Goal: Task Accomplishment & Management: Manage account settings

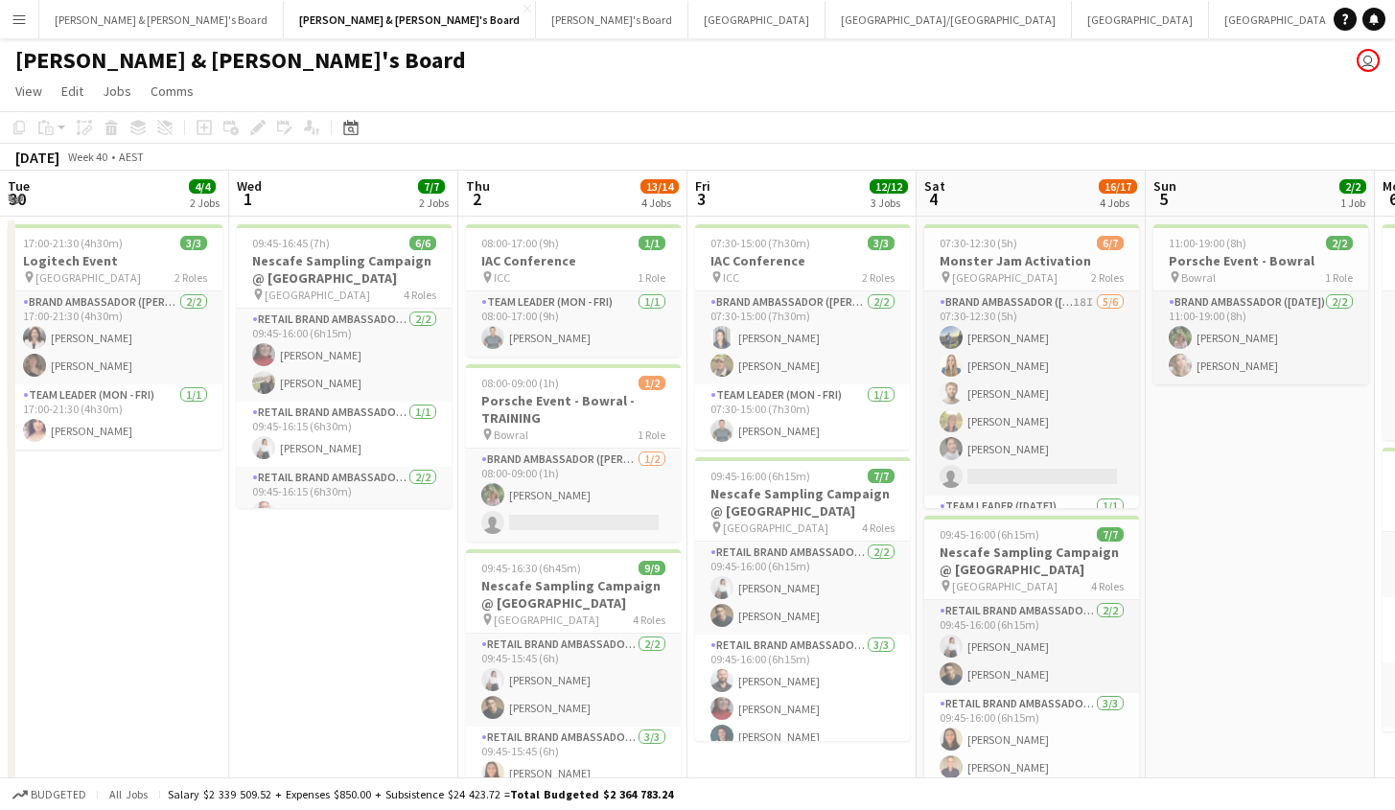
scroll to position [0, 570]
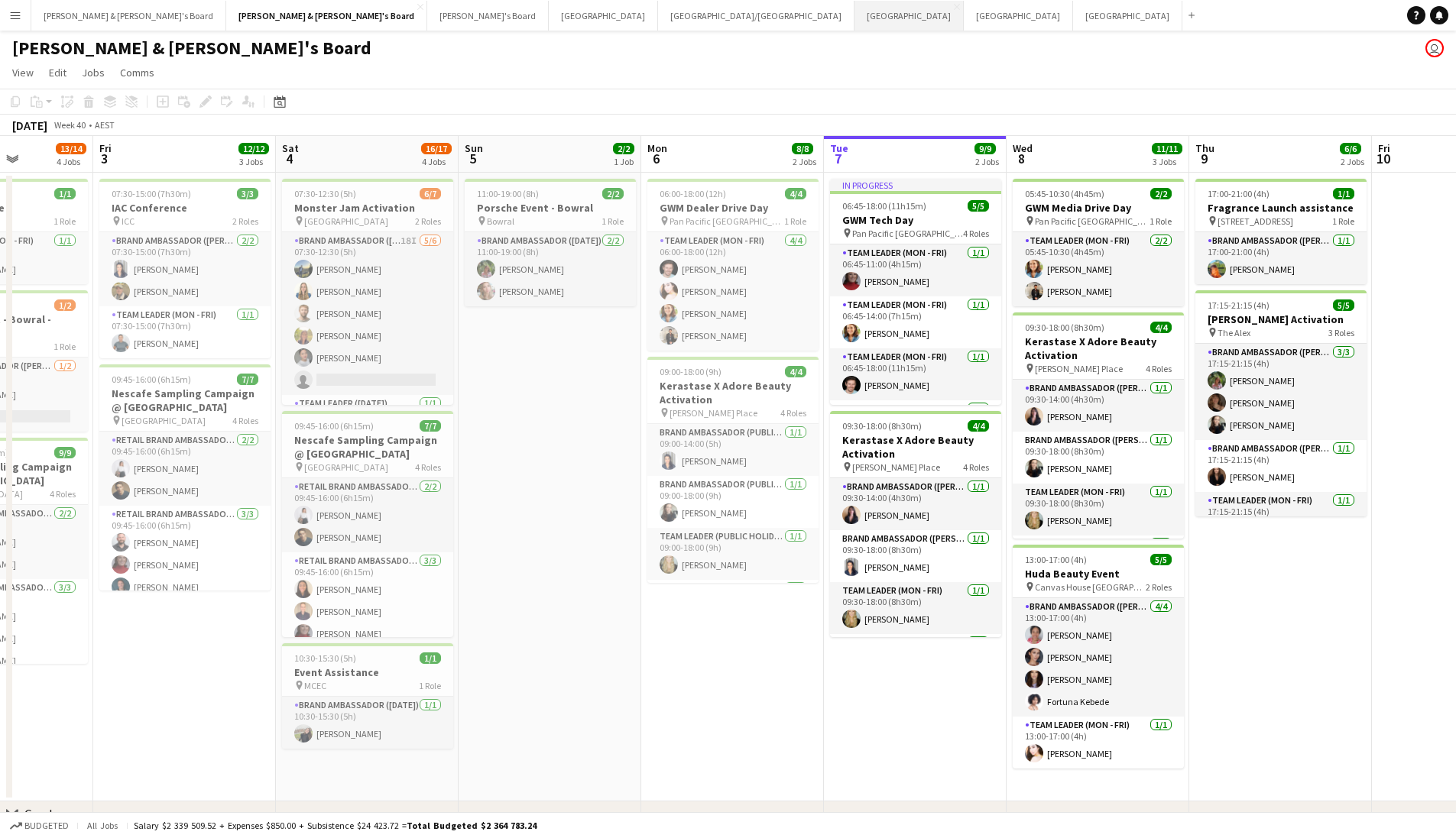
click at [855, 15] on button "Sydney Close" at bounding box center [909, 15] width 109 height 30
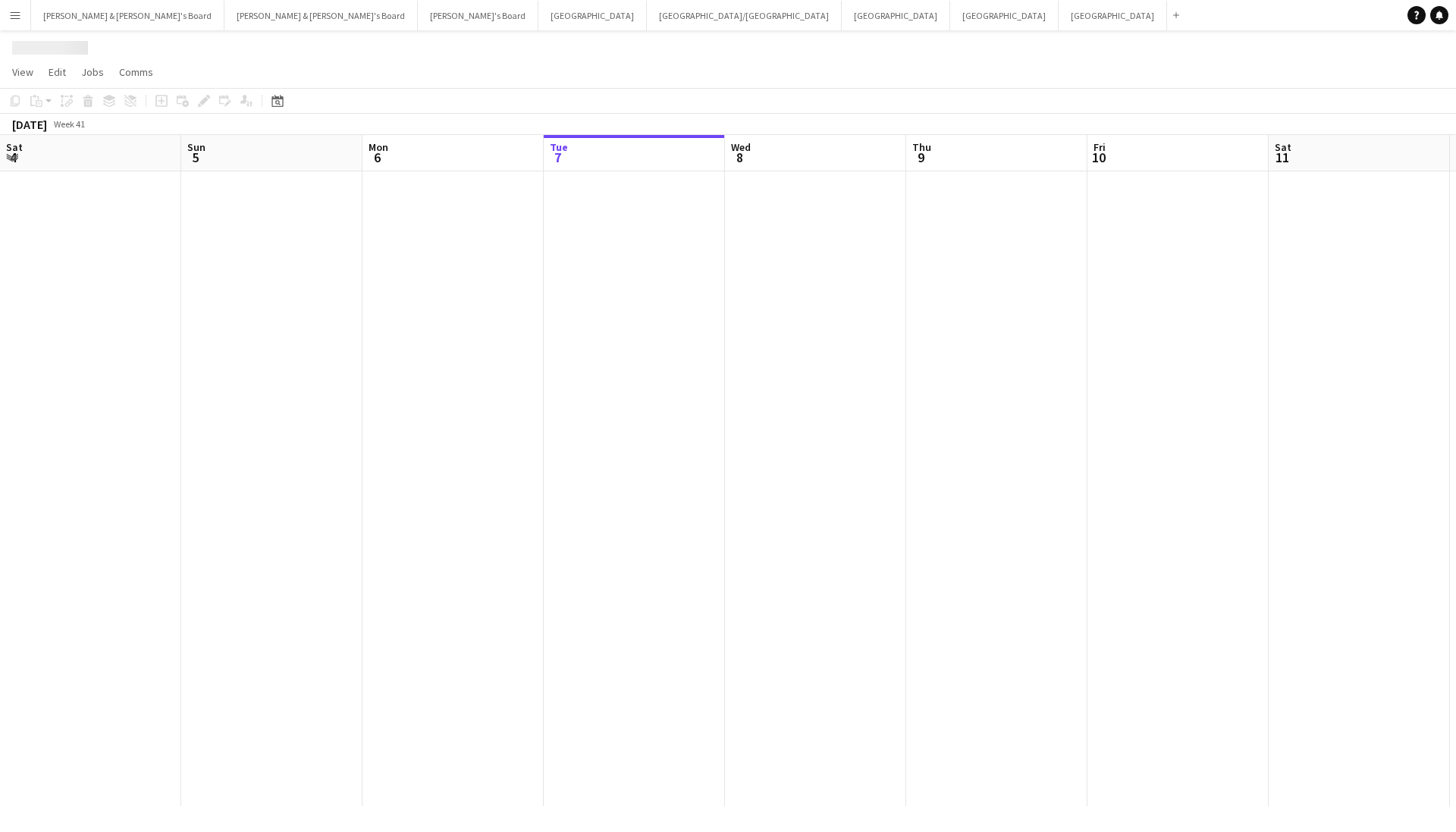
scroll to position [0, 362]
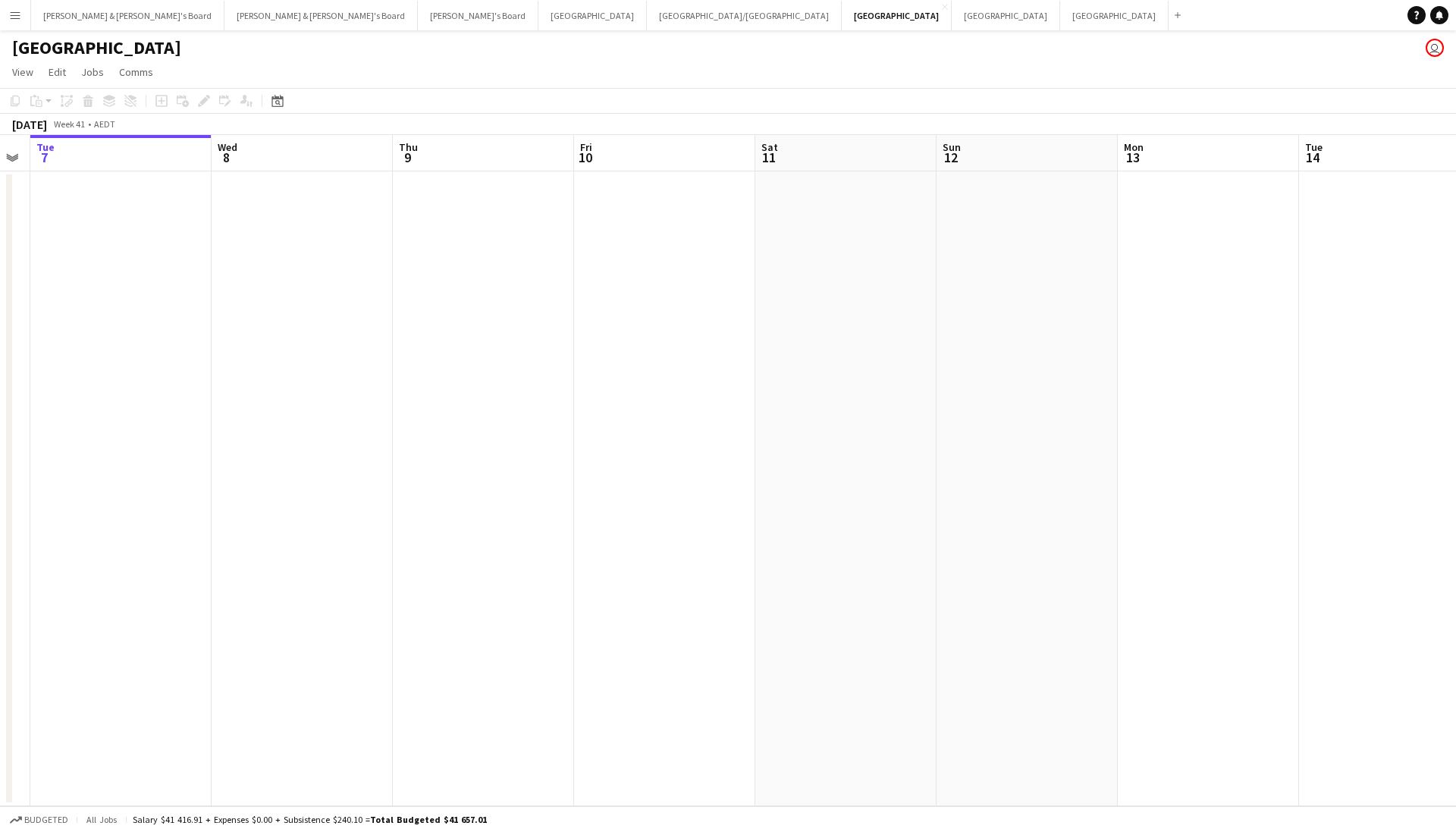
drag, startPoint x: 821, startPoint y: 344, endPoint x: 374, endPoint y: 363, distance: 447.4
click at [374, 363] on app-calendar-viewport "Sat 4 Sun 5 Mon 6 Tue 7 Wed 8 Thu 9 Fri 10 Sat 11 Sun 12 Mon 13 Tue 14 Wed 15 T…" at bounding box center [728, 471] width 1456 height 671
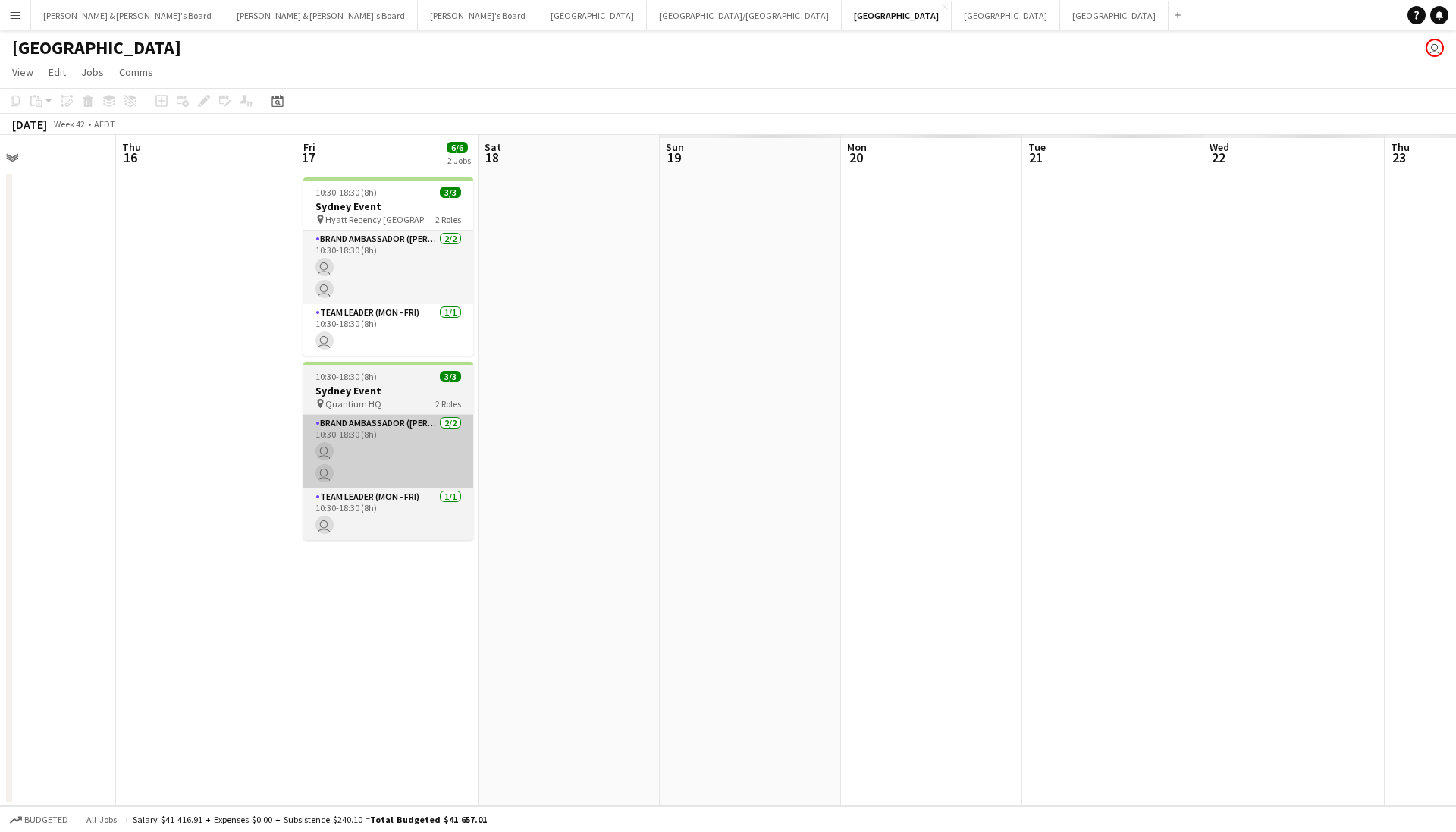
click at [480, 443] on app-calendar-viewport "Sun 12 Mon 13 Tue 14 Wed 15 Thu 16 Fri 17 6/6 2 Jobs Sat 18 Sun 19 Mon 20 Tue 2…" at bounding box center [728, 471] width 1456 height 671
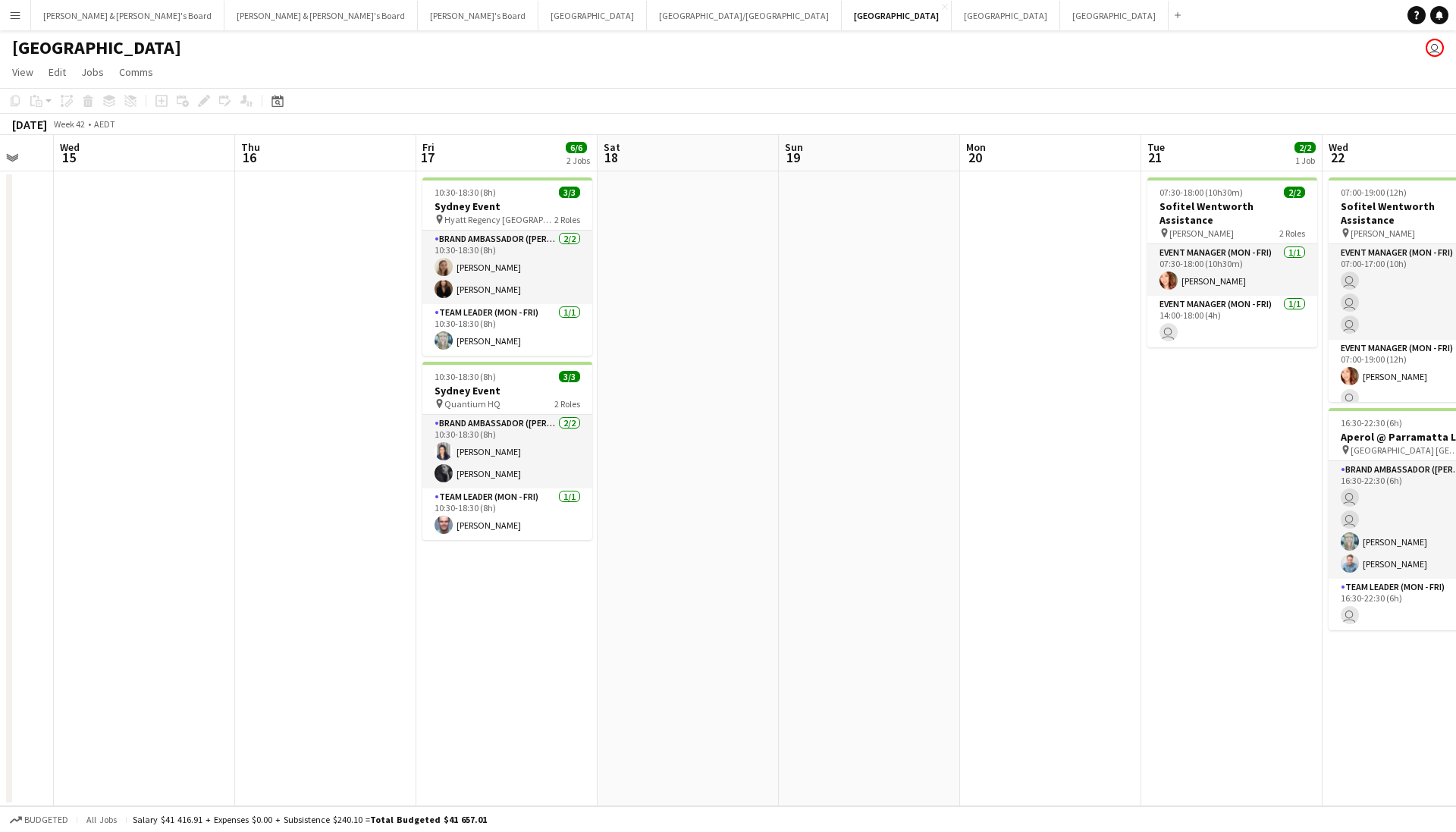
click at [973, 426] on app-date-cell at bounding box center [1050, 489] width 181 height 635
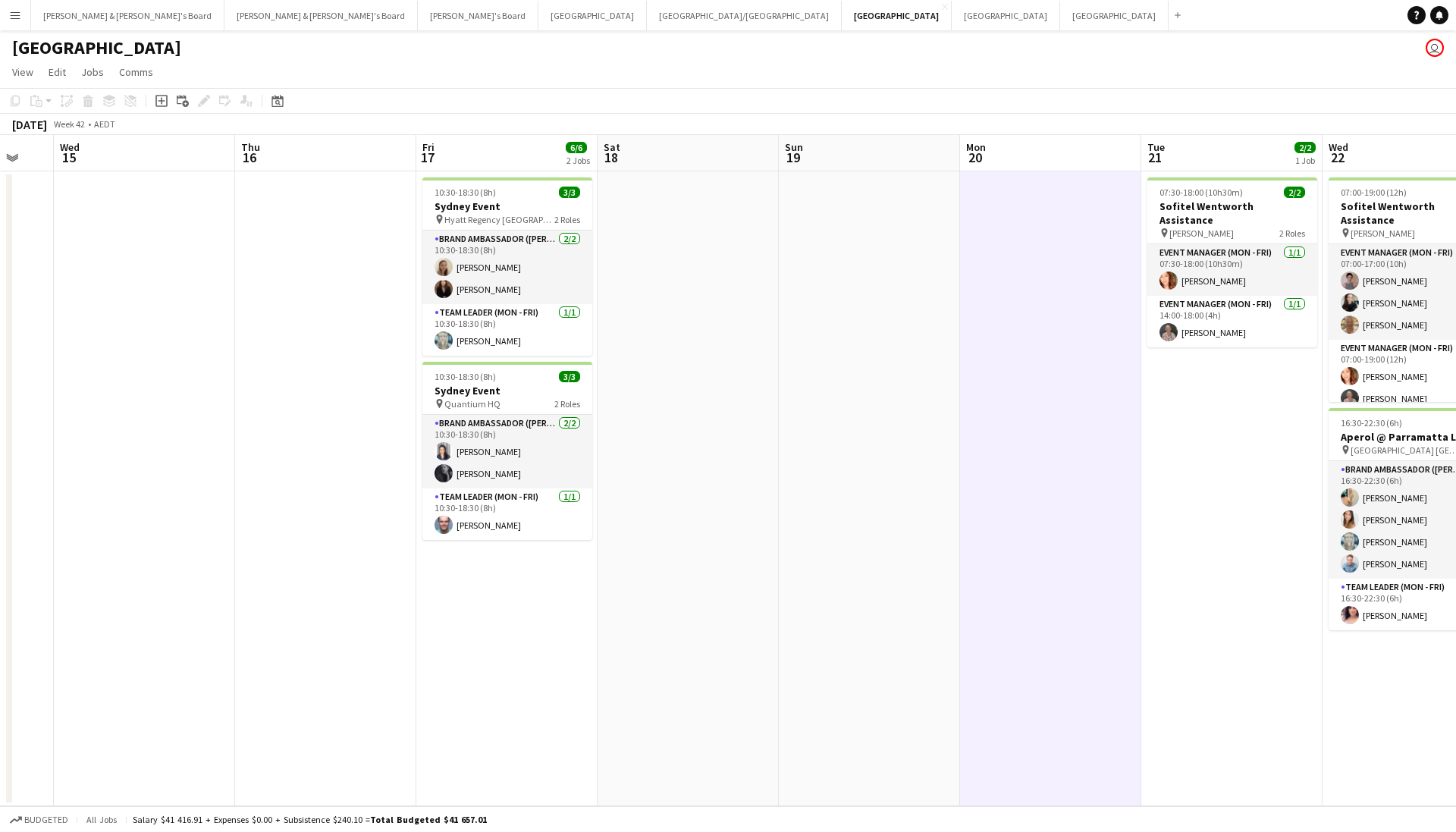
click at [1103, 79] on app-page-menu "View Day view expanded Day view collapsed Month view Date picker Jump to [DATE]…" at bounding box center [728, 74] width 1456 height 28
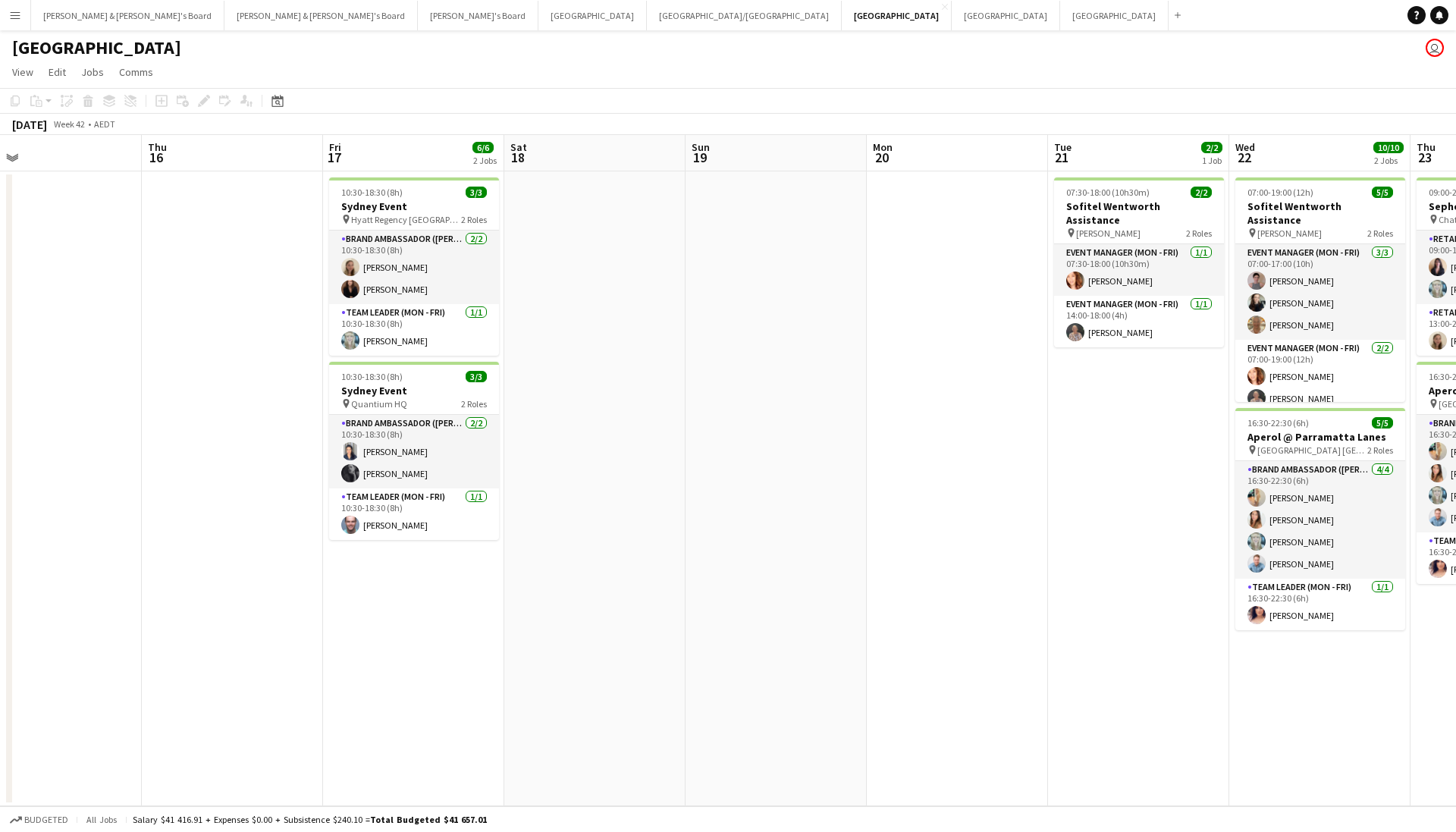
drag, startPoint x: 623, startPoint y: 405, endPoint x: 567, endPoint y: 411, distance: 56.3
click at [562, 416] on app-calendar-viewport "Sun 12 Mon 13 Tue 14 Wed 15 Thu 16 Fri 17 6/6 2 Jobs Sat 18 Sun 19 Mon 20 Tue 2…" at bounding box center [728, 471] width 1456 height 671
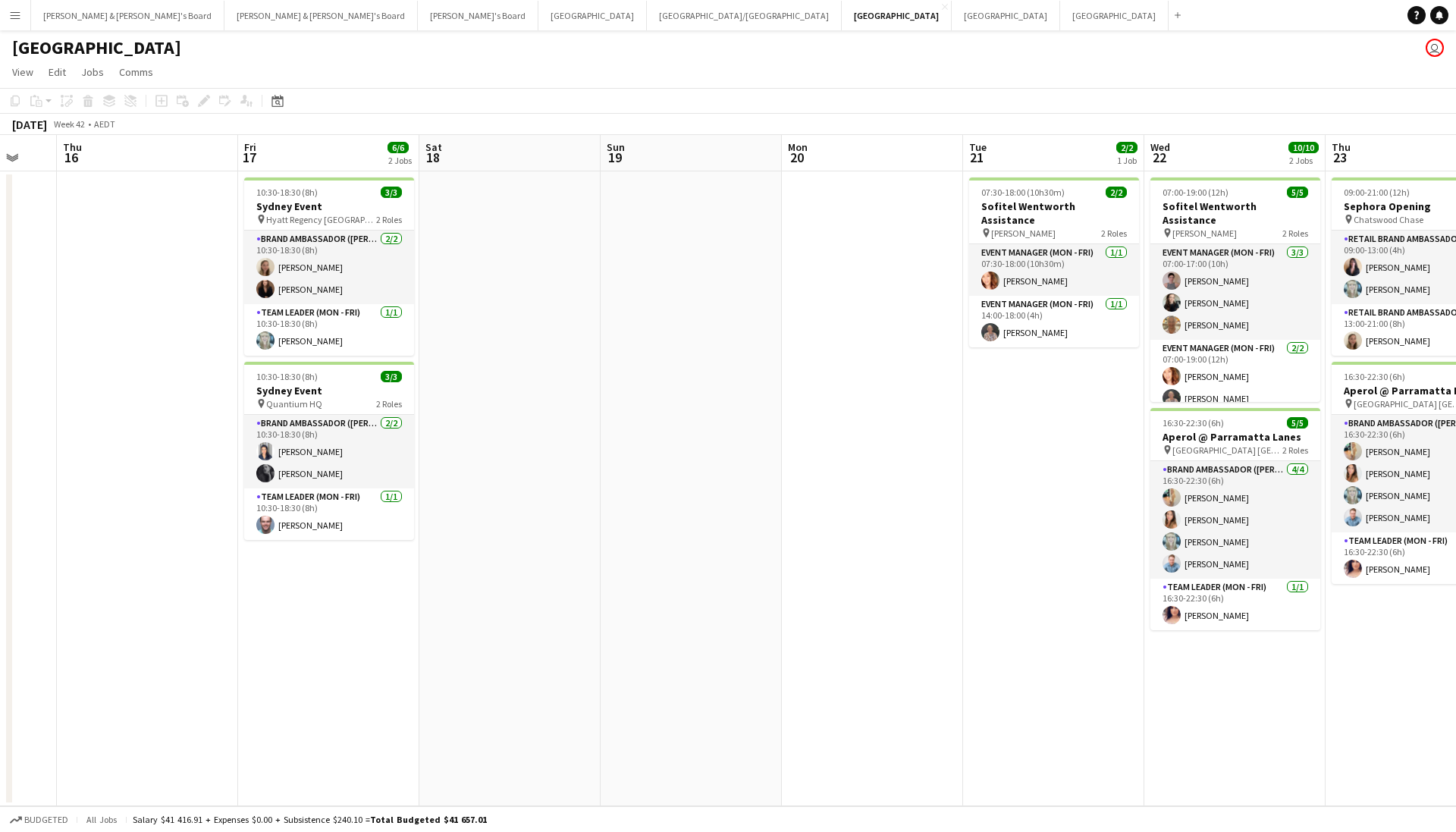
drag, startPoint x: 888, startPoint y: 446, endPoint x: 632, endPoint y: 474, distance: 257.5
click at [632, 474] on app-calendar-viewport "Mon 13 Tue 14 Wed 15 Thu 16 Fri 17 6/6 2 Jobs Sat 18 Sun 19 Mon 20 Tue 21 2/2 1…" at bounding box center [728, 471] width 1456 height 671
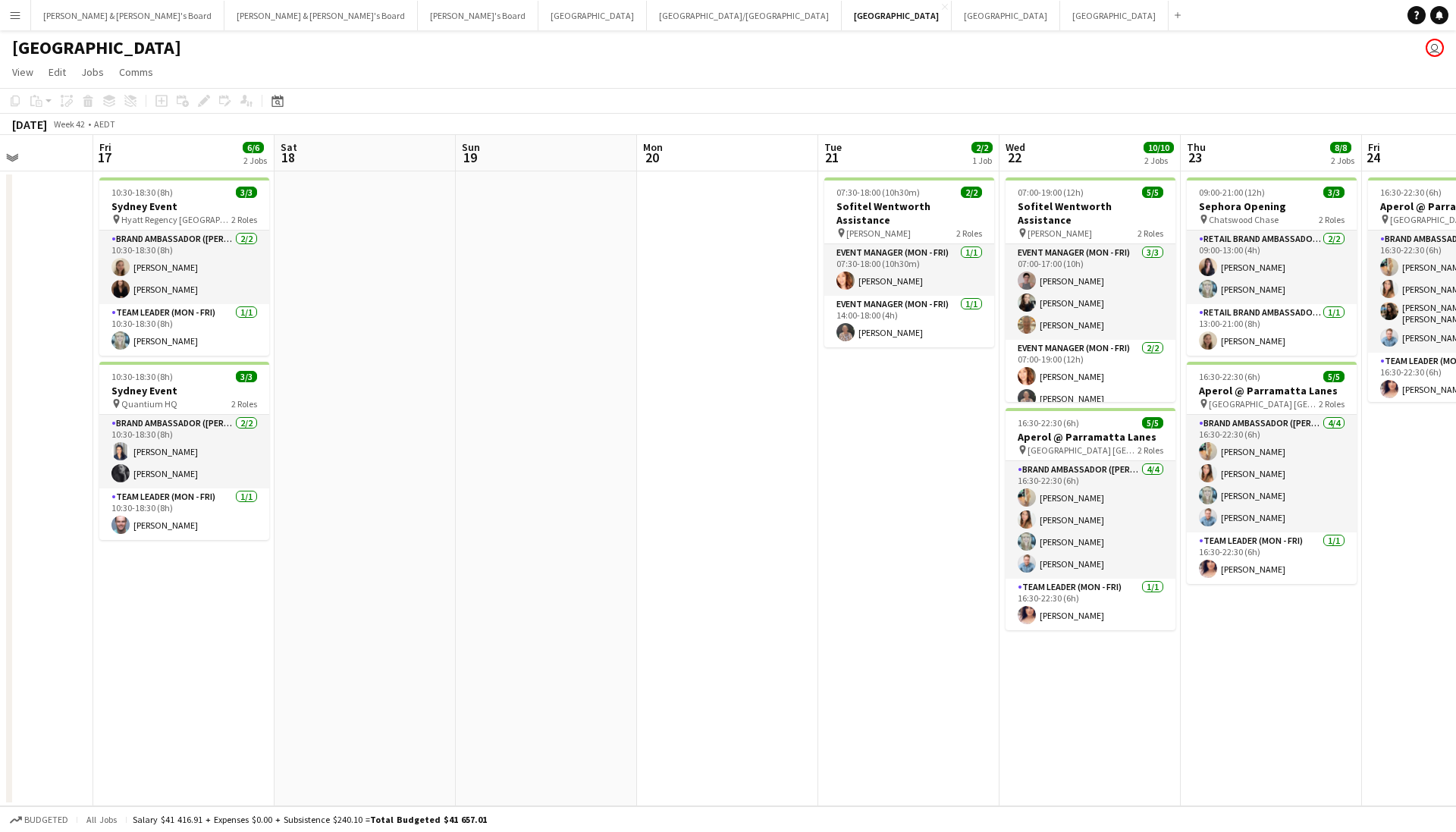
drag, startPoint x: 878, startPoint y: 461, endPoint x: 370, endPoint y: 482, distance: 508.4
click at [370, 482] on app-calendar-viewport "Tue 14 Wed 15 Thu 16 Fri 17 6/6 2 Jobs Sat 18 Sun 19 Mon 20 Tue 21 2/2 1 Job We…" at bounding box center [728, 471] width 1456 height 671
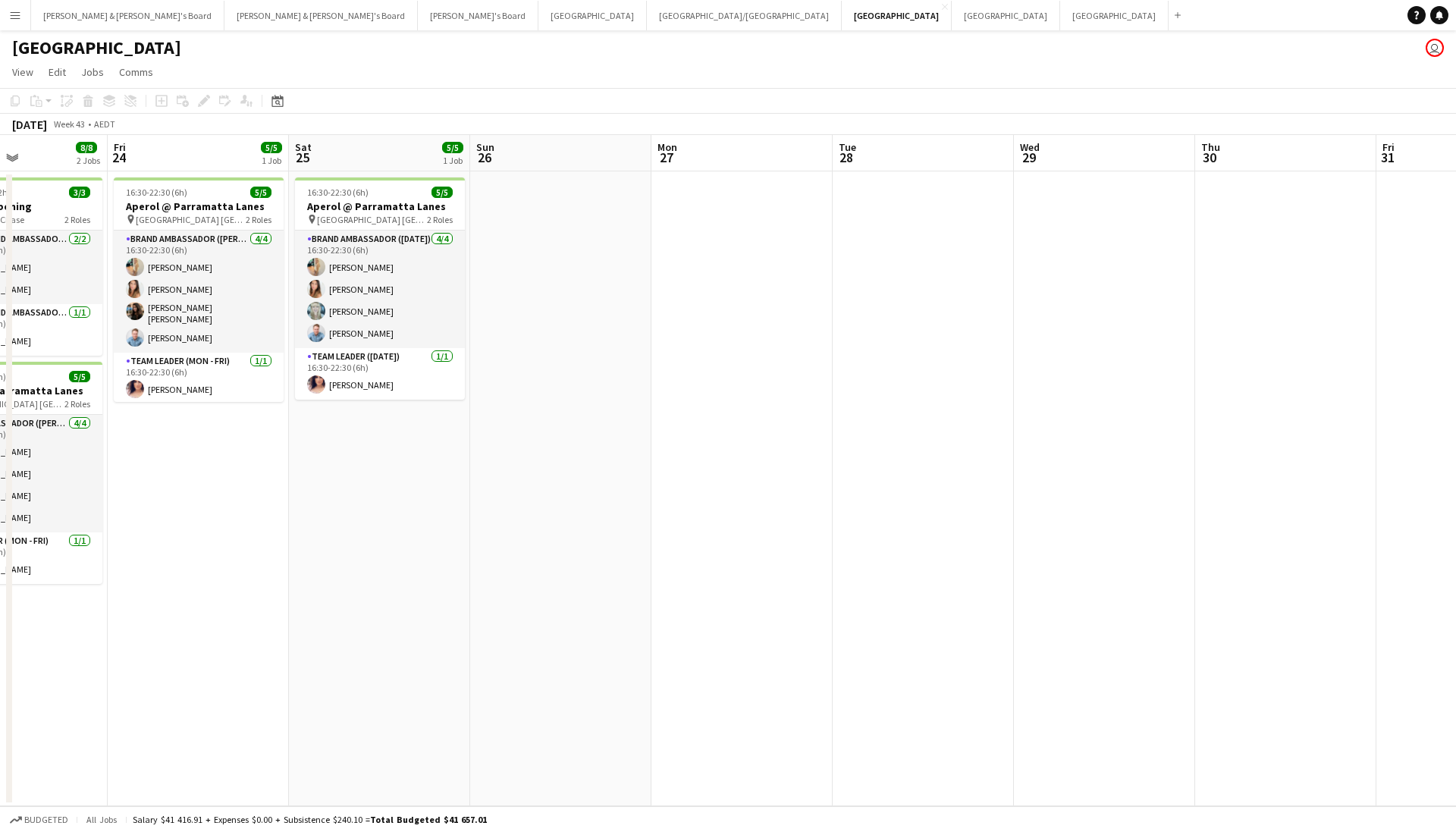
drag, startPoint x: 1047, startPoint y: 478, endPoint x: 336, endPoint y: 533, distance: 713.1
click at [336, 533] on app-calendar-viewport "Tue 21 2/2 1 Job Wed 22 10/10 2 Jobs Thu 23 8/8 2 Jobs Fri 24 5/5 1 Job Sat 25 …" at bounding box center [728, 471] width 1456 height 671
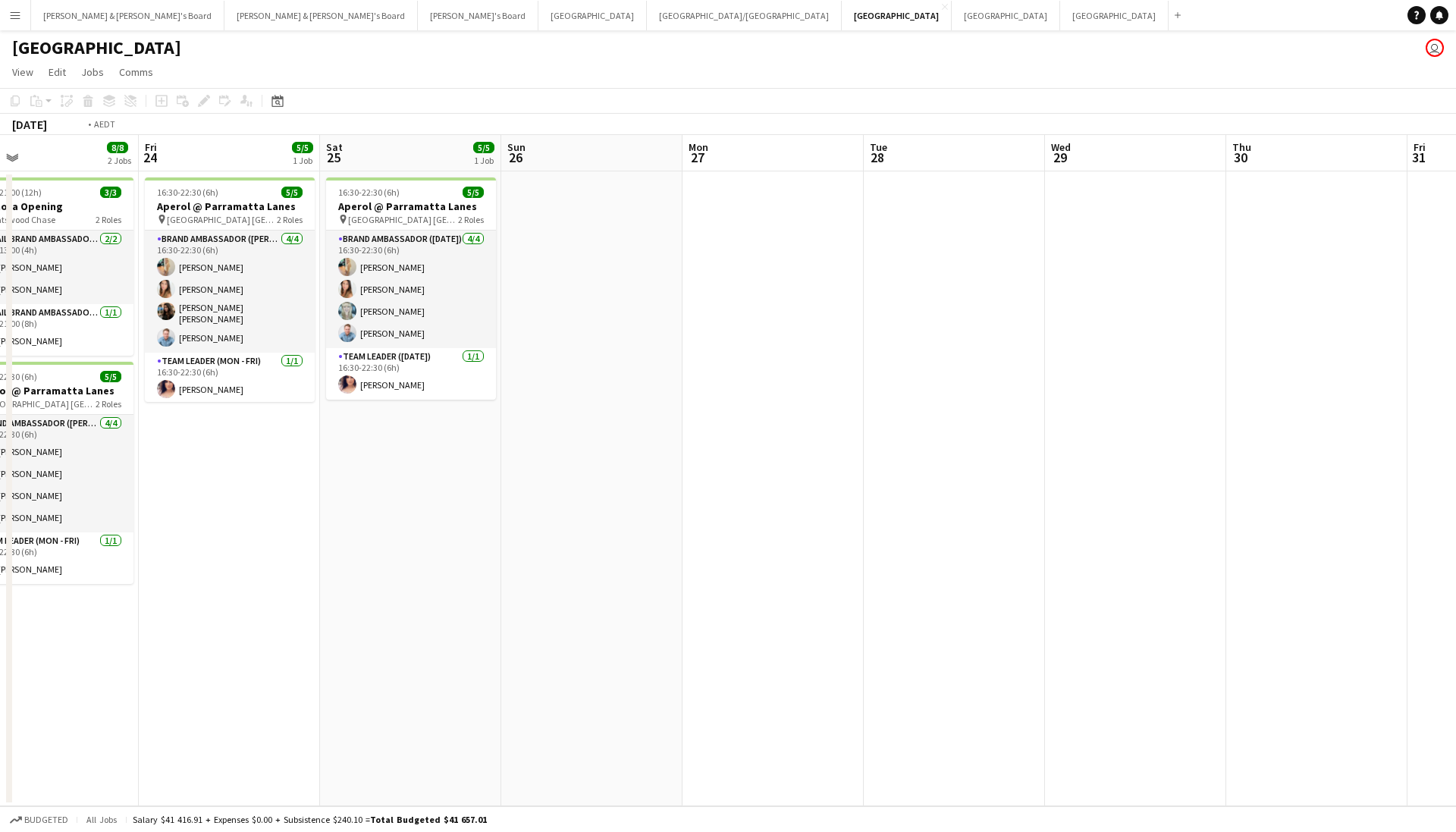
drag, startPoint x: 217, startPoint y: 512, endPoint x: 154, endPoint y: 510, distance: 63.0
click at [154, 510] on app-calendar-viewport "Tue 21 2/2 1 Job Wed 22 10/10 2 Jobs Thu 23 8/8 2 Jobs Fri 24 5/5 1 Job Sat 25 …" at bounding box center [728, 471] width 1456 height 671
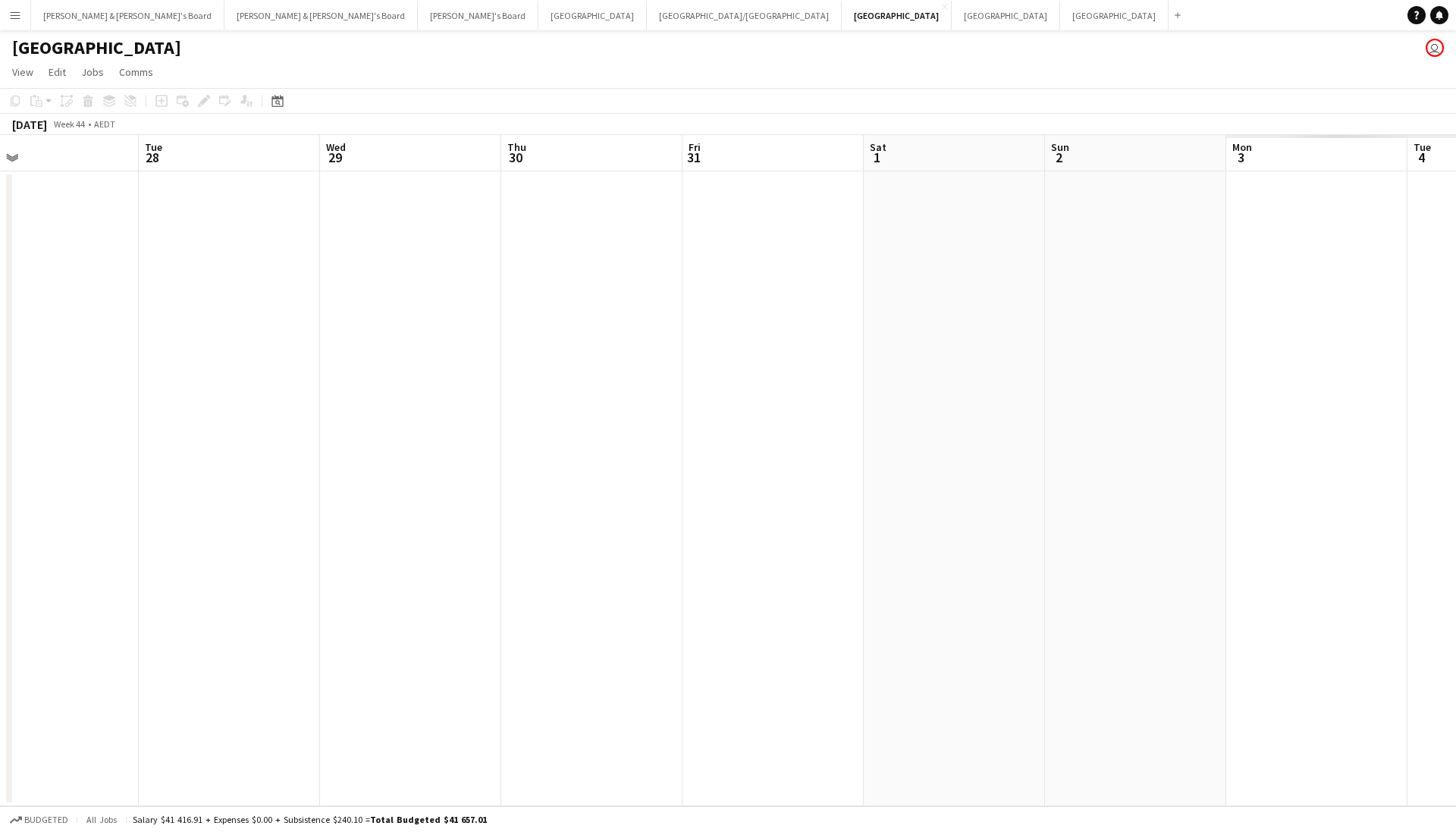
scroll to position [0, 410]
click at [231, 28] on button "Neil & Jenny's Board Close" at bounding box center [321, 15] width 193 height 29
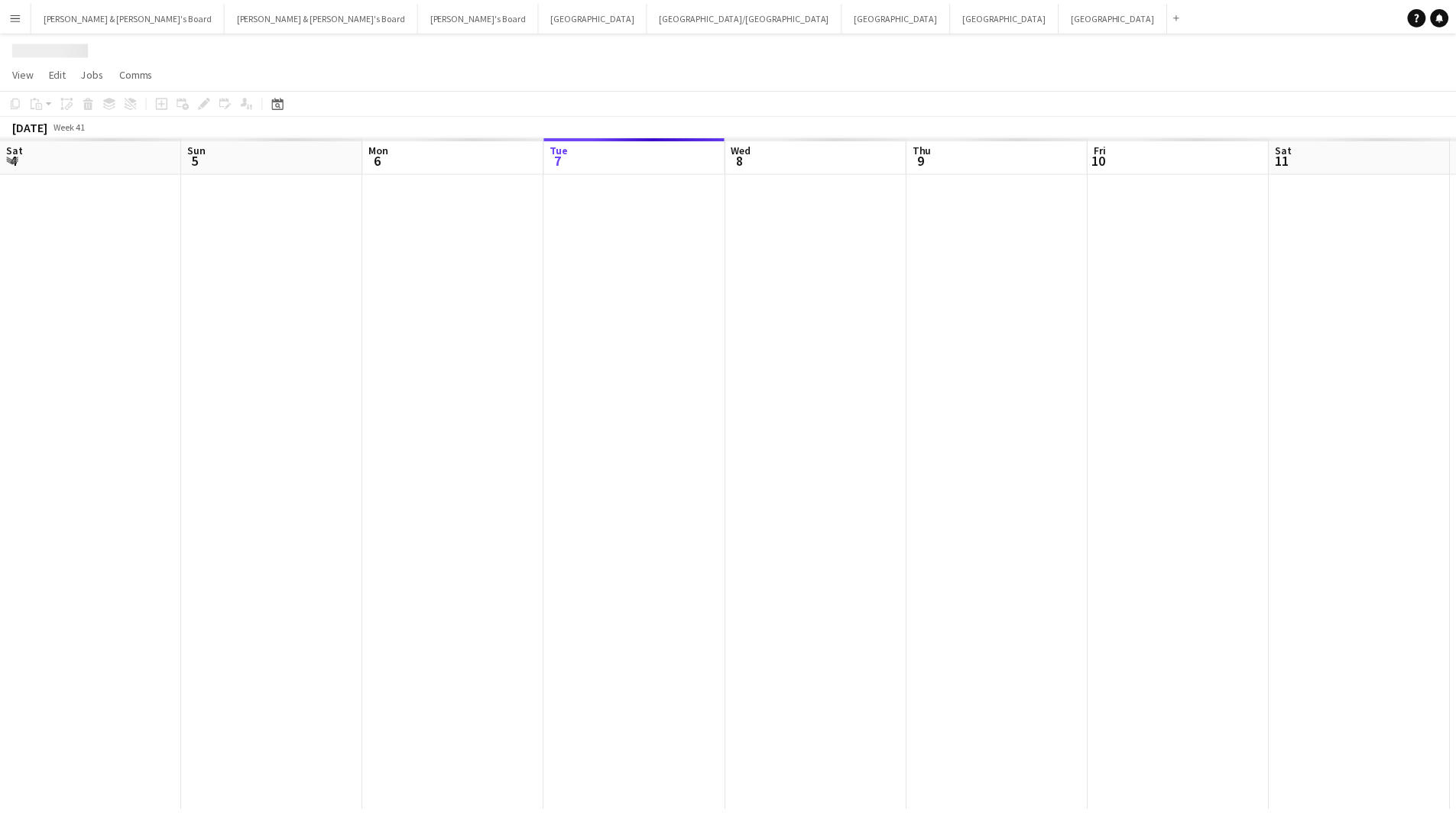
scroll to position [0, 365]
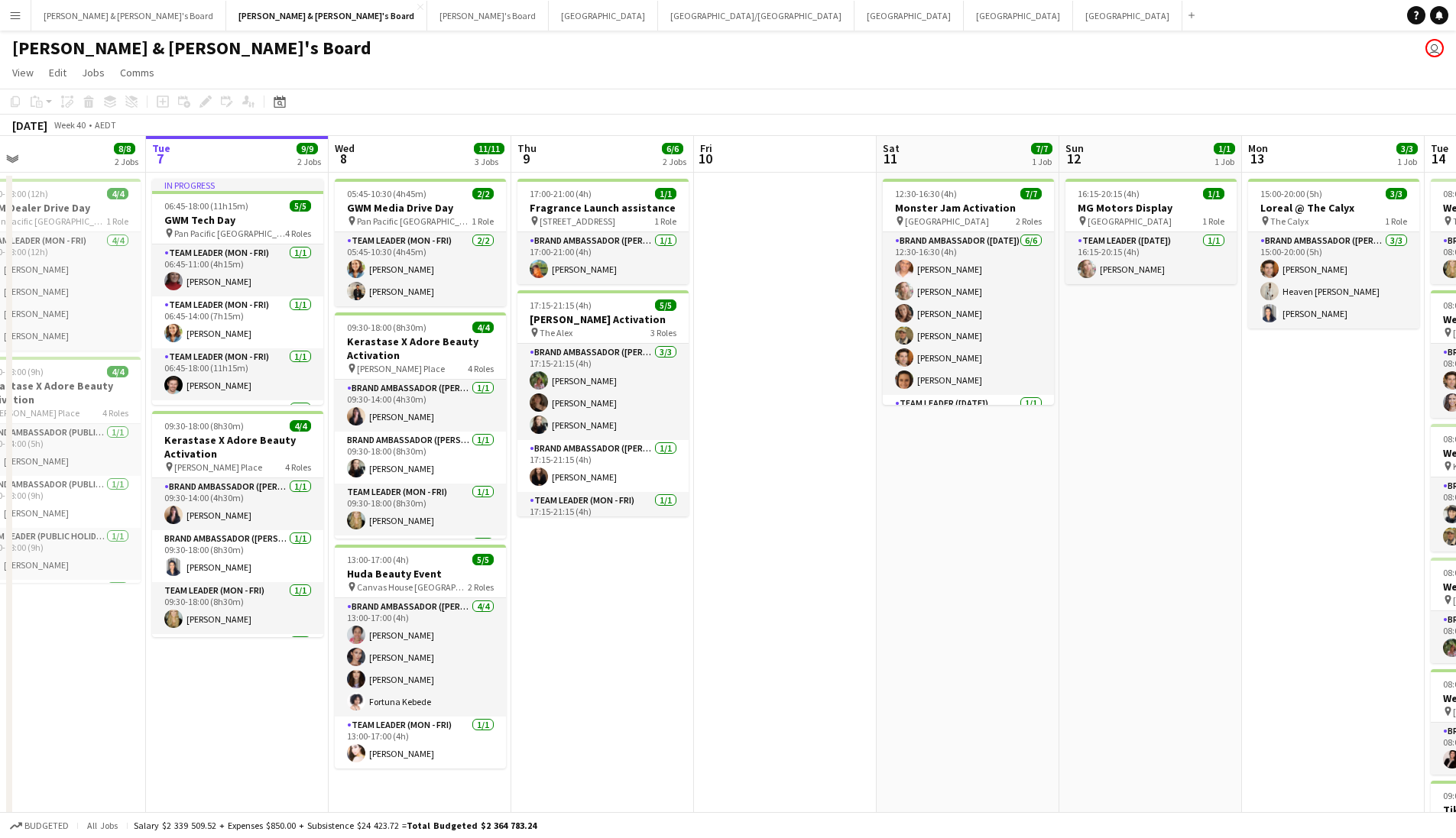
drag, startPoint x: 843, startPoint y: 573, endPoint x: 411, endPoint y: 574, distance: 432.0
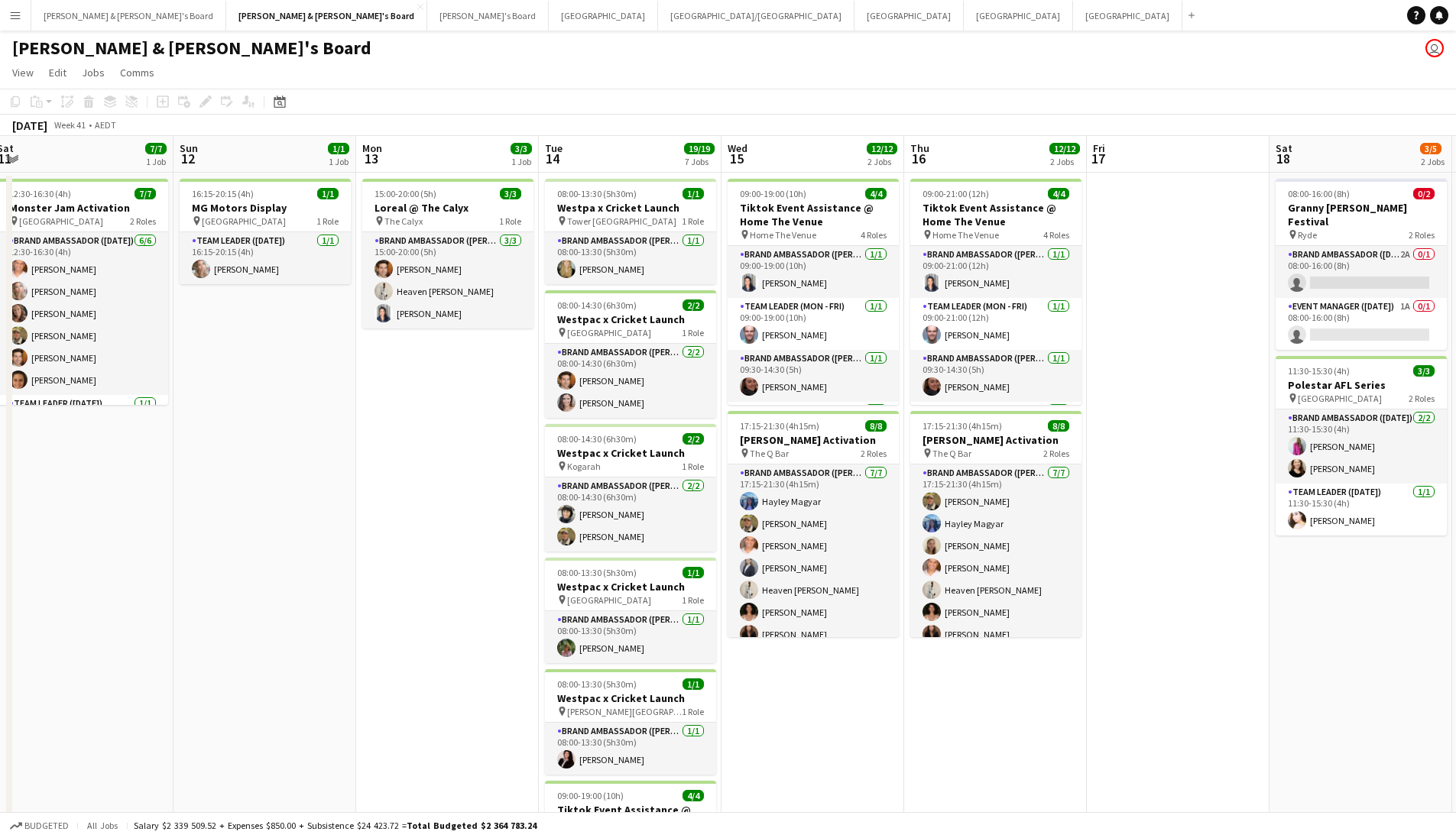
scroll to position [0, 600]
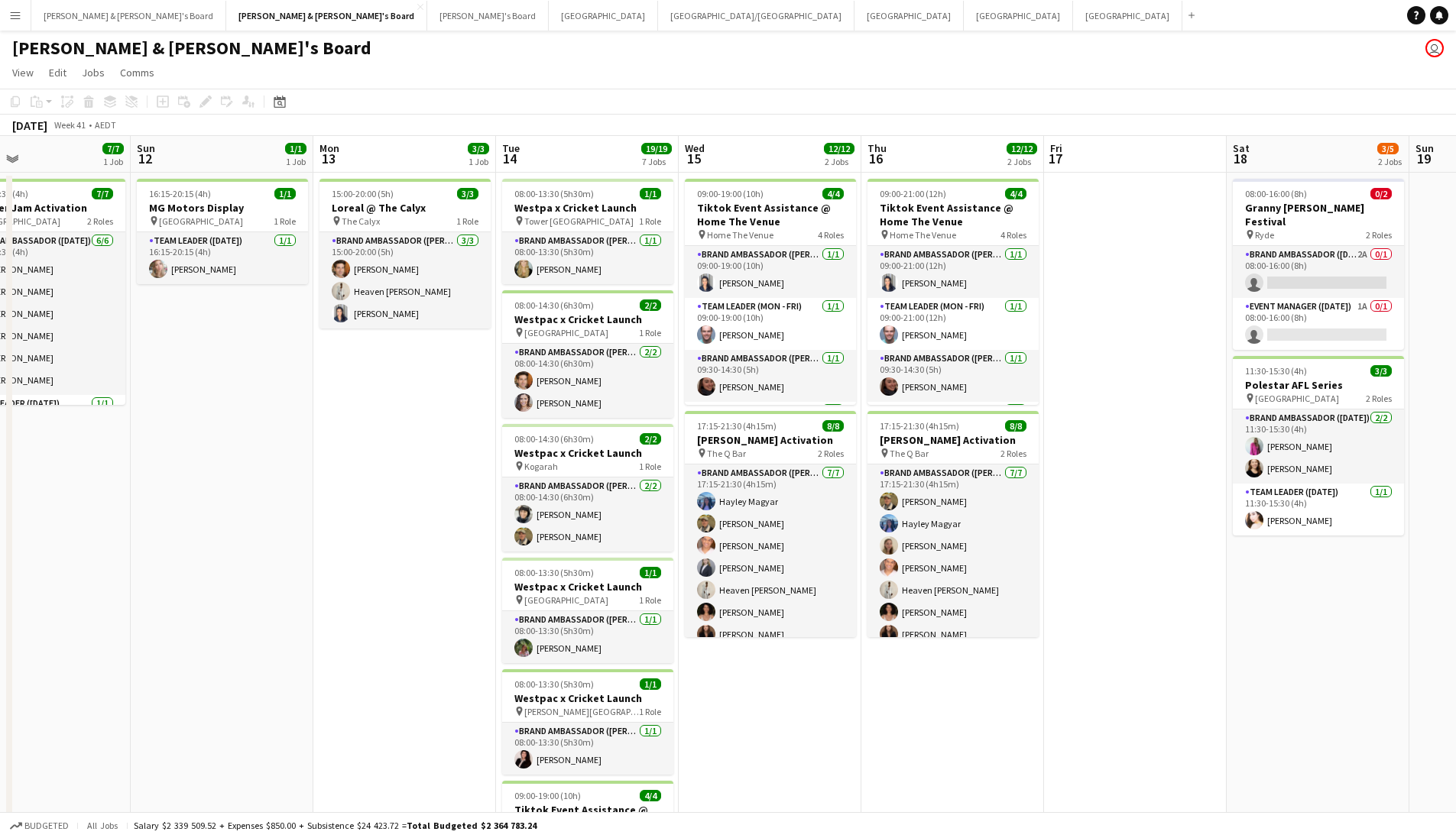
drag, startPoint x: 923, startPoint y: 653, endPoint x: 764, endPoint y: 659, distance: 159.1
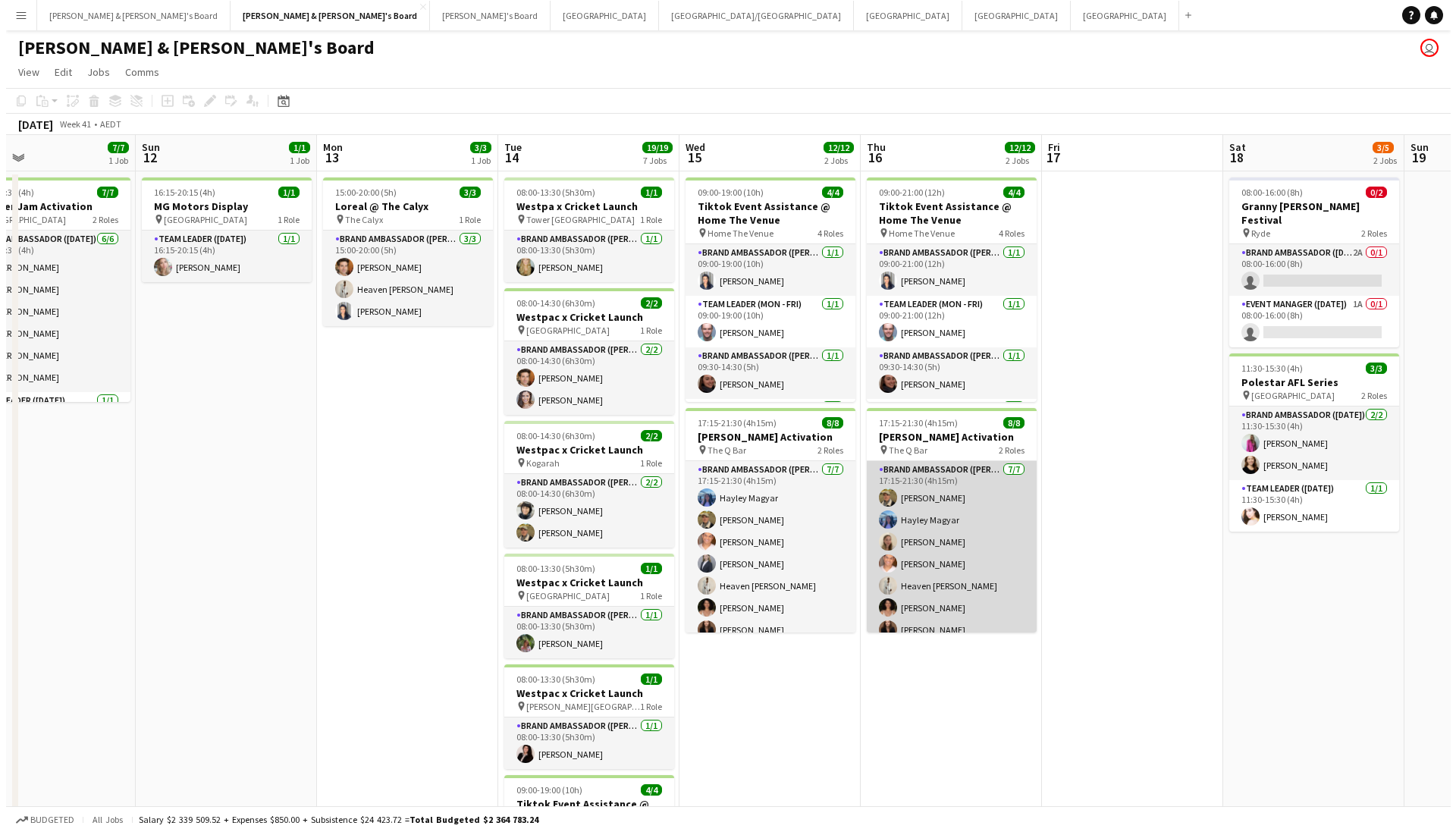
scroll to position [13, 0]
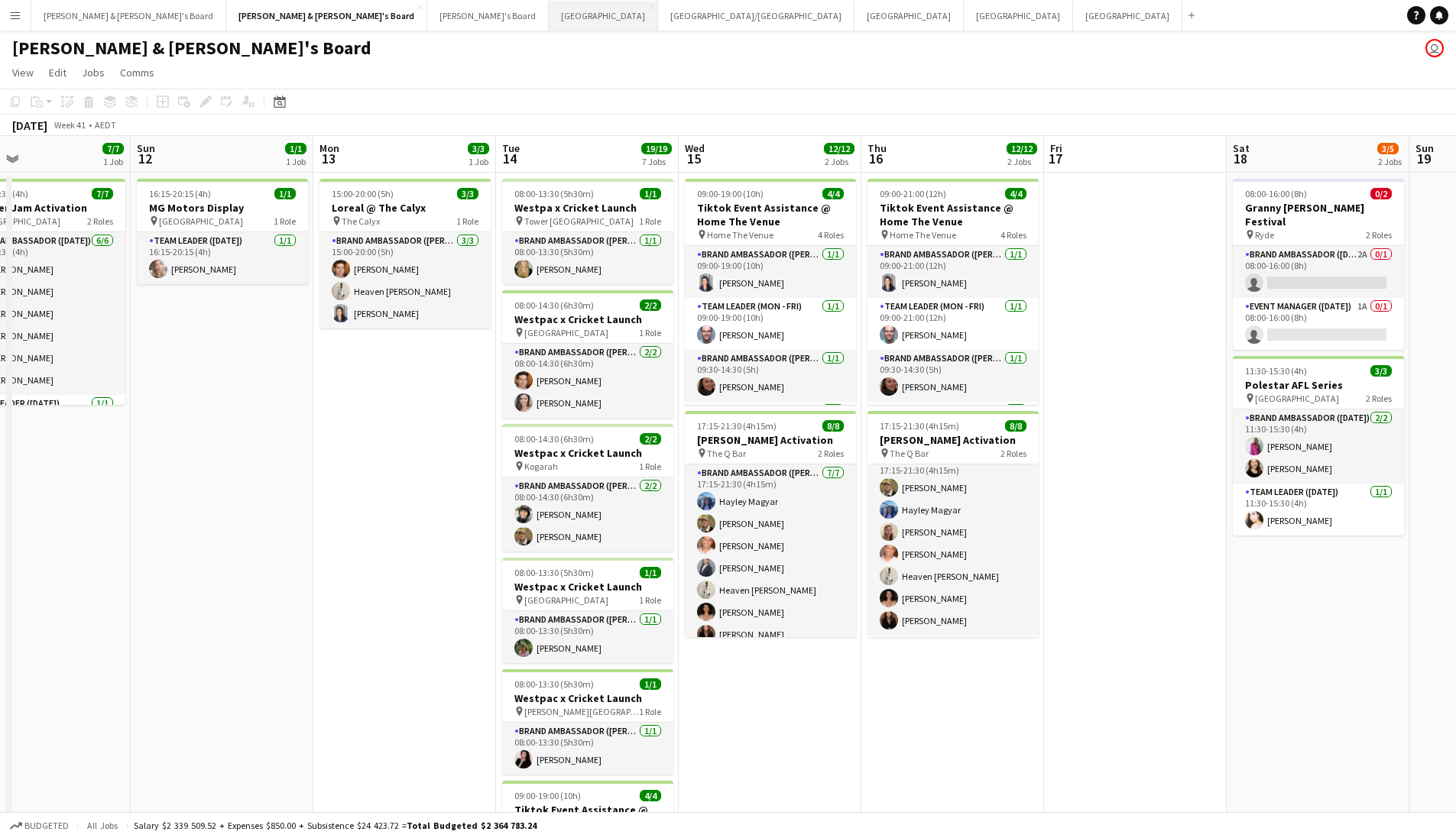
click at [549, 10] on button "Melbourne Close" at bounding box center [603, 15] width 109 height 30
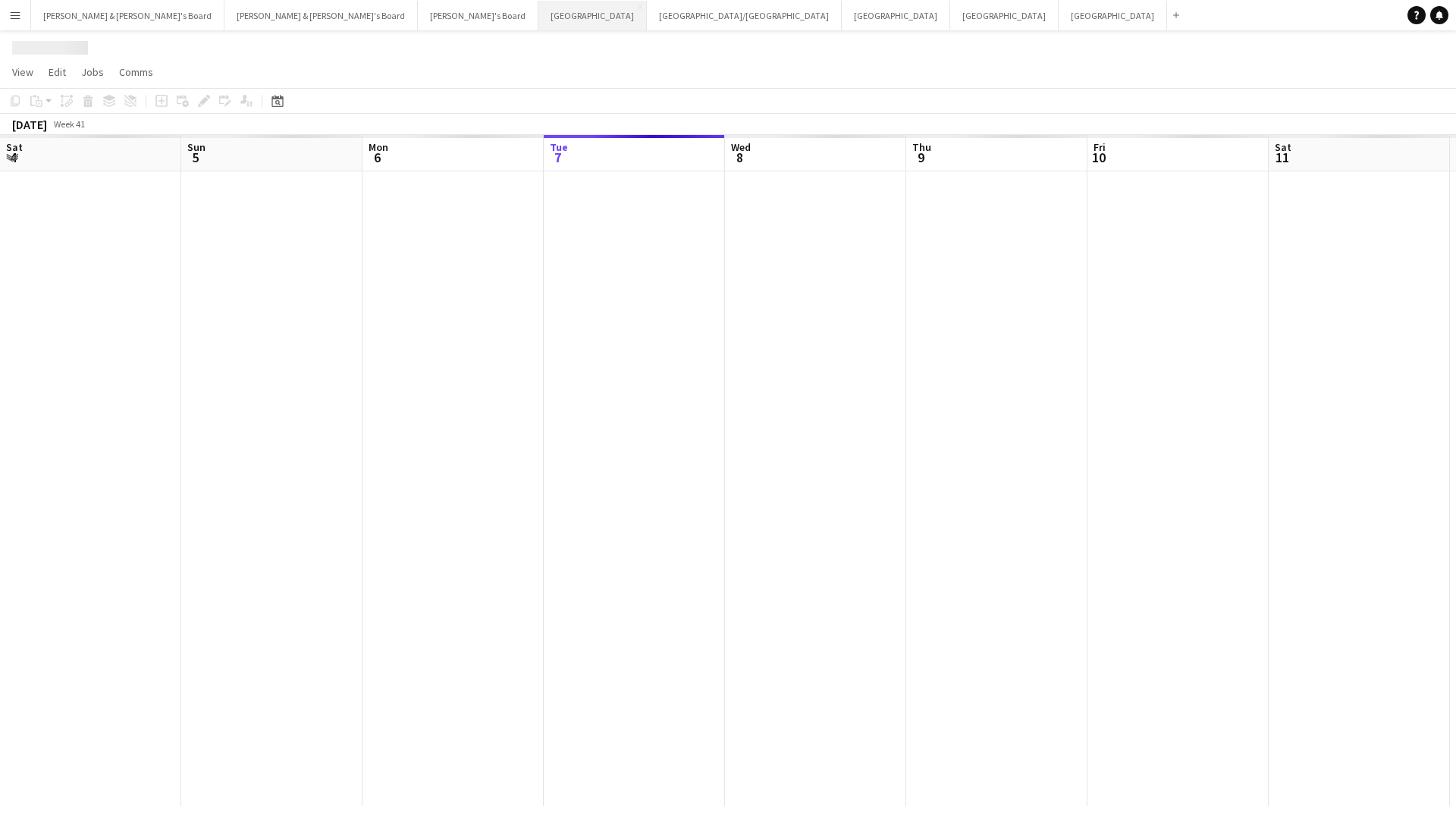
scroll to position [0, 362]
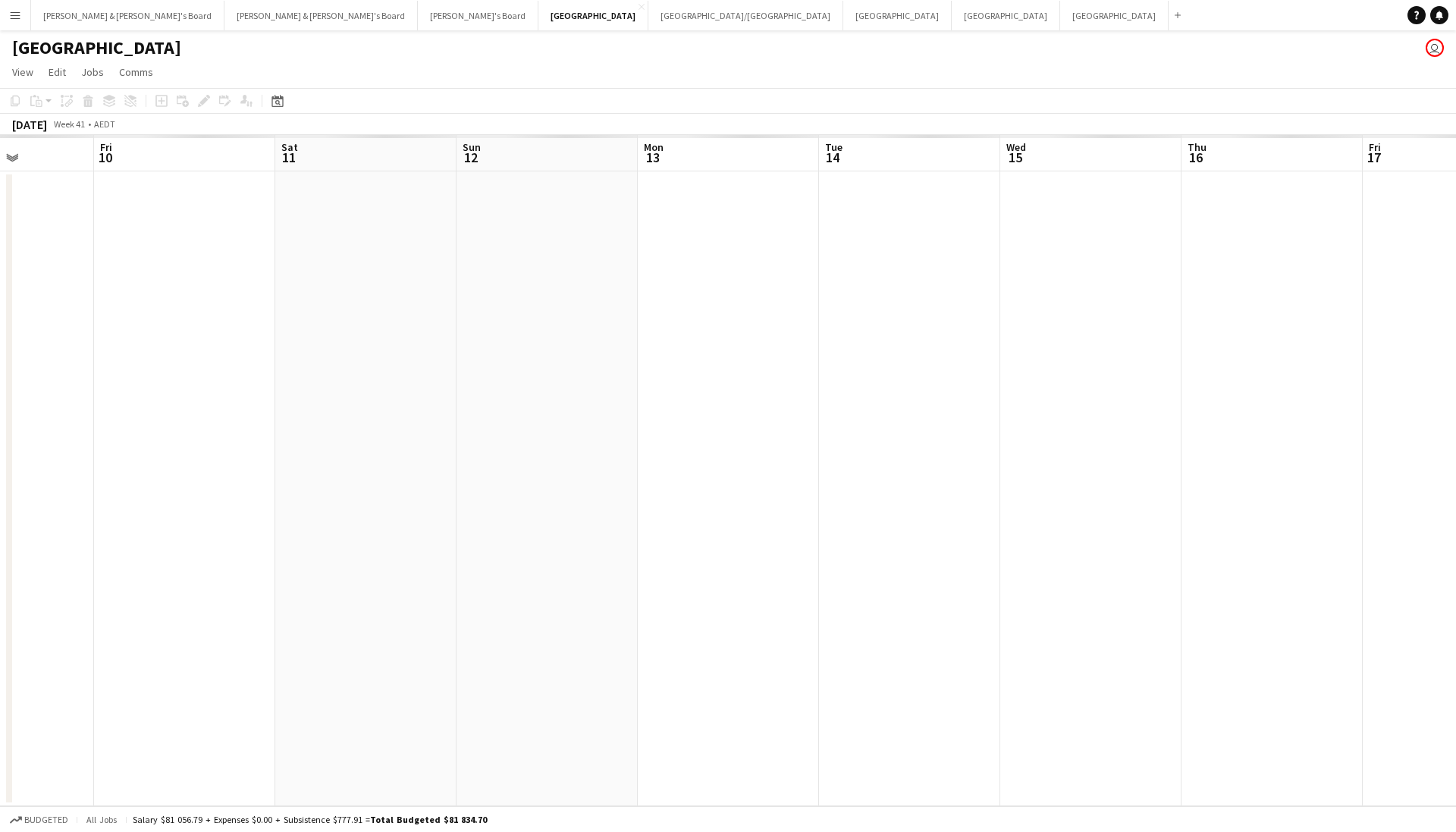
drag, startPoint x: 1013, startPoint y: 429, endPoint x: 424, endPoint y: 475, distance: 590.8
click at [407, 484] on app-calendar-viewport "Tue 7 Wed 8 Thu 9 Fri 10 Sat 11 Sun 12 Mon 13 Tue 14 Wed 15 Thu 16 Fri 17 Sat 1…" at bounding box center [728, 471] width 1456 height 671
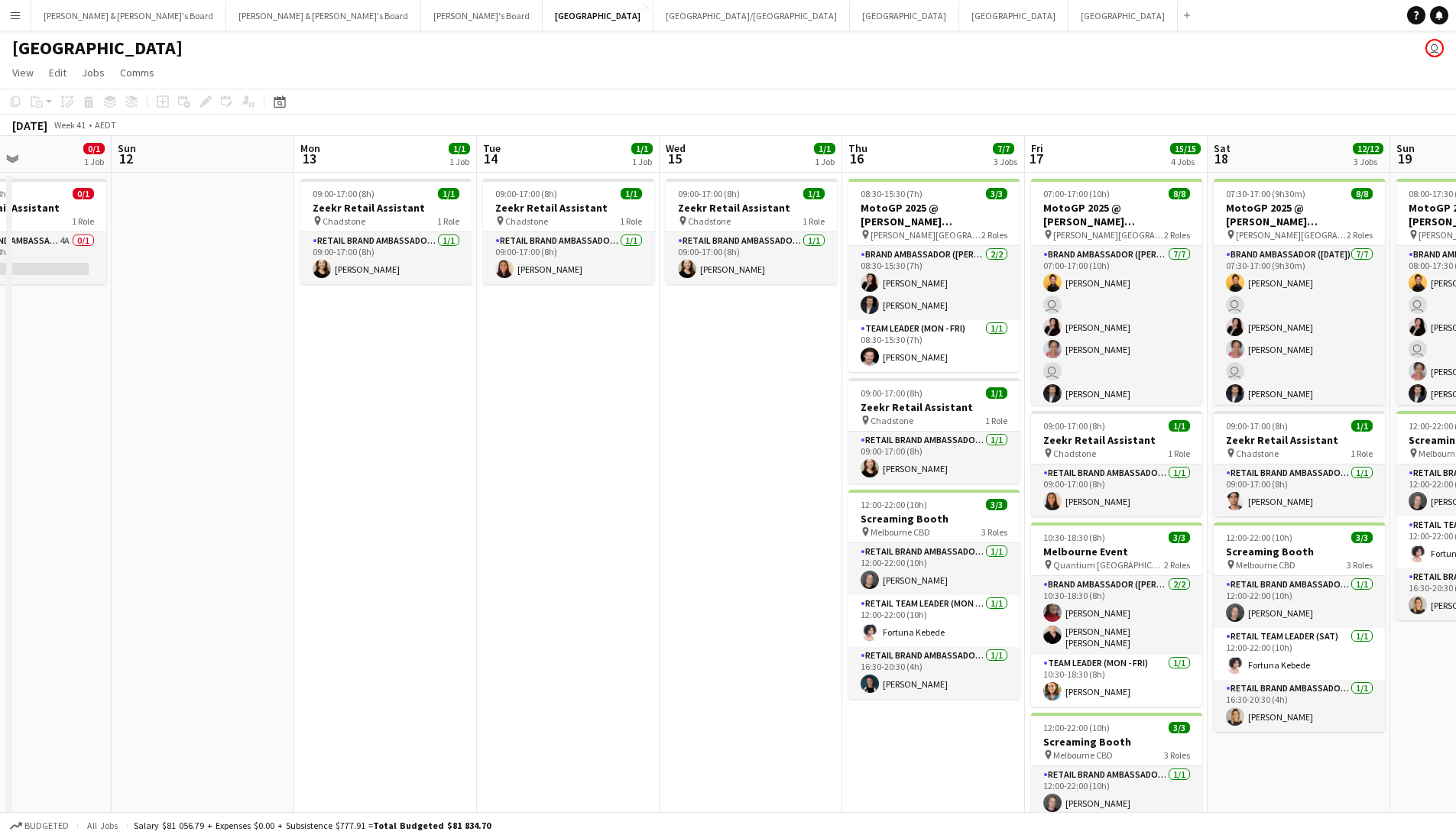
drag, startPoint x: 1033, startPoint y: 484, endPoint x: 685, endPoint y: 500, distance: 348.4
click at [685, 500] on app-calendar-viewport "Thu 9 3/3 2 Jobs Fri 10 1/1 1 Job Sat 11 0/1 1 Job Sun 12 Mon 13 1/1 1 Job Tue …" at bounding box center [728, 551] width 1456 height 830
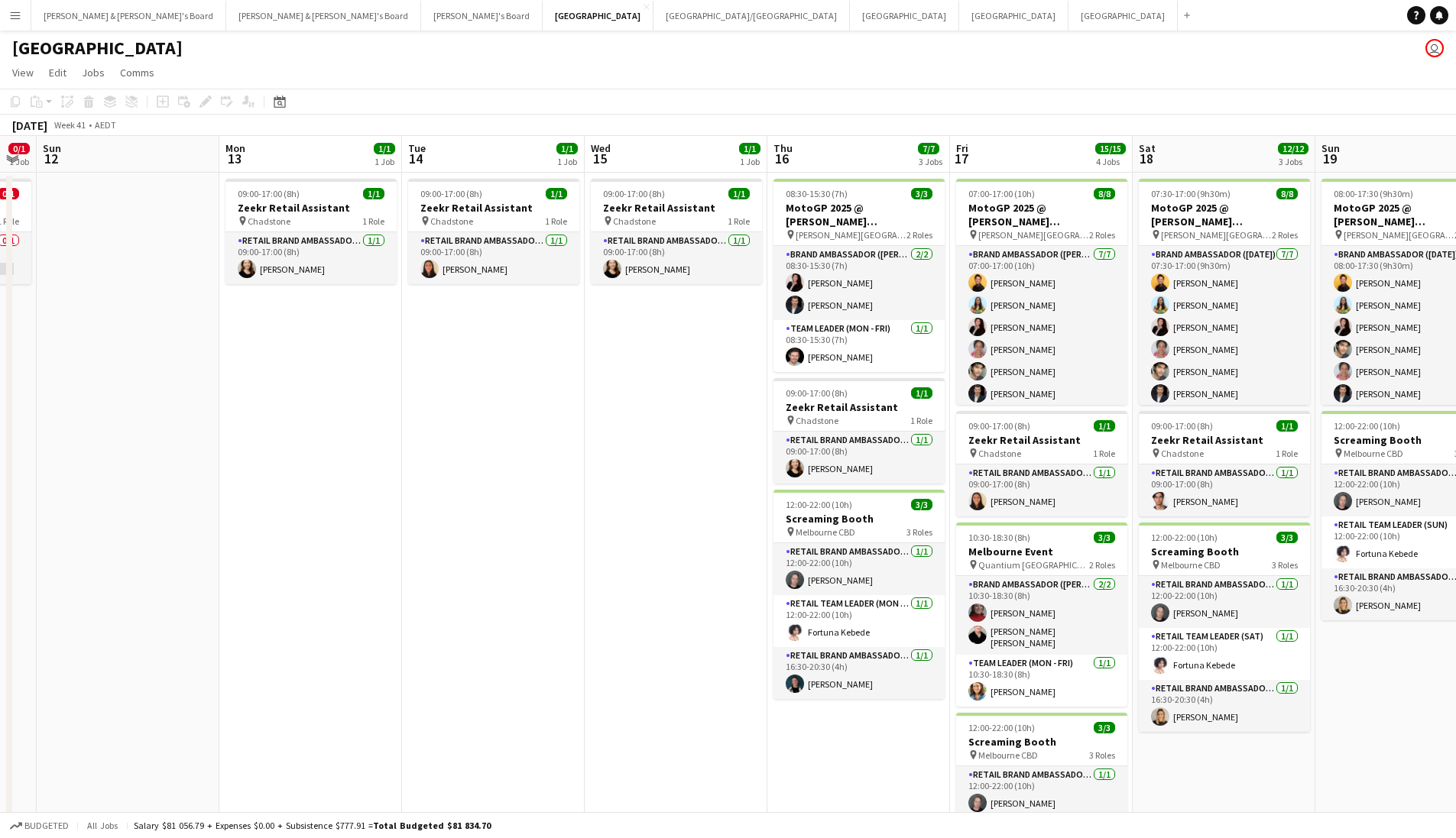
scroll to position [0, 535]
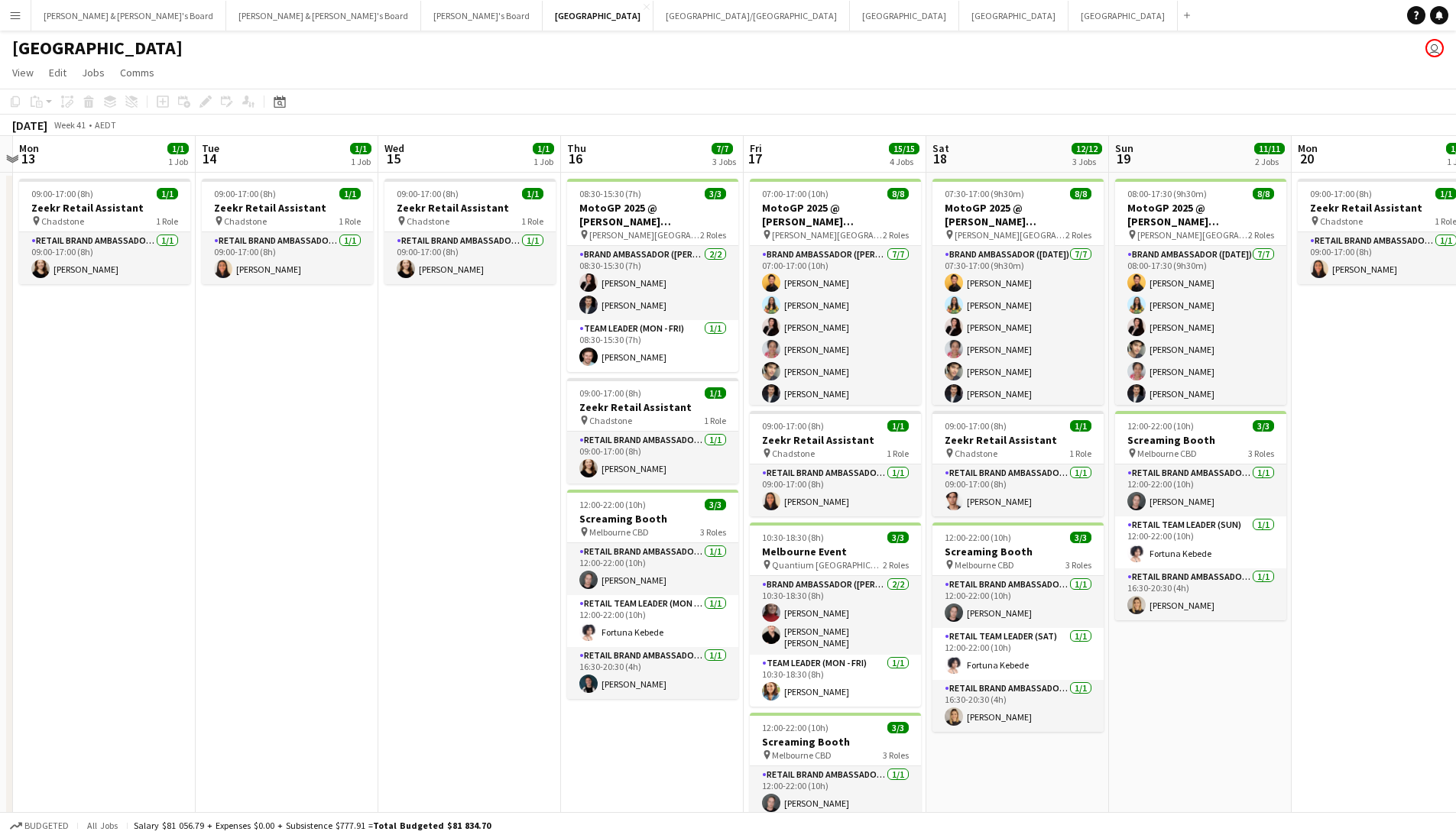
drag, startPoint x: 873, startPoint y: 467, endPoint x: 592, endPoint y: 518, distance: 285.6
click at [592, 518] on app-calendar-viewport "Fri 10 1/1 1 Job Sat 11 0/1 1 Job Sun 12 Mon 13 1/1 1 Job Tue 14 1/1 1 Job Wed …" at bounding box center [728, 551] width 1456 height 830
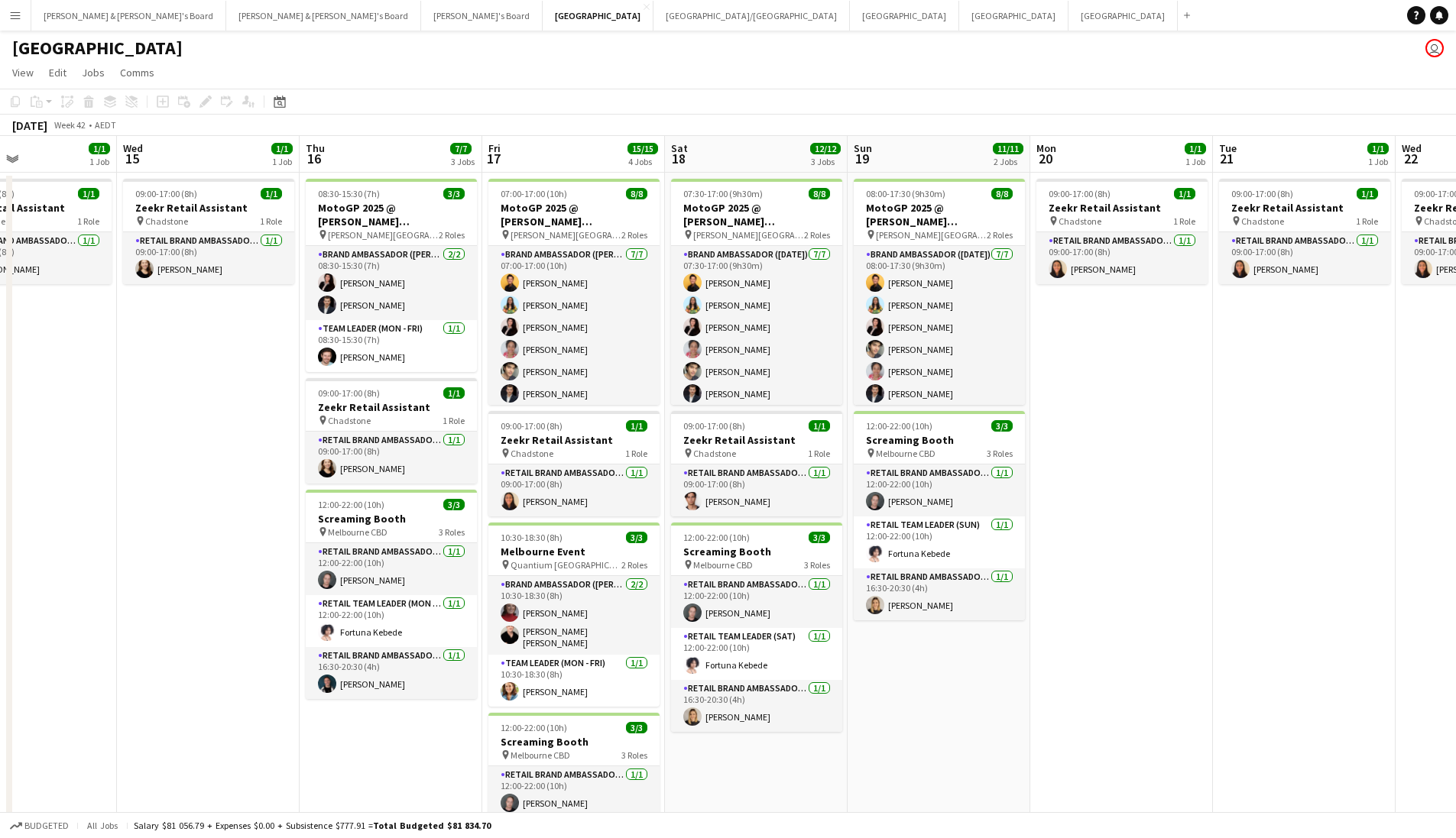
scroll to position [0, 549]
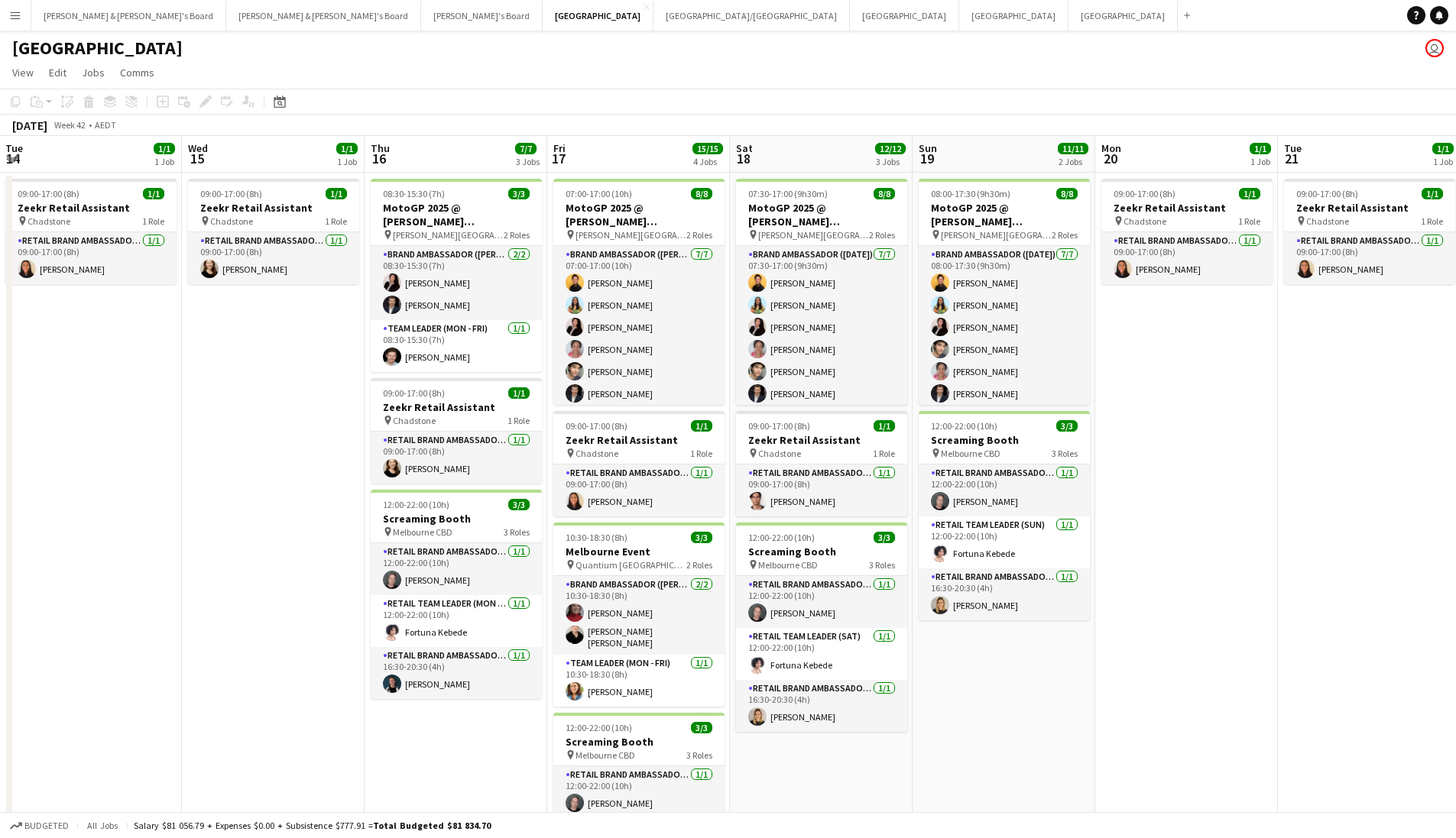
drag, startPoint x: 1215, startPoint y: 687, endPoint x: 1008, endPoint y: 687, distance: 207.0
click at [1019, 645] on app-calendar-viewport "Sat 11 0/1 1 Job Sun 12 Mon 13 1/1 1 Job Tue 14 1/1 1 Job Wed 15 1/1 1 Job Thu …" at bounding box center [728, 551] width 1456 height 830
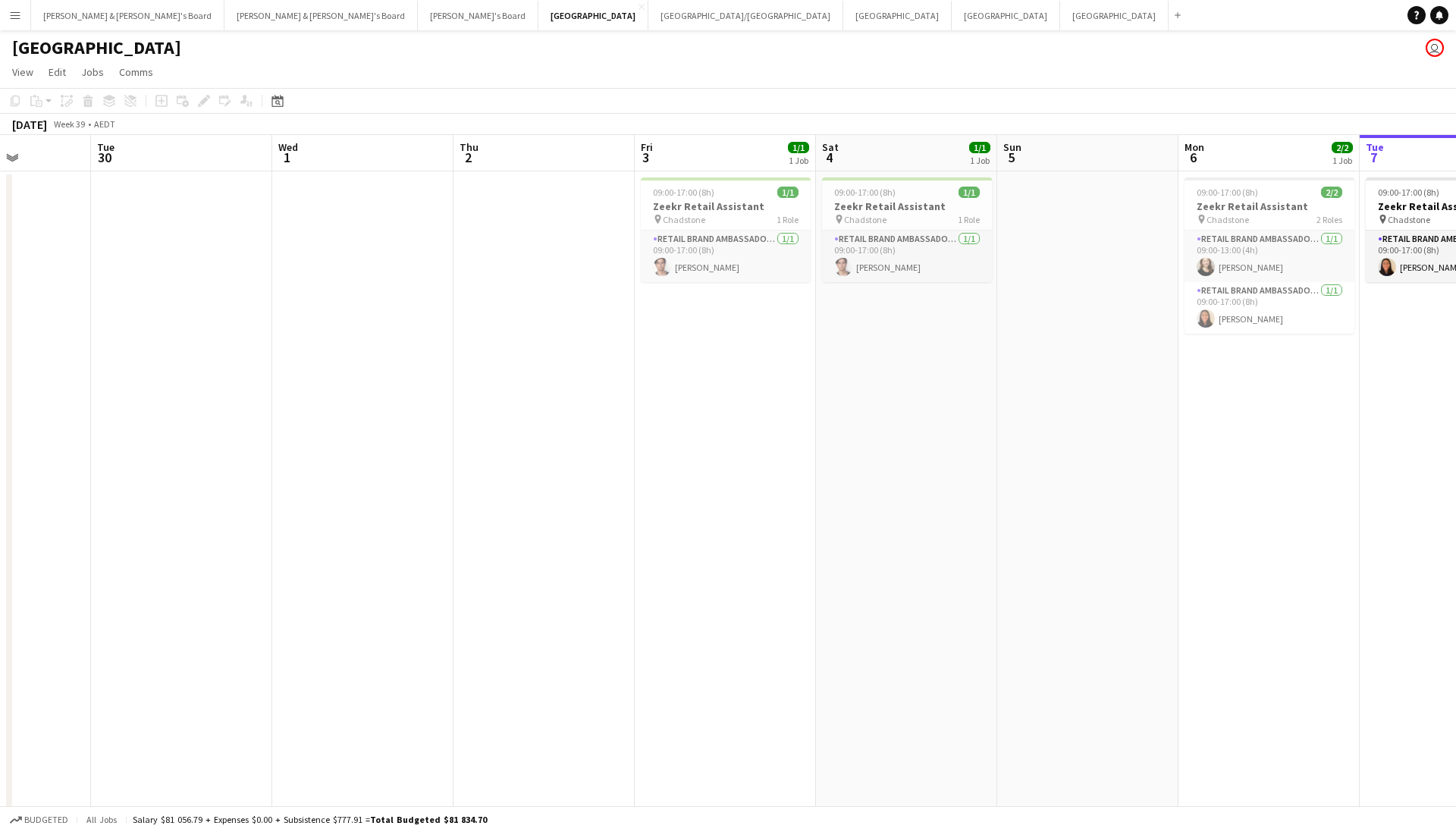
scroll to position [0, 348]
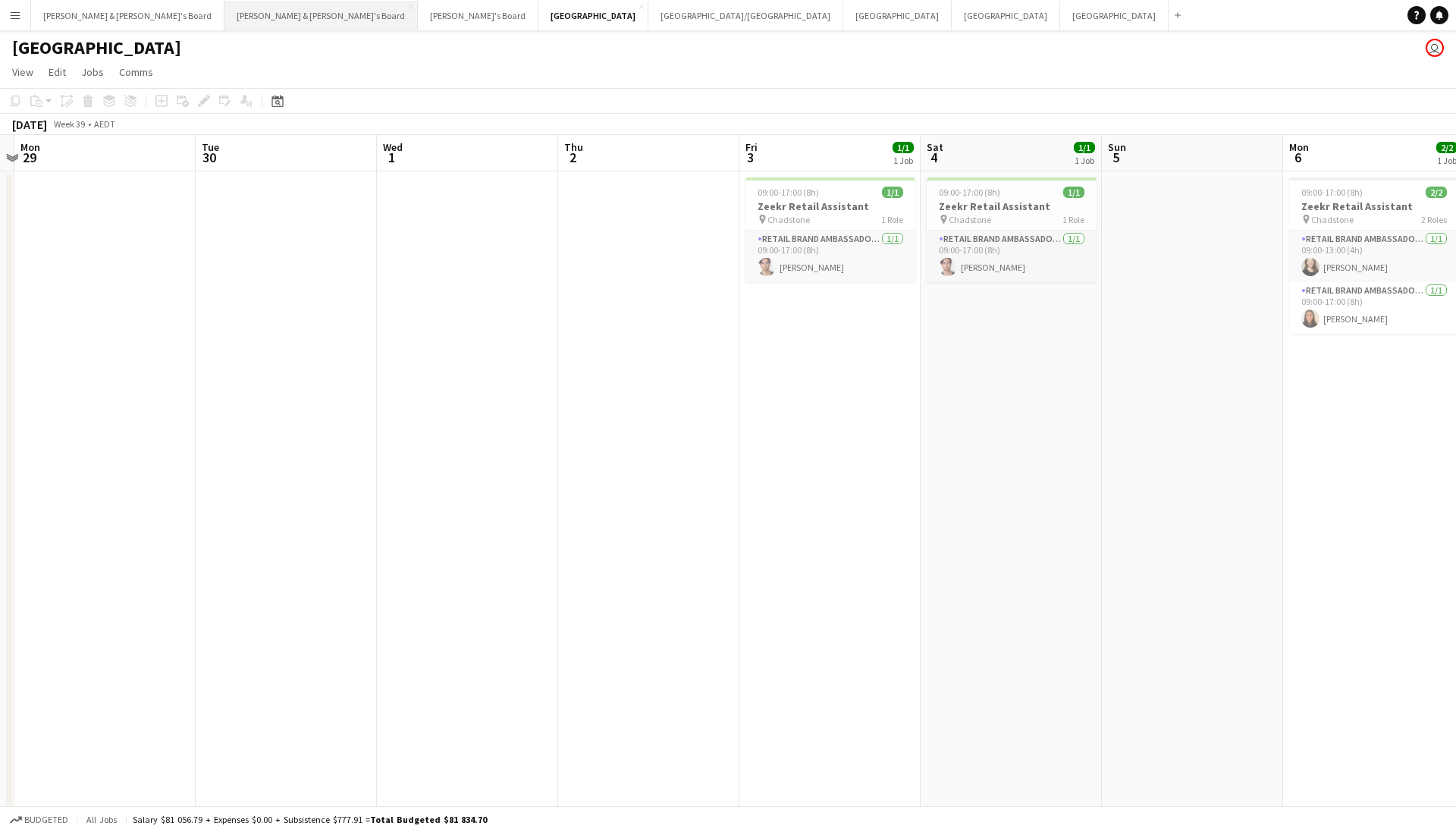
click at [225, 18] on button "Neil & Jenny's Board Close" at bounding box center [321, 15] width 193 height 29
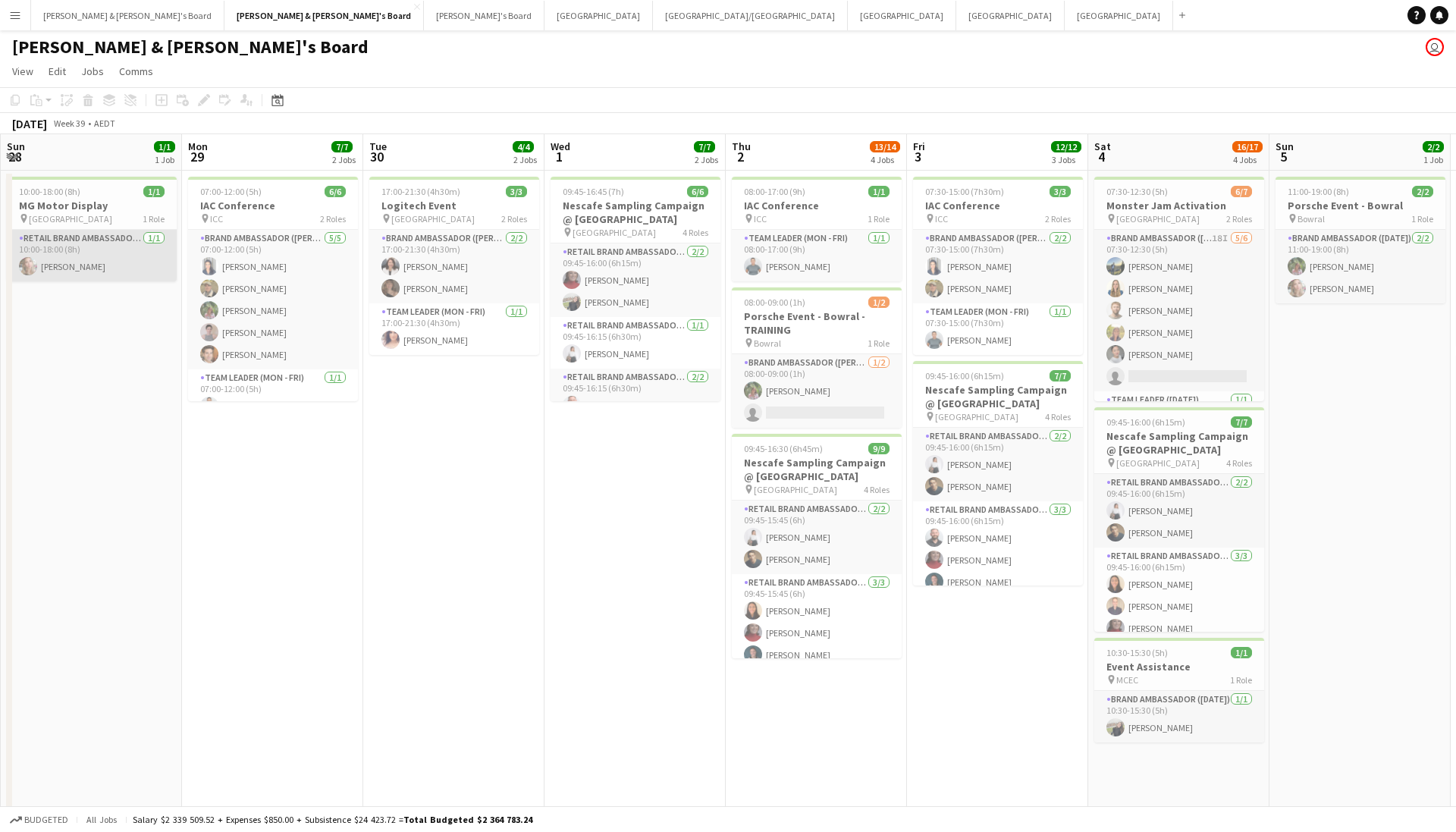
scroll to position [0, 363]
click at [253, 198] on app-job-card "07:00-12:00 (5h) 6/6 IAC Conference pin ICC 2 Roles Brand Ambassador (Mon - Fri…" at bounding box center [271, 289] width 170 height 225
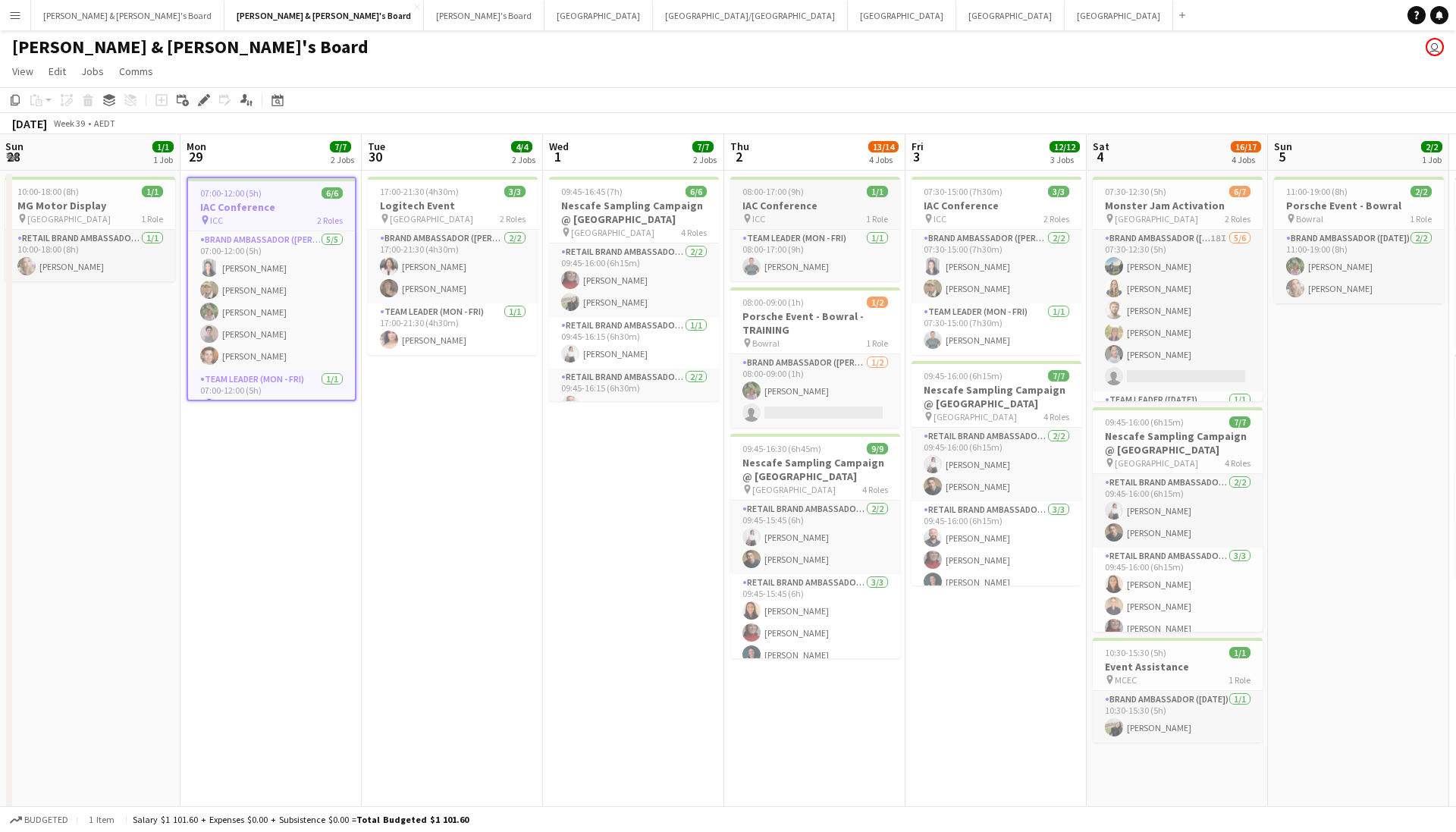
click at [827, 184] on app-job-card "08:00-17:00 (9h) 1/1 IAC Conference pin ICC 1 Role Team Leader (Mon - Fri) 1/1 …" at bounding box center [815, 229] width 170 height 104
click at [1024, 199] on h3 "IAC Conference" at bounding box center [996, 205] width 170 height 13
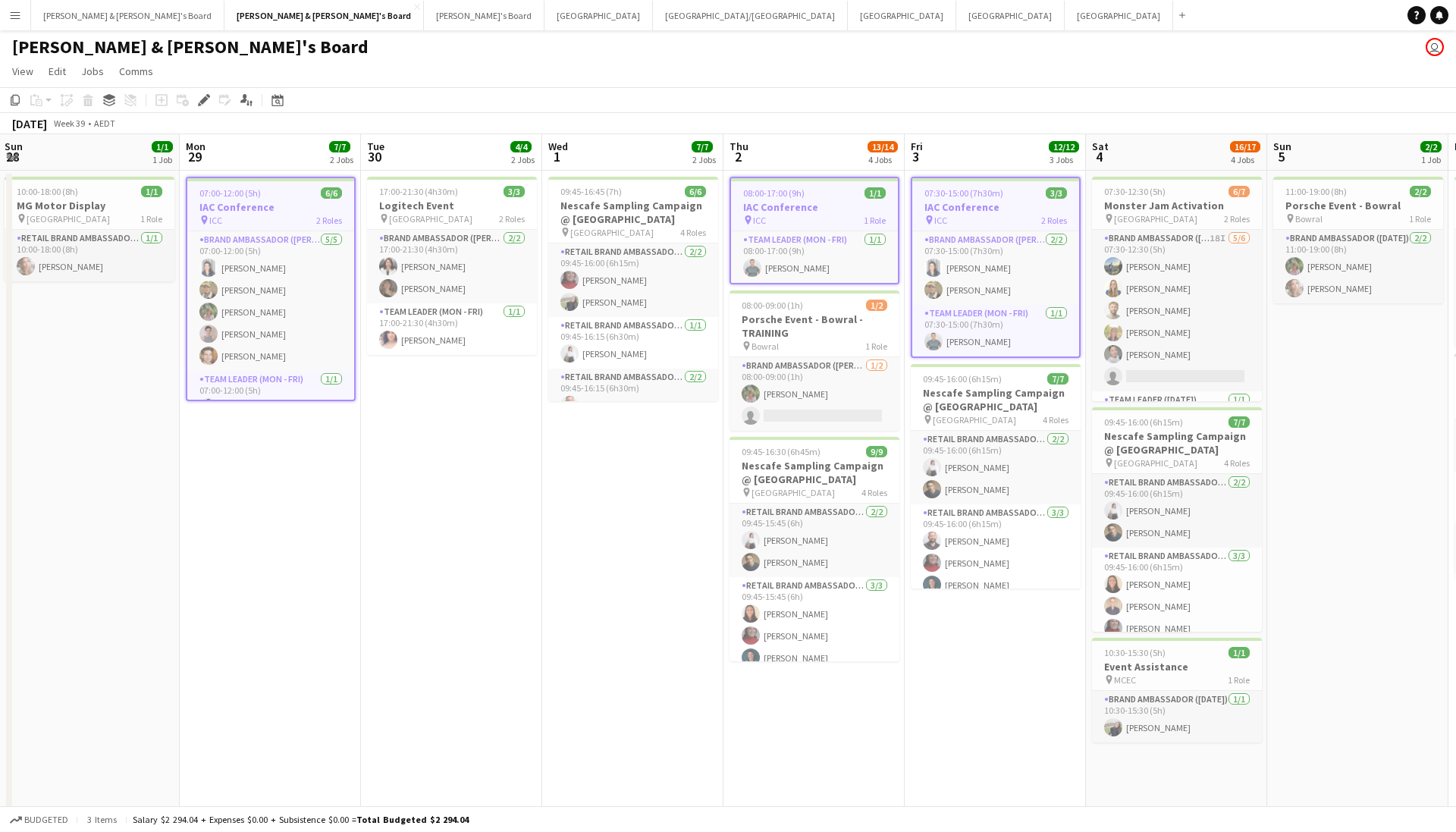
click at [1061, 70] on app-page-menu "View Day view expanded Day view collapsed Month view Date picker Jump to today …" at bounding box center [728, 73] width 1456 height 28
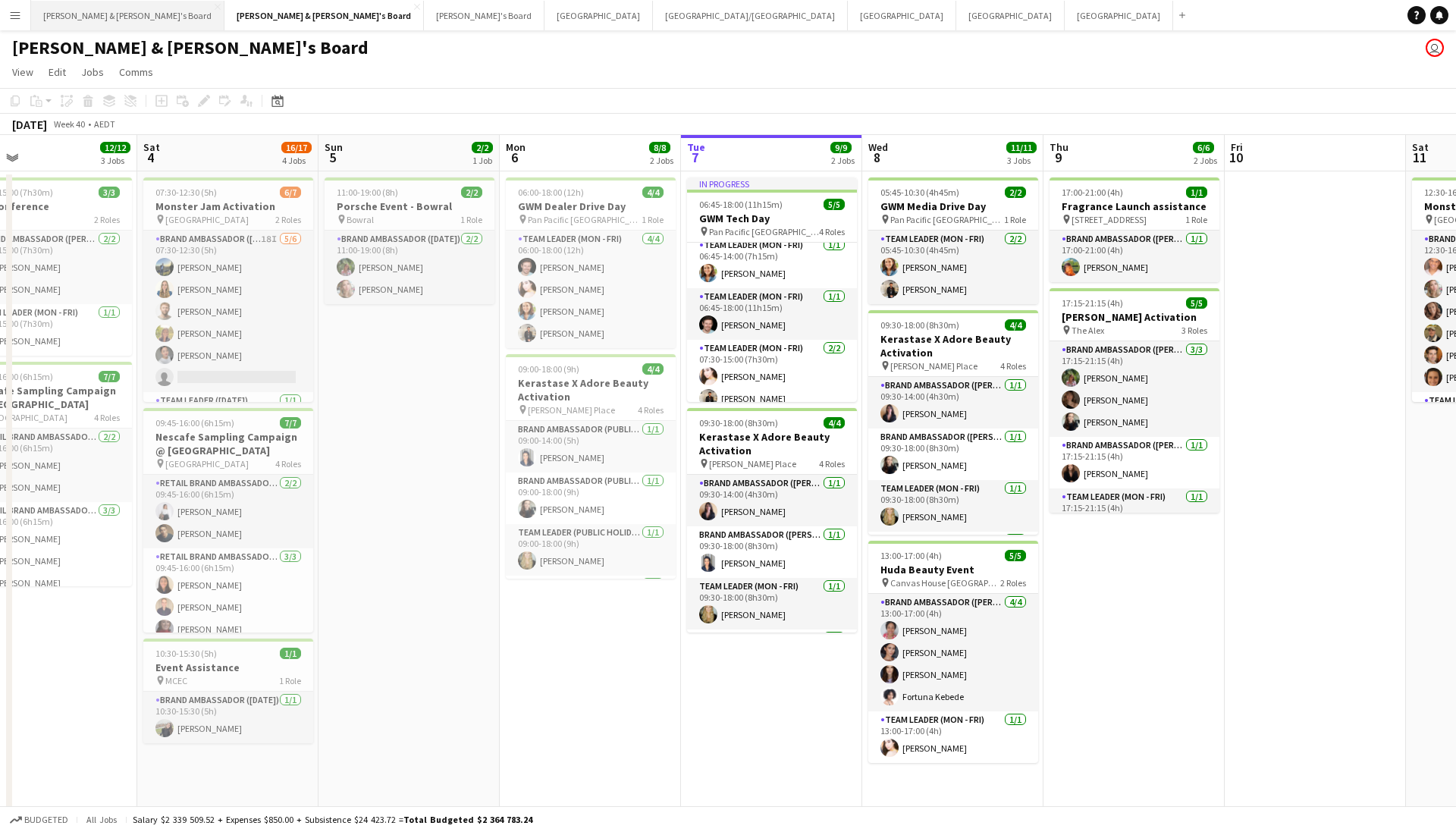
scroll to position [0, 0]
click at [100, 19] on button "James & Arrence's Board Close" at bounding box center [127, 15] width 193 height 29
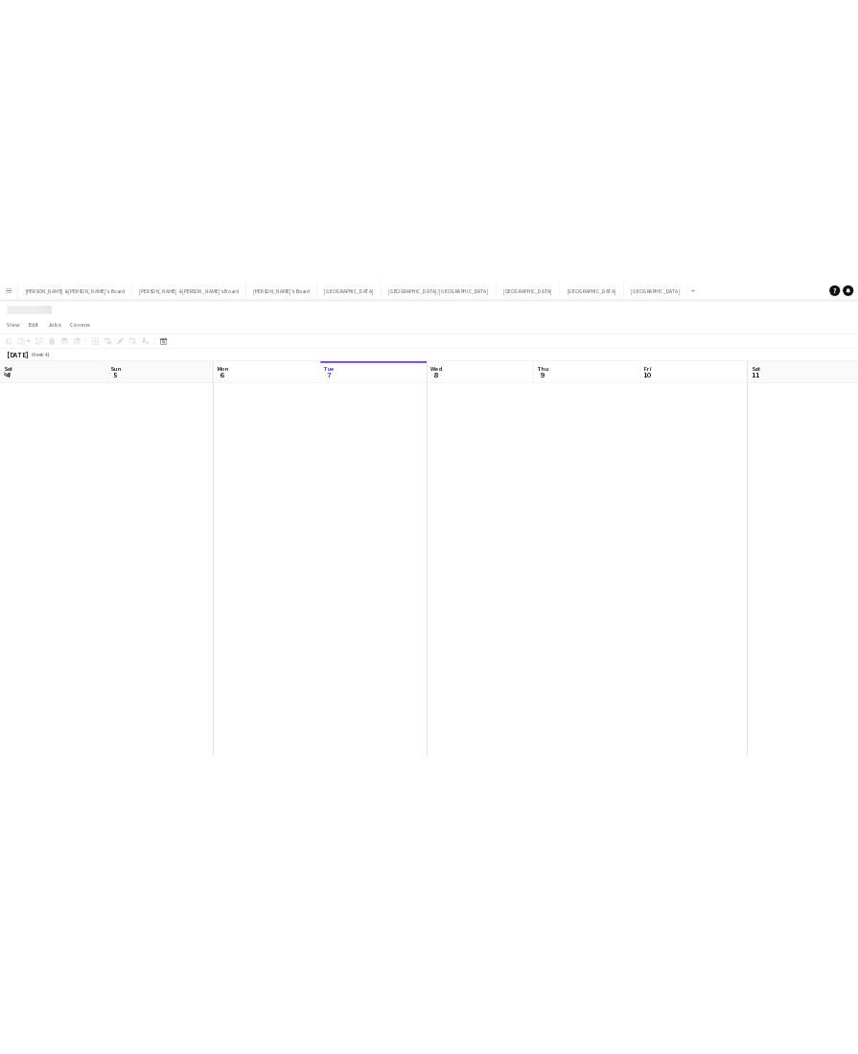
scroll to position [0, 458]
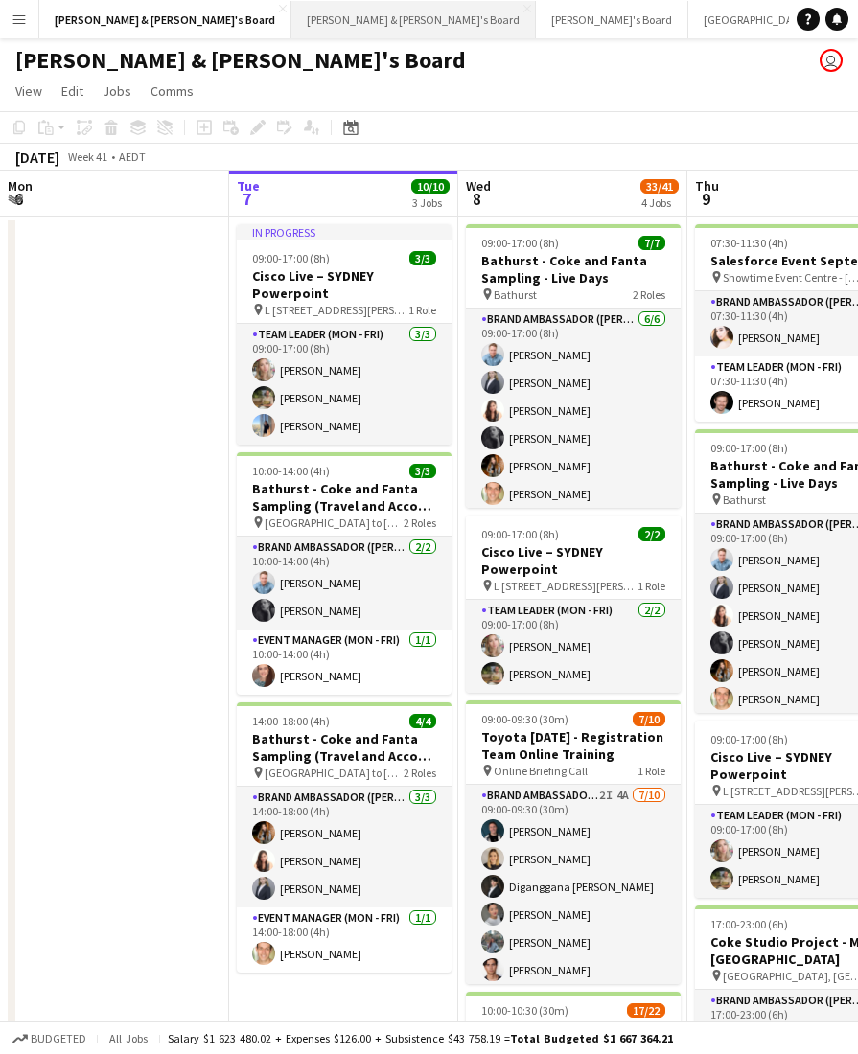
click at [291, 16] on button "Neil & Jenny's Board Close" at bounding box center [413, 19] width 244 height 37
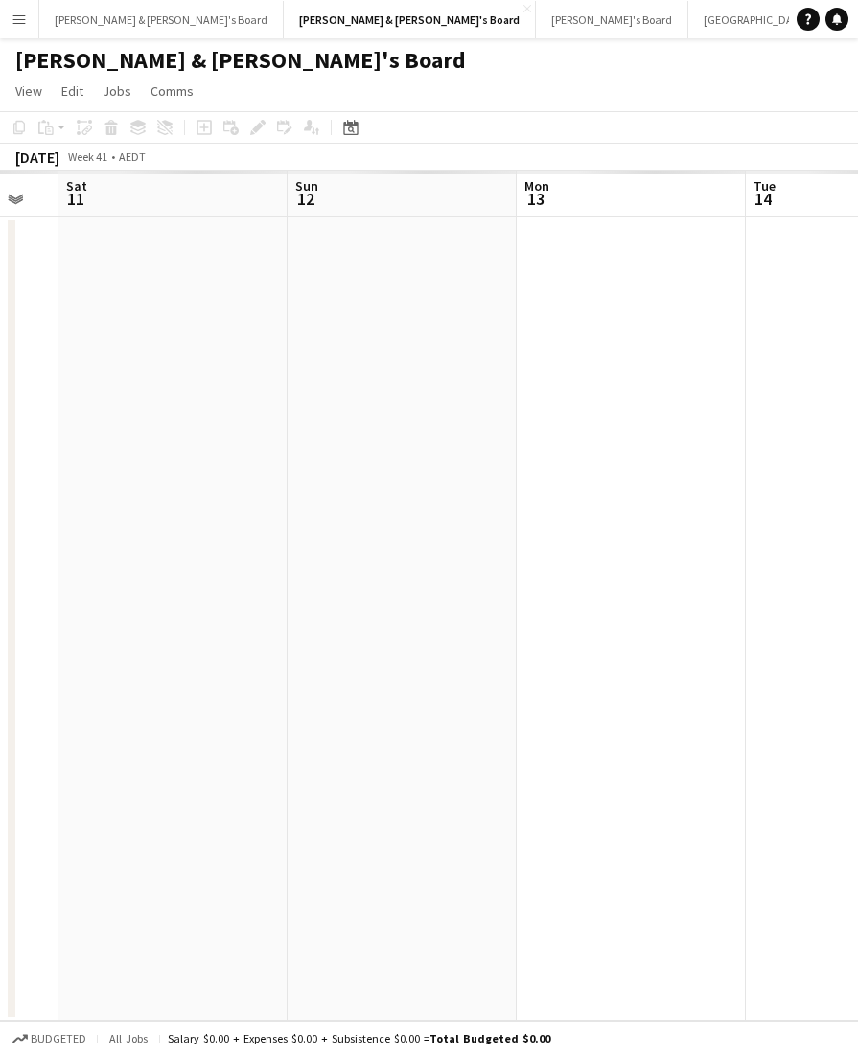
scroll to position [0, 631]
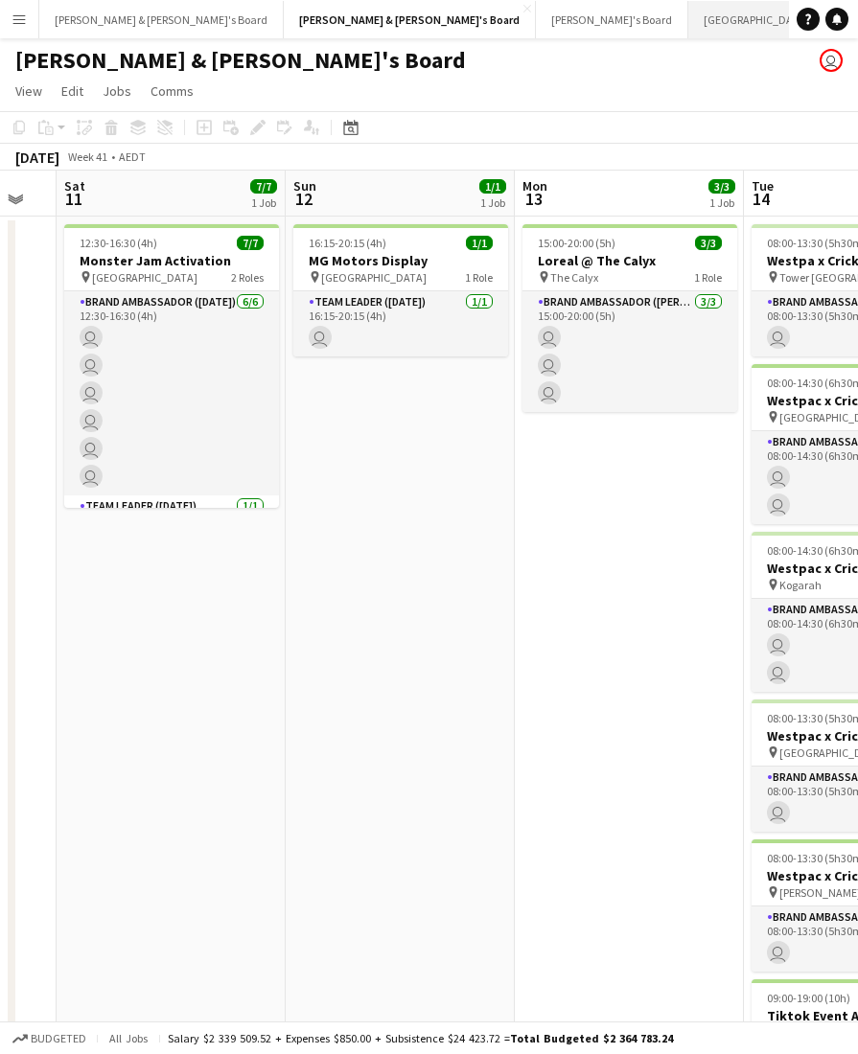
click at [688, 36] on button "Melbourne Close" at bounding box center [756, 19] width 137 height 37
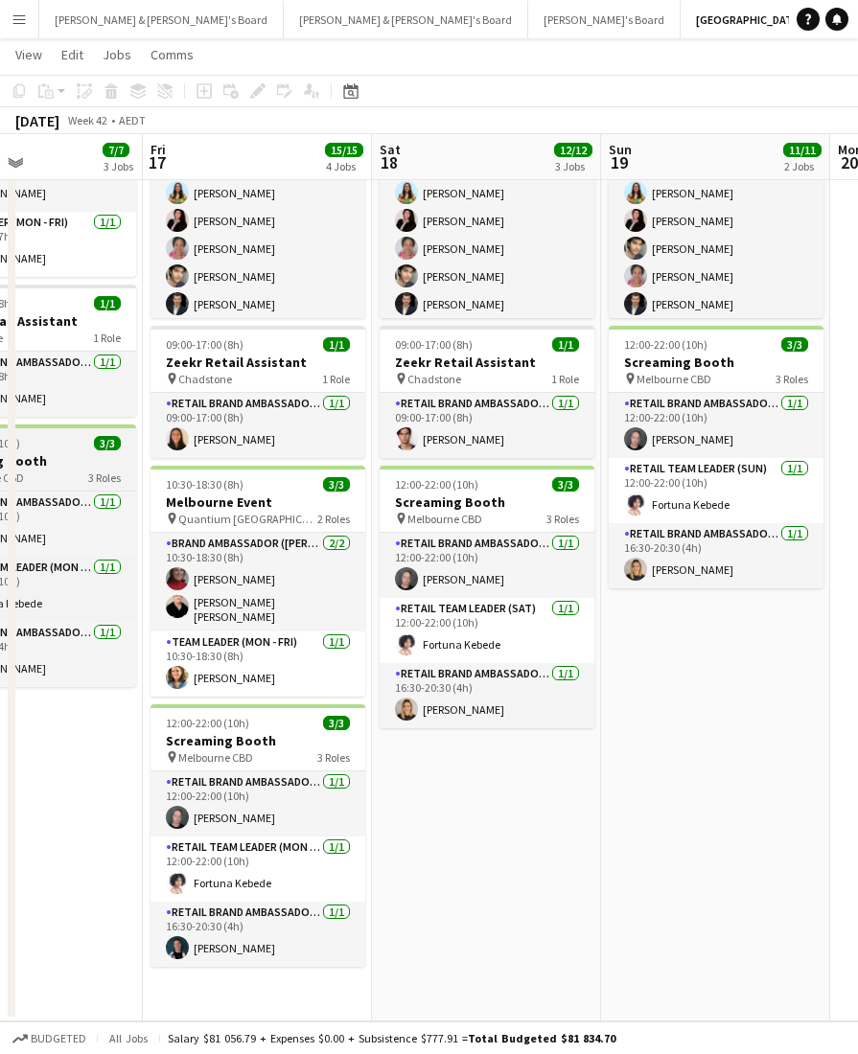
scroll to position [0, 547]
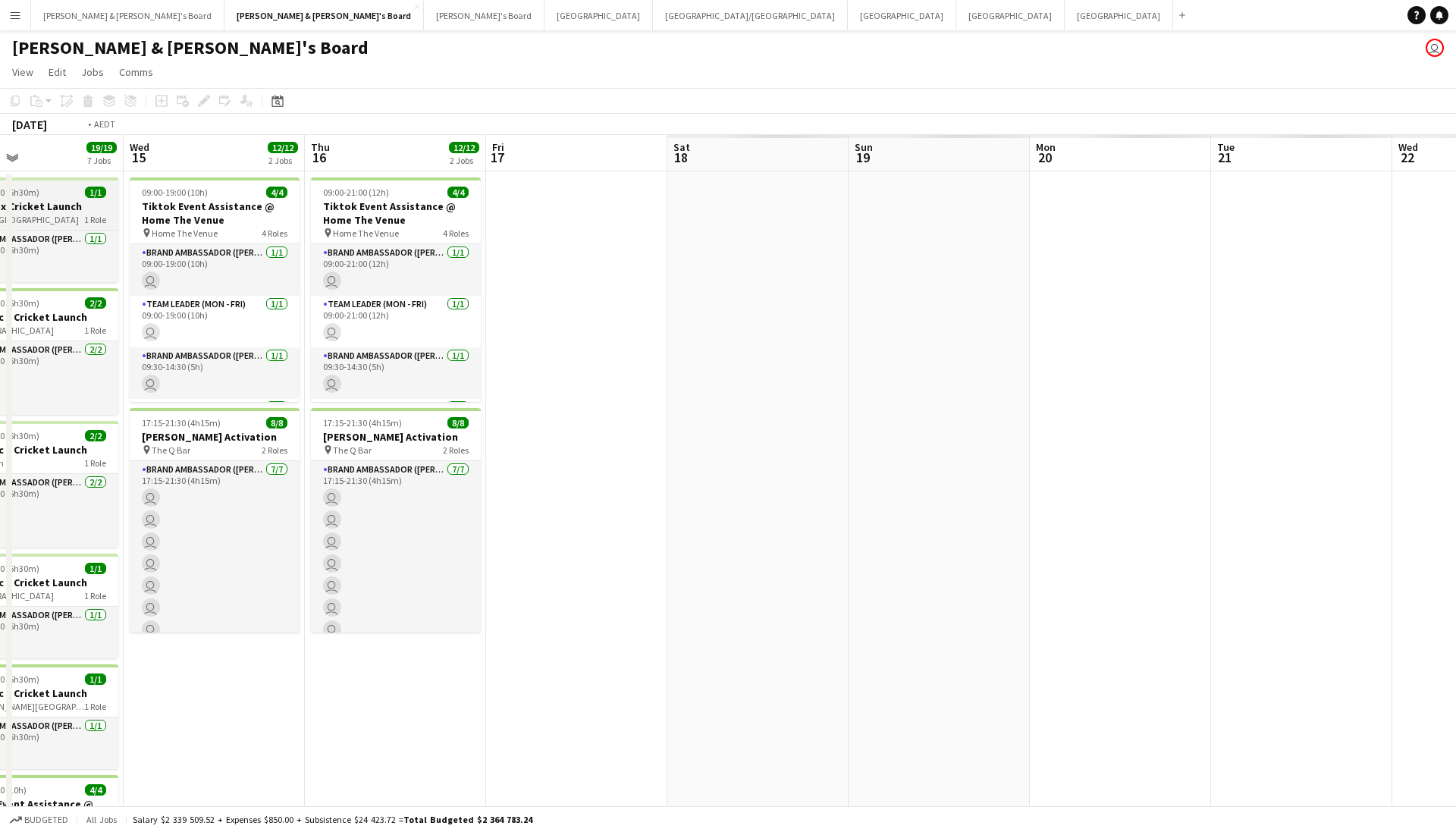
scroll to position [0, 415]
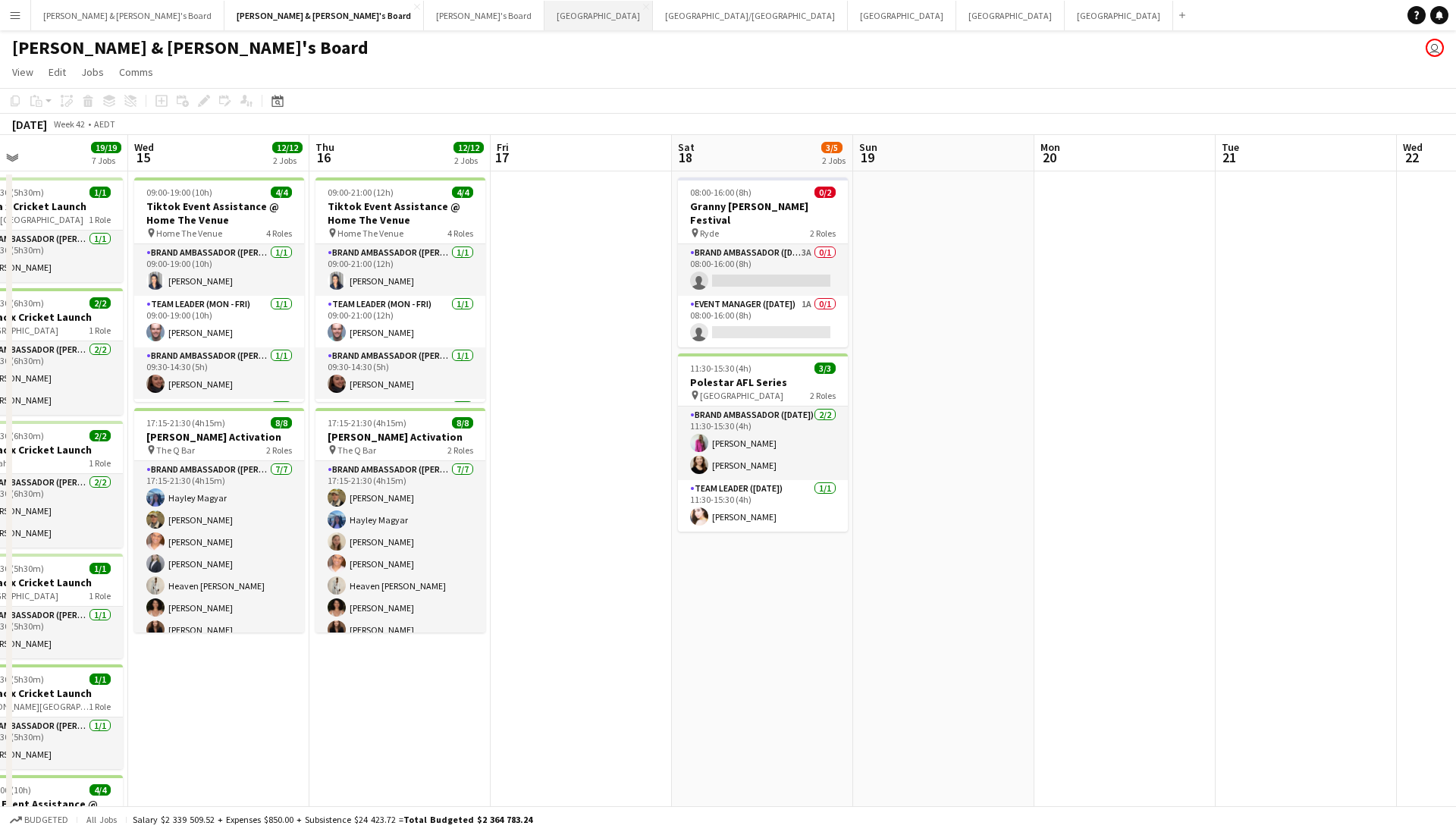
click at [544, 17] on button "Melbourne Close" at bounding box center [598, 15] width 108 height 29
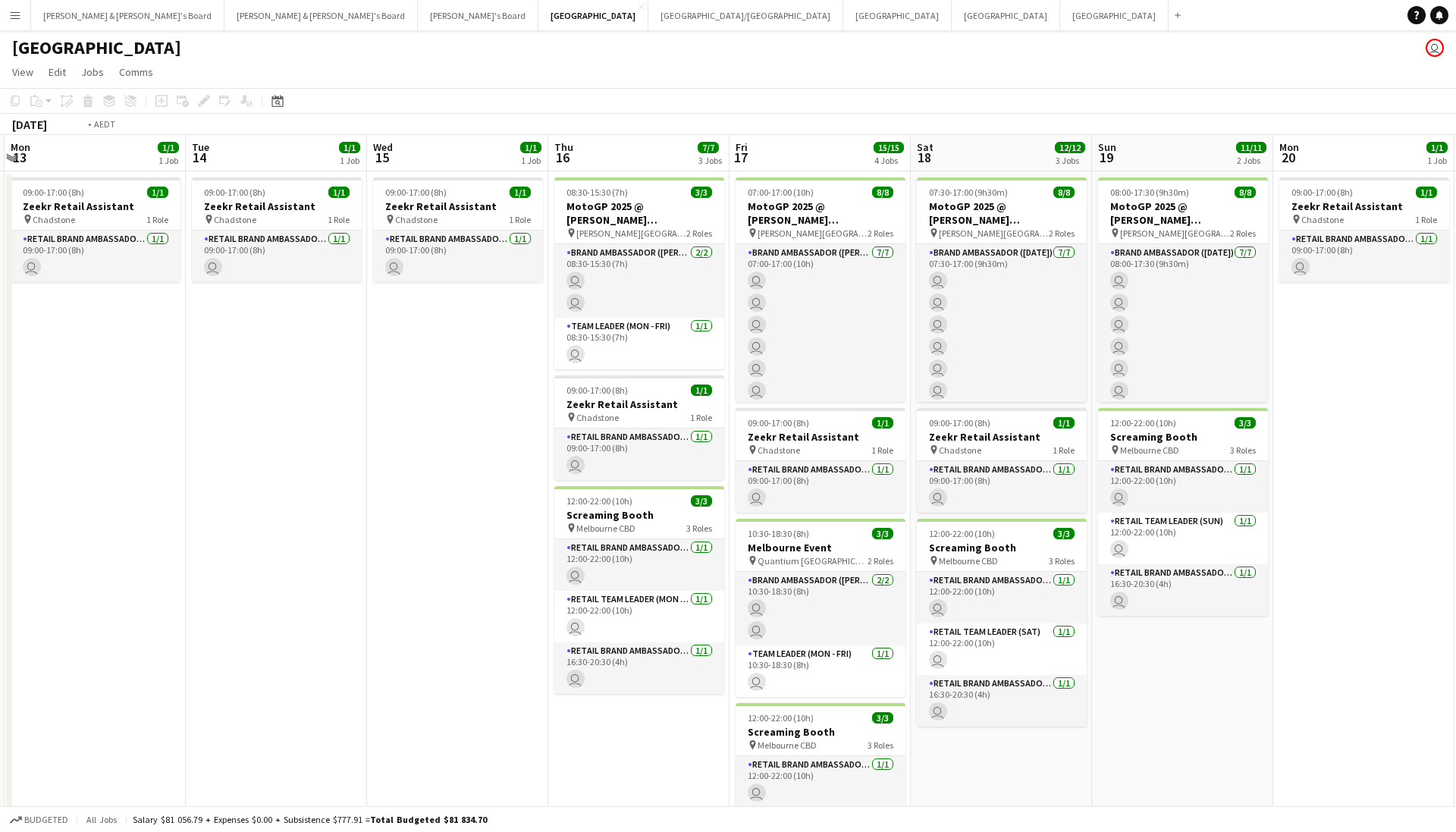
scroll to position [0, 567]
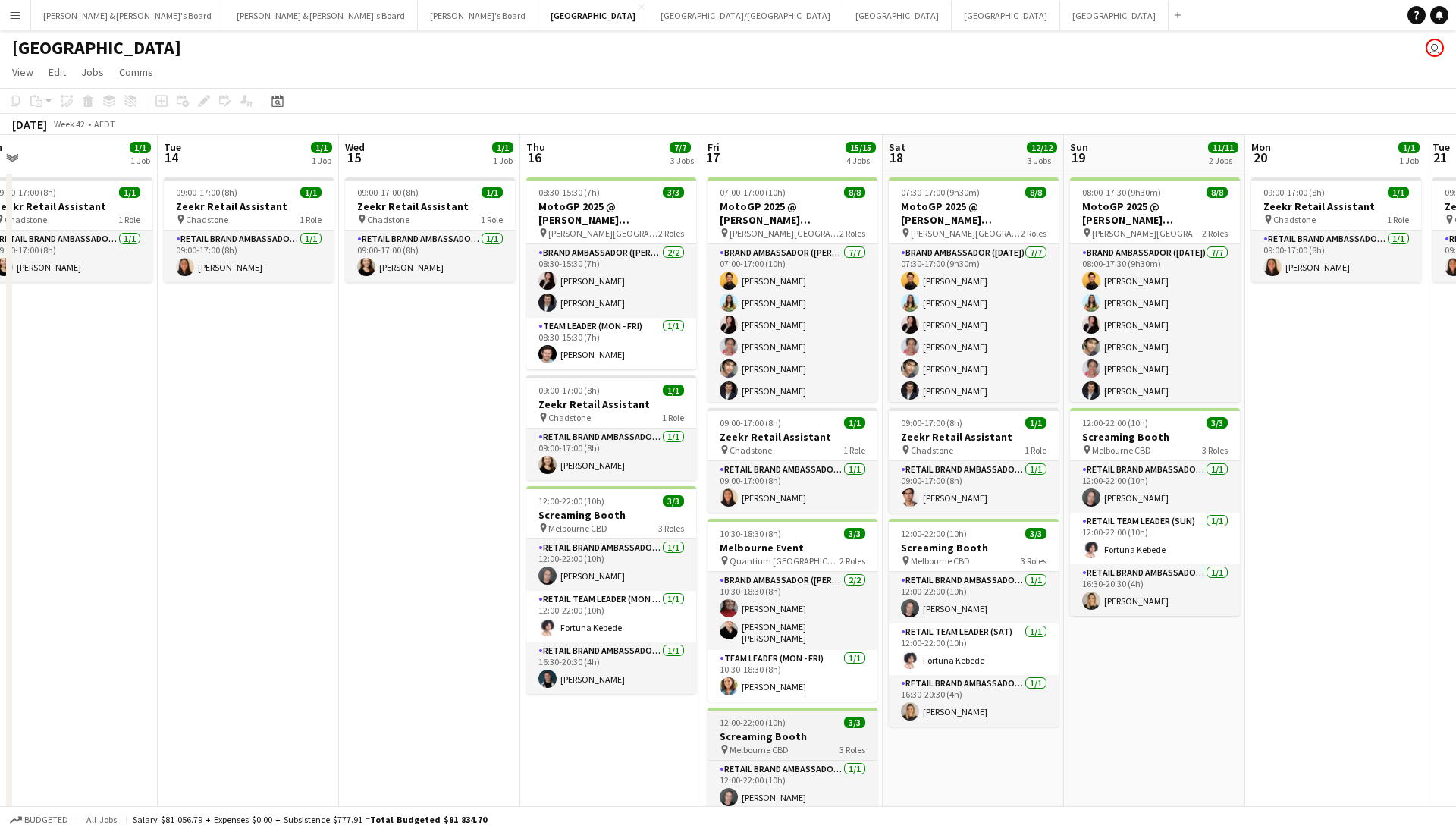
click at [796, 721] on div "12:00-22:00 (10h) 3/3" at bounding box center [792, 723] width 170 height 11
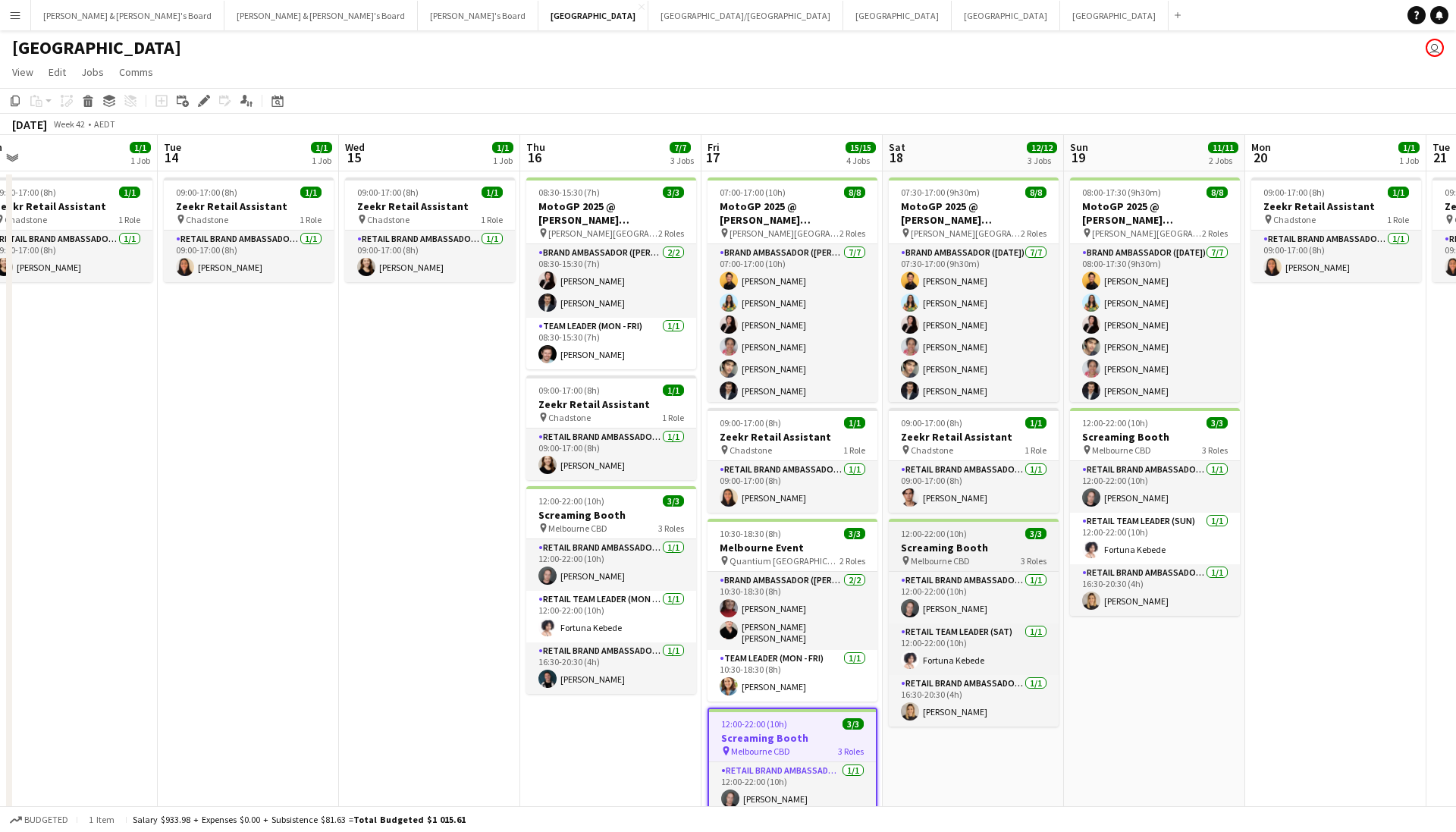
click at [941, 537] on span "12:00-22:00 (10h)" at bounding box center [934, 534] width 66 height 11
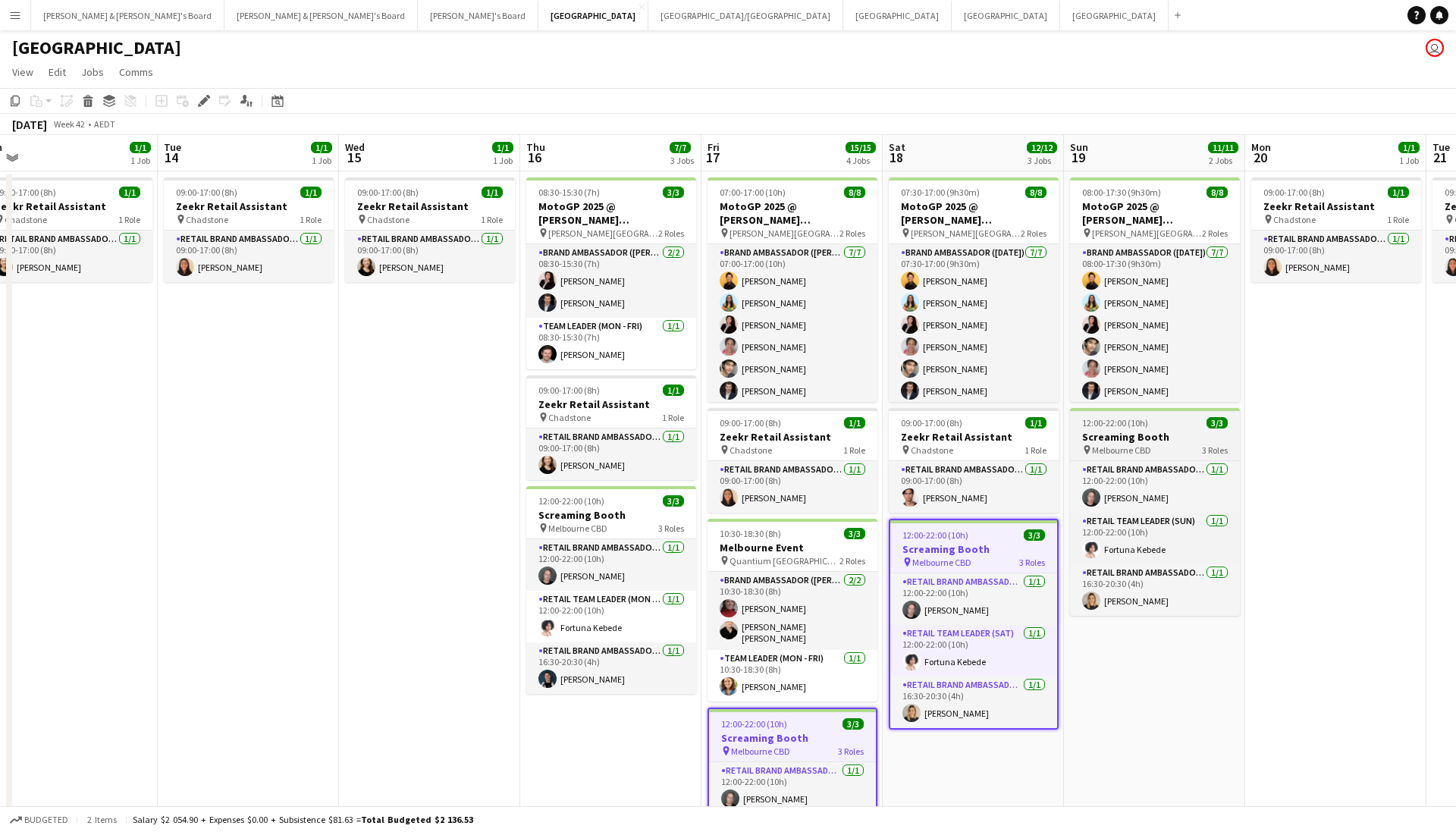
click at [1121, 416] on app-job-card "12:00-22:00 (10h) 3/3 Screaming Booth pin Melbourne CBD 3 Roles RETAIL Brand Am…" at bounding box center [1155, 512] width 170 height 208
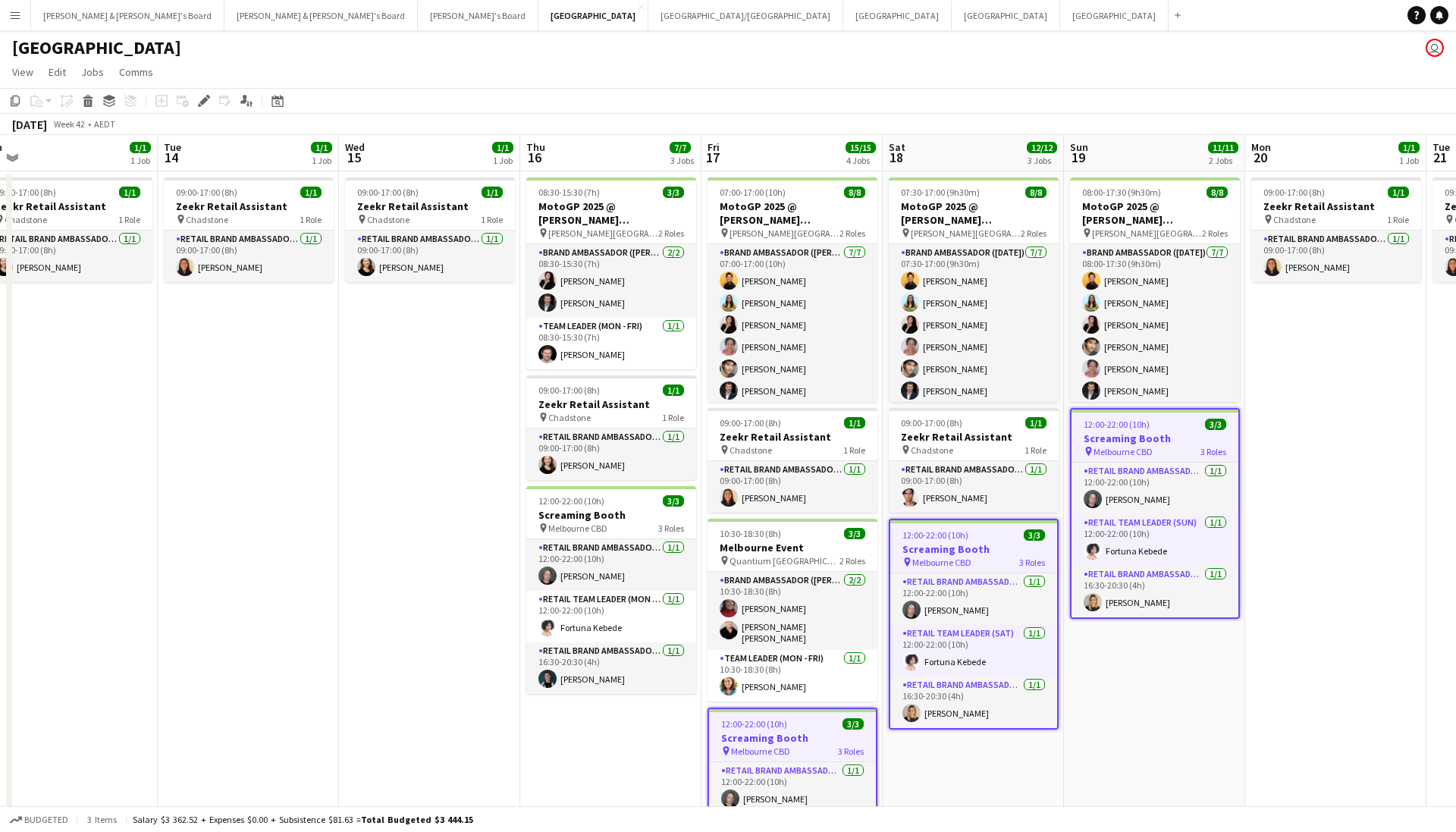
click at [1114, 704] on app-date-cell "08:00-17:30 (9h30m) 8/8 MotoGP 2025 @ Phillip Island pin Phillip Island 2 Roles…" at bounding box center [1155, 565] width 181 height 788
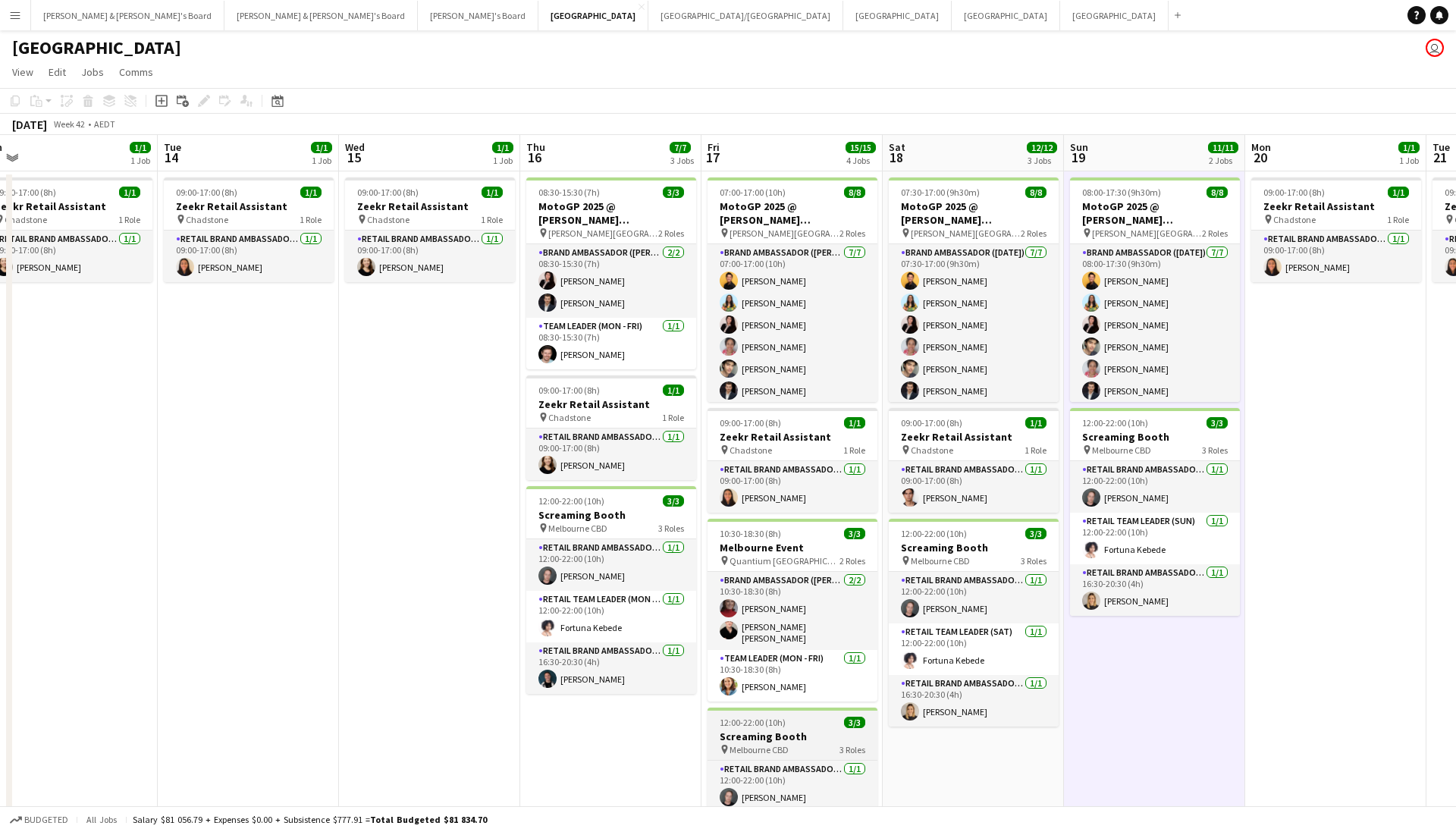
click at [795, 730] on h3 "Screaming Booth" at bounding box center [792, 736] width 170 height 13
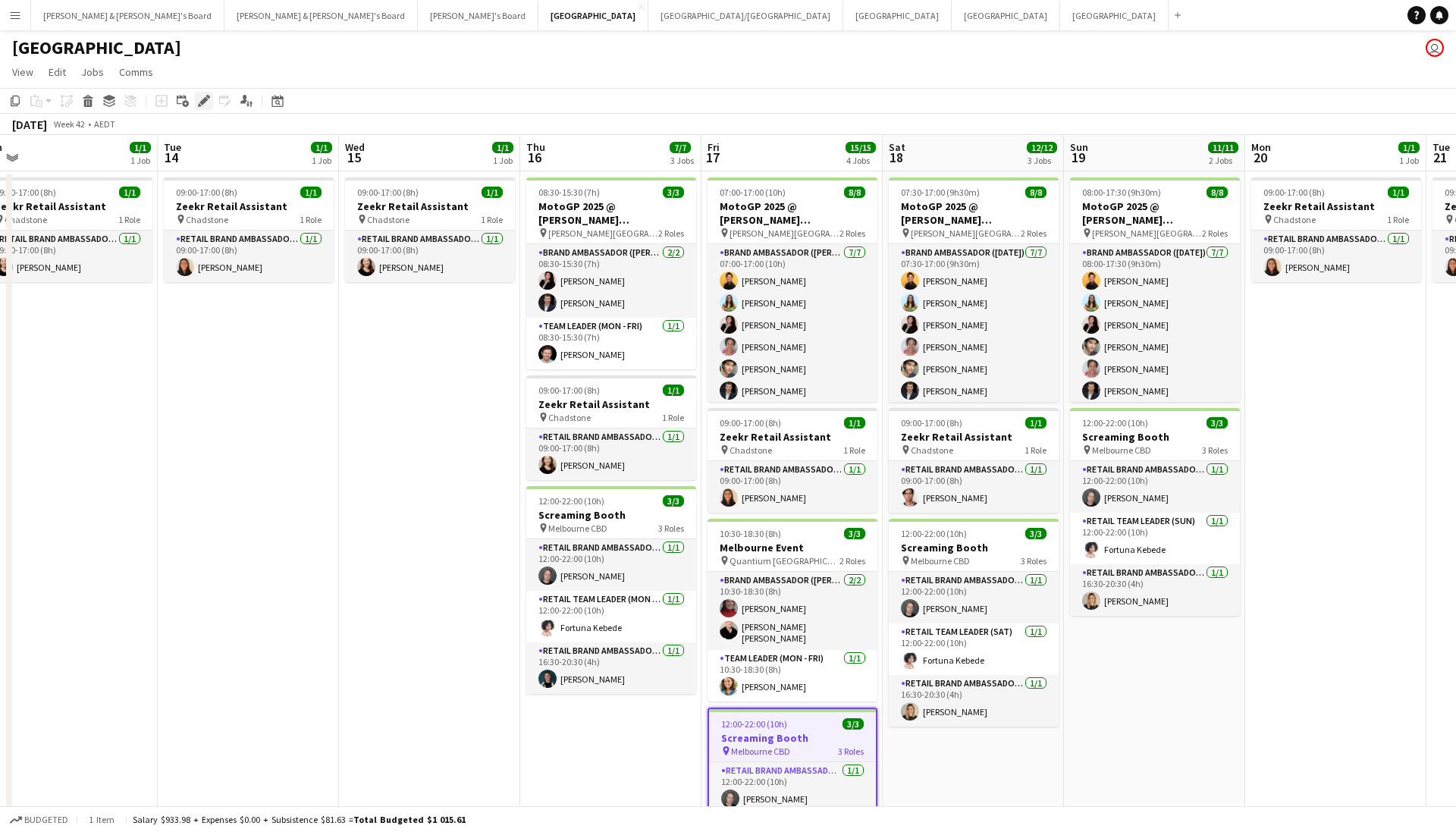
click at [206, 105] on icon "Edit" at bounding box center [203, 101] width 12 height 12
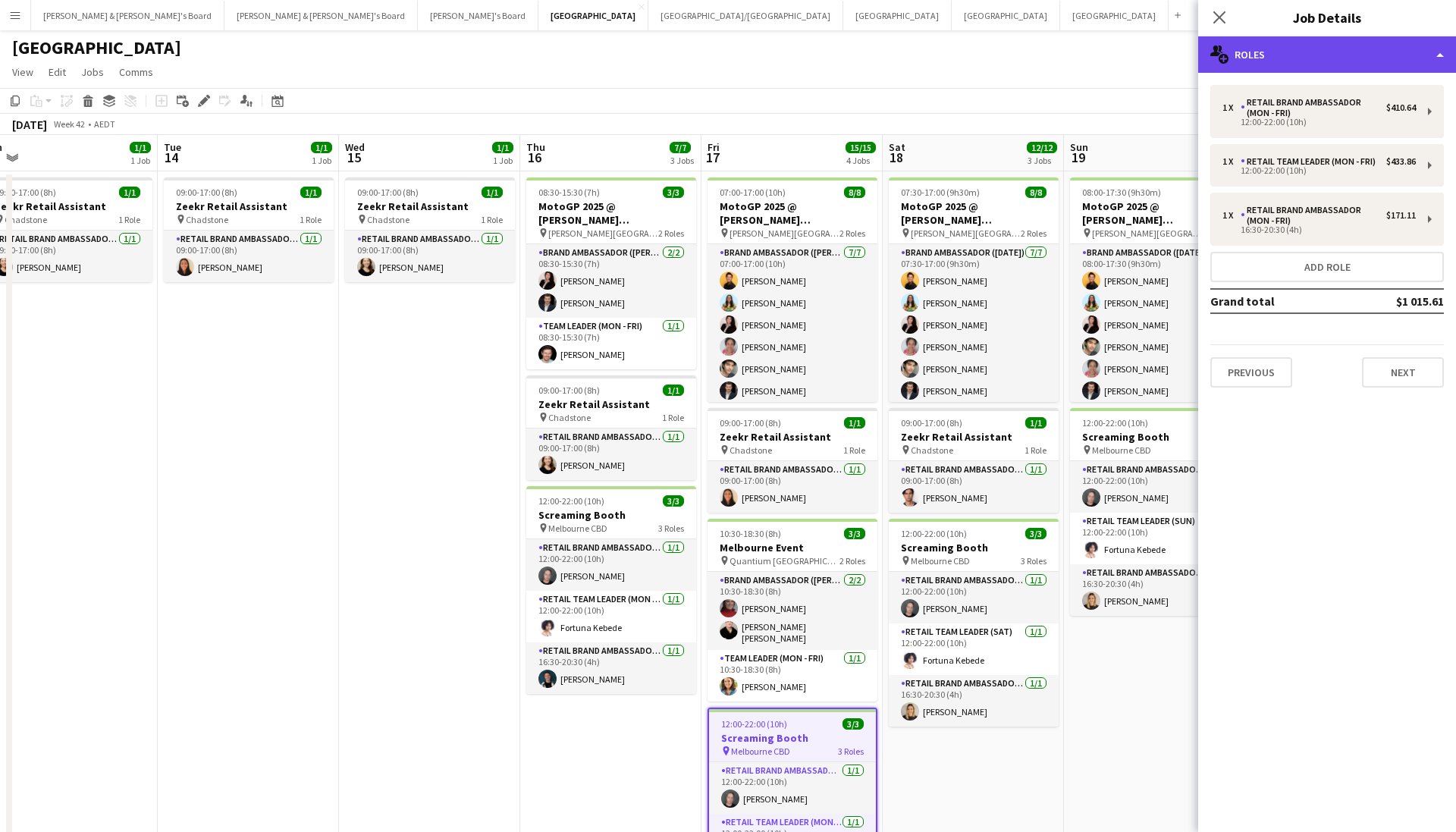
click at [1294, 58] on div "multiple-users-add Roles" at bounding box center [1327, 55] width 258 height 36
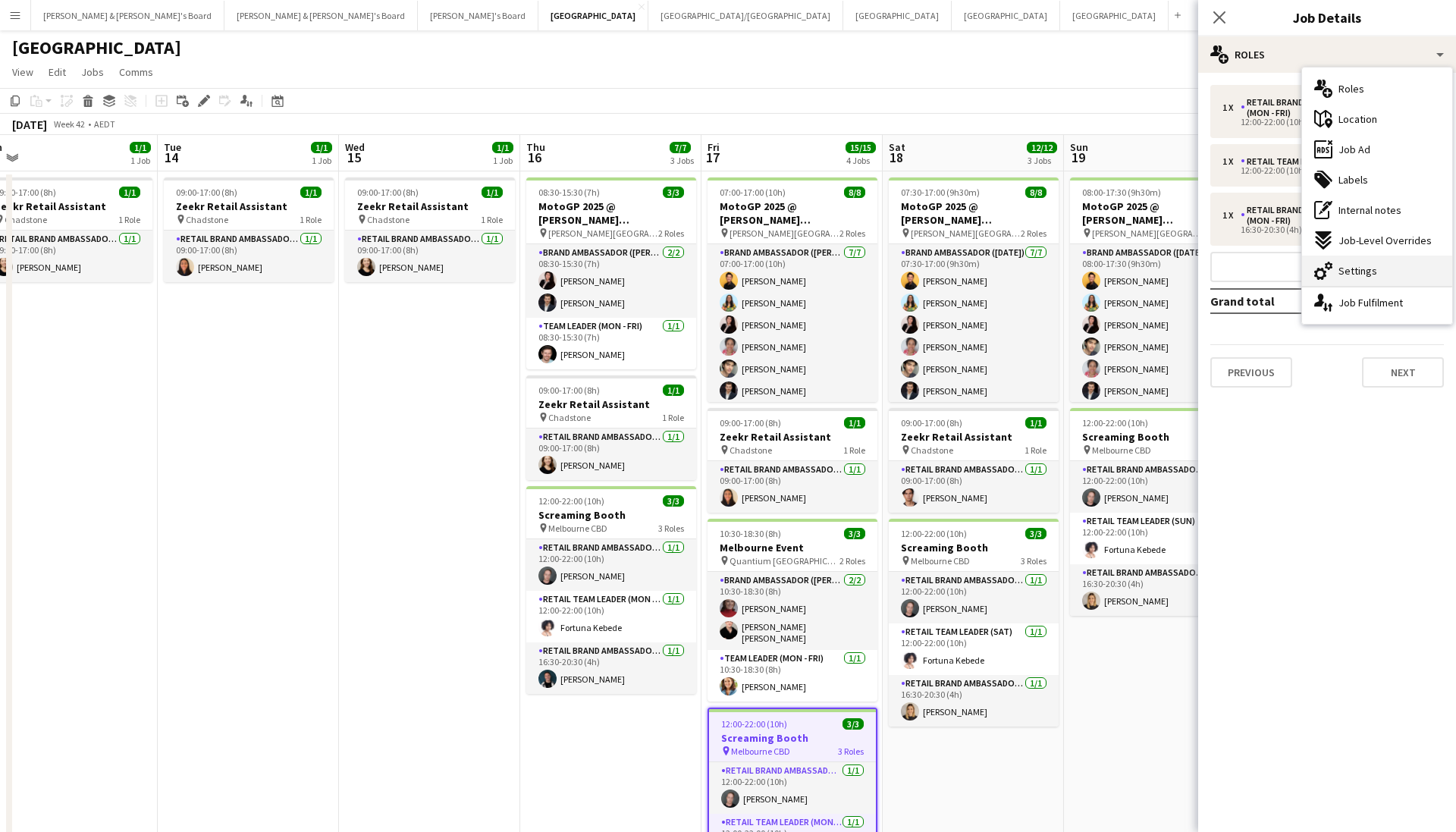
click at [1348, 267] on span "Settings" at bounding box center [1358, 271] width 39 height 13
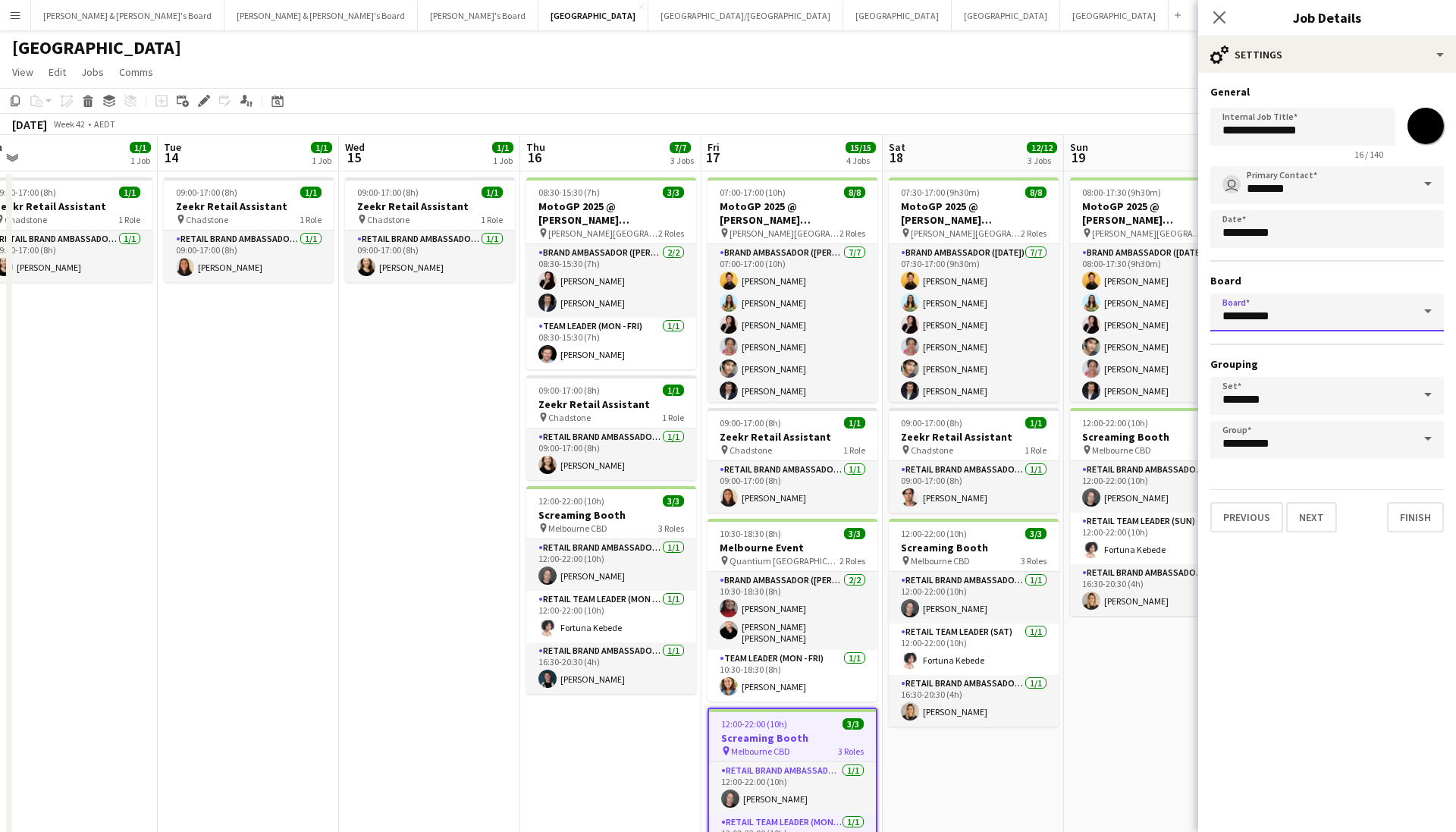
click at [1325, 307] on input "*********" at bounding box center [1327, 313] width 233 height 38
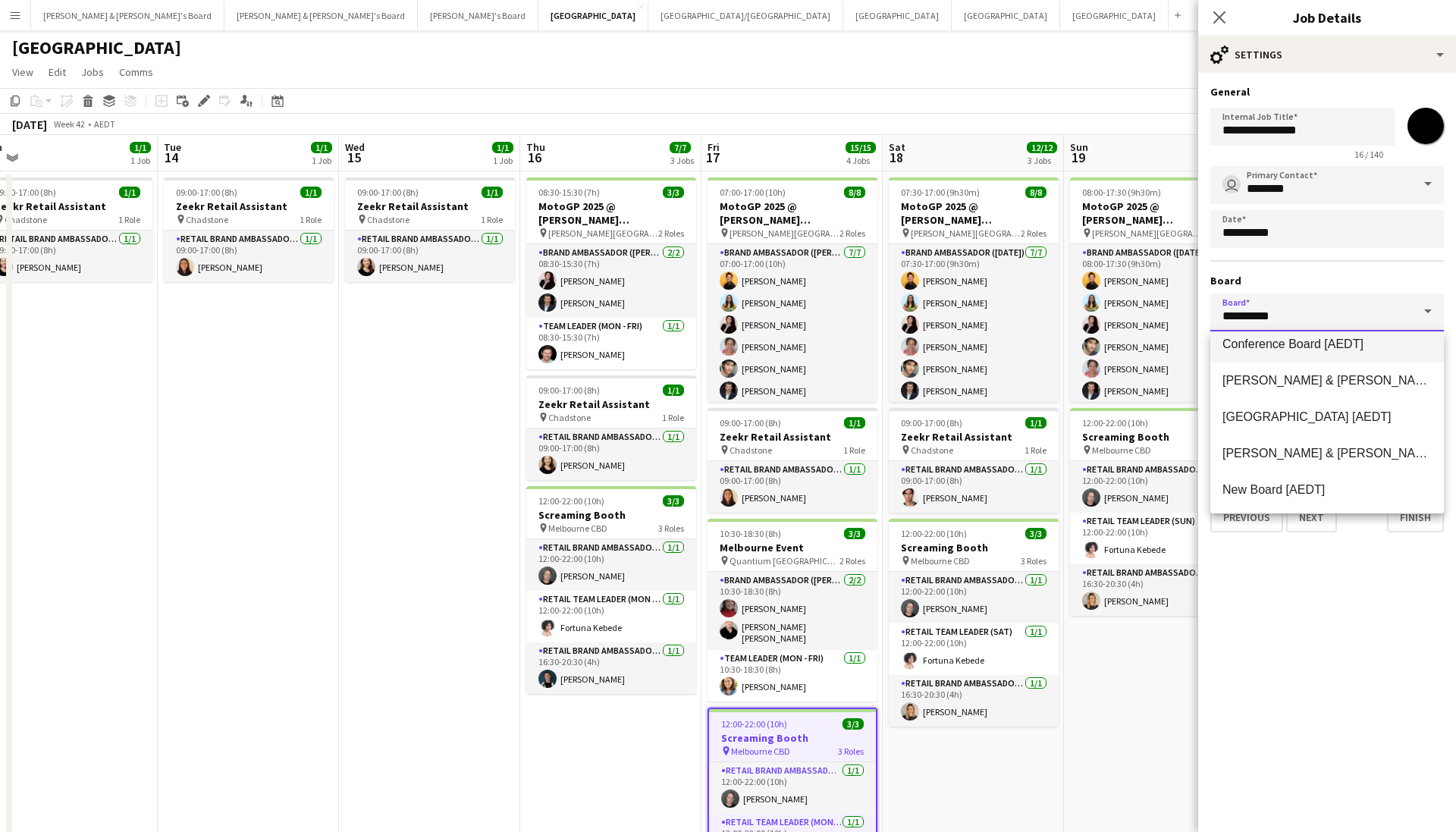
scroll to position [157, 0]
click at [1341, 417] on span "Neil & Jenny's Board [AEDT]" at bounding box center [1373, 417] width 301 height 13
type input "**********"
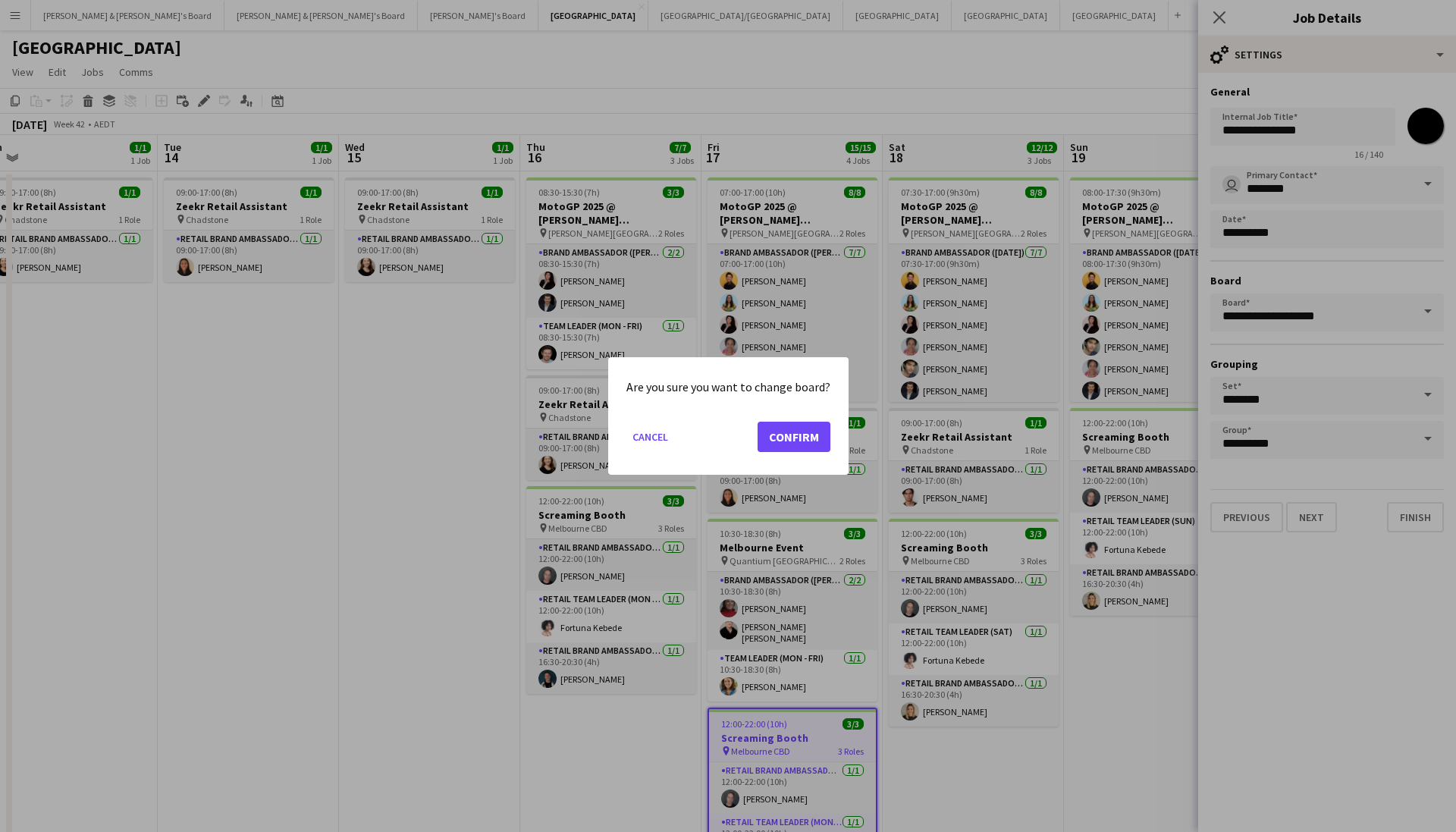
click at [792, 430] on button "Confirm" at bounding box center [794, 437] width 73 height 30
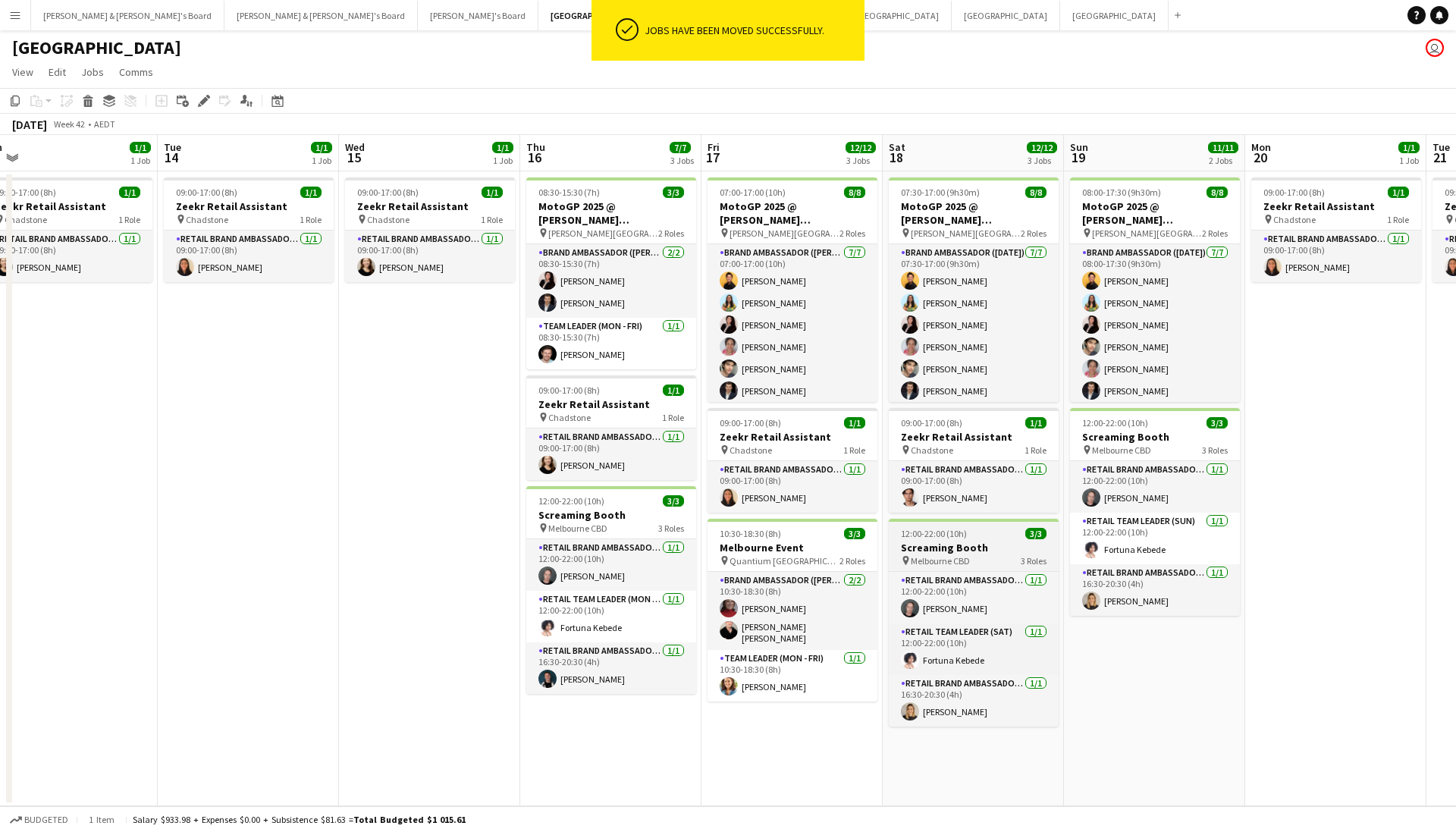
click at [995, 534] on div "12:00-22:00 (10h) 3/3" at bounding box center [973, 534] width 170 height 11
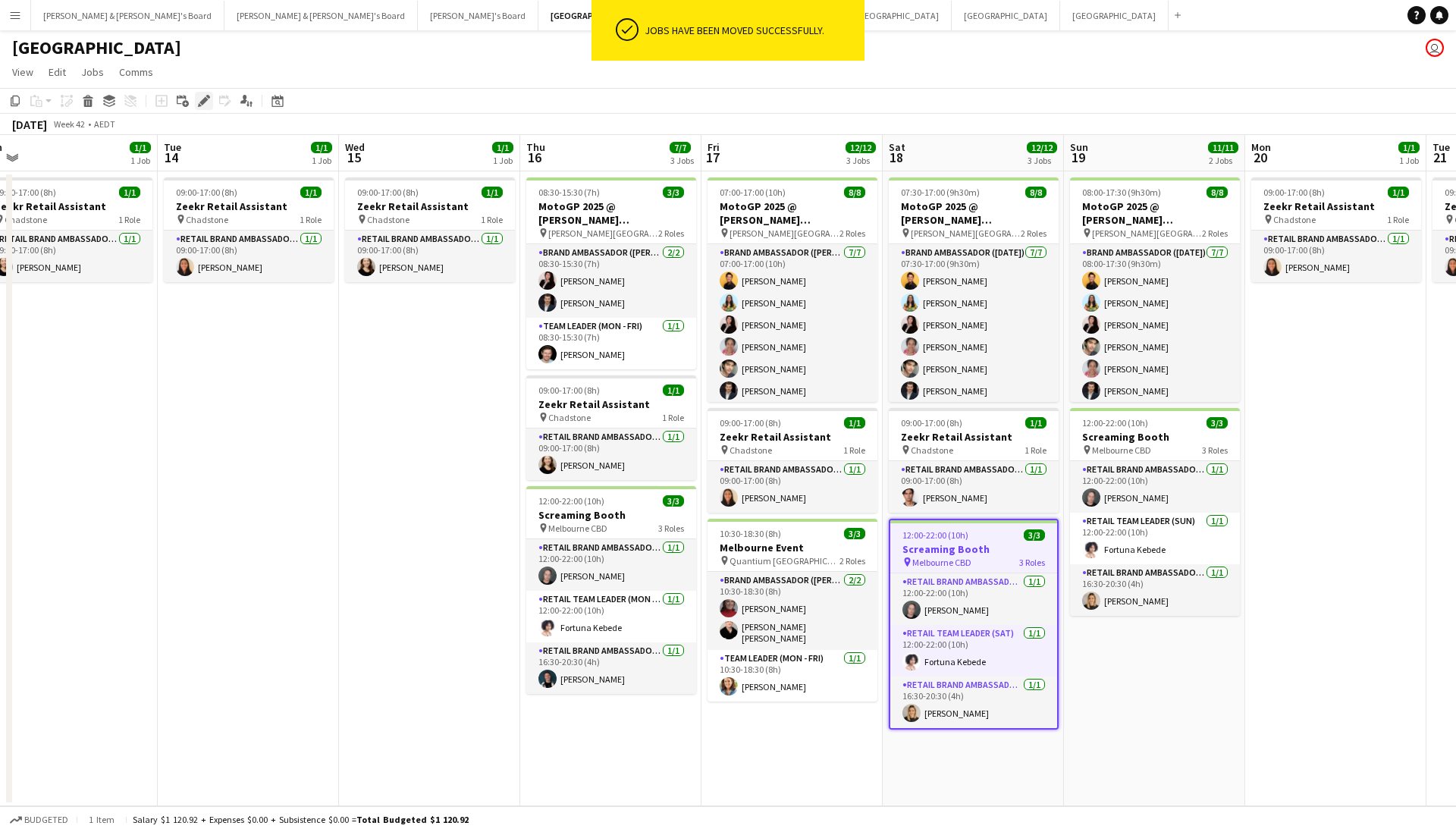
click at [202, 105] on icon "Edit" at bounding box center [203, 101] width 12 height 12
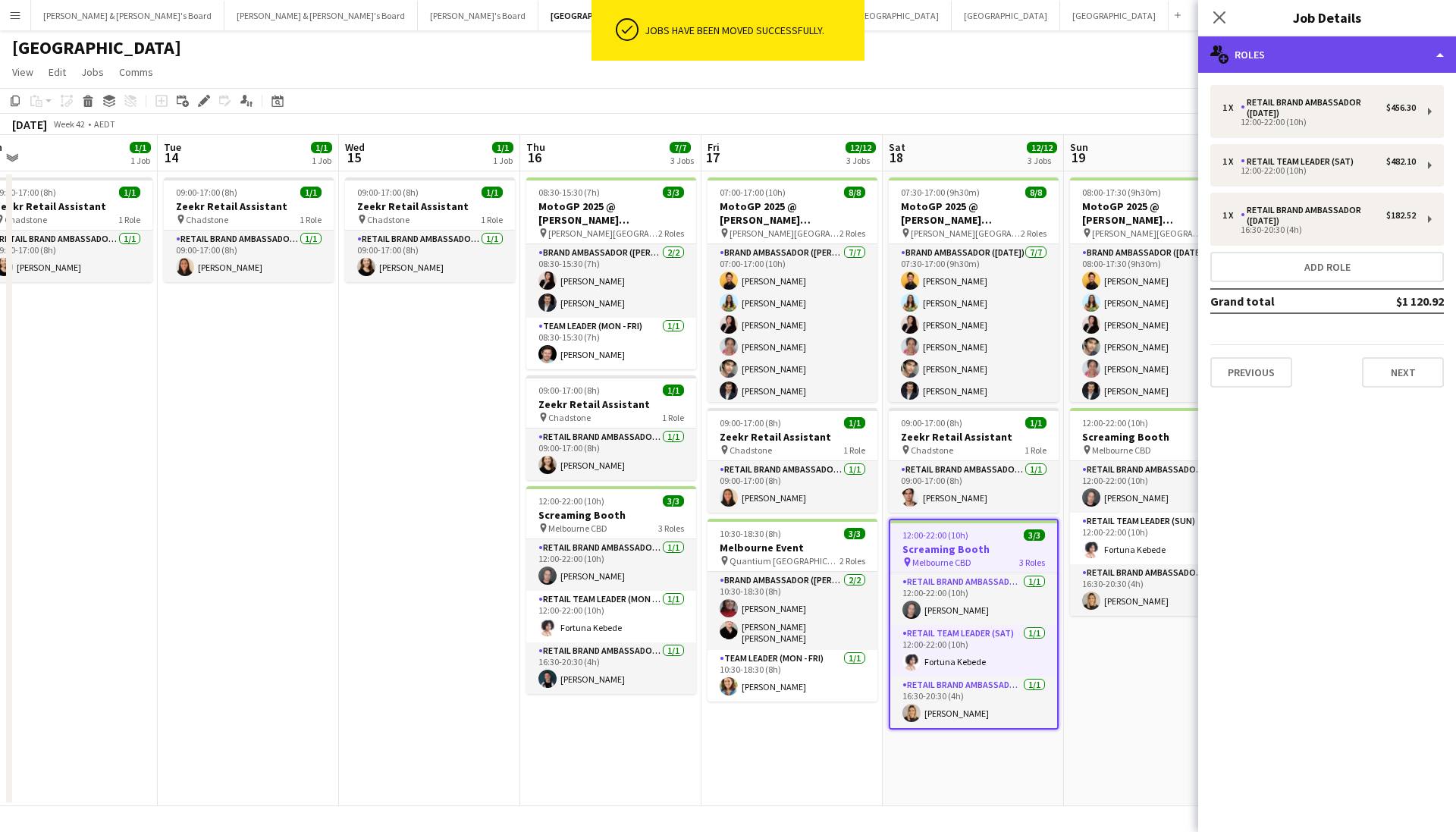
click at [1360, 55] on div "multiple-users-add Roles" at bounding box center [1327, 55] width 258 height 36
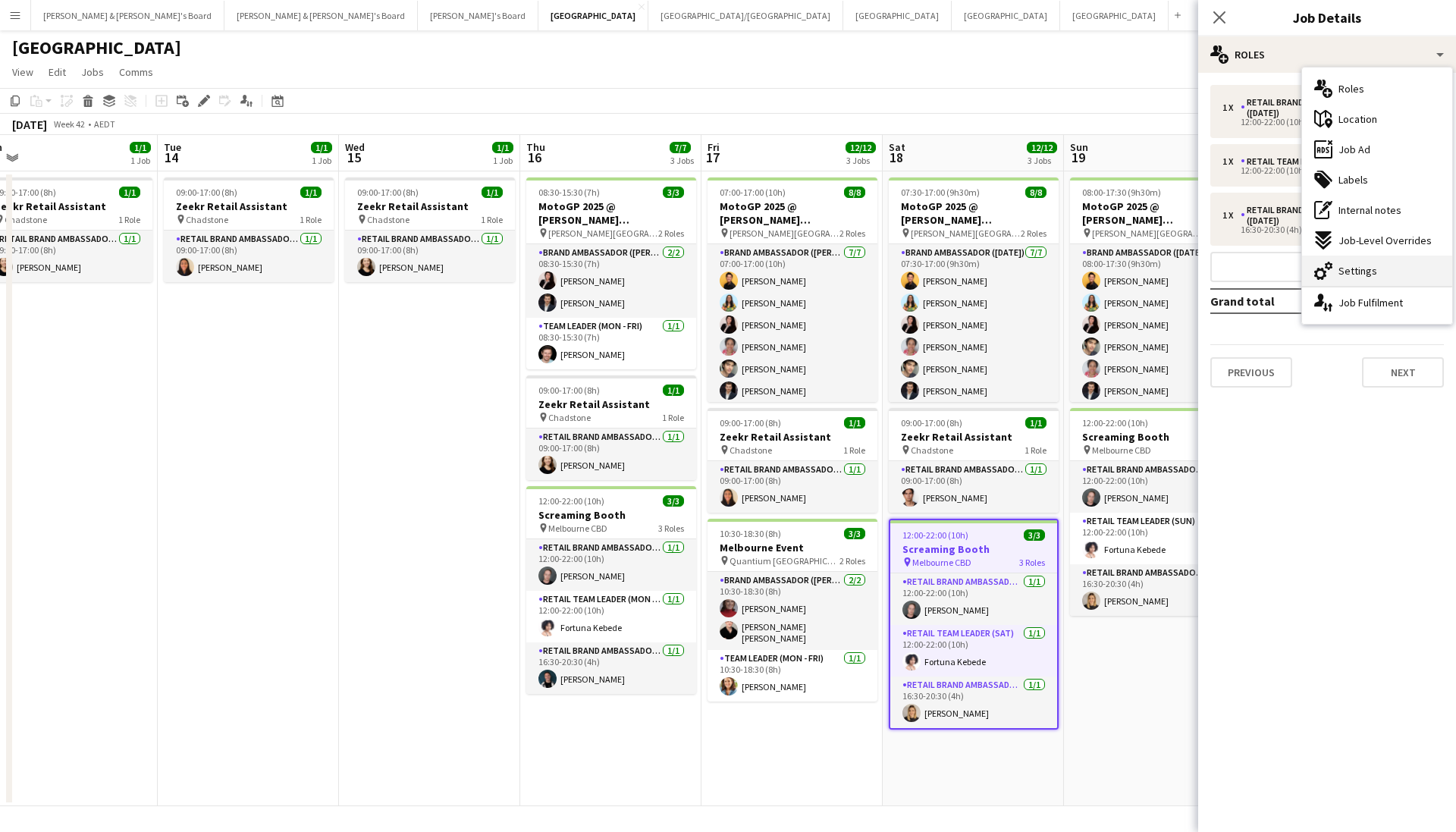
click at [1352, 275] on span "Settings" at bounding box center [1358, 271] width 39 height 13
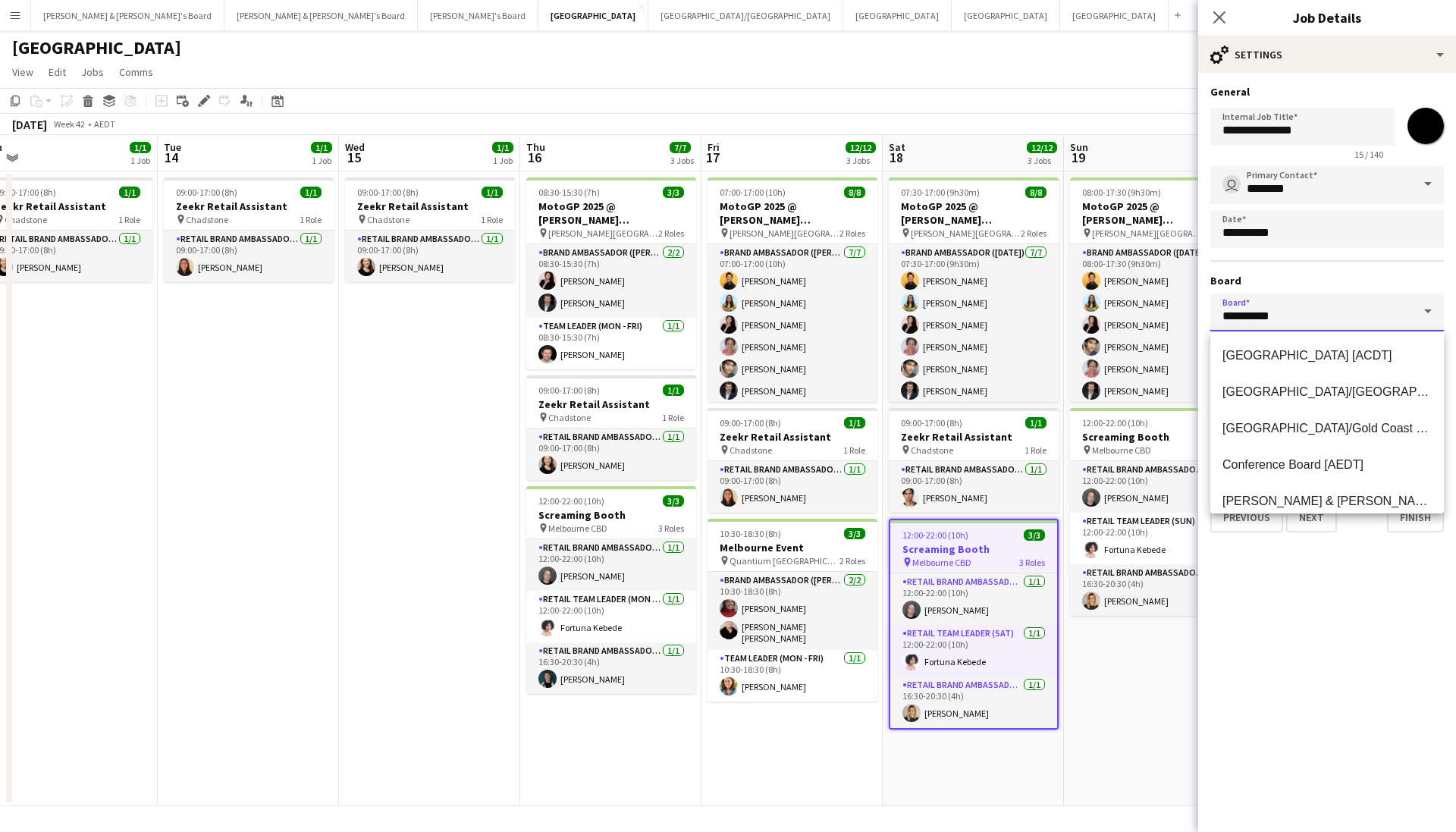
click at [1293, 312] on input "*********" at bounding box center [1327, 313] width 233 height 38
click at [1293, 502] on span "Neil & Jenny's Board [AEDT]" at bounding box center [1373, 501] width 301 height 13
type input "**********"
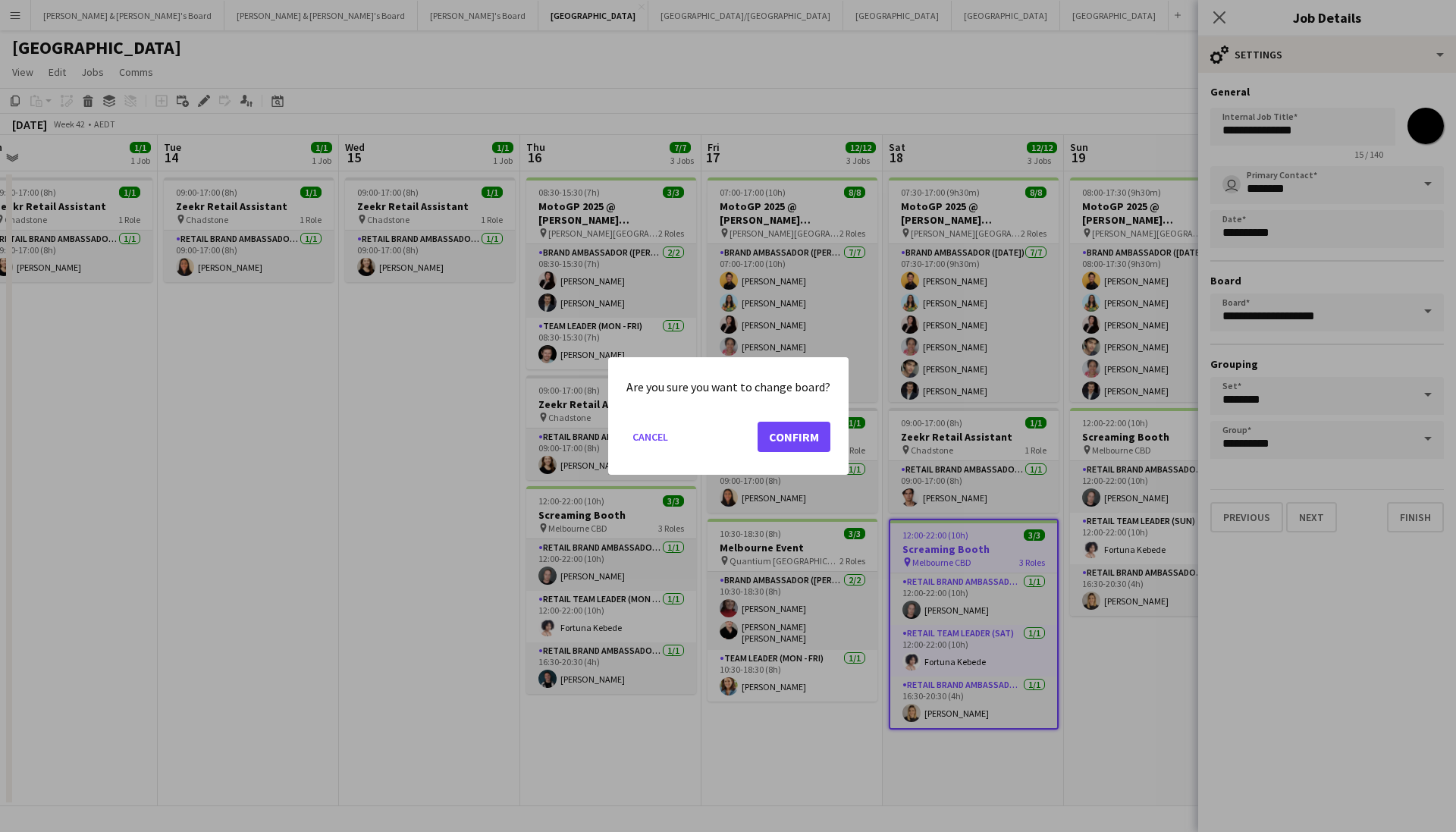
click at [772, 435] on button "Confirm" at bounding box center [794, 437] width 73 height 30
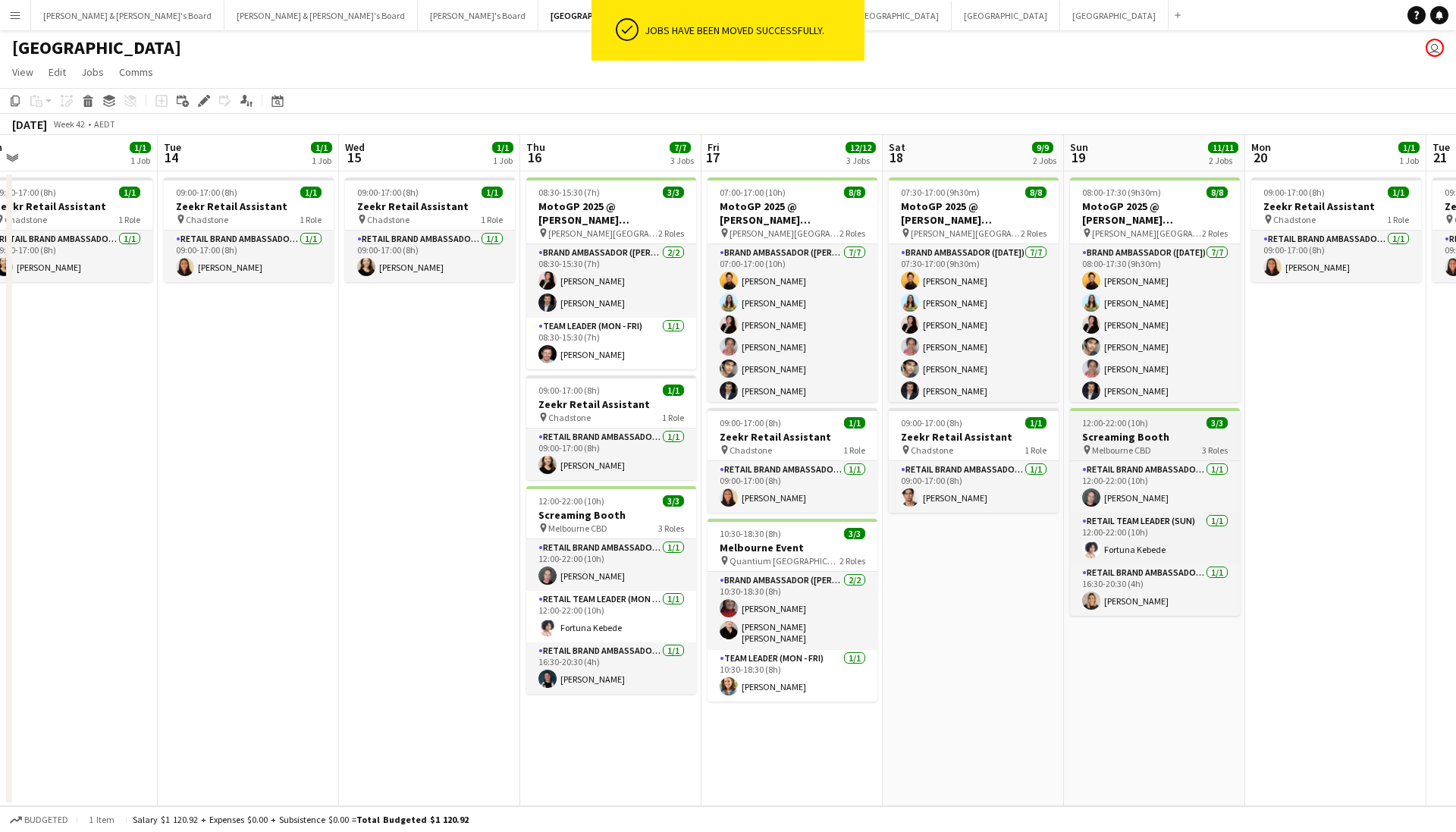
click at [1161, 416] on app-job-card "12:00-22:00 (10h) 3/3 Screaming Booth pin Melbourne CBD 3 Roles RETAIL Brand Am…" at bounding box center [1155, 512] width 170 height 208
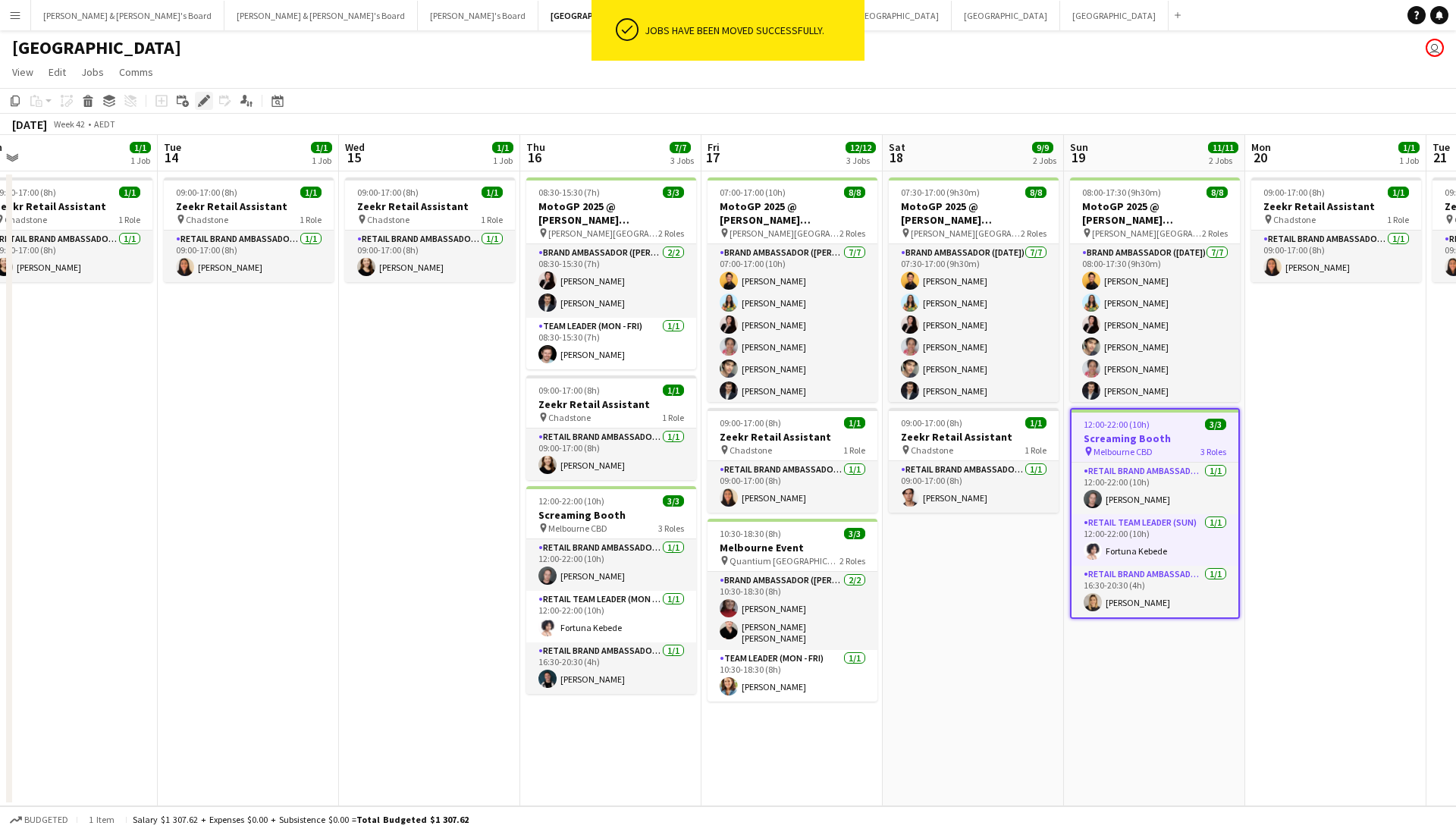
click at [210, 103] on icon "Edit" at bounding box center [203, 101] width 12 height 12
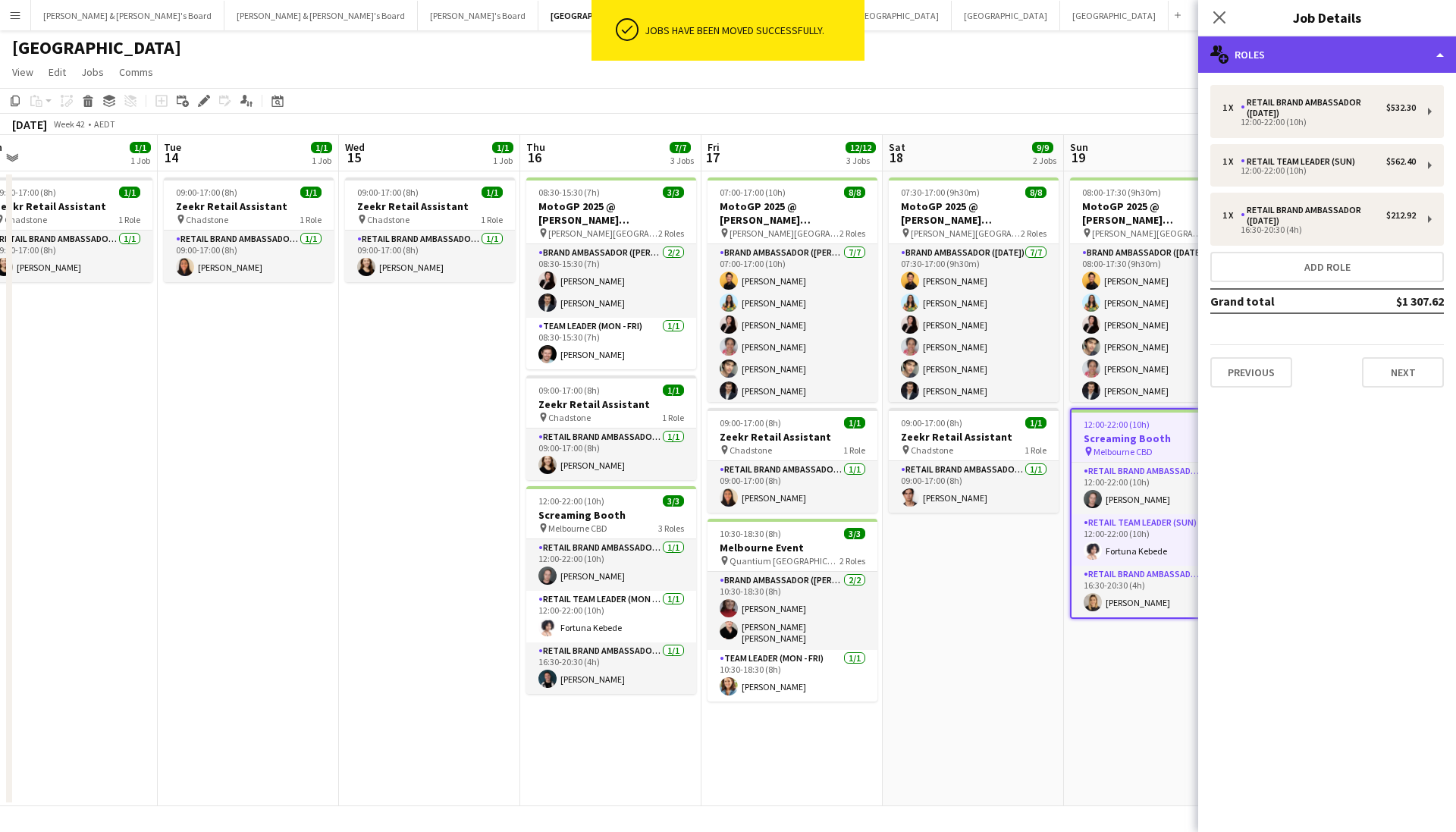
click at [1321, 53] on div "multiple-users-add Roles" at bounding box center [1327, 55] width 258 height 36
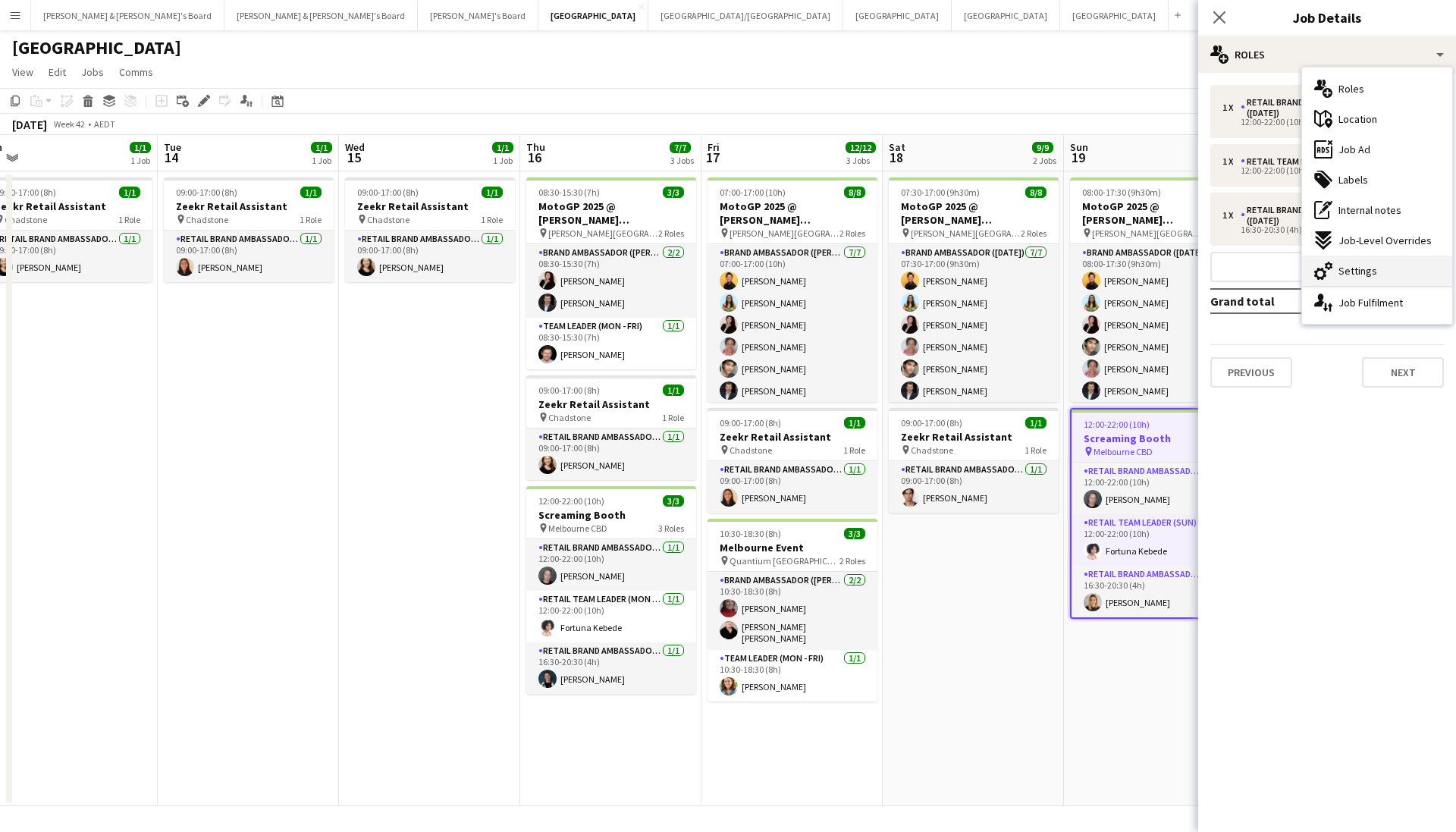
click at [1392, 265] on div "cog-double-3 Settings" at bounding box center [1378, 271] width 150 height 30
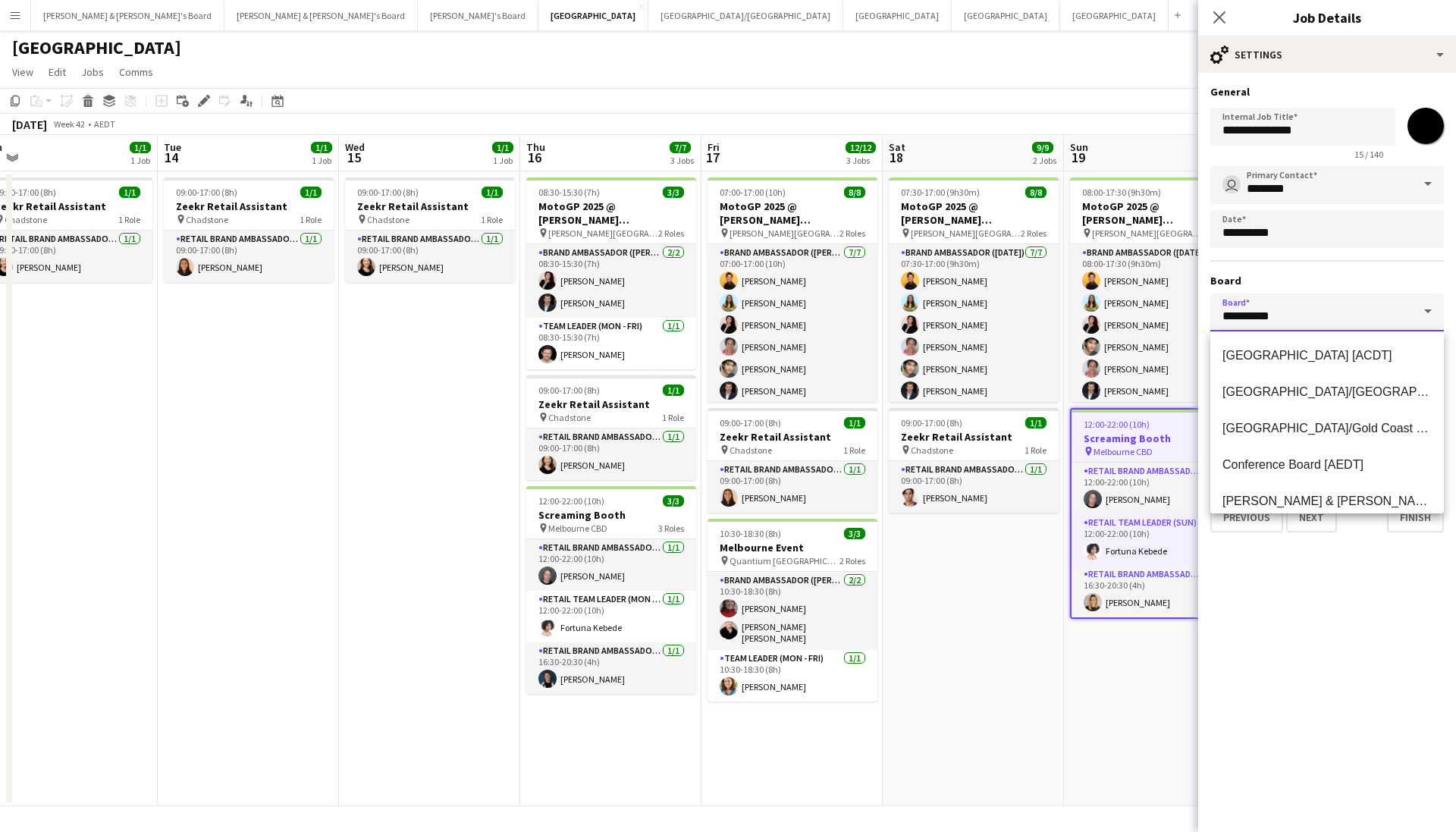
click at [1320, 317] on input "*********" at bounding box center [1327, 313] width 233 height 38
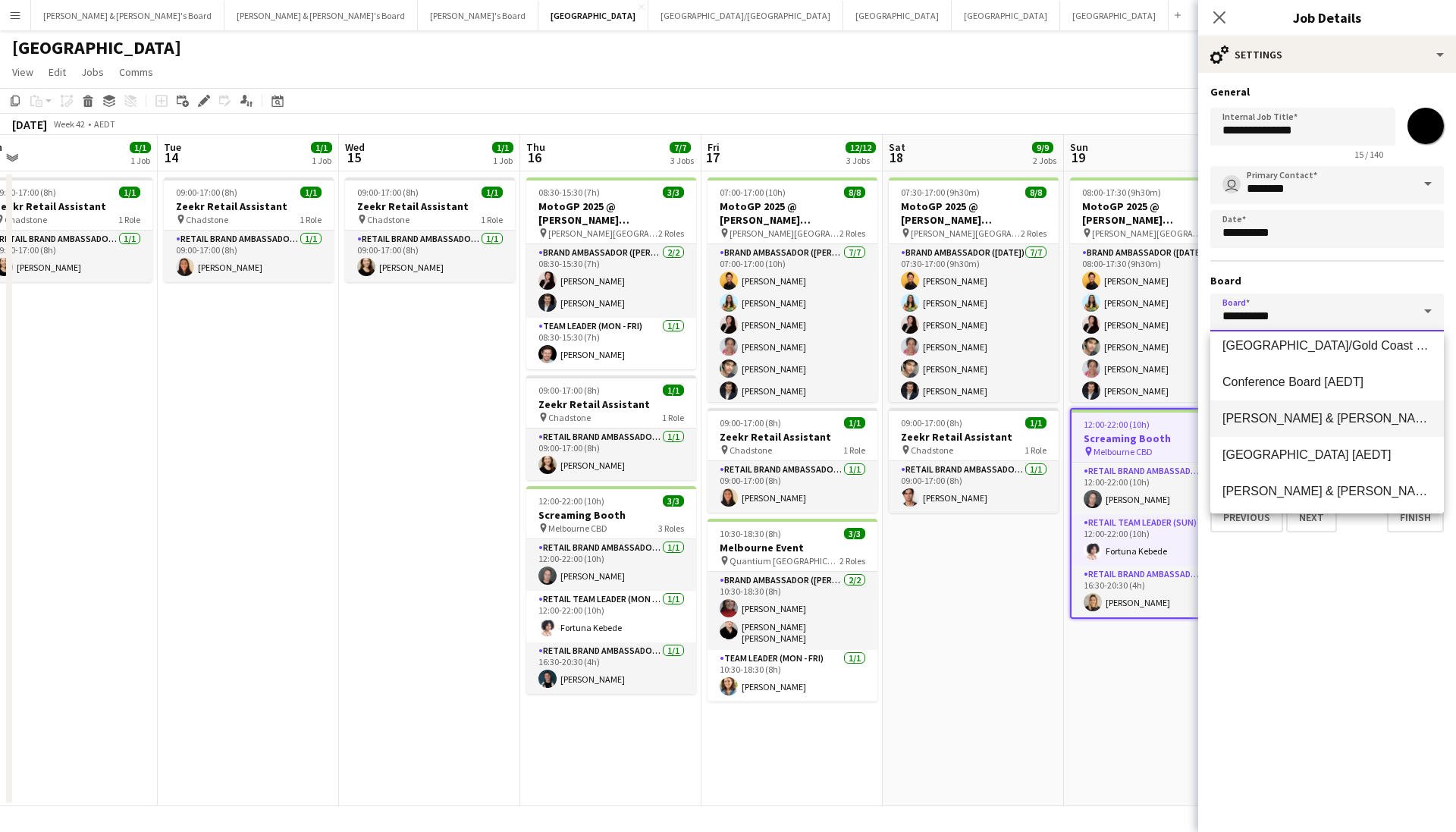
scroll to position [116, 0]
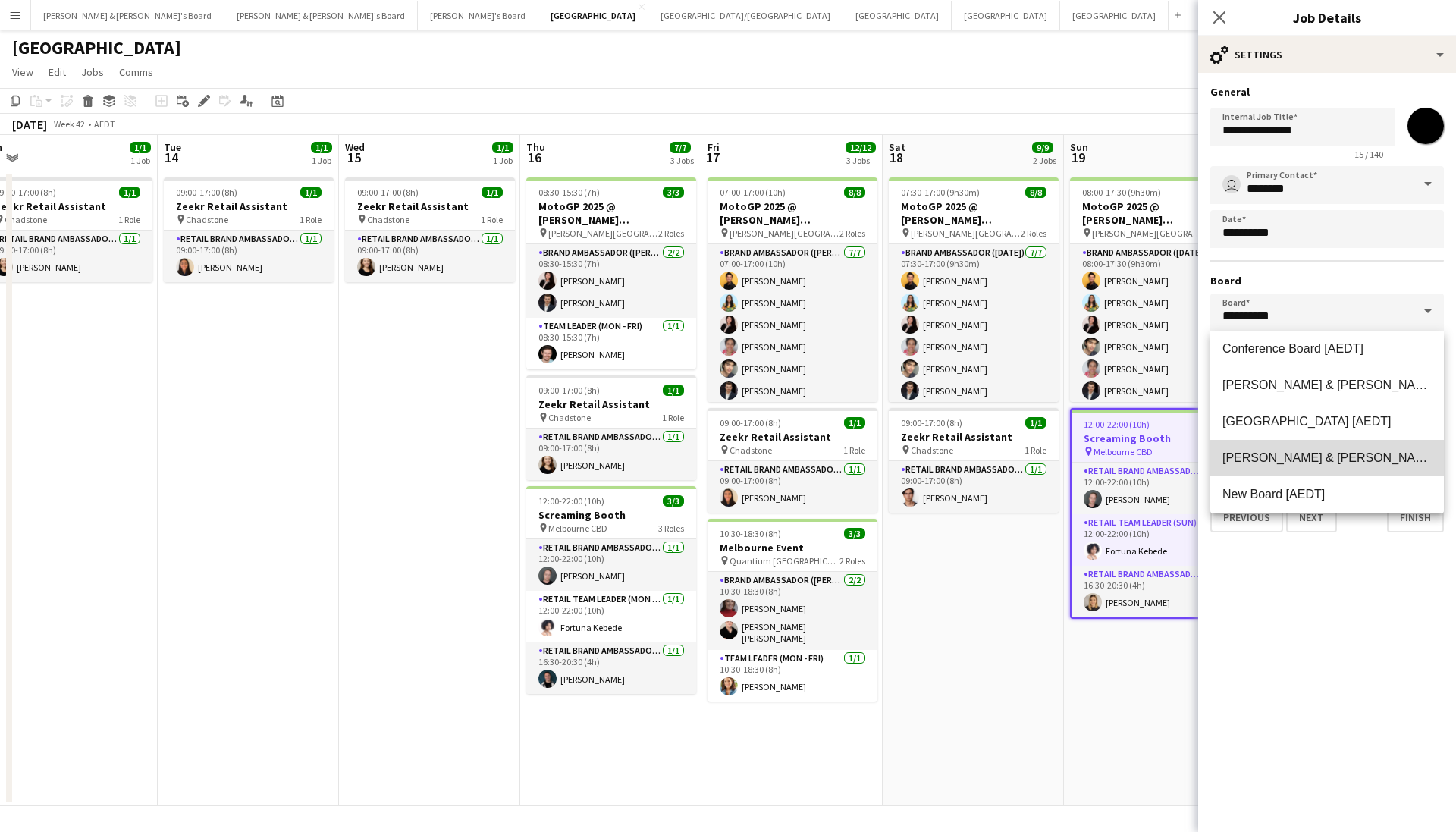
click at [1329, 464] on span "Neil & Jenny's Board [AEDT]" at bounding box center [1373, 458] width 301 height 13
type input "**********"
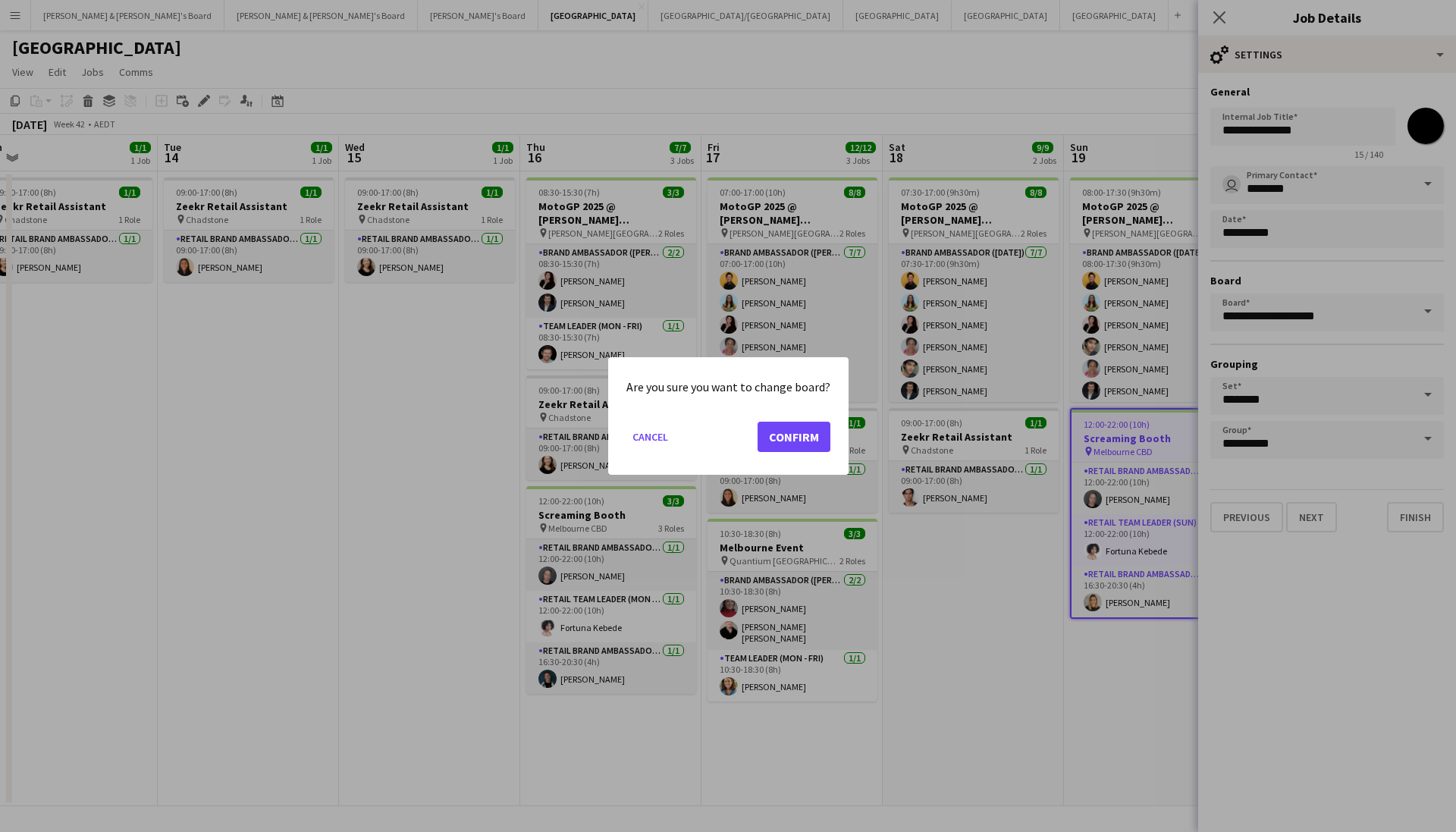
click at [798, 438] on button "Confirm" at bounding box center [794, 437] width 73 height 30
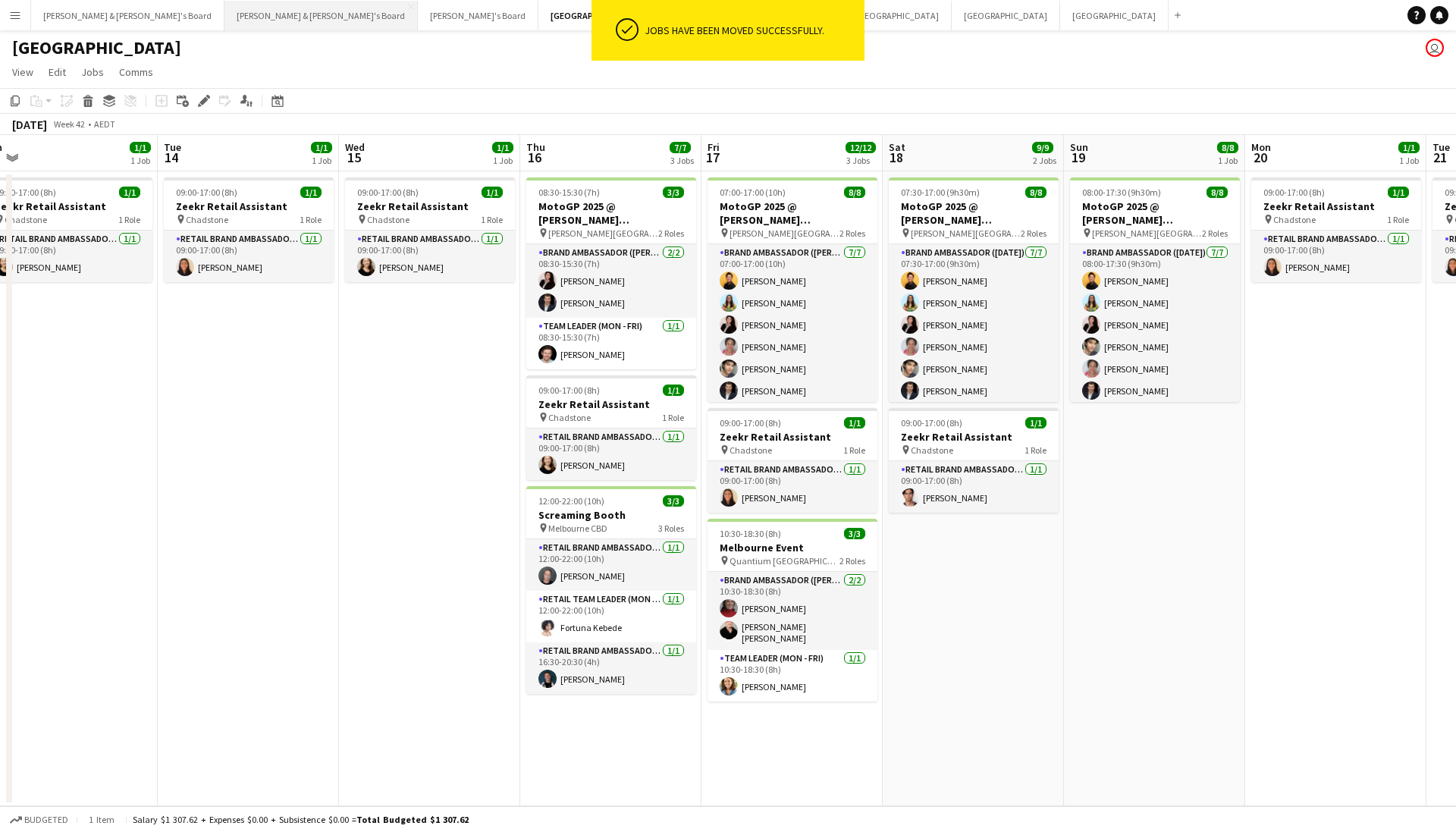
click at [225, 24] on button "Neil & Jenny's Board Close" at bounding box center [321, 15] width 193 height 29
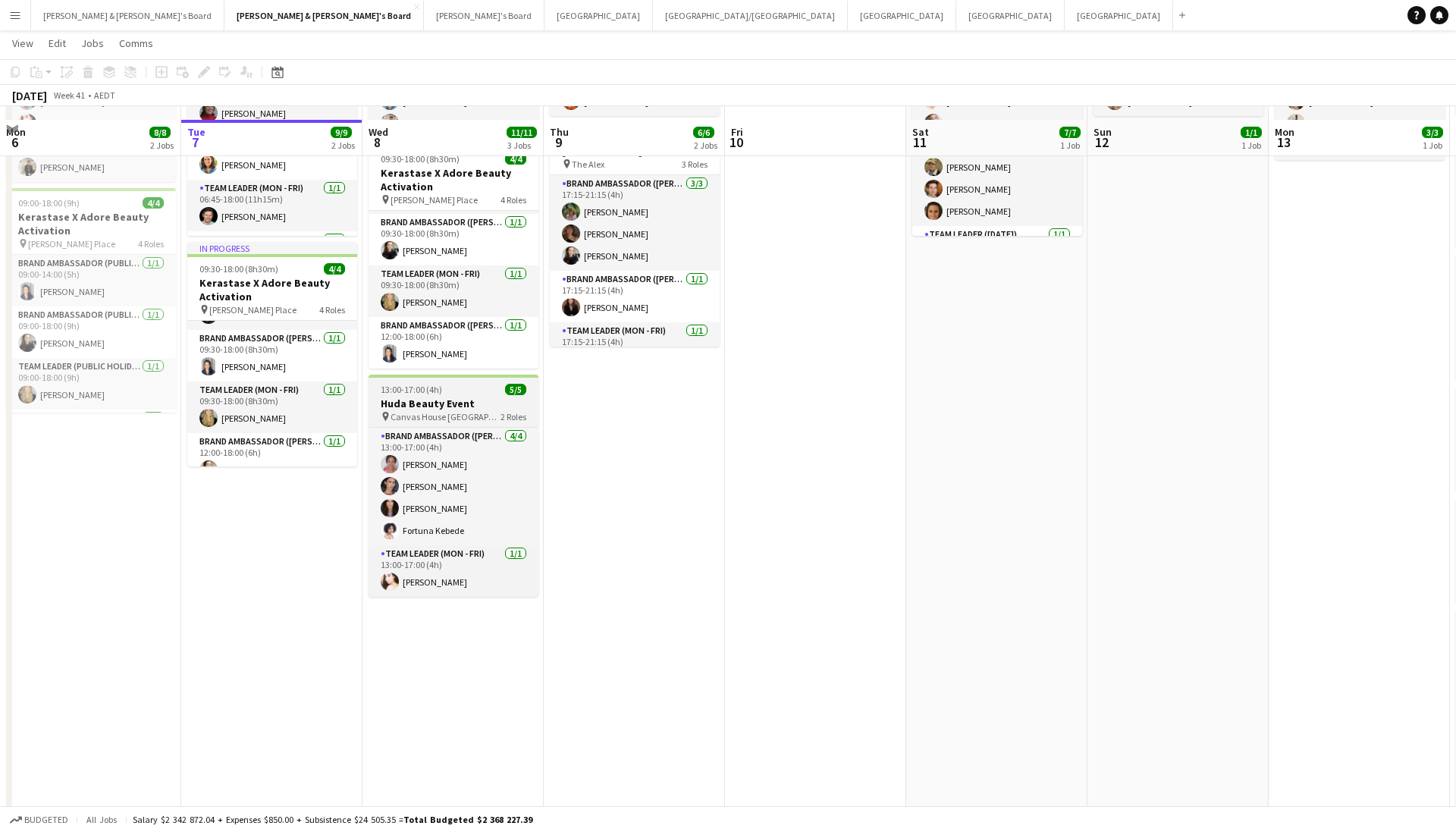
scroll to position [181, 0]
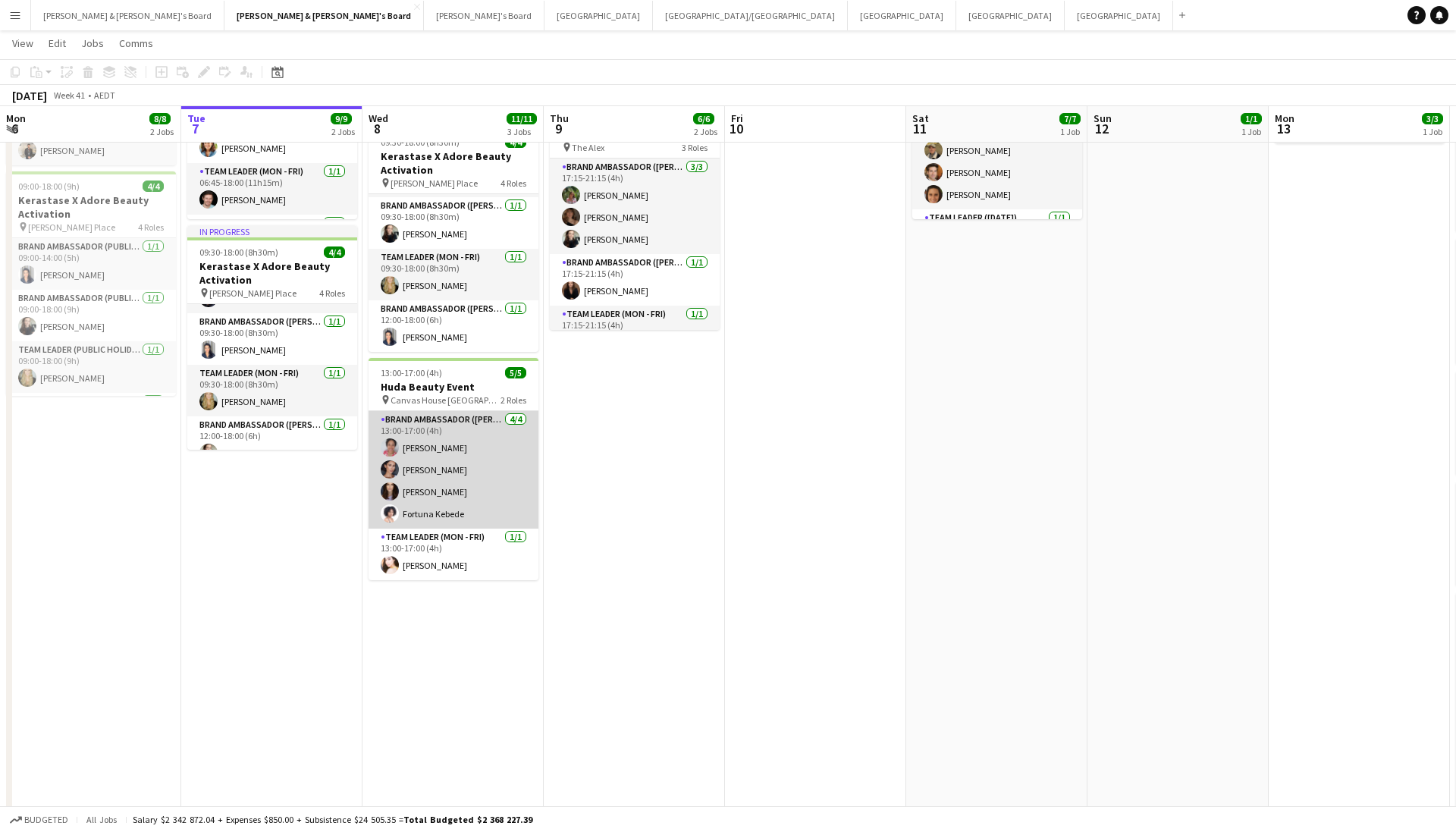
click at [461, 443] on app-card-role "Brand Ambassador (Mon - Fri) 4/4 13:00-17:00 (4h) Shana Robinson Alessandra Mer…" at bounding box center [453, 469] width 170 height 118
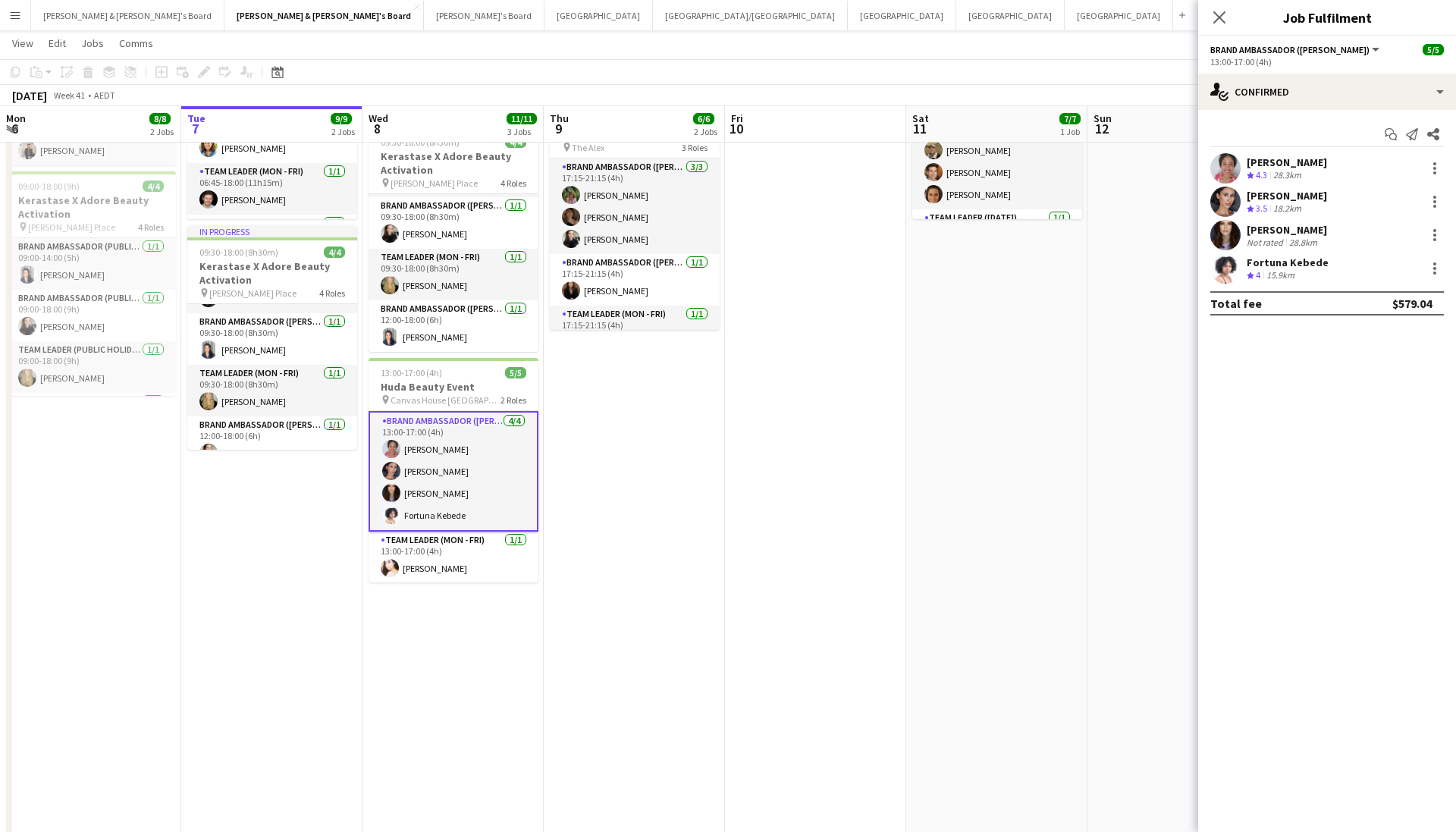
click at [1230, 184] on div "Shana Robinson Crew rating 4.3 28.3km Alessandra Merlo Crew rating 3.5 18.2km E…" at bounding box center [1327, 218] width 258 height 131
click at [1230, 173] on app-user-avatar at bounding box center [1226, 169] width 30 height 30
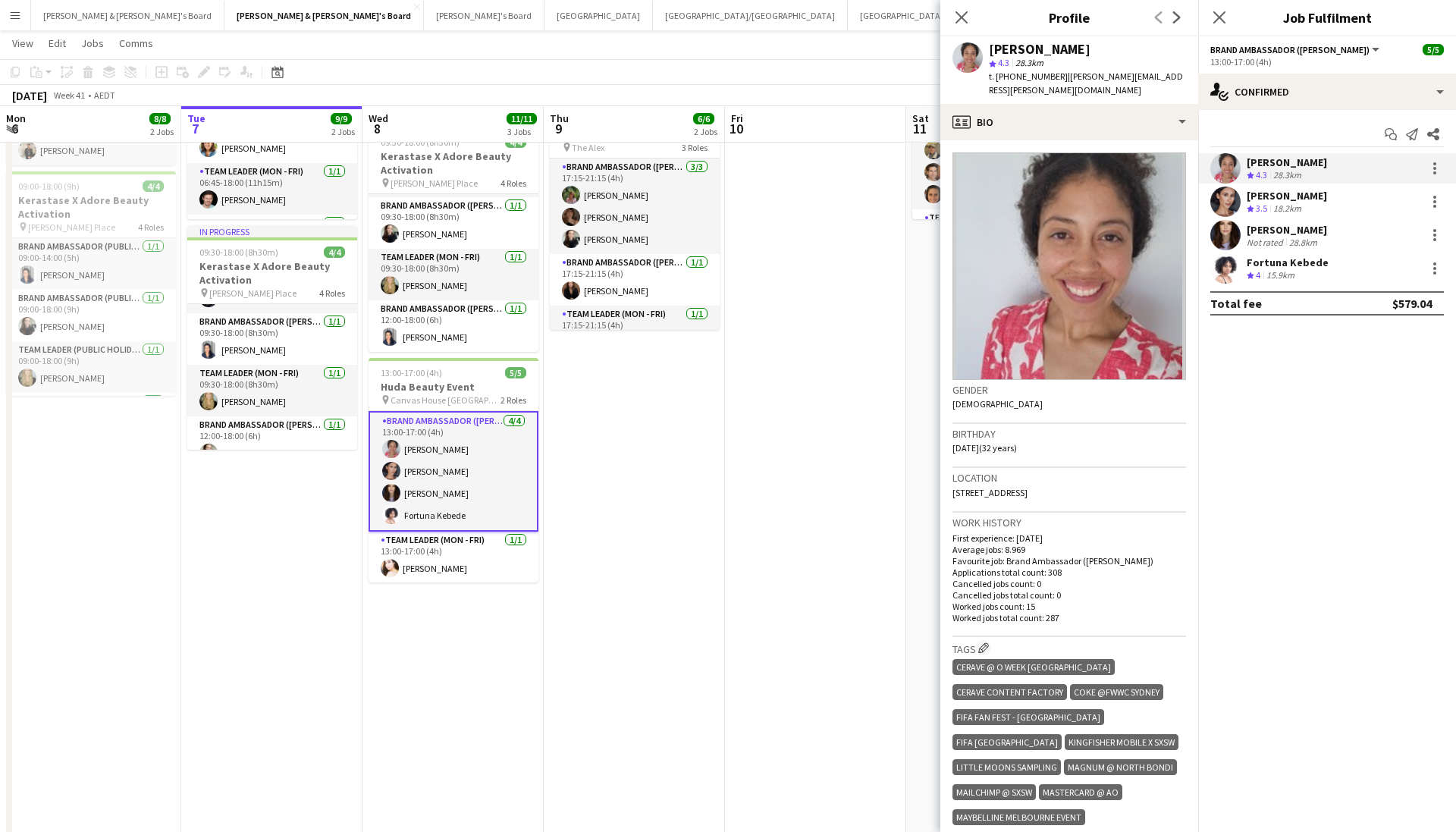
click at [1079, 72] on span "| shana.robinson@outlook.com" at bounding box center [1086, 83] width 194 height 25
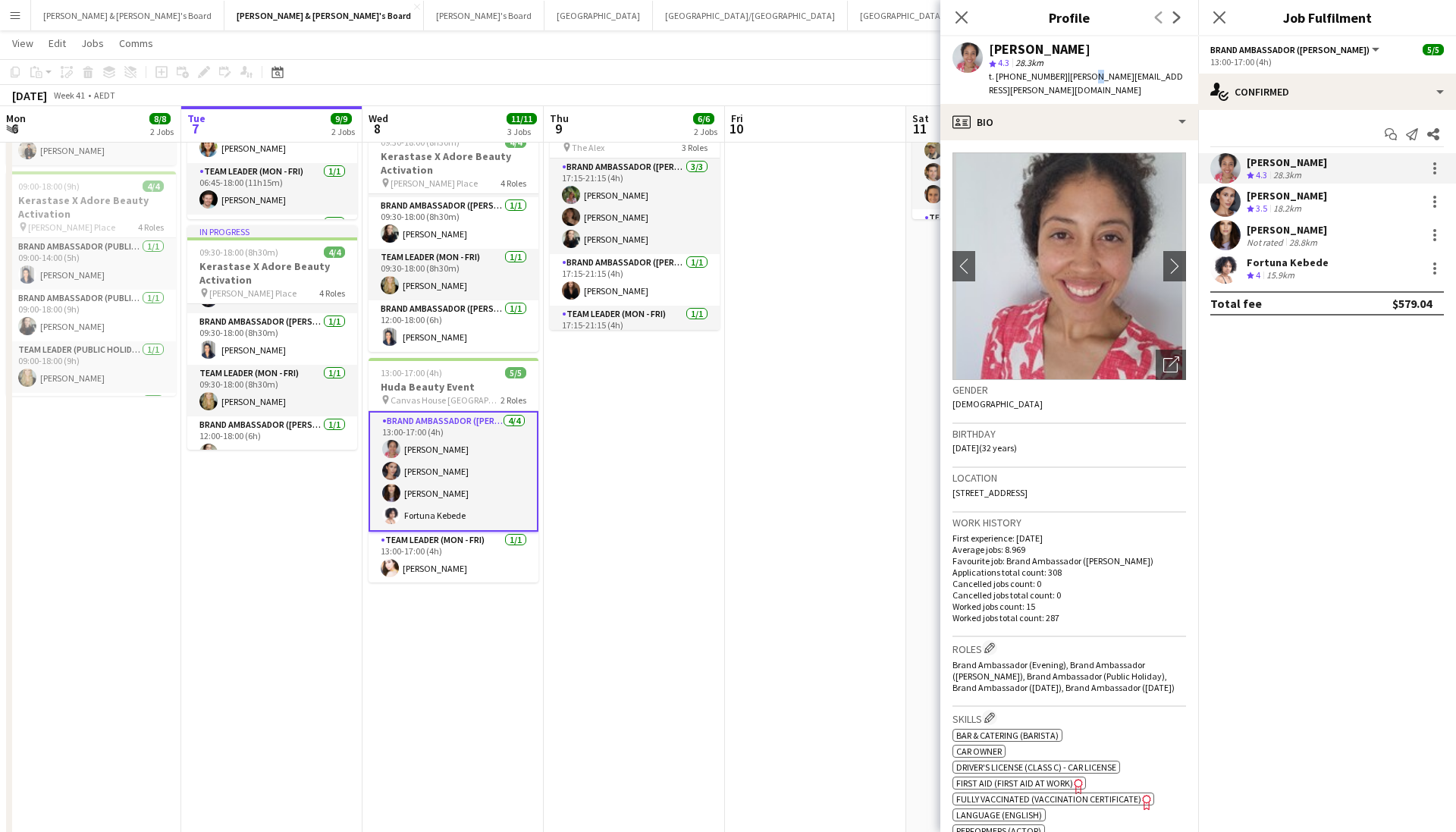
drag, startPoint x: 1057, startPoint y: 74, endPoint x: 1183, endPoint y: 75, distance: 126.0
click at [1183, 75] on div "Shana Robinson star 4.3 28.3km t. +61426953696 | shana.robinson@outlook.com" at bounding box center [1069, 70] width 258 height 67
copy span "shana.robinson@outlook.com"
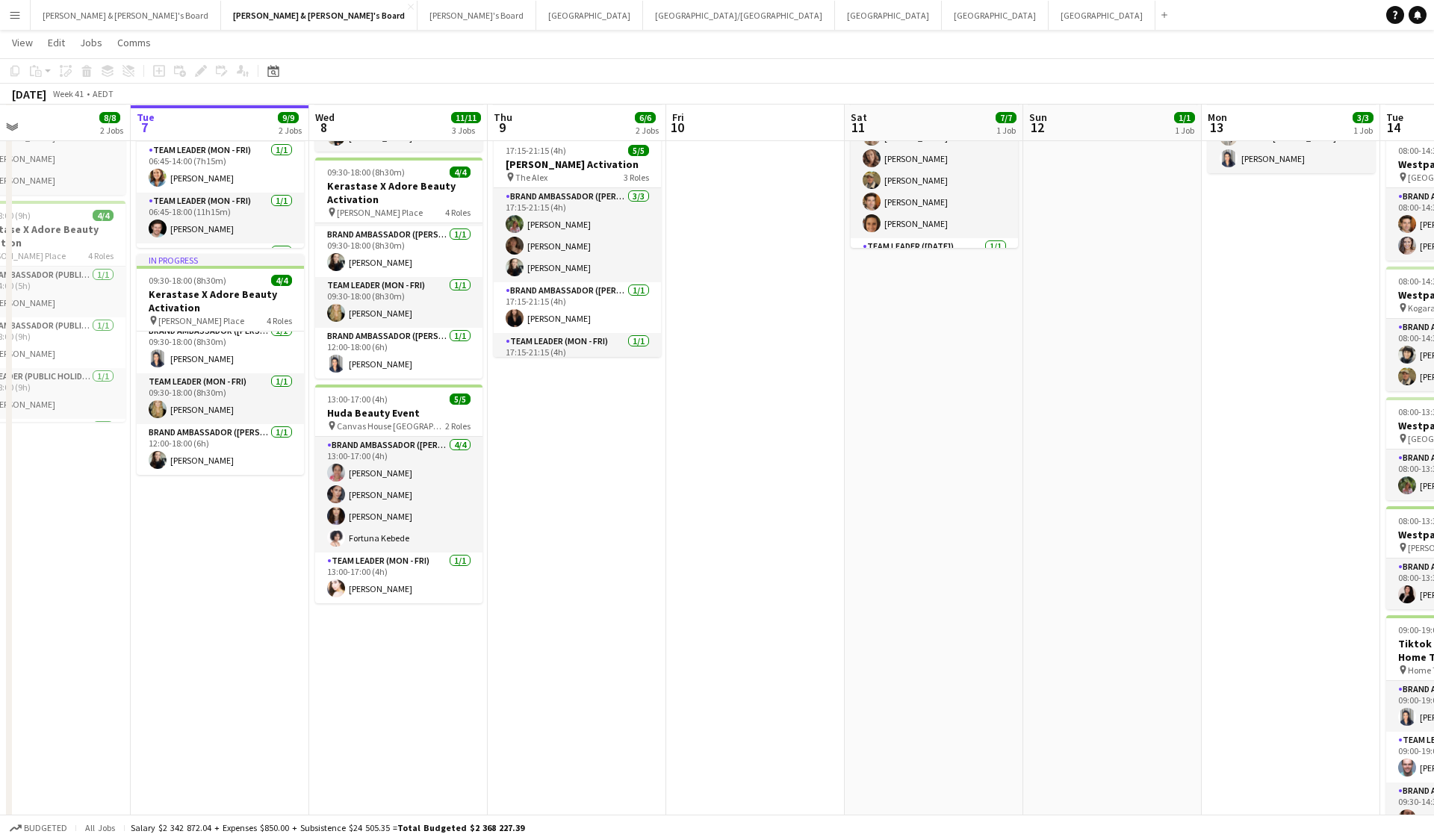
scroll to position [147, 0]
click at [581, 242] on app-card-role "Brand Ambassador (Mon - Fri) [DATE] 17:15-21:15 (4h) [PERSON_NAME] [PERSON_NAME…" at bounding box center [577, 235] width 168 height 94
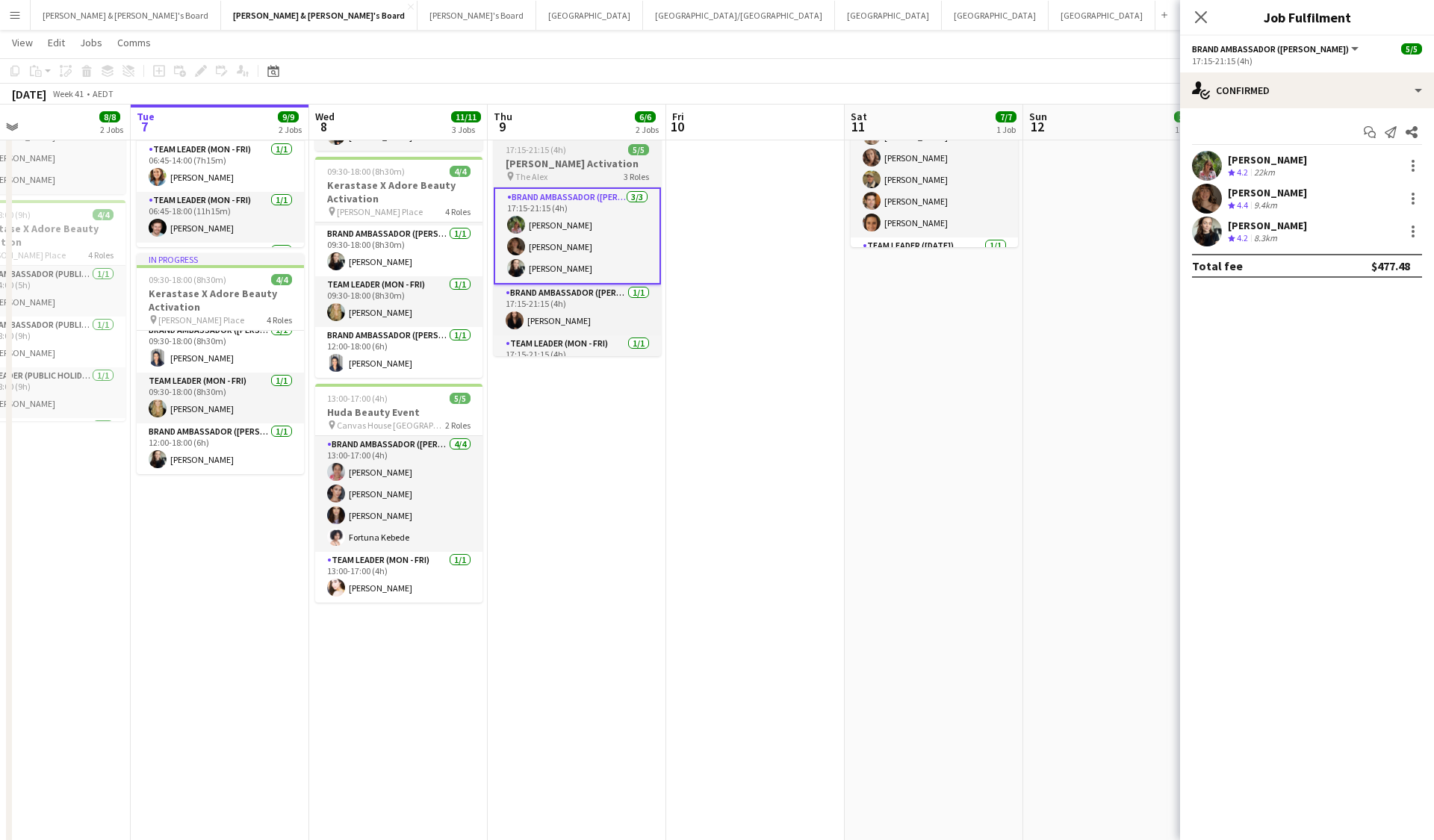
click at [579, 158] on h3 "[PERSON_NAME] Activation" at bounding box center [577, 163] width 168 height 13
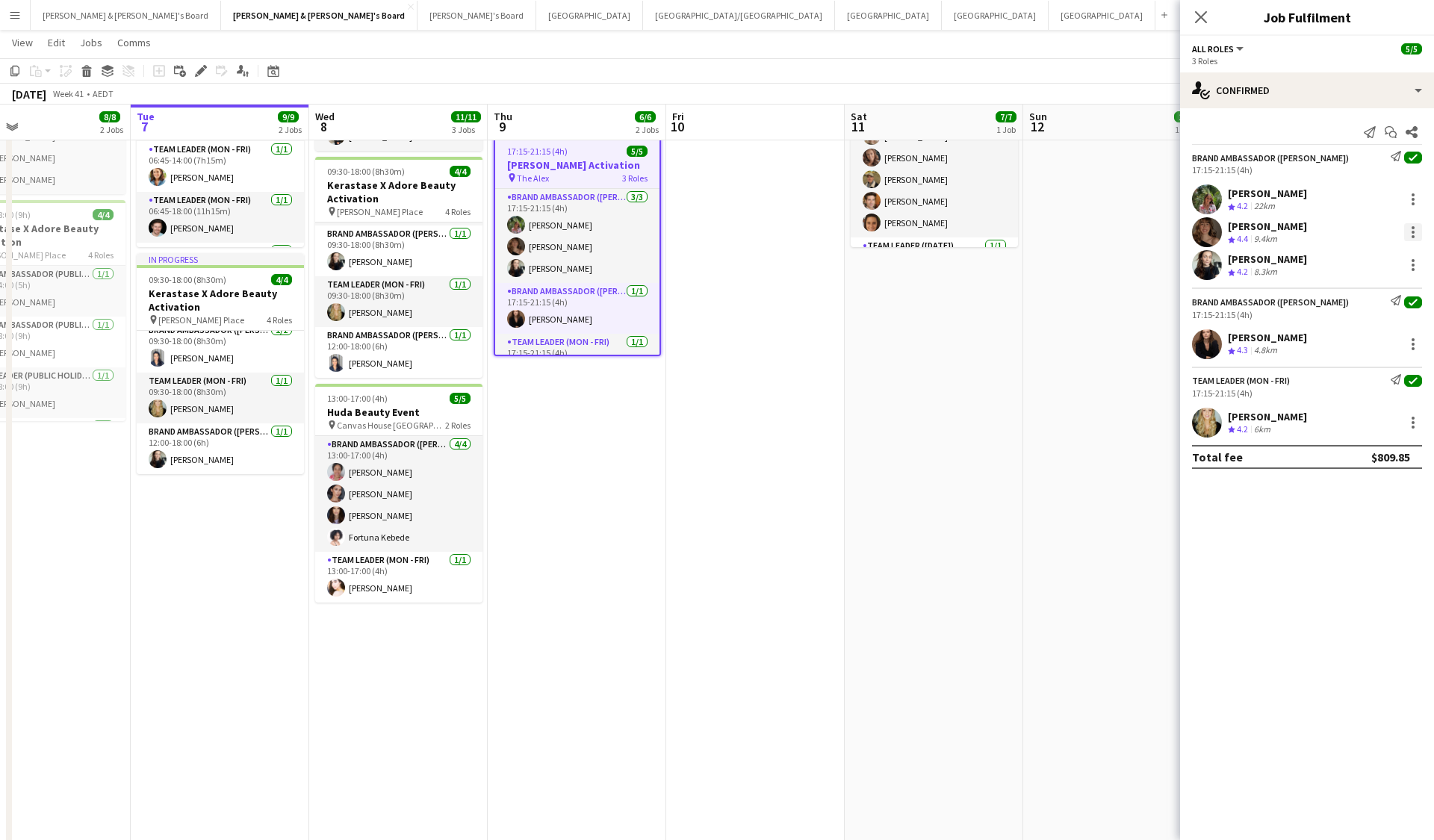
click at [1414, 238] on div at bounding box center [1413, 232] width 18 height 18
click at [1202, 23] on div at bounding box center [717, 420] width 1434 height 840
click at [1195, 20] on icon "Close pop-in" at bounding box center [1201, 16] width 14 height 14
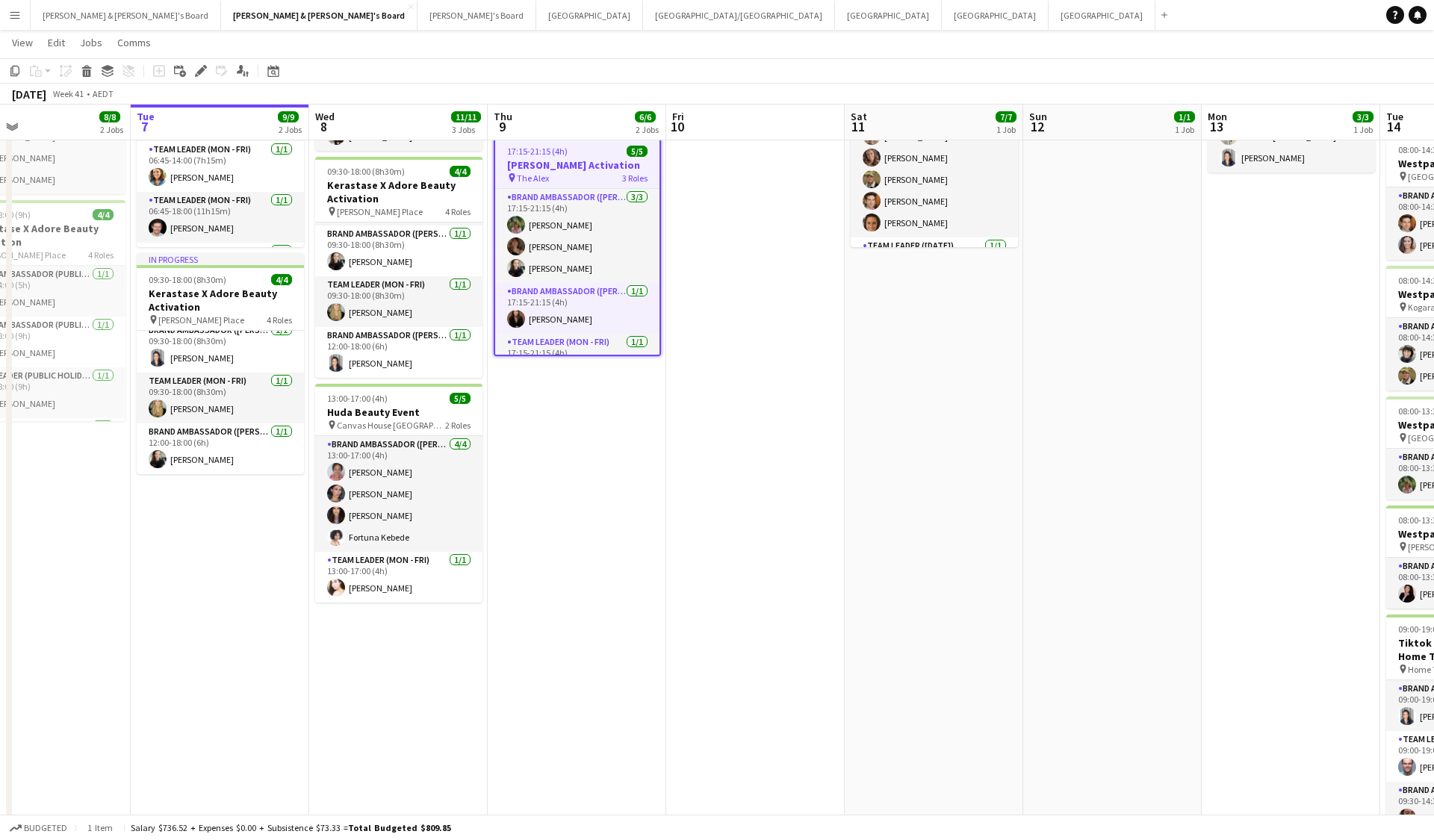
click at [1021, 189] on app-date-cell "12:30-16:30 (4h) 7/7 Monster Jam Activation pin Accor Stadium 2 Roles Brand Amb…" at bounding box center [934, 593] width 178 height 1145
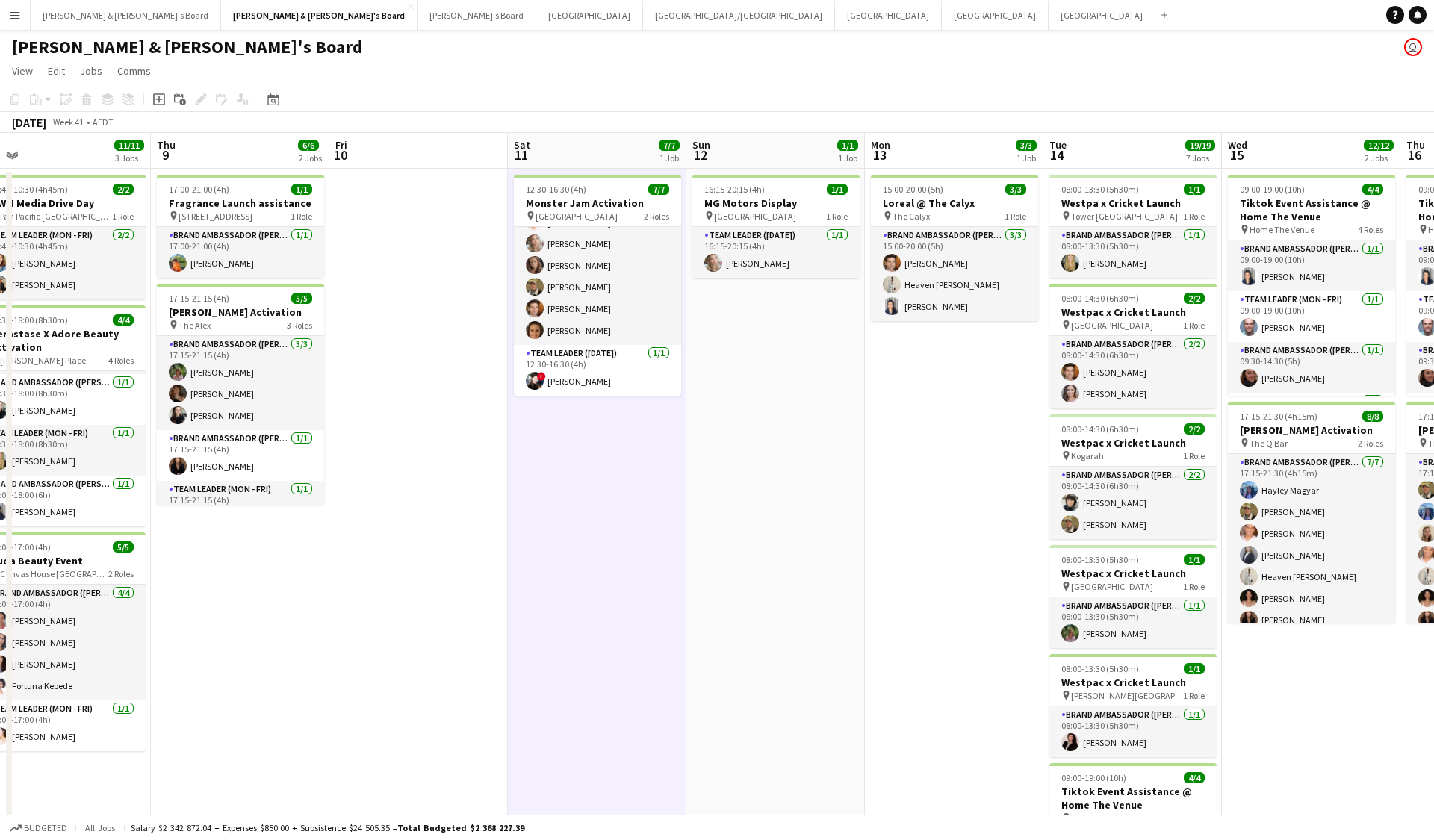
scroll to position [0, 0]
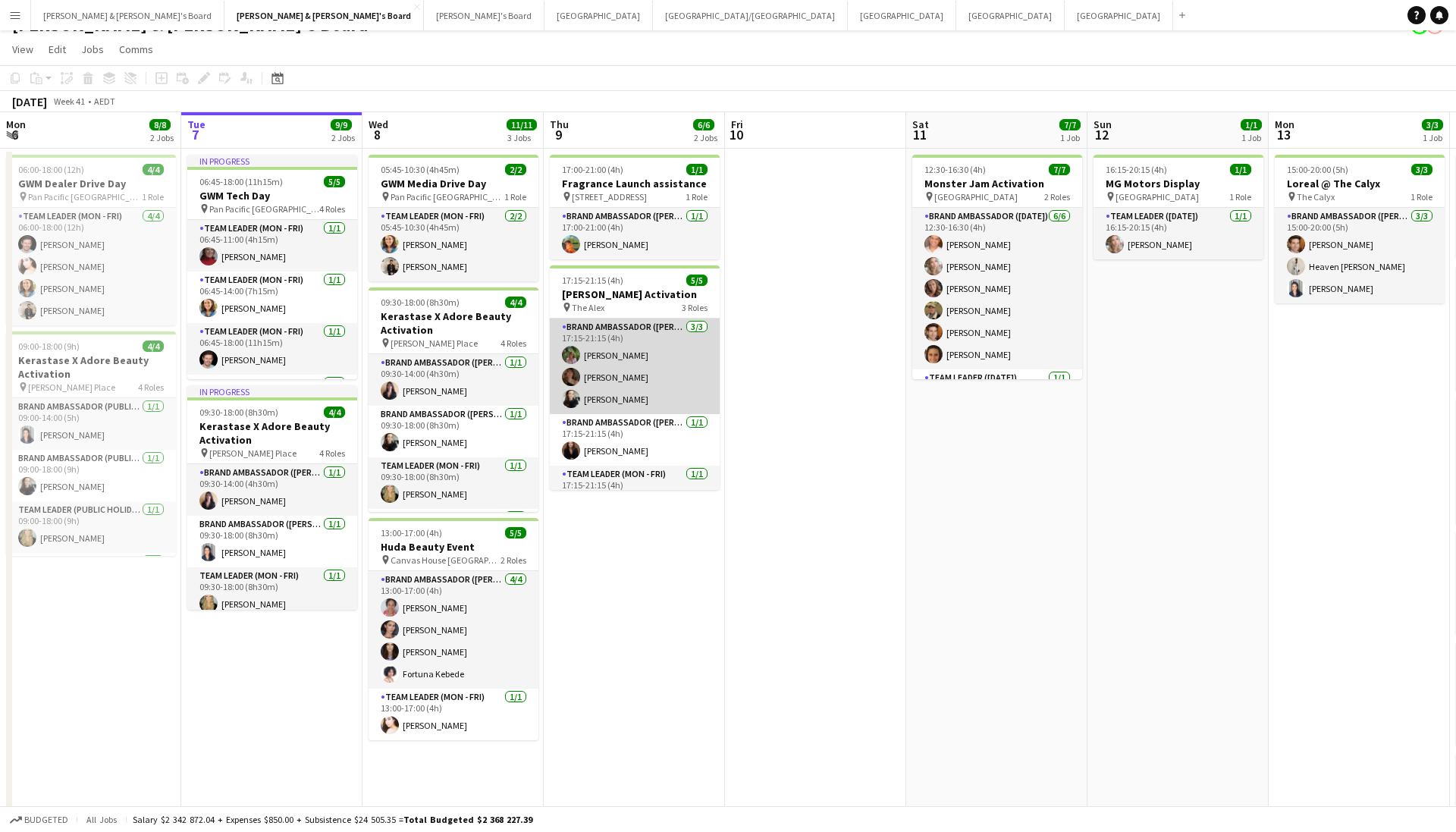
scroll to position [28, 0]
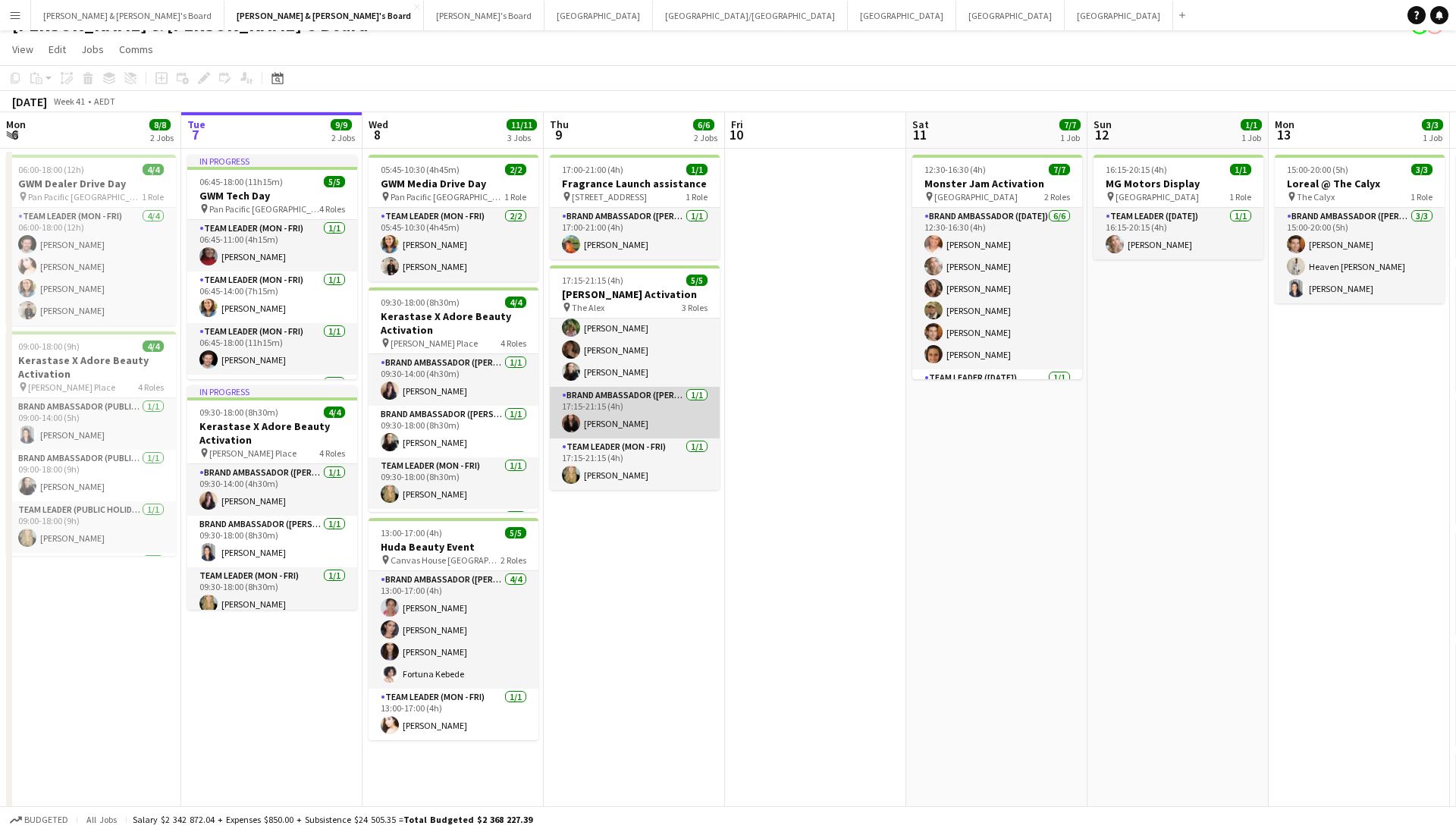
click at [644, 412] on app-card-role "Brand Ambassador (Mon - Fri) [DATE] 17:15-21:15 (4h) [PERSON_NAME]" at bounding box center [635, 412] width 170 height 51
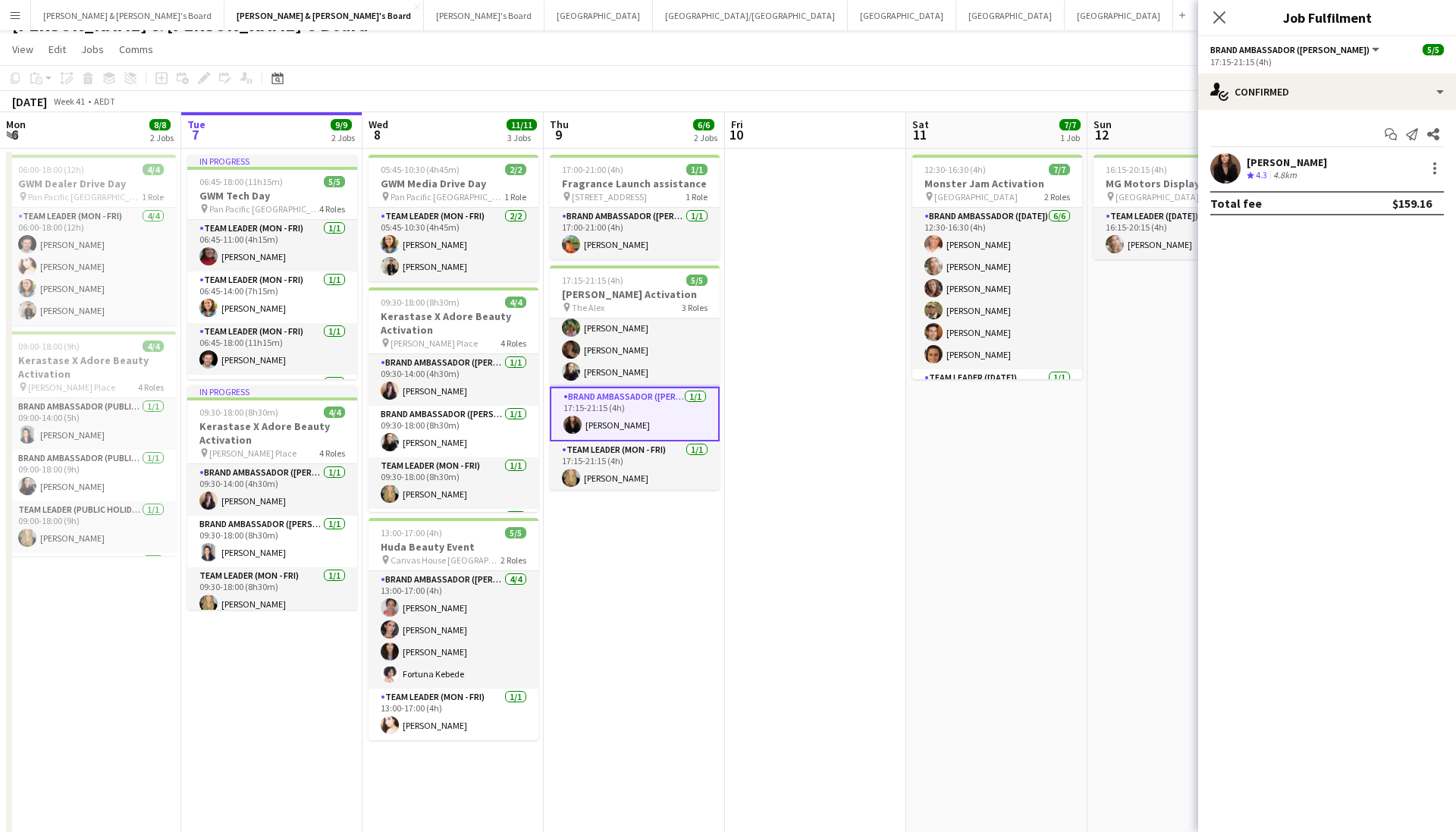
click at [1232, 174] on app-user-avatar at bounding box center [1226, 169] width 30 height 30
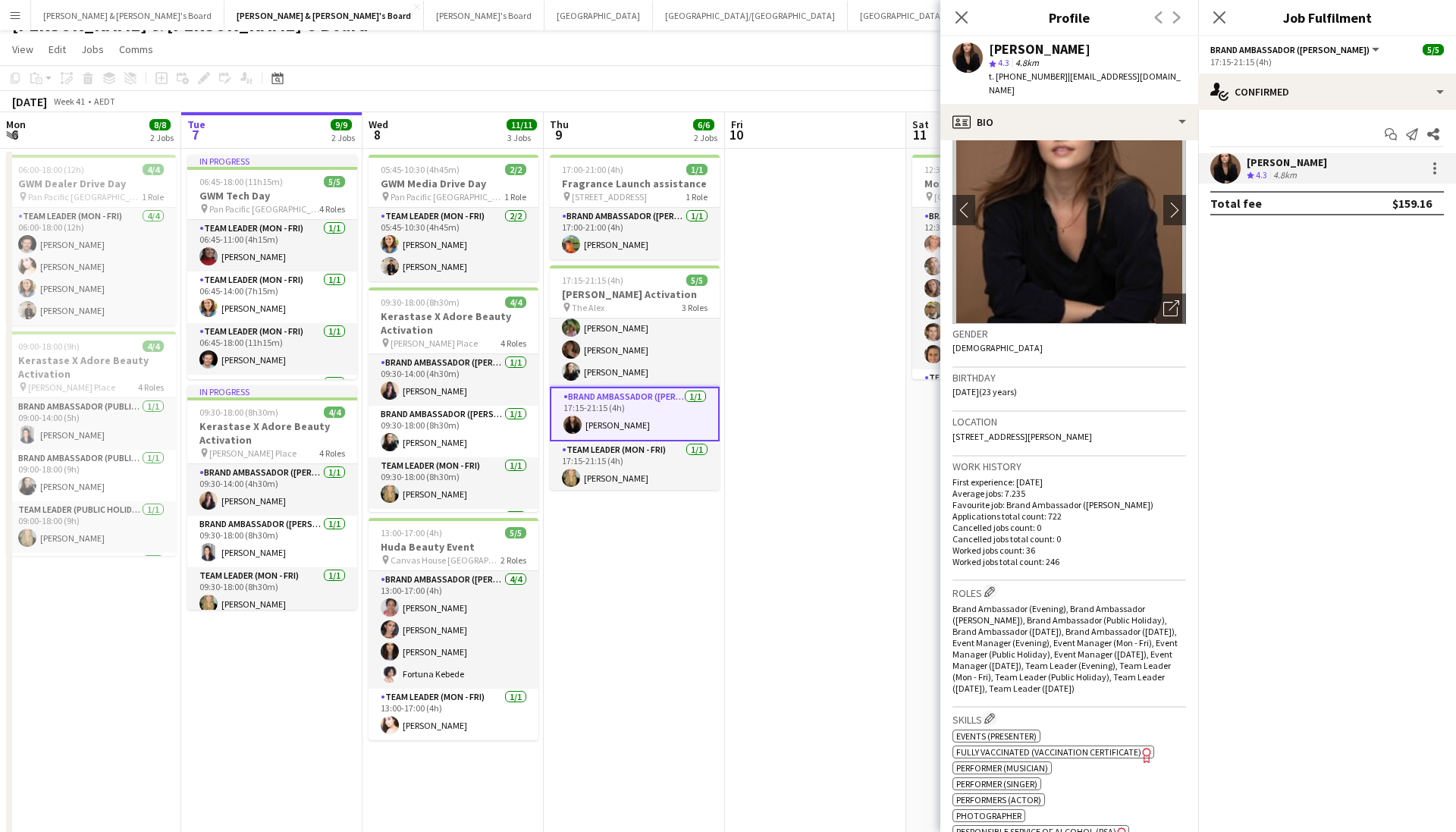
scroll to position [59, 0]
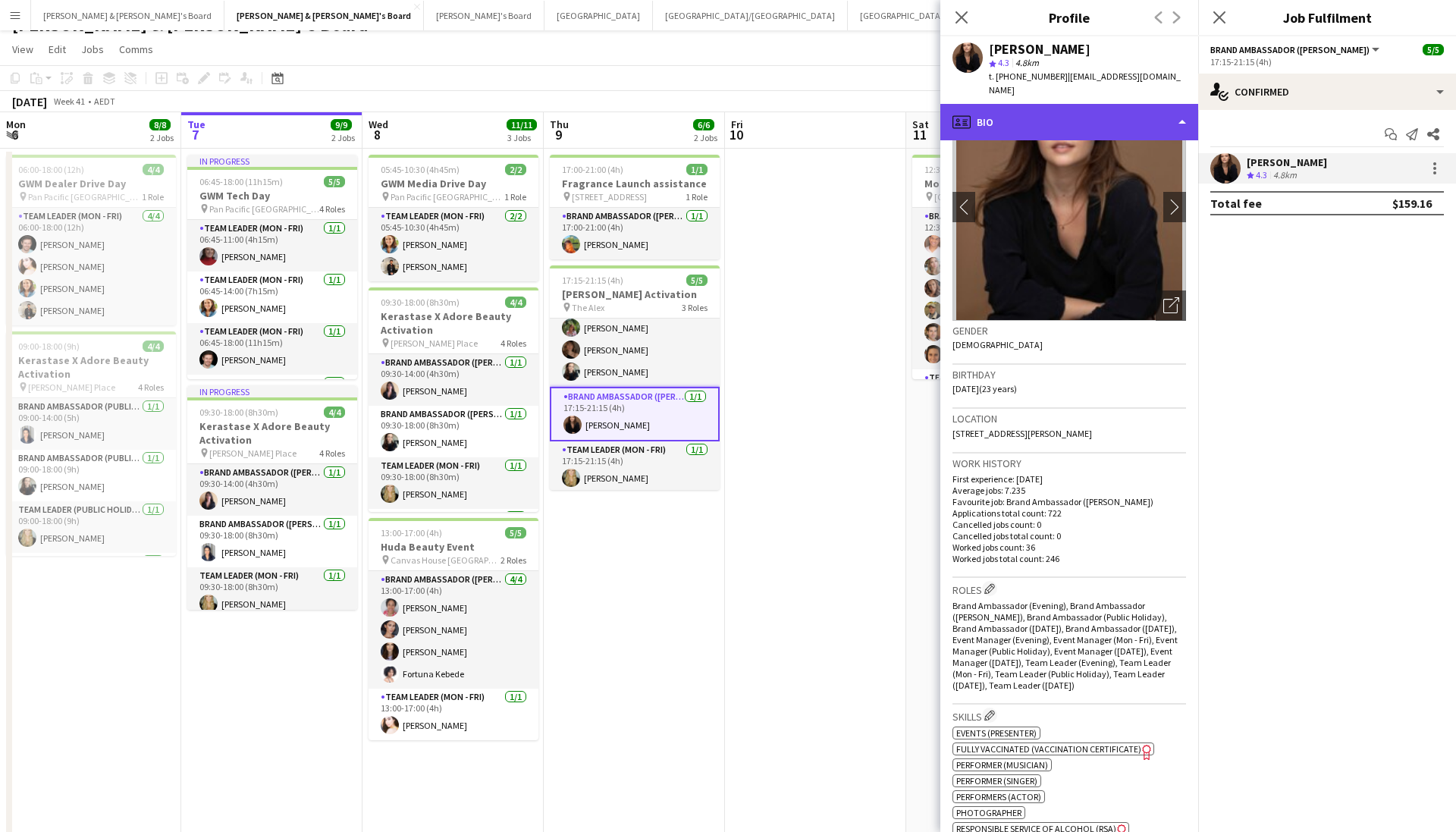
click at [1053, 109] on div "profile Bio" at bounding box center [1069, 122] width 258 height 36
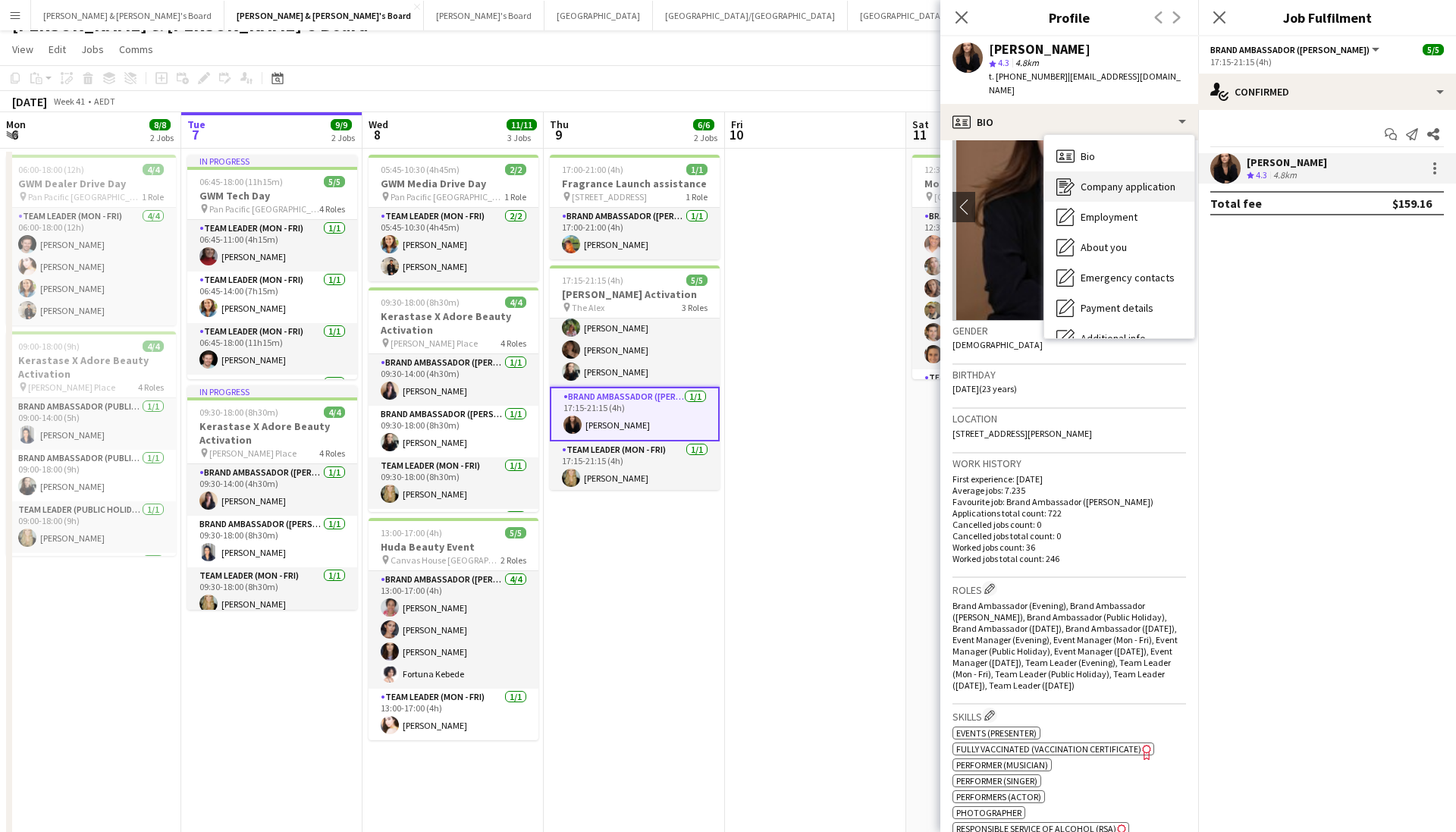
click at [1106, 181] on div "Company application Company application" at bounding box center [1120, 187] width 150 height 30
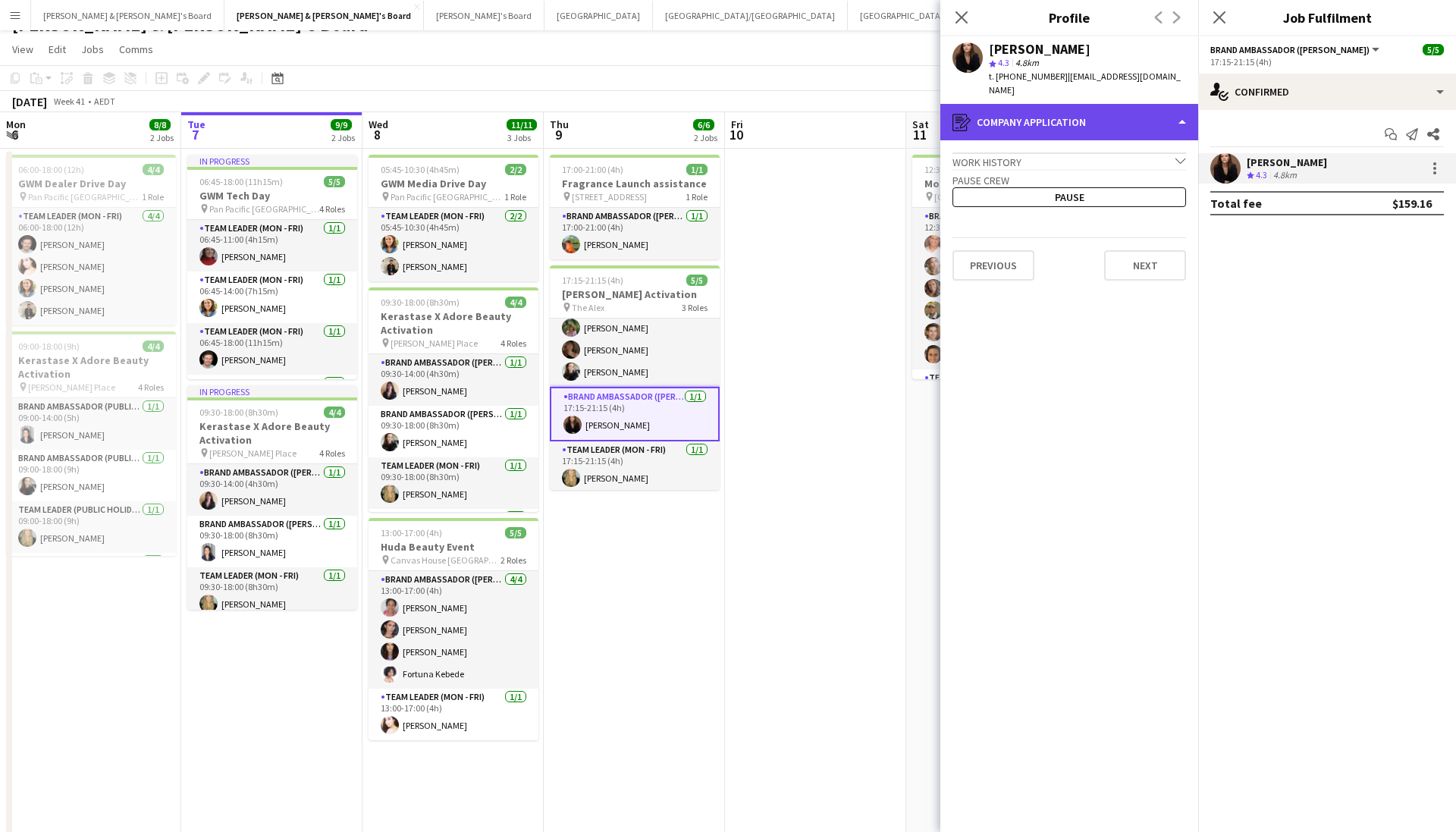
click at [1090, 112] on div "register Company application" at bounding box center [1069, 122] width 258 height 36
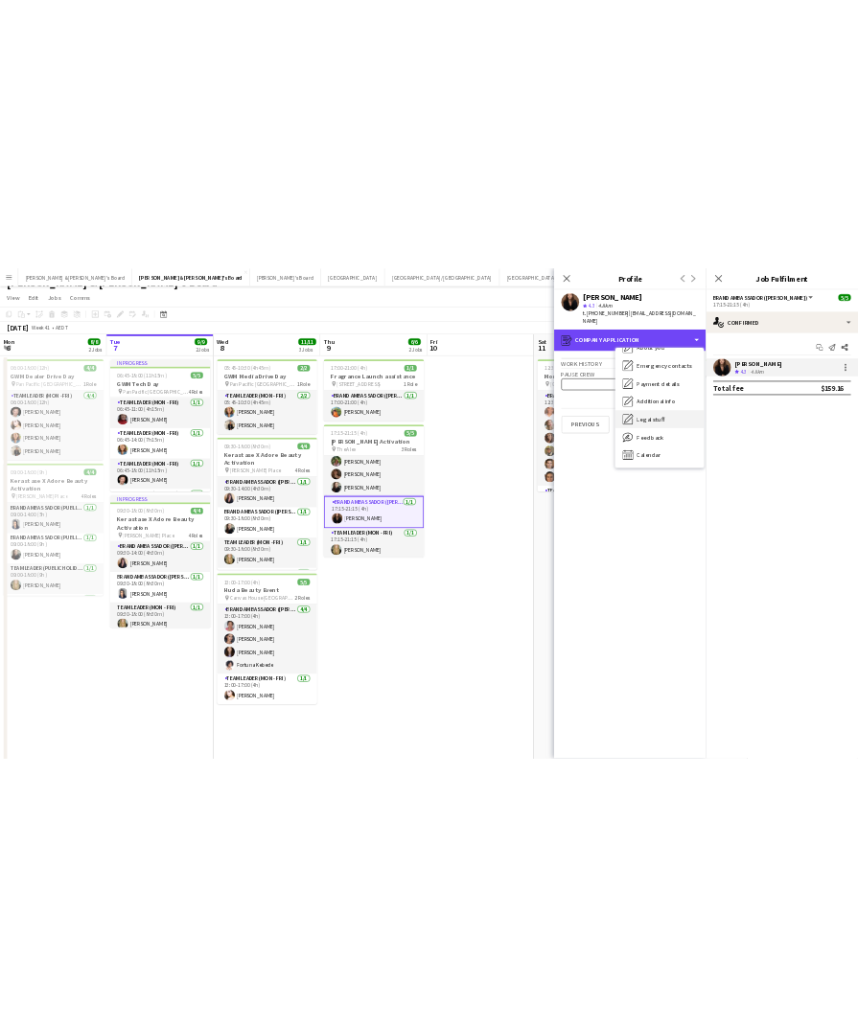
scroll to position [142, 0]
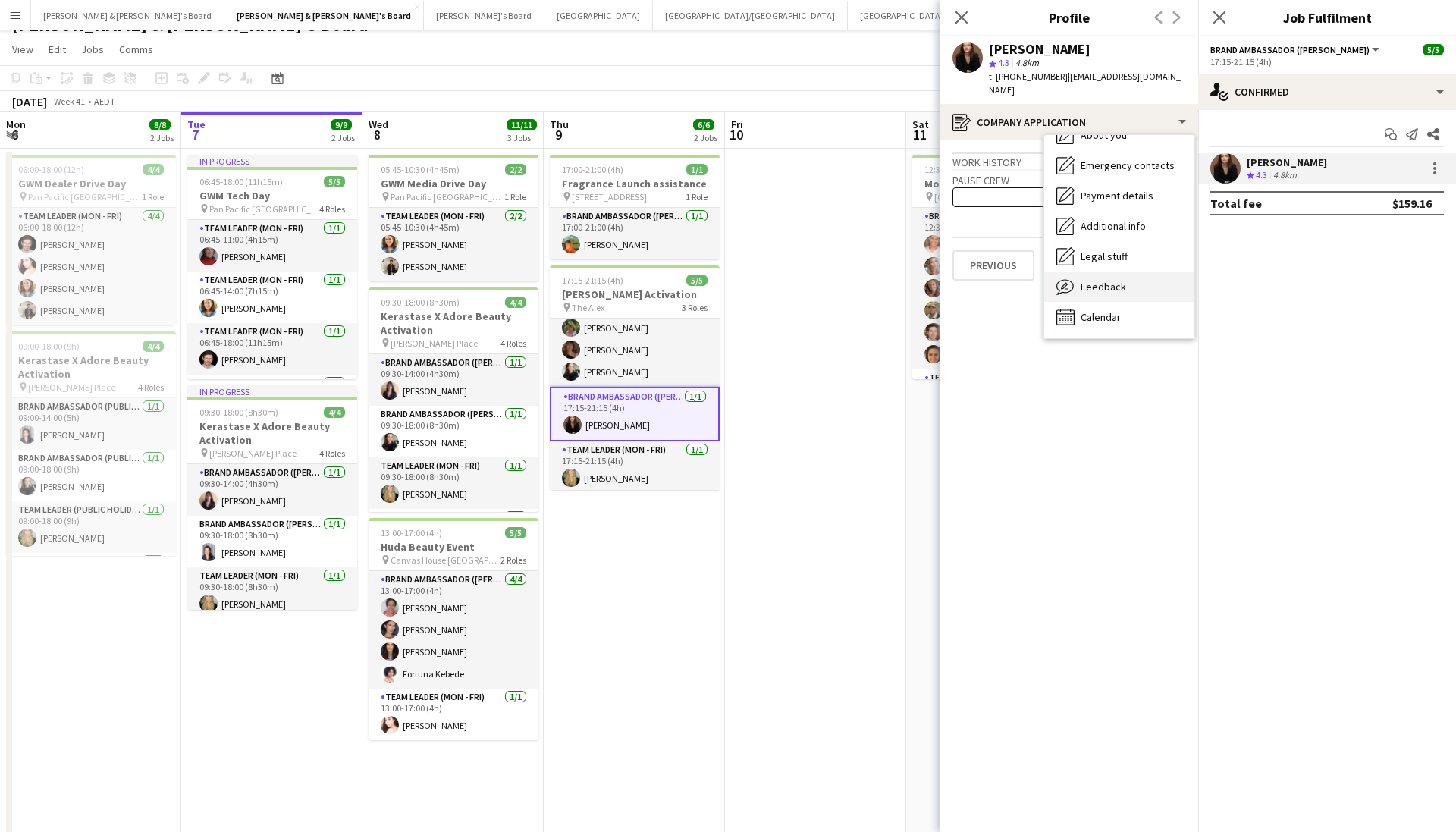
click at [1083, 280] on span "Feedback" at bounding box center [1104, 287] width 46 height 13
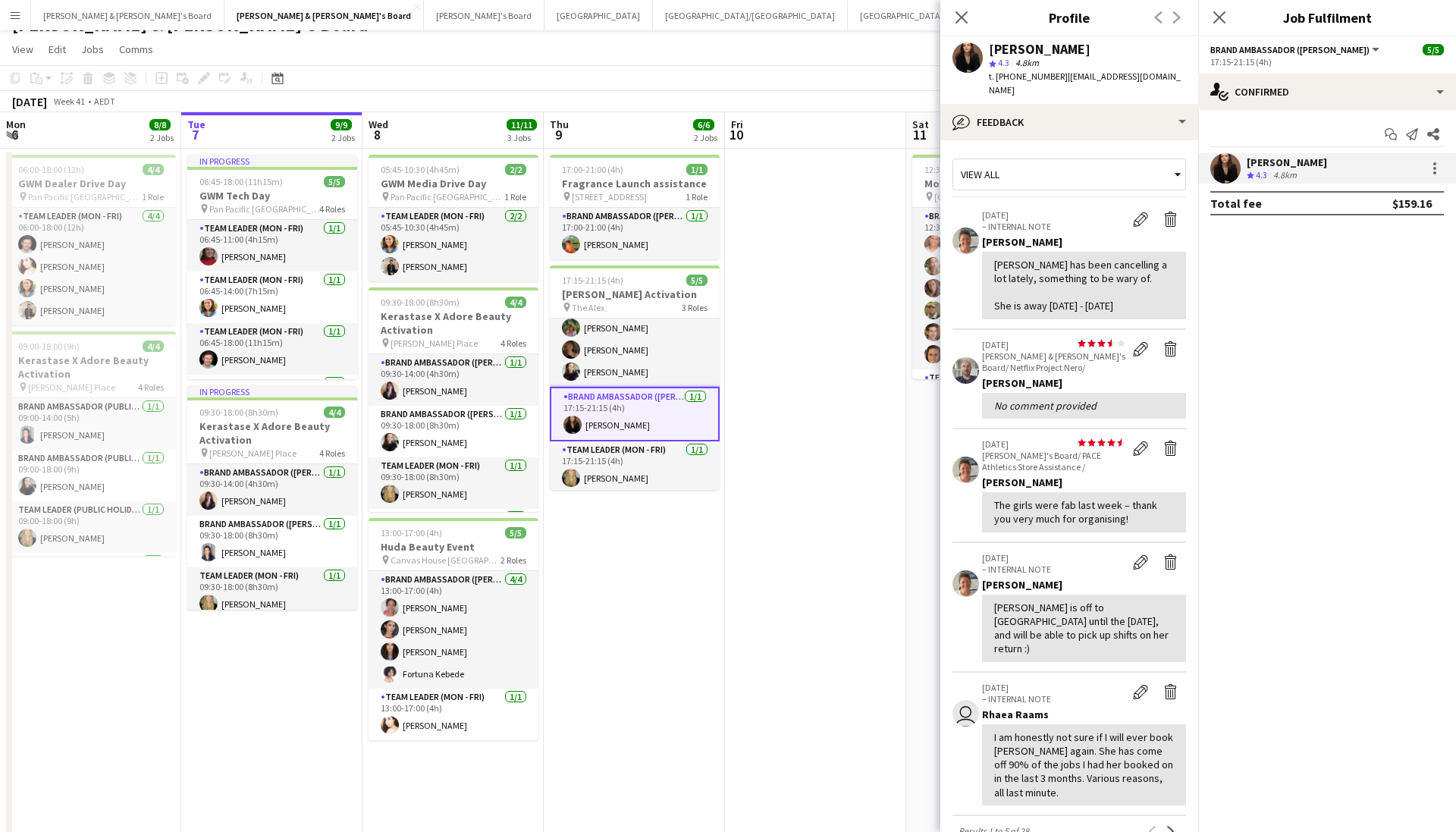
click at [1047, 83] on div "[PERSON_NAME] star 4.3 4.8km t. [PHONE_NUMBER] | [EMAIL_ADDRESS][DOMAIN_NAME]" at bounding box center [1069, 70] width 258 height 67
click at [1047, 104] on div "bubble-pencil Feedback" at bounding box center [1069, 122] width 258 height 36
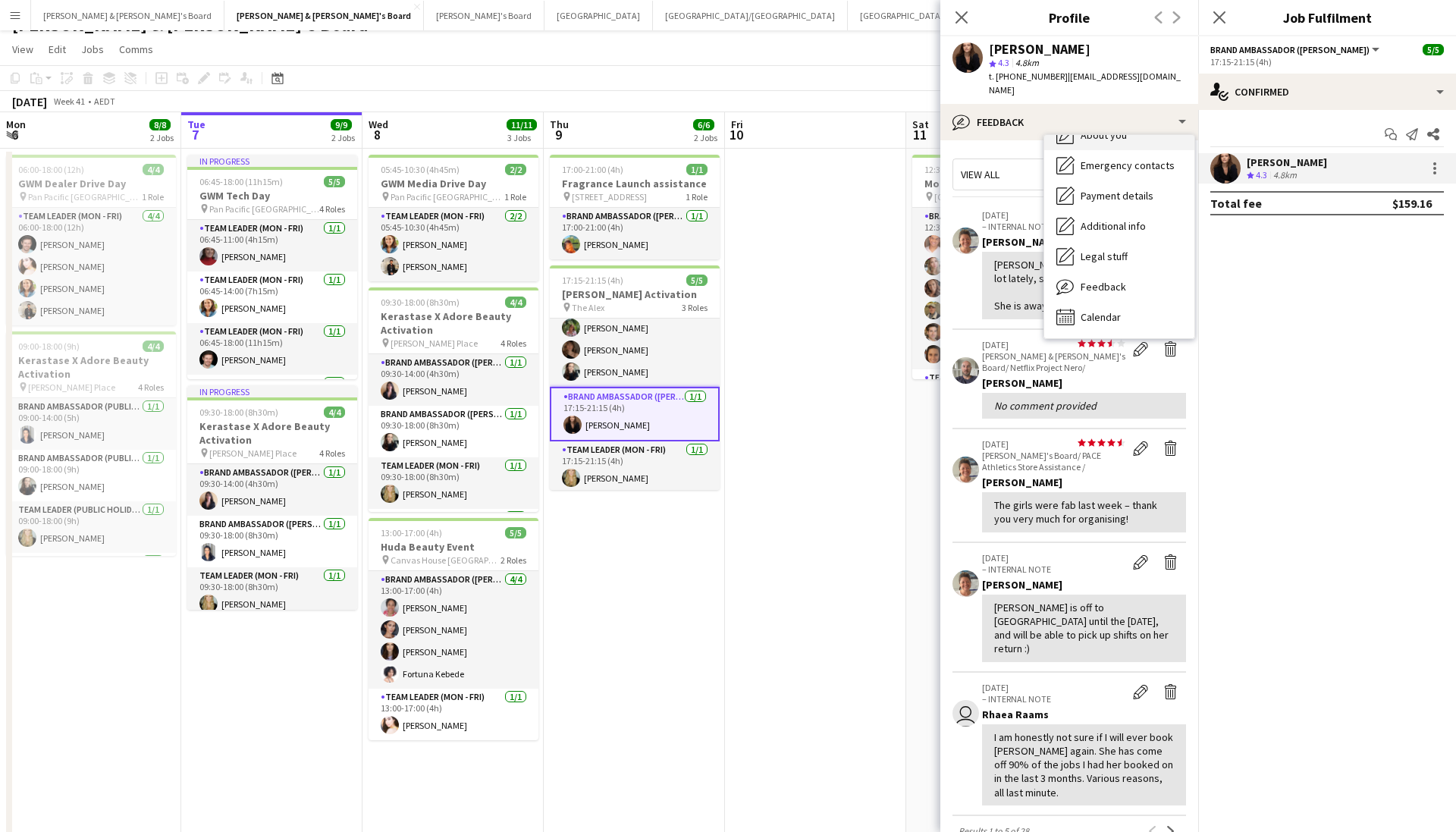
click at [1077, 126] on div "About you About you" at bounding box center [1120, 135] width 150 height 30
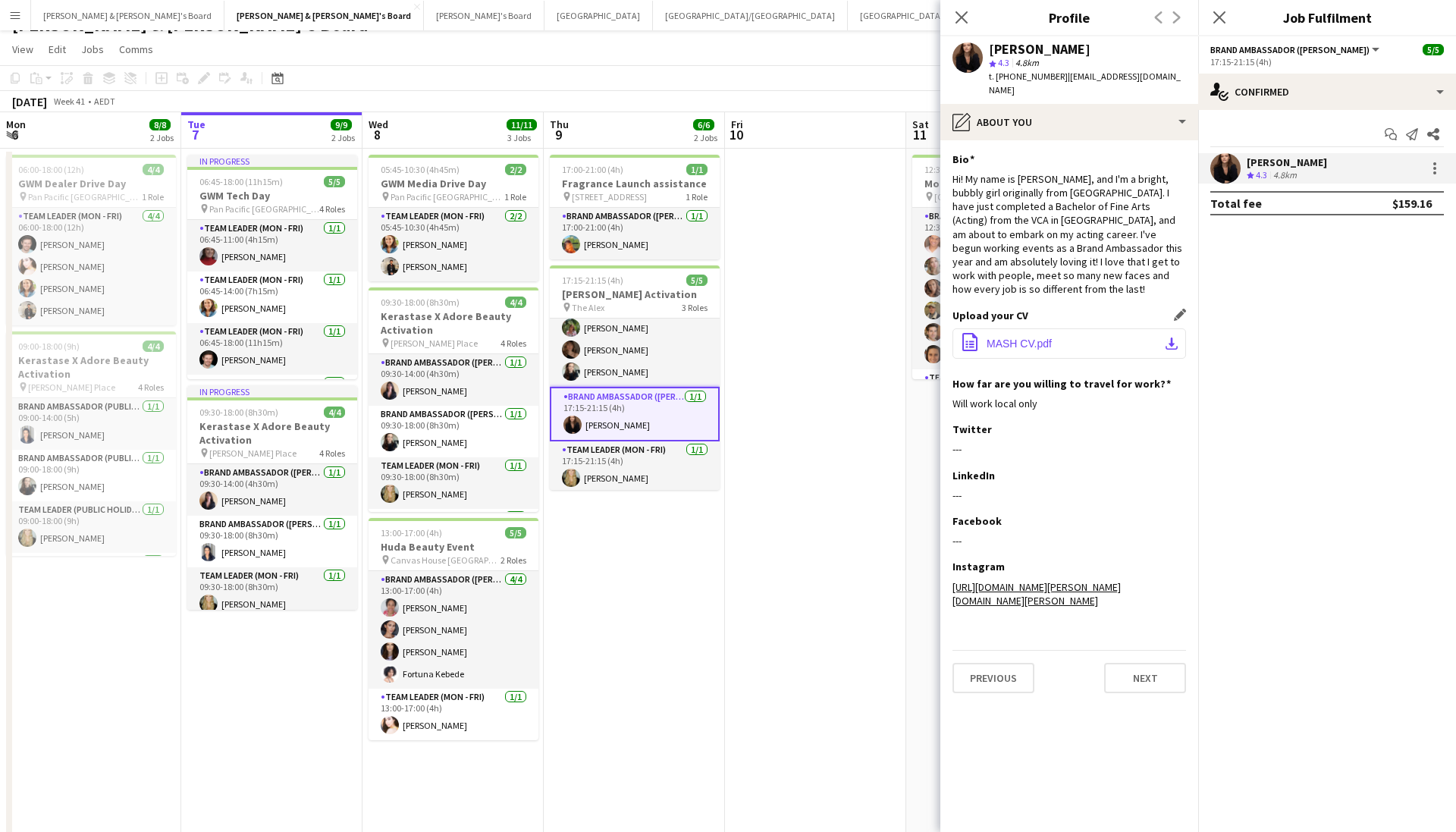
click at [1031, 338] on span "MASH CV.pdf" at bounding box center [1019, 344] width 65 height 12
click at [1166, 338] on app-icon "download-bottom" at bounding box center [1171, 344] width 12 height 12
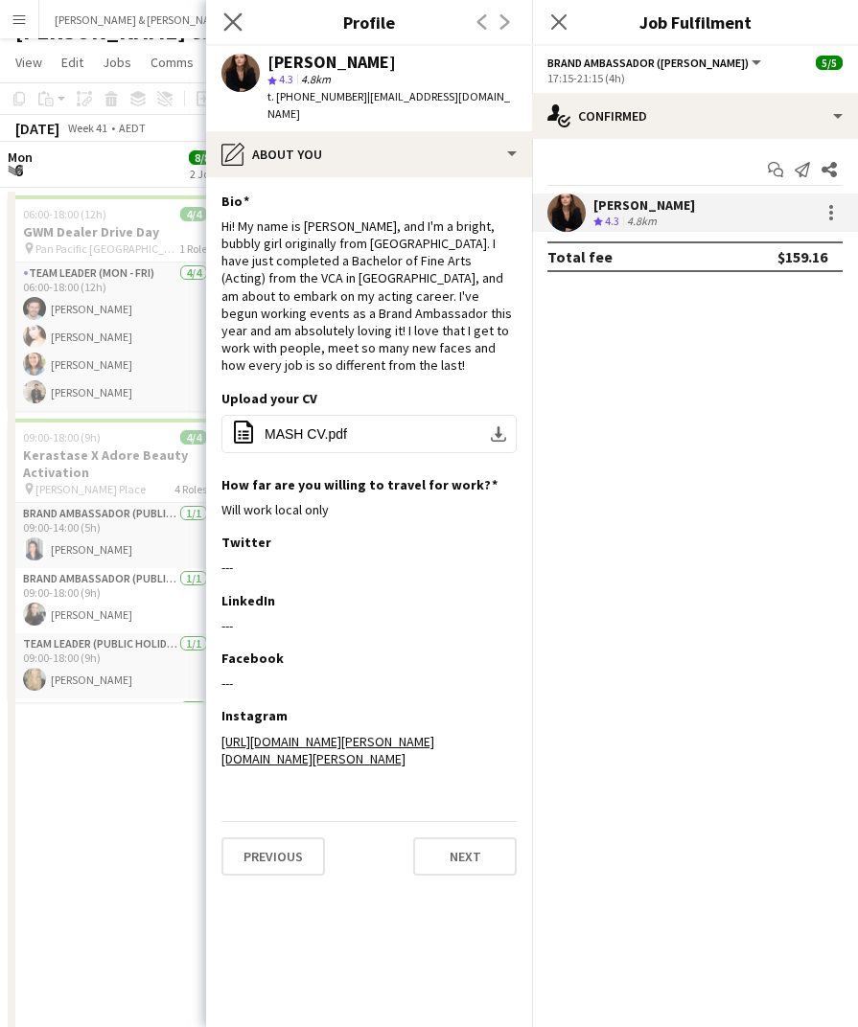
click at [231, 32] on app-icon "Close pop-in" at bounding box center [233, 23] width 28 height 28
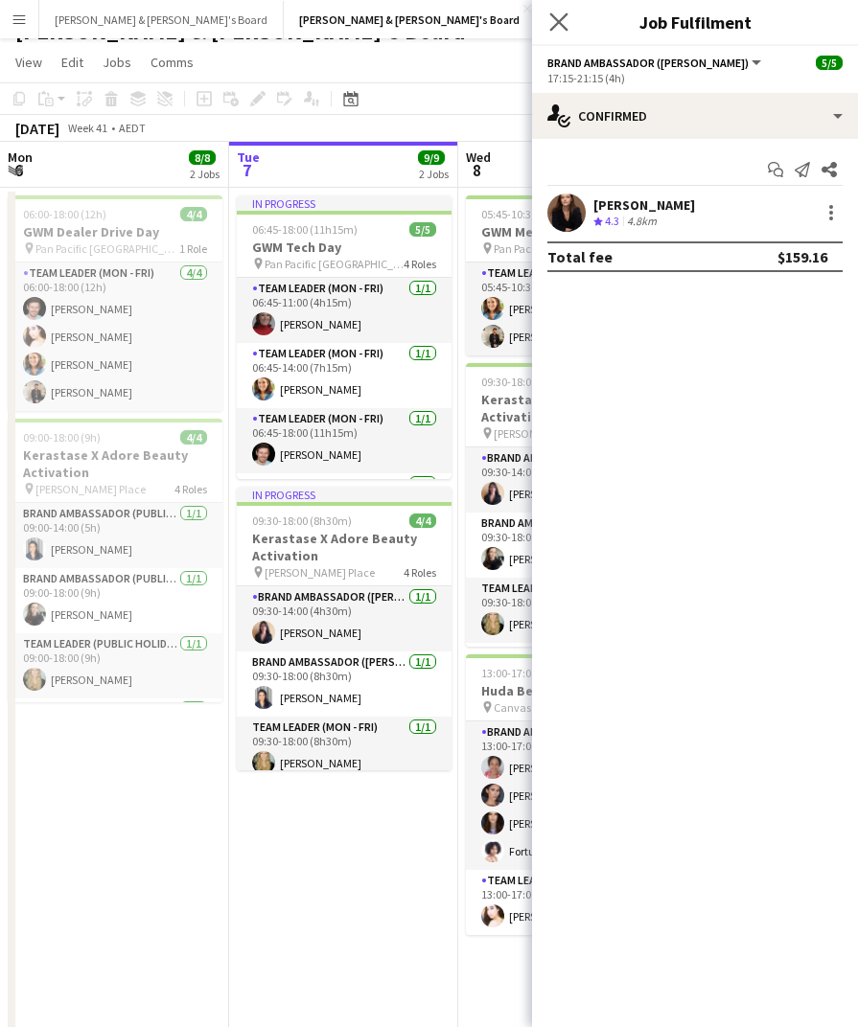
click at [548, 23] on app-icon "Close pop-in" at bounding box center [559, 23] width 28 height 28
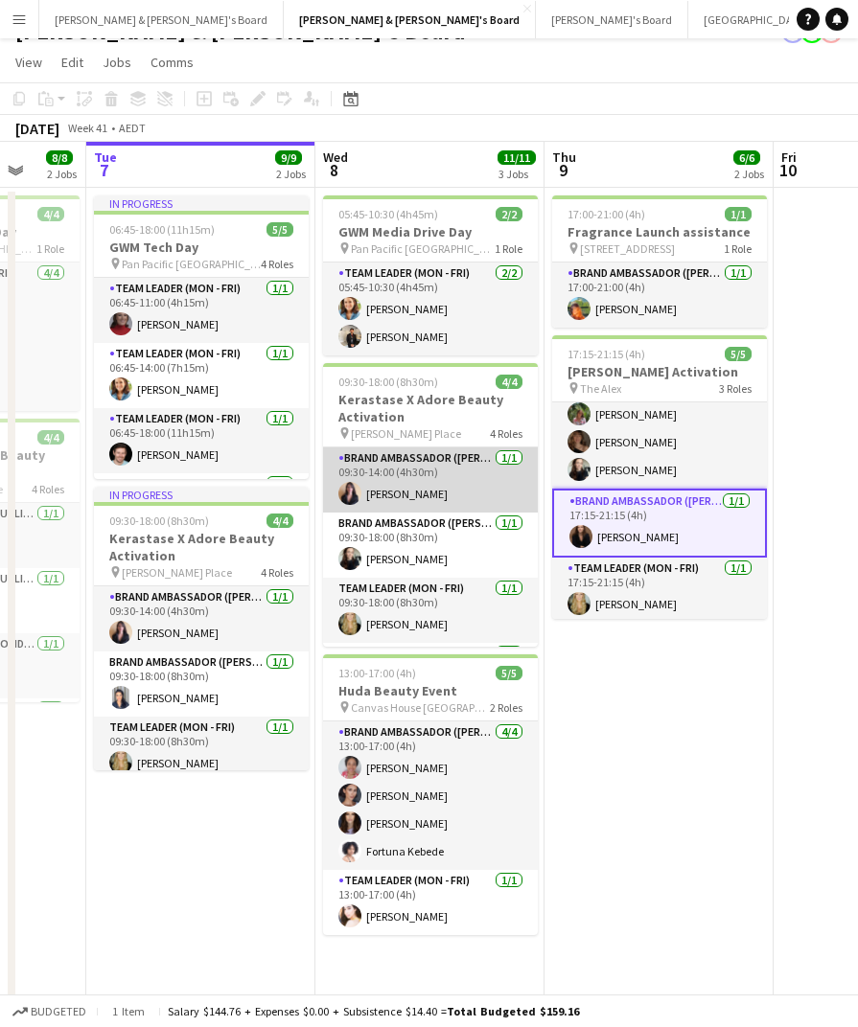
scroll to position [0, 635]
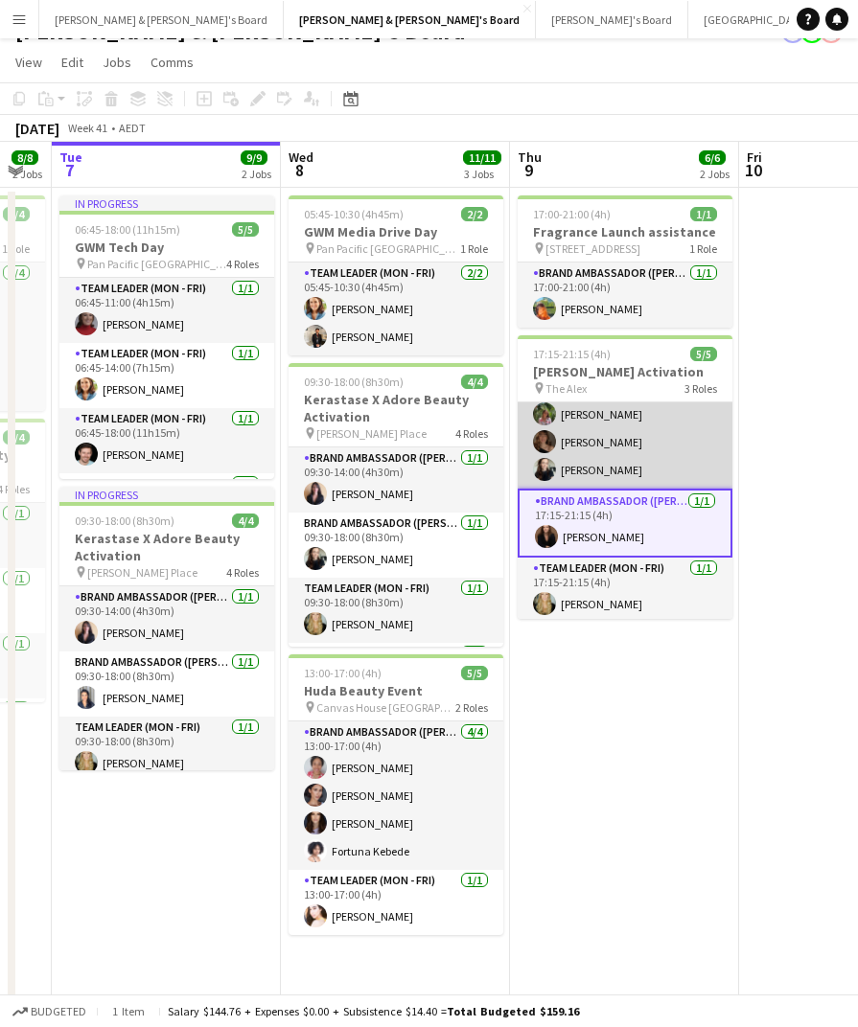
click at [592, 444] on app-card-role "Brand Ambassador (Mon - Fri) [DATE] 17:15-21:15 (4h) [PERSON_NAME] [PERSON_NAME…" at bounding box center [625, 428] width 215 height 121
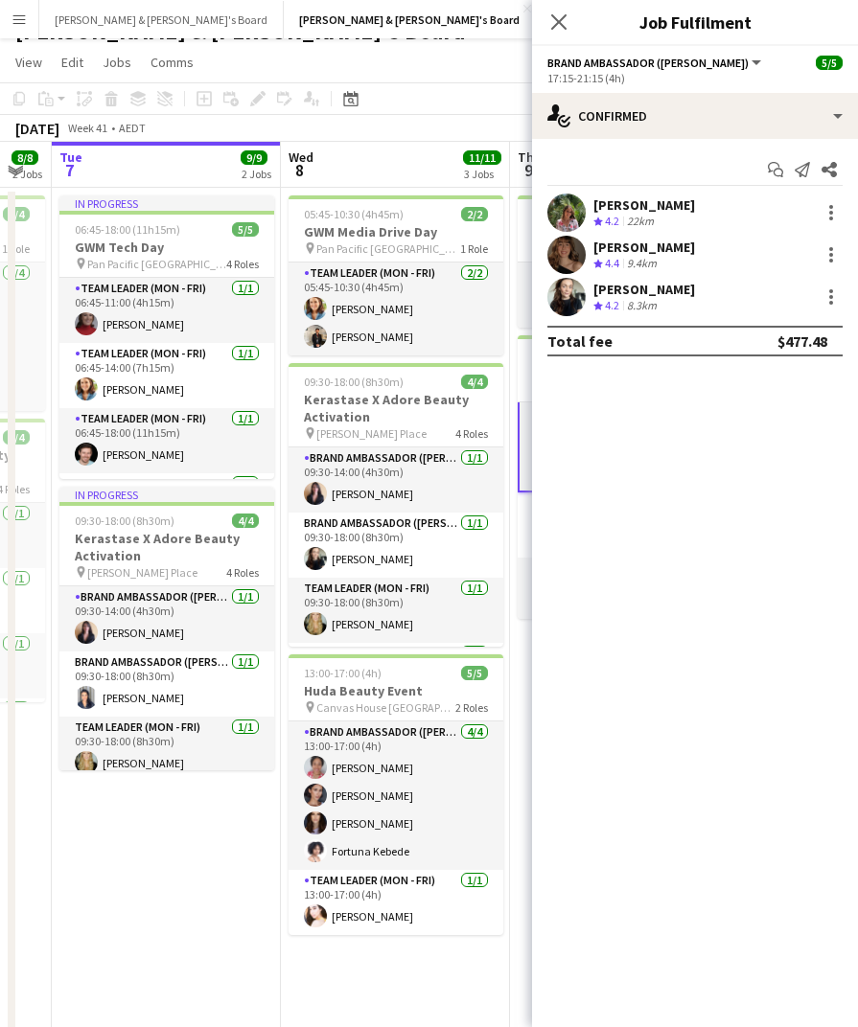
click at [397, 131] on div "[DATE] Week 41 • AEDT" at bounding box center [429, 128] width 858 height 27
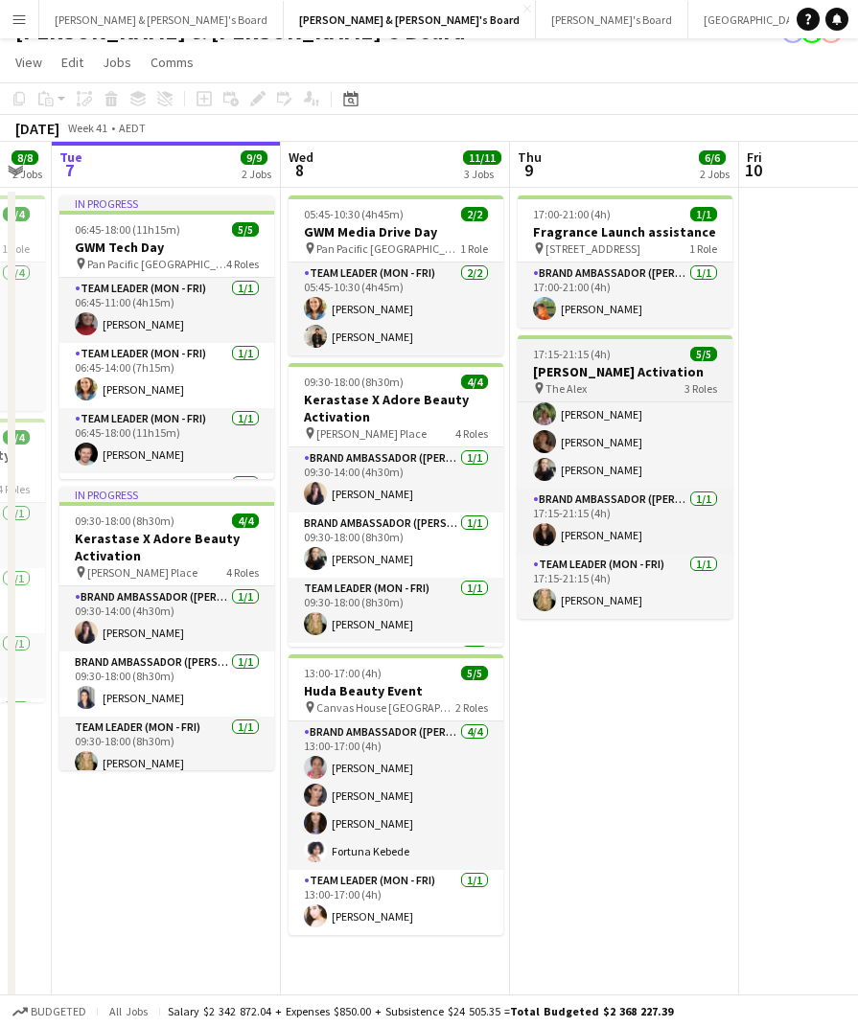
click at [616, 371] on h3 "[PERSON_NAME] Activation" at bounding box center [625, 371] width 215 height 17
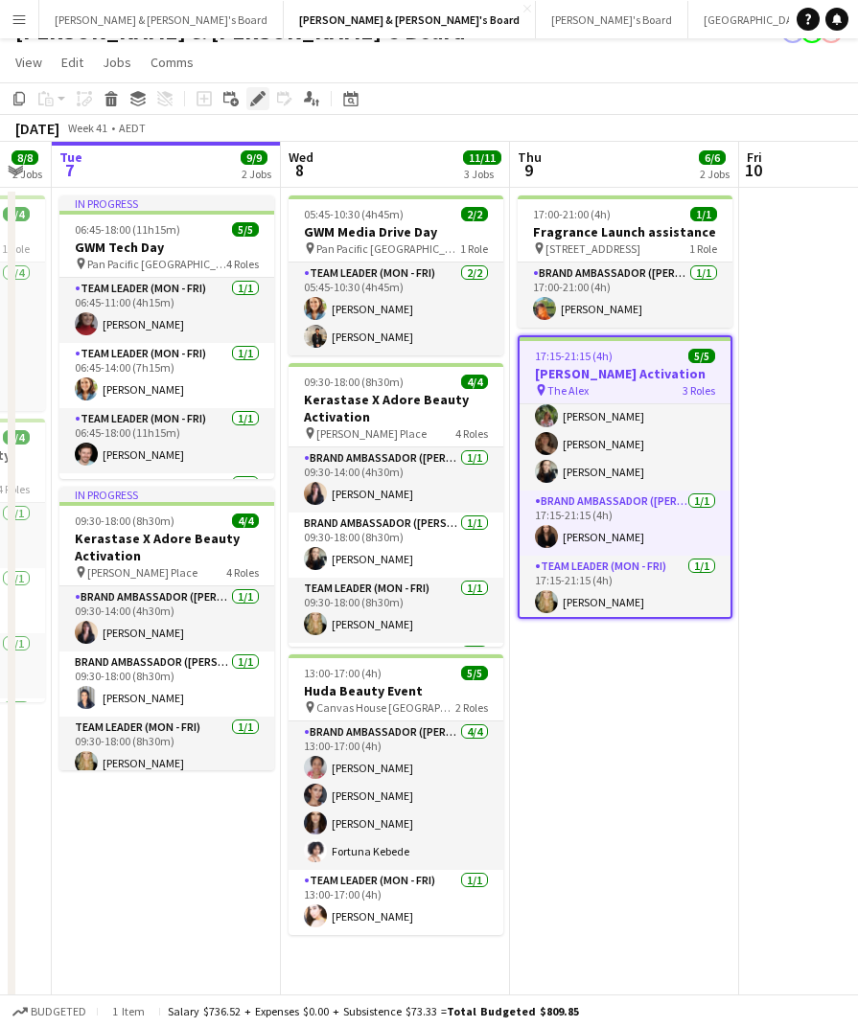
click at [254, 99] on icon "Edit" at bounding box center [257, 98] width 15 height 15
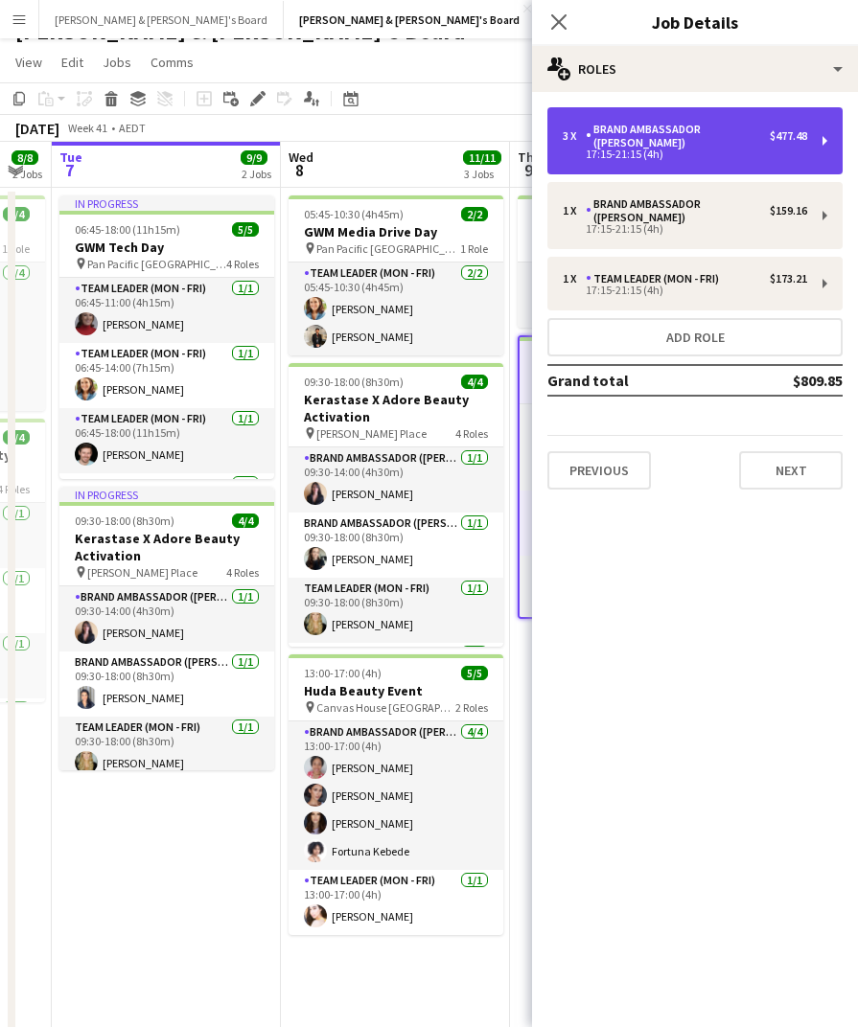
click at [794, 150] on div "17:15-21:15 (4h)" at bounding box center [685, 155] width 244 height 10
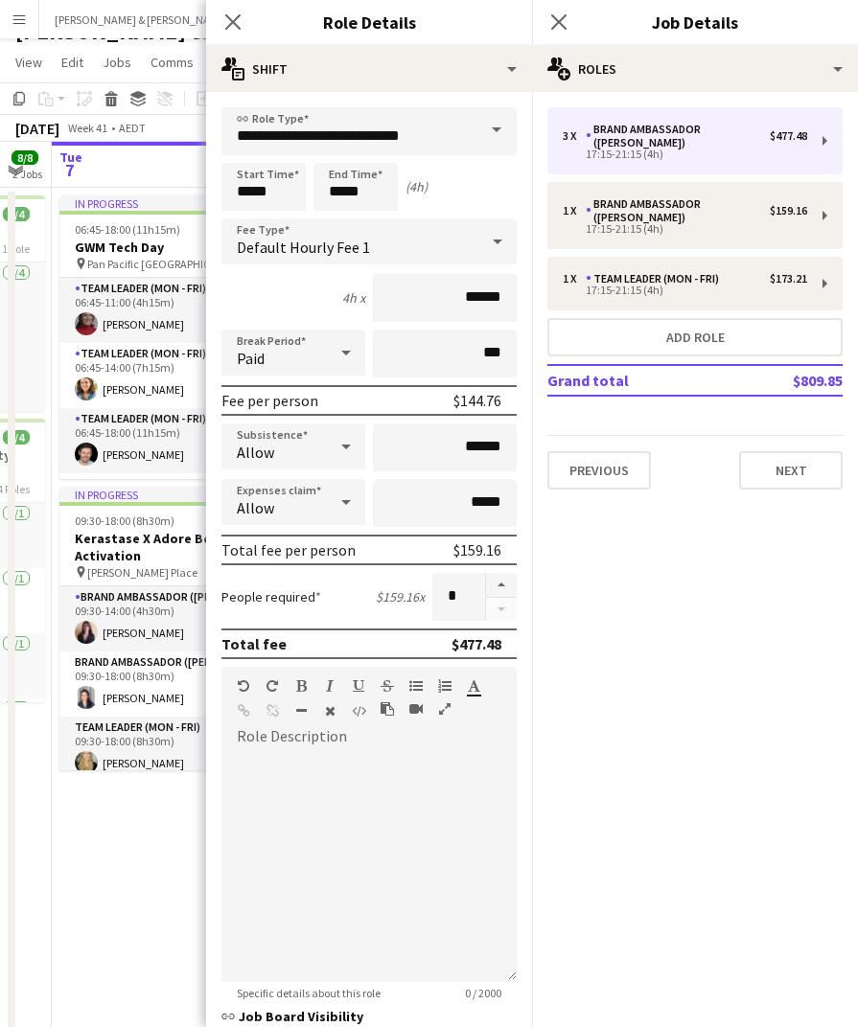
click at [500, 606] on div at bounding box center [501, 597] width 32 height 48
click at [561, 30] on icon "Close pop-in" at bounding box center [558, 21] width 18 height 18
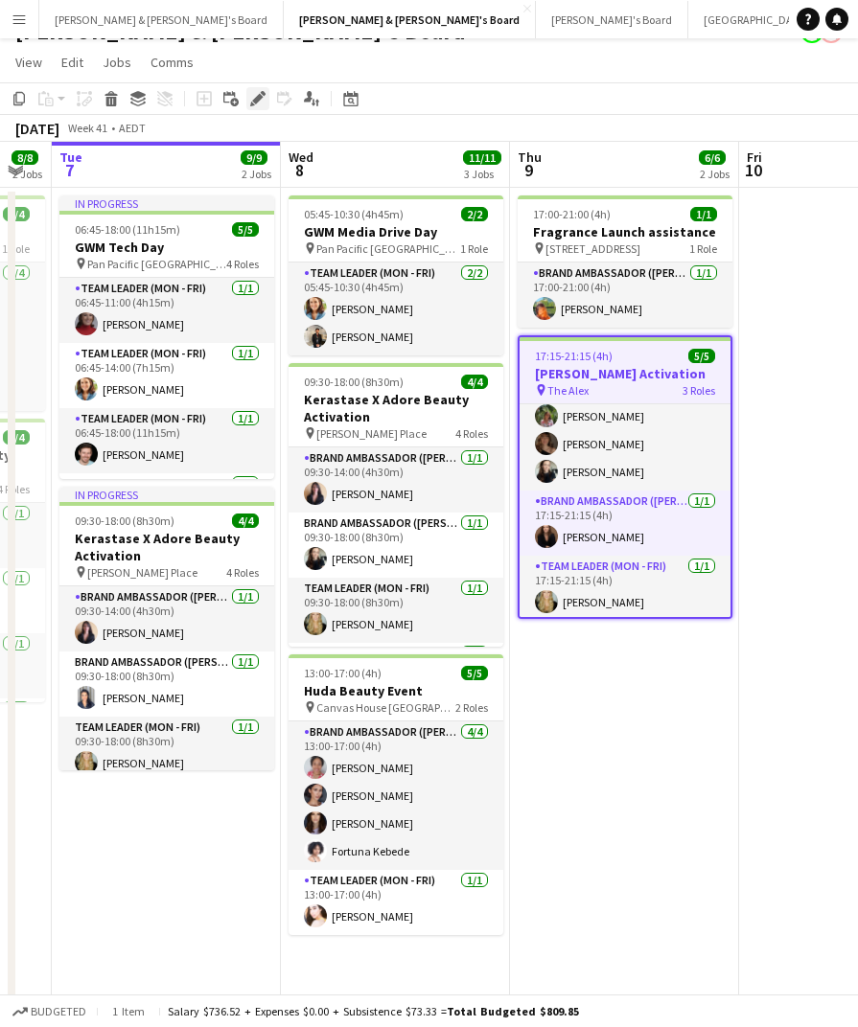
click at [259, 102] on icon "Edit" at bounding box center [257, 98] width 15 height 15
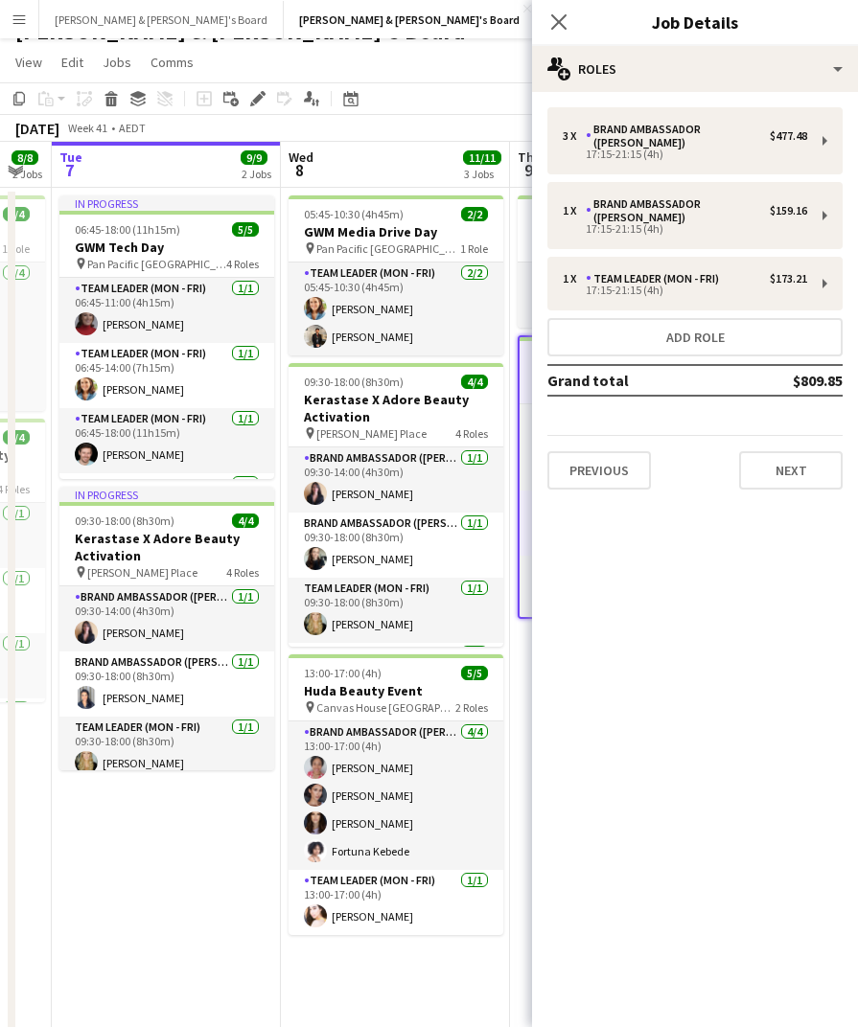
click at [432, 72] on app-page-menu "View Day view expanded Day view collapsed Month view Date picker Jump to today …" at bounding box center [429, 64] width 858 height 36
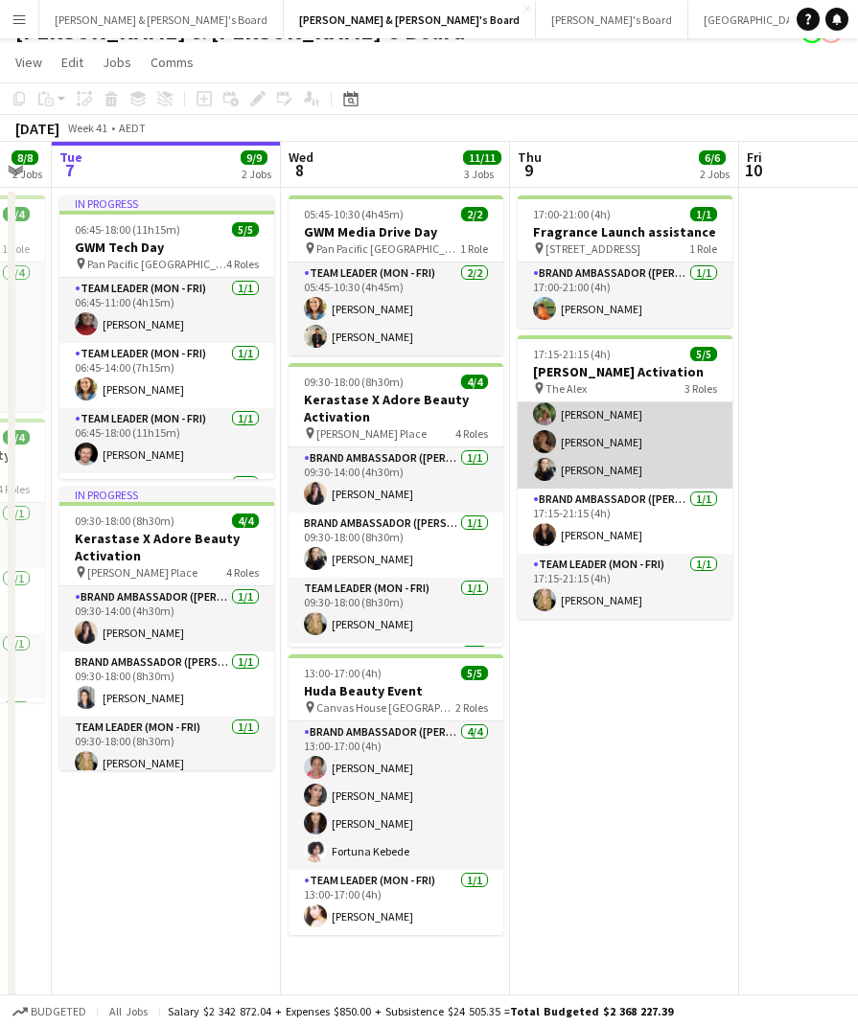
click at [612, 462] on app-card-role "Brand Ambassador (Mon - Fri) 3/3 17:15-21:15 (4h) Laura Sanchidrian-Martinez Ch…" at bounding box center [625, 428] width 215 height 121
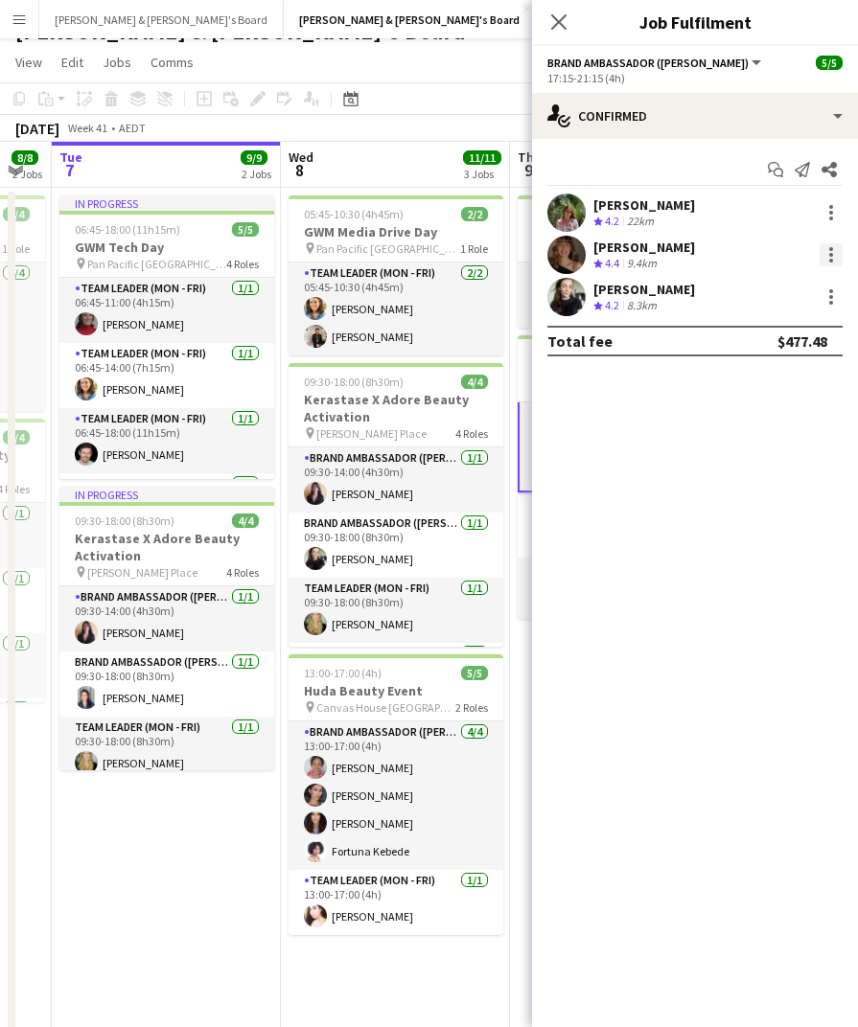
click at [829, 255] on div at bounding box center [831, 255] width 4 height 4
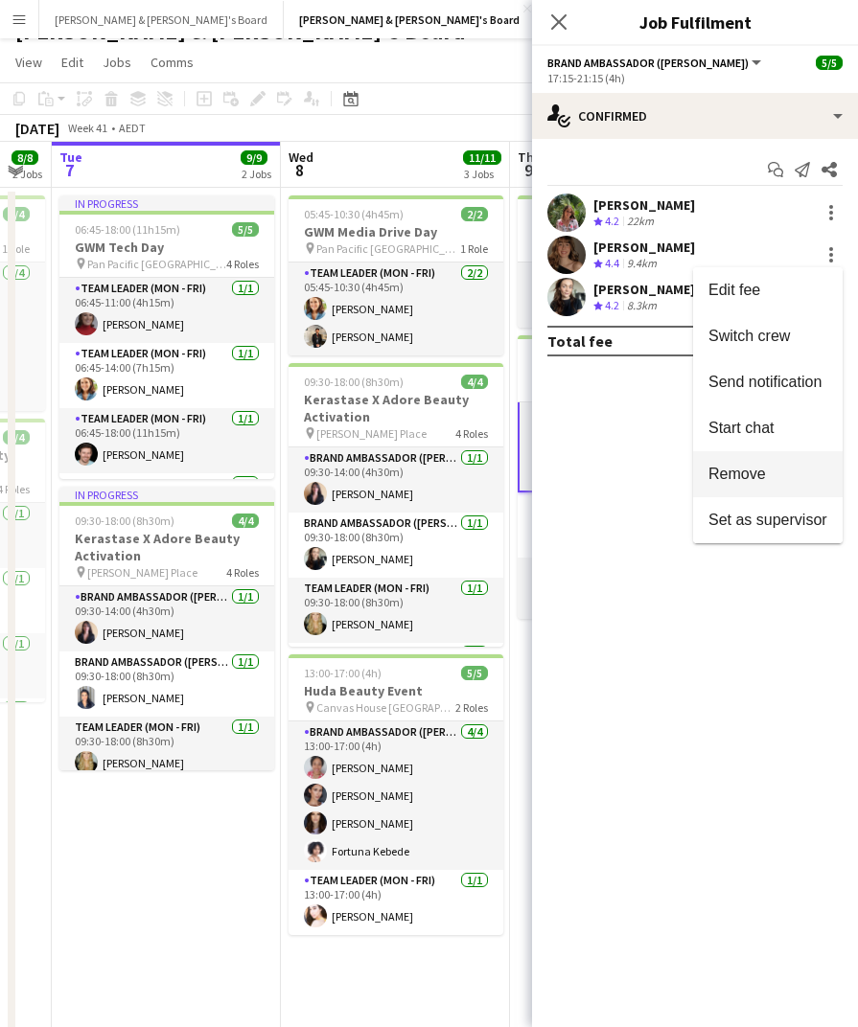
click at [775, 485] on button "Remove" at bounding box center [768, 474] width 150 height 46
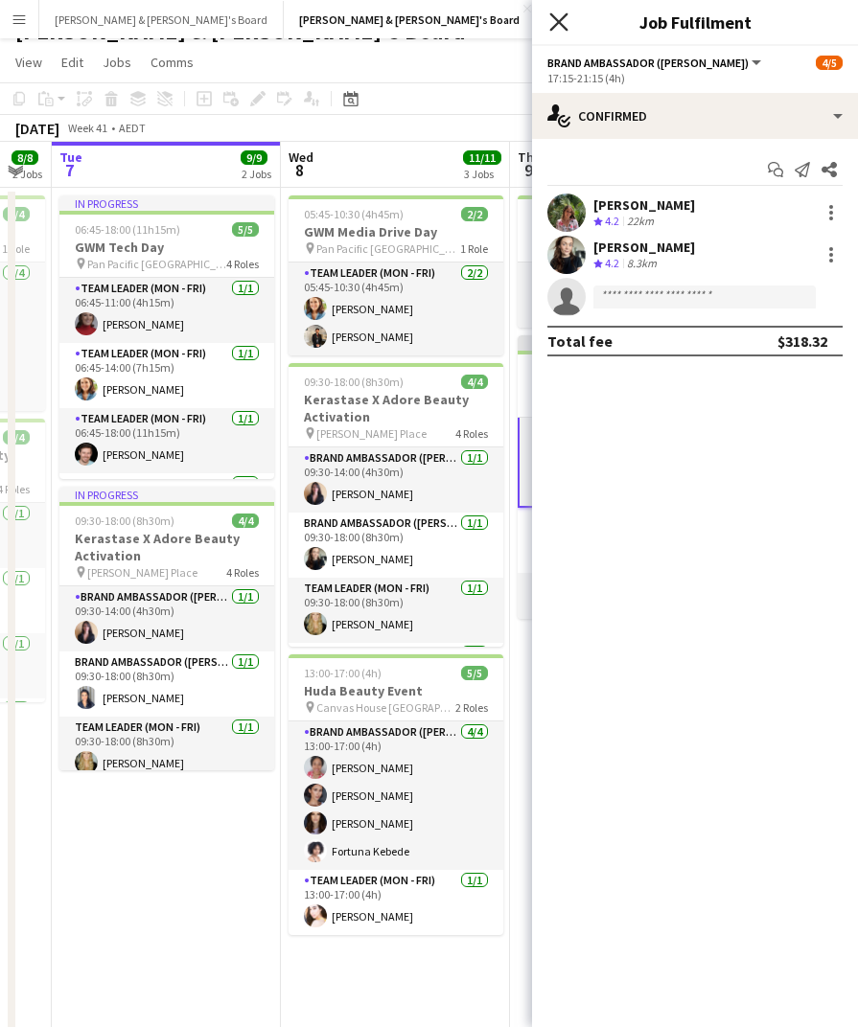
click at [557, 17] on icon "Close pop-in" at bounding box center [558, 21] width 18 height 18
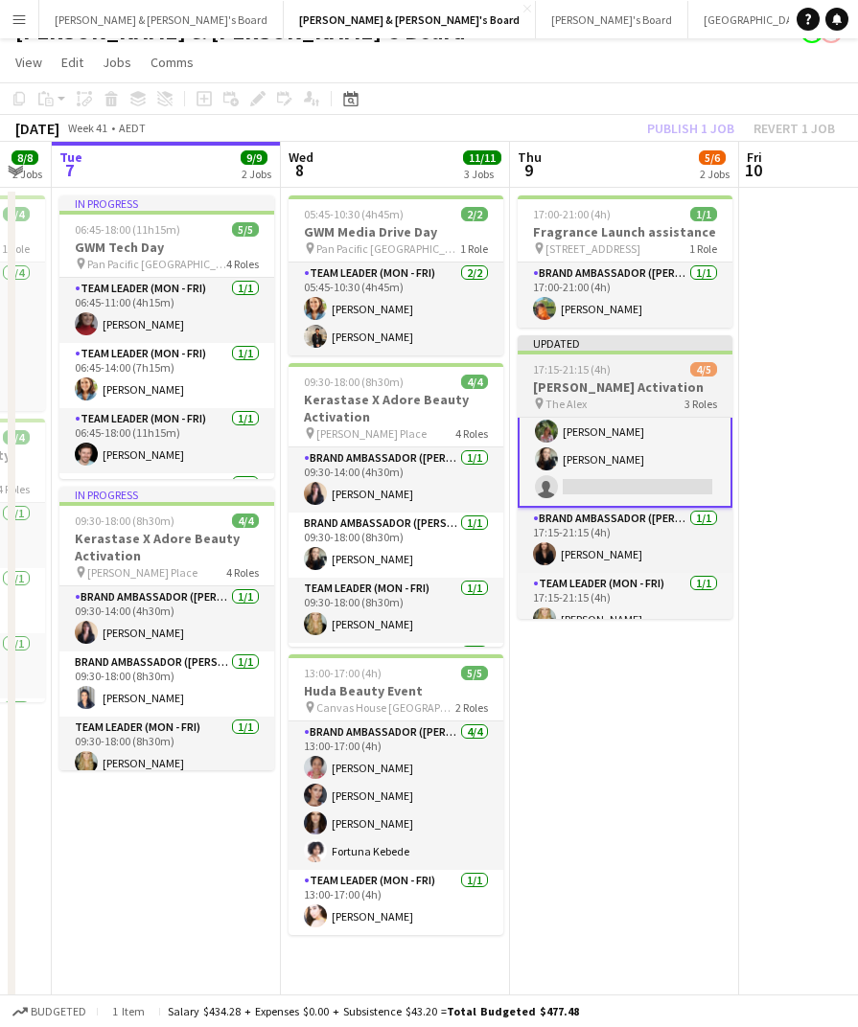
click at [619, 390] on h3 "[PERSON_NAME] Activation" at bounding box center [625, 387] width 215 height 17
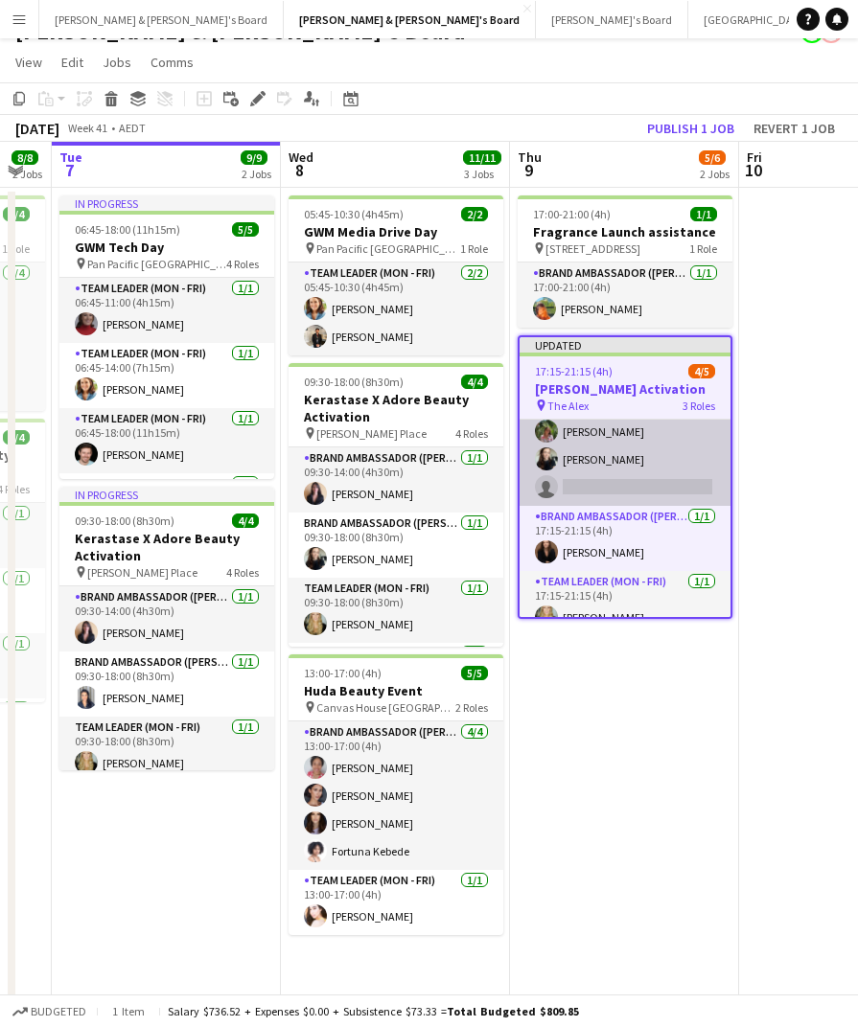
click at [619, 424] on app-card-role "Brand Ambassador (Mon - Fri) 1I 17A 2/3 17:15-21:15 (4h) Laura Sanchidrian-Mart…" at bounding box center [624, 445] width 211 height 121
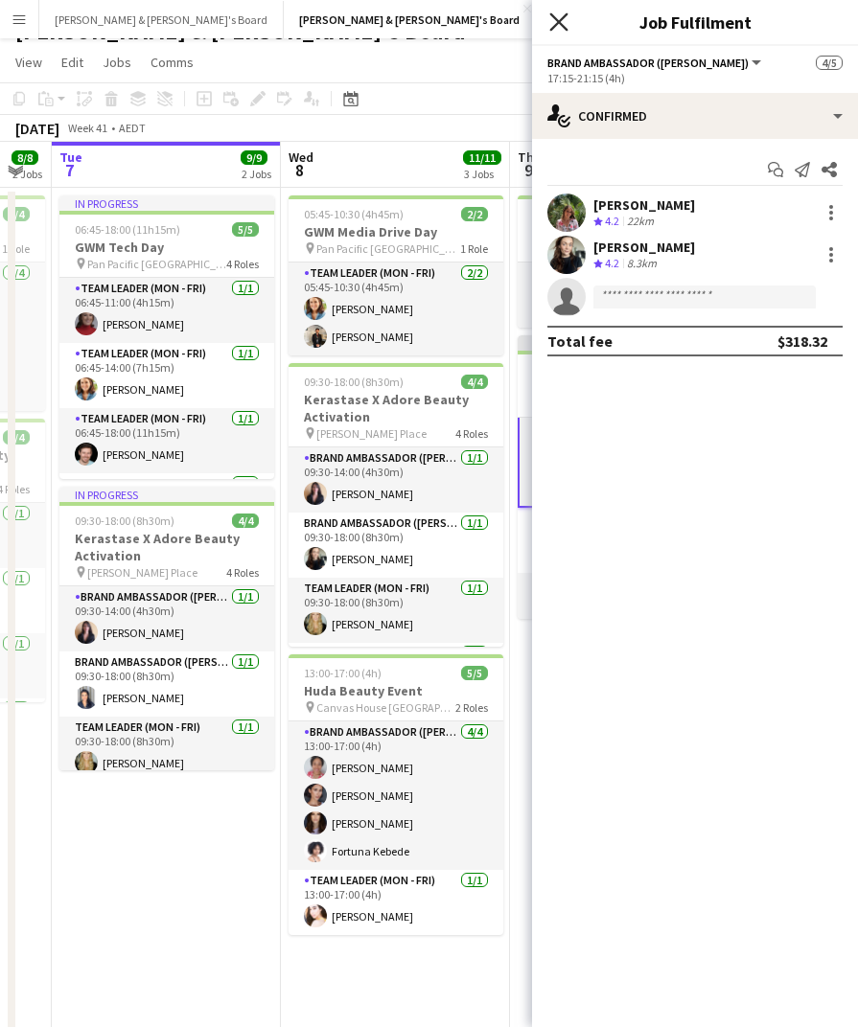
click at [554, 25] on icon "Close pop-in" at bounding box center [558, 21] width 18 height 18
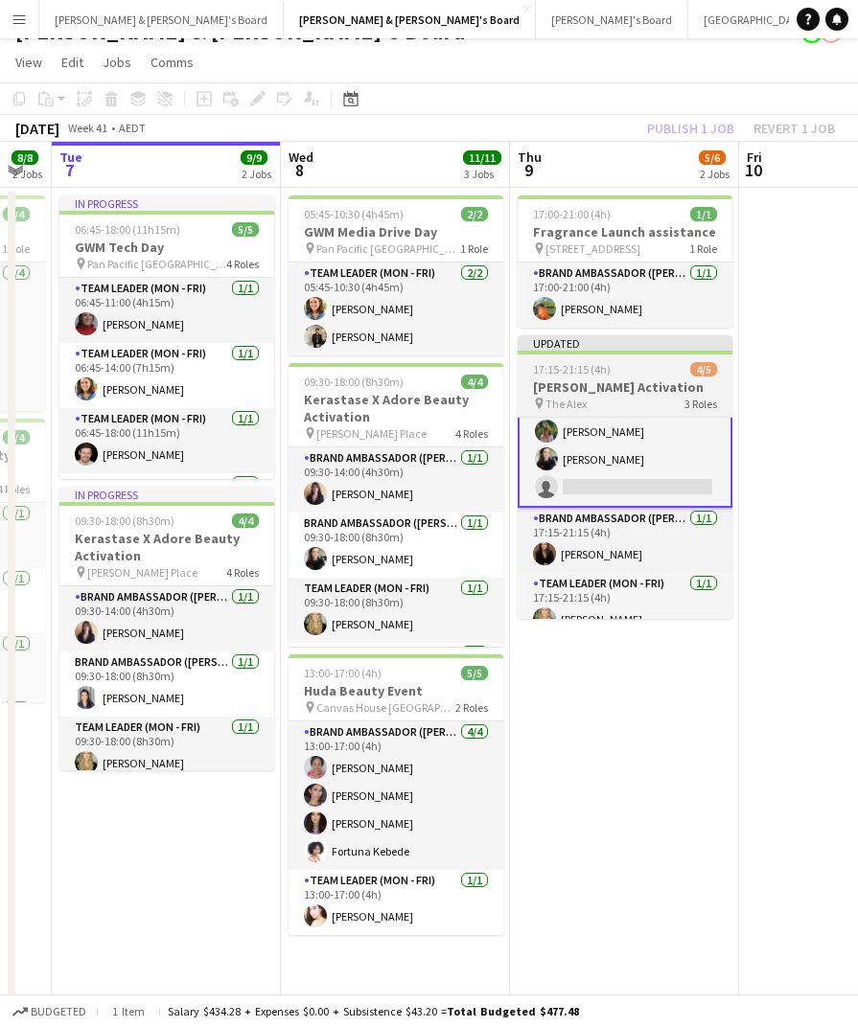
click at [653, 372] on div "17:15-21:15 (4h) 4/5" at bounding box center [625, 369] width 215 height 14
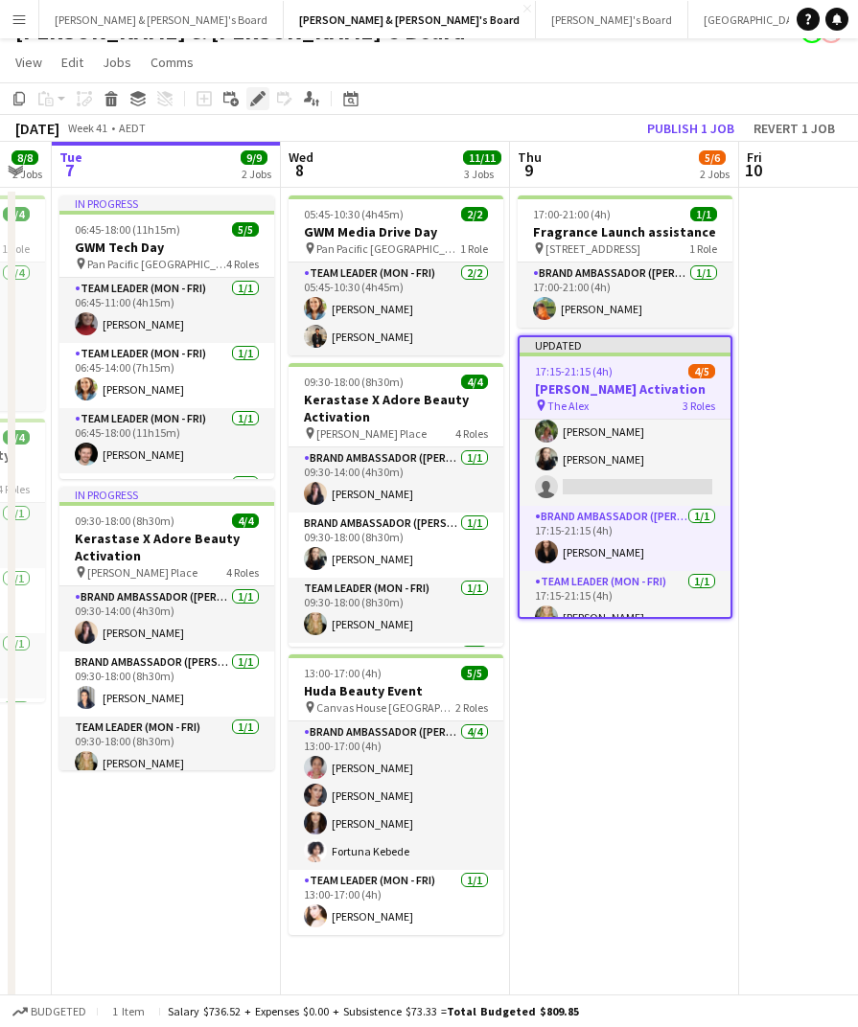
click at [260, 99] on icon at bounding box center [257, 99] width 11 height 11
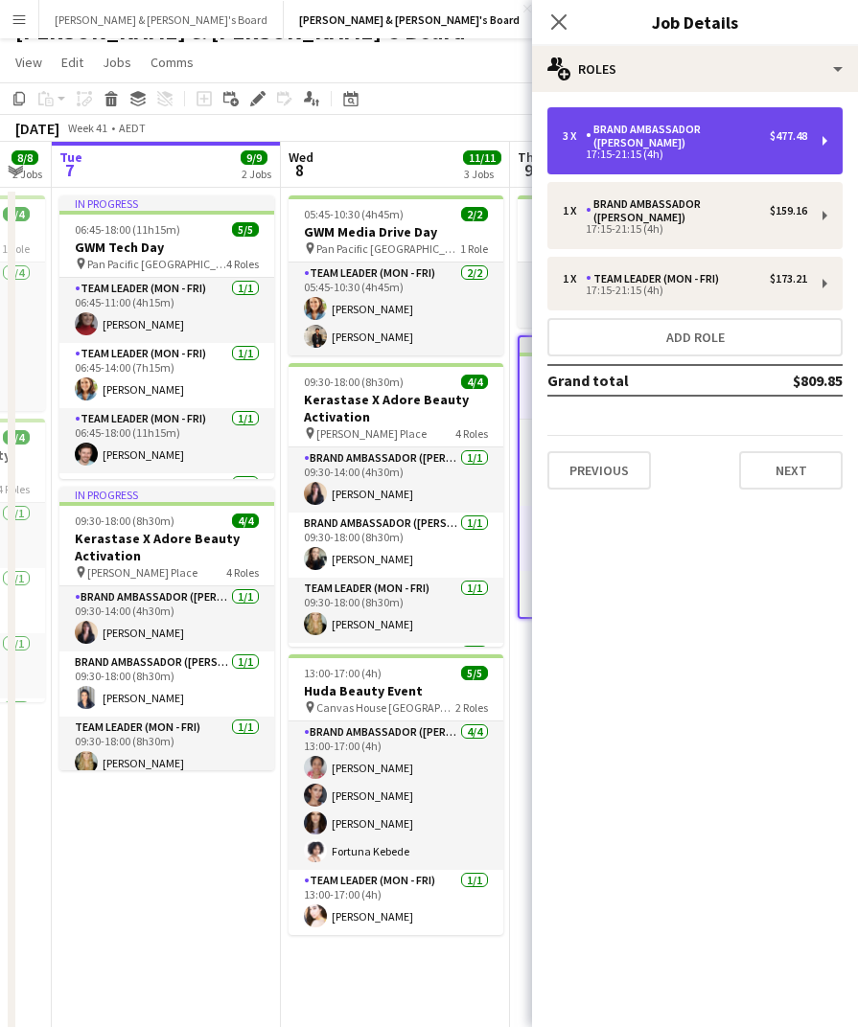
click at [691, 133] on div "Brand Ambassador ([PERSON_NAME])" at bounding box center [678, 136] width 184 height 27
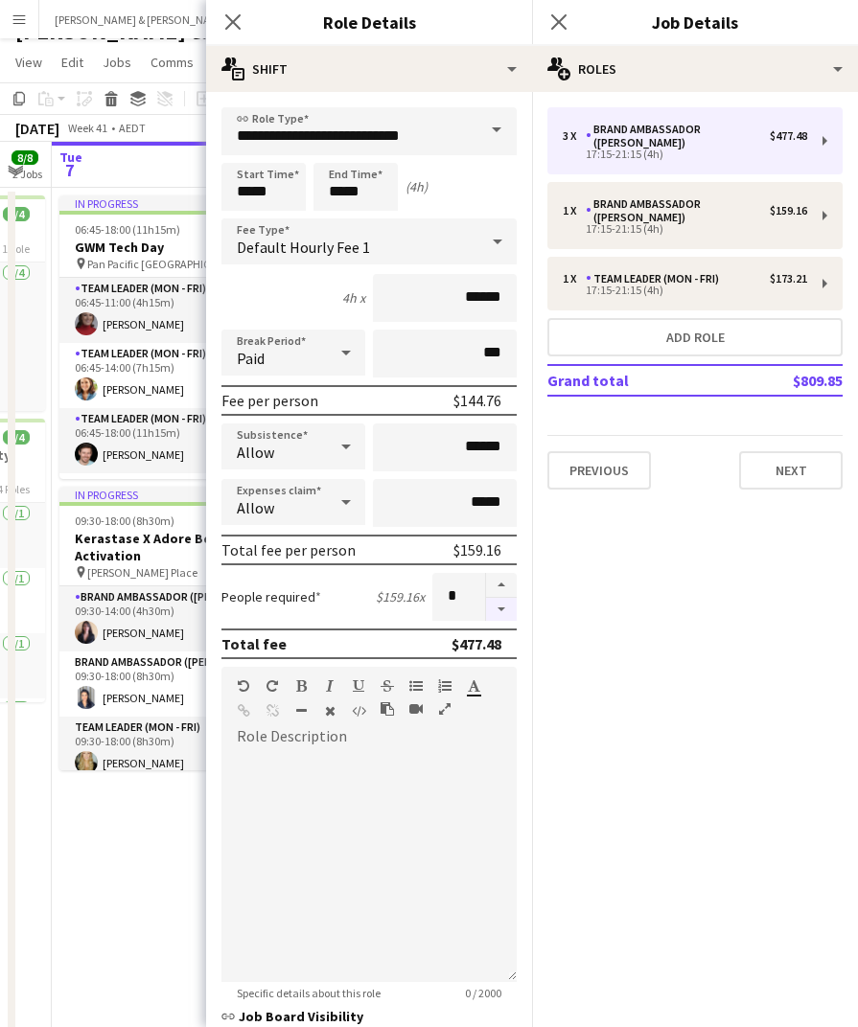
click at [504, 613] on button "button" at bounding box center [501, 610] width 31 height 24
type input "*"
click at [559, 18] on icon "Close pop-in" at bounding box center [558, 21] width 18 height 18
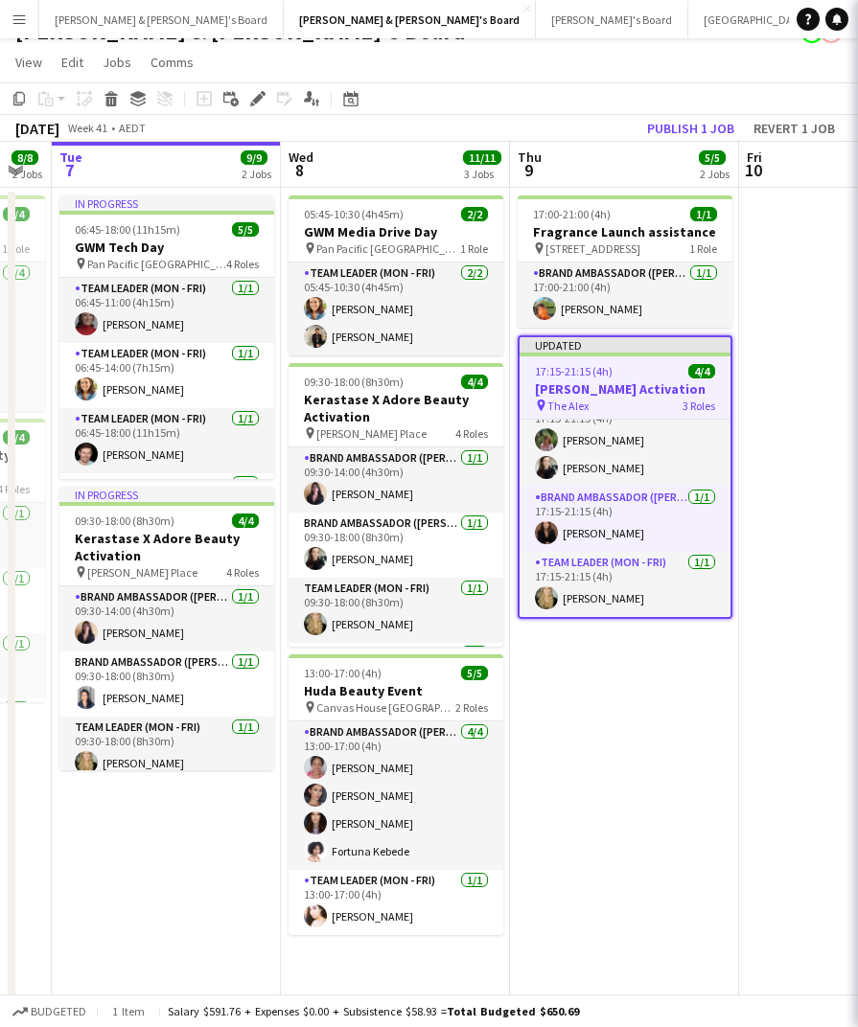
scroll to position [26, 0]
click at [579, 101] on app-toolbar "Copy Paste Paste Command V Paste with crew Command Shift V Paste linked Job Del…" at bounding box center [429, 98] width 858 height 33
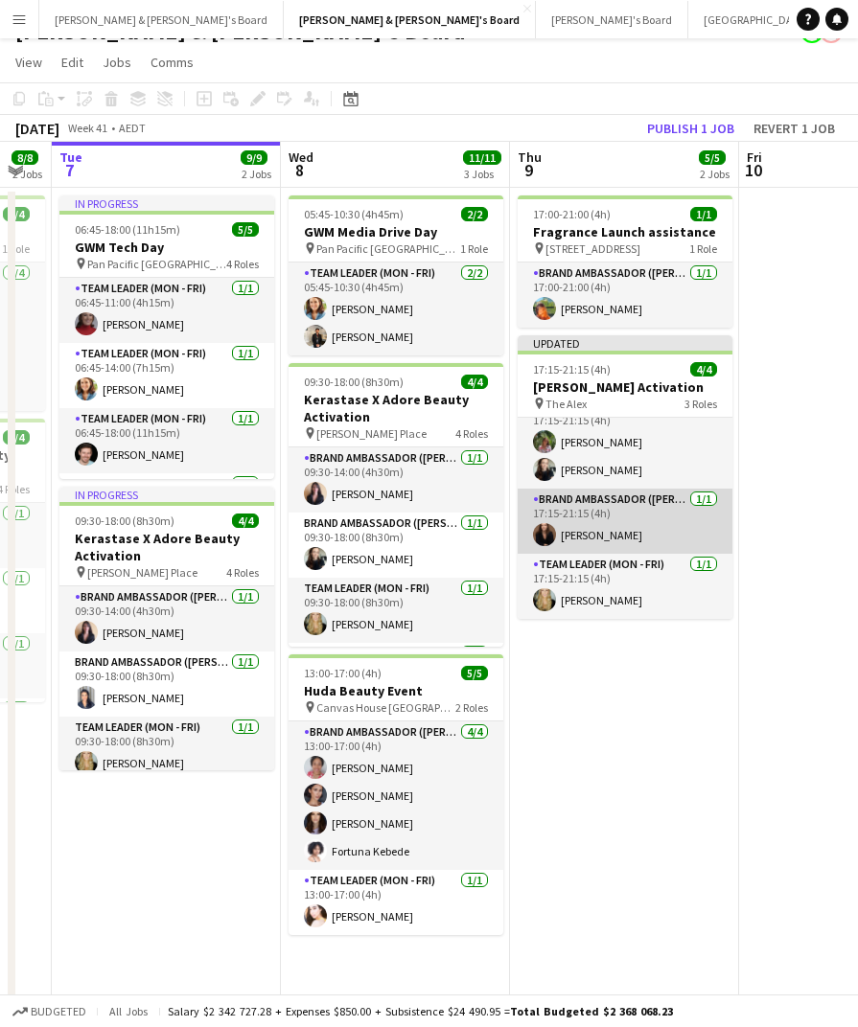
scroll to position [22, 0]
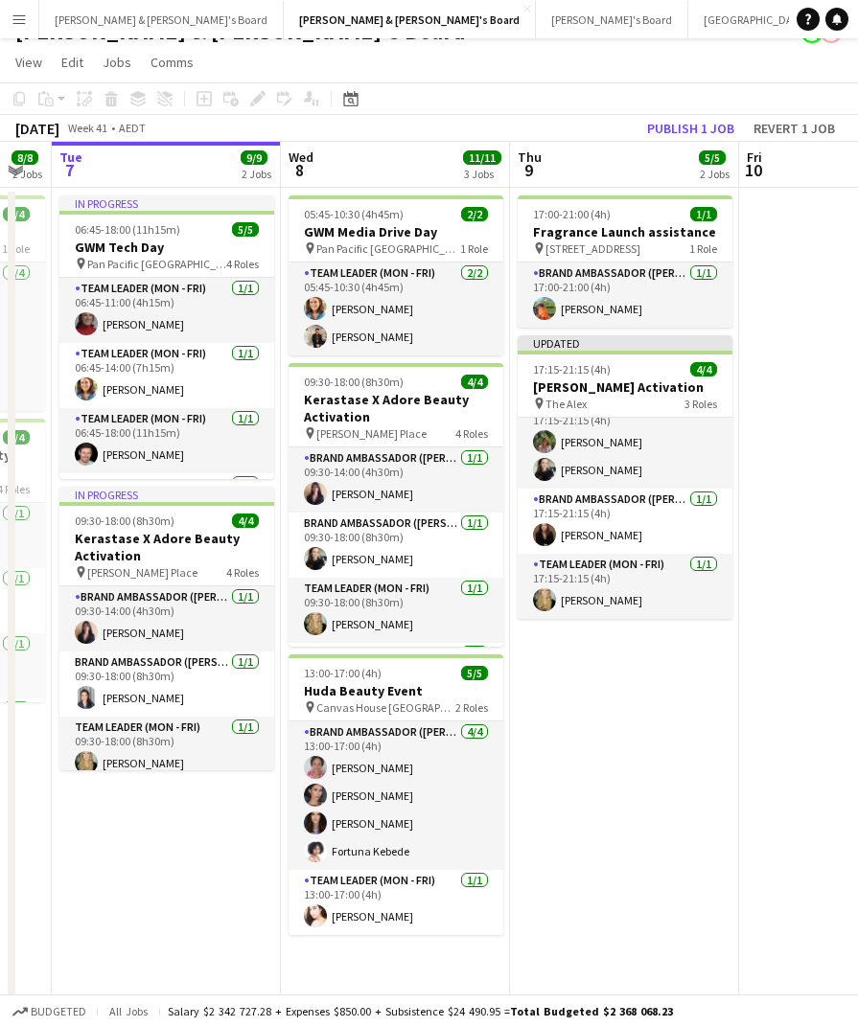
click at [536, 109] on app-toolbar "Copy Paste Paste Command V Paste with crew Command Shift V Paste linked Job Del…" at bounding box center [429, 98] width 858 height 33
click at [520, 67] on app-page-menu "View Day view expanded Day view collapsed Month view Date picker Jump to today …" at bounding box center [429, 64] width 858 height 36
click at [816, 131] on button "Revert 1 job" at bounding box center [794, 128] width 97 height 25
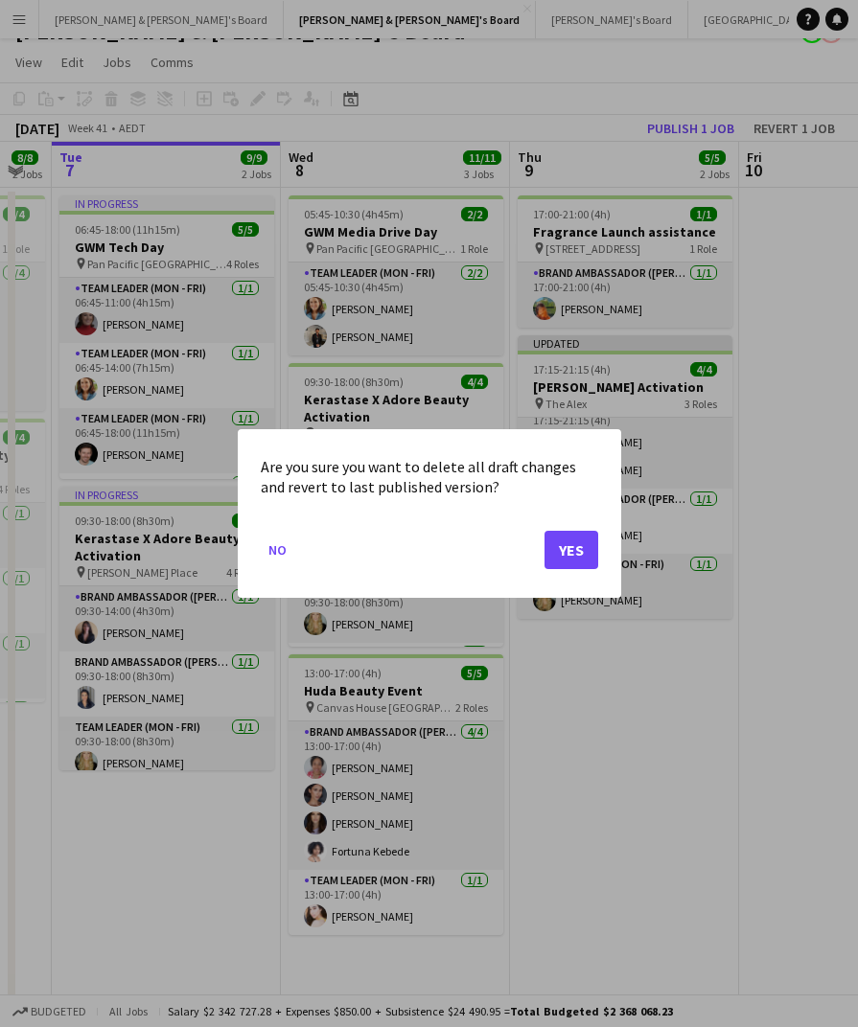
click at [570, 561] on button "Yes" at bounding box center [571, 550] width 54 height 38
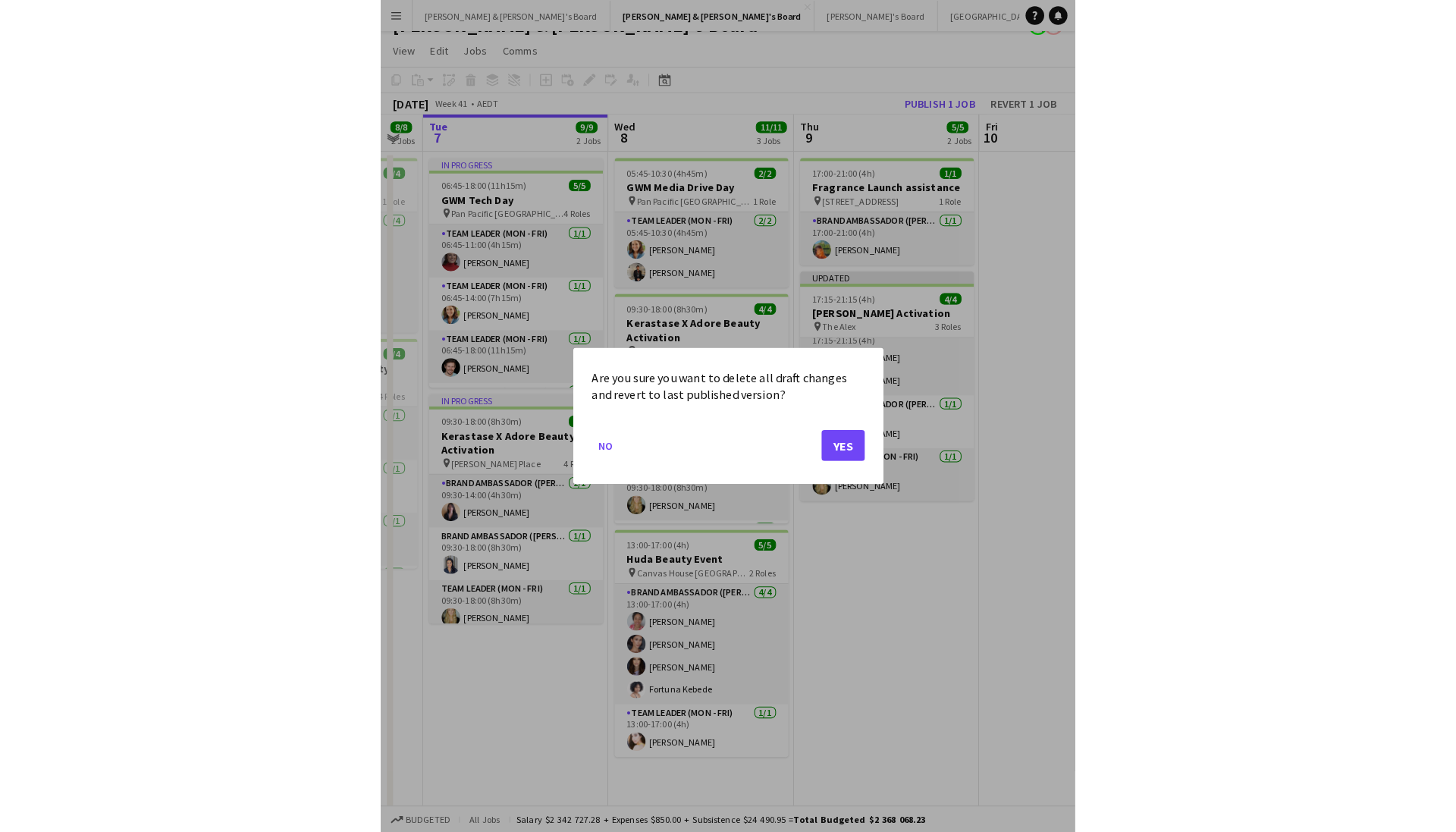
scroll to position [23, 0]
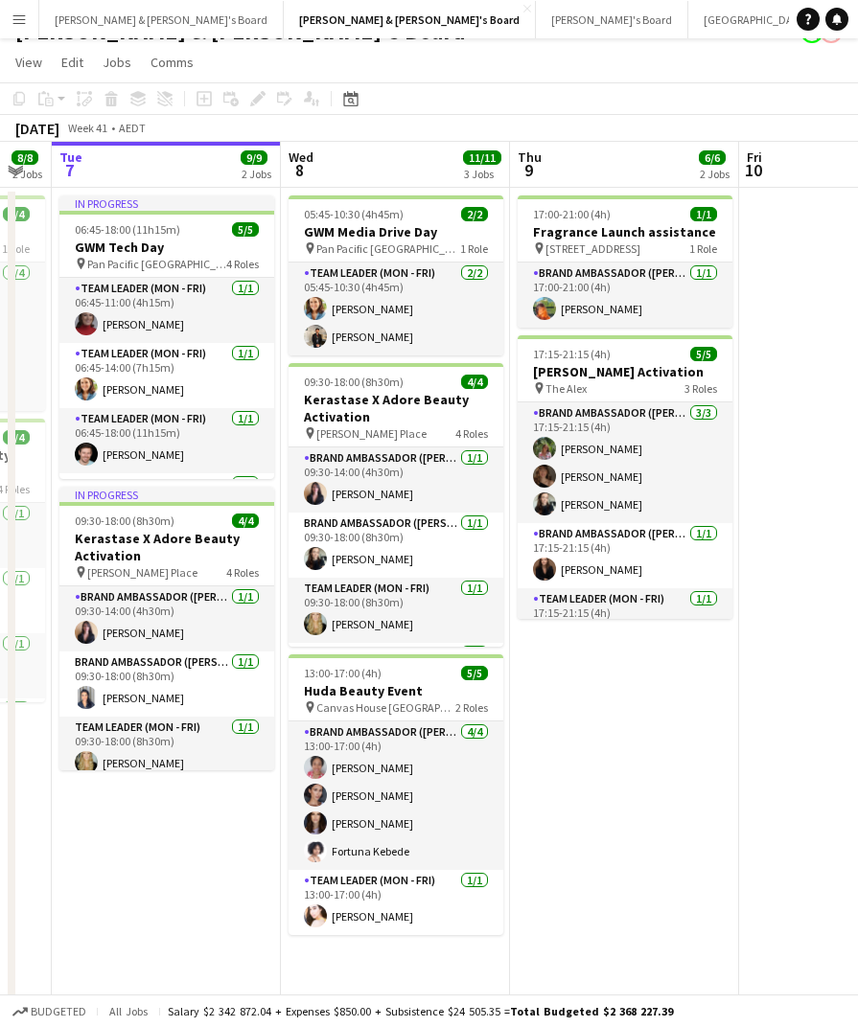
click at [676, 115] on div "October 2025 Week 41 • AEDT" at bounding box center [429, 128] width 858 height 27
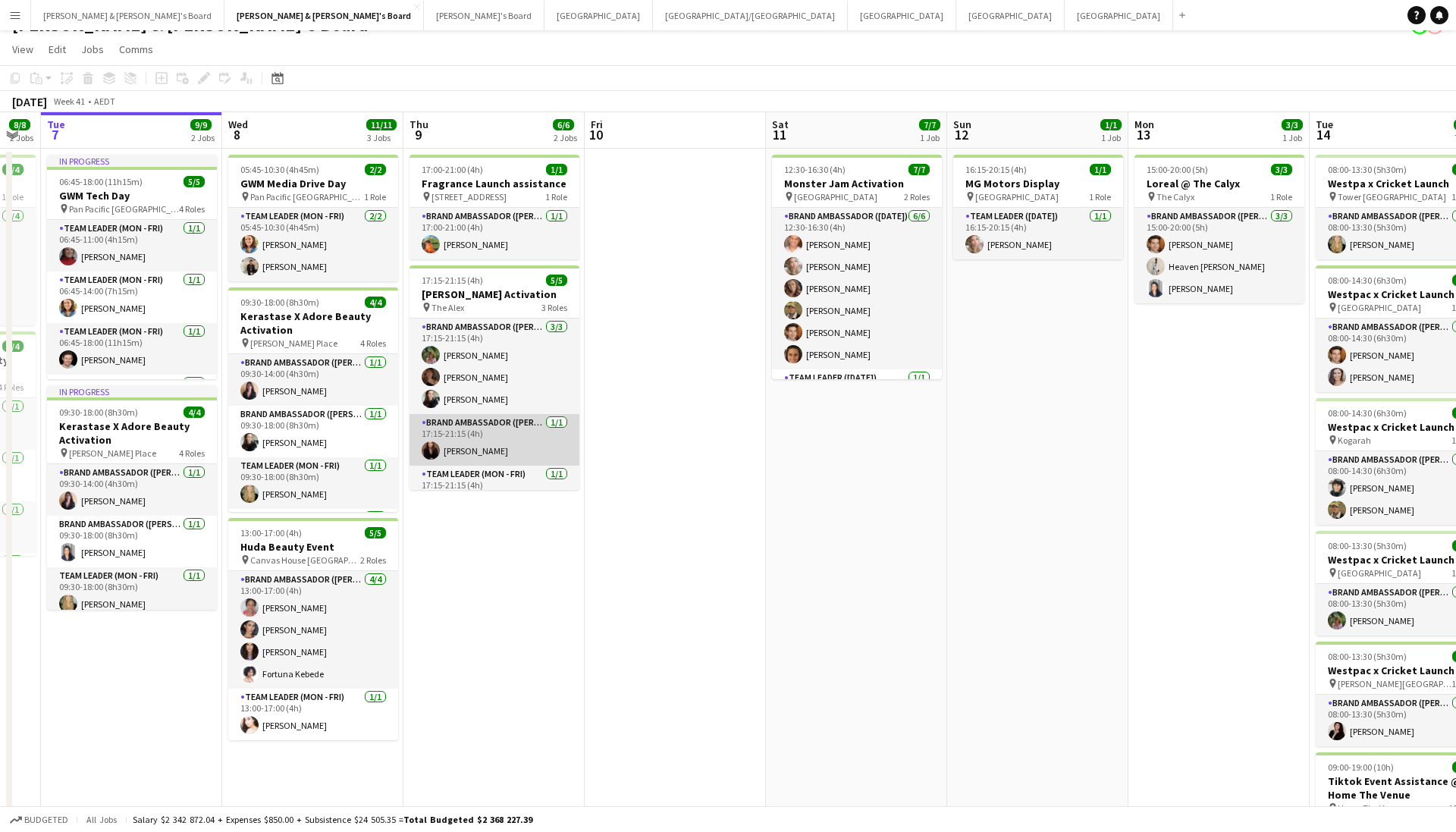
click at [449, 454] on app-card-role "Brand Ambassador (Mon - Fri) 1/1 17:15-21:15 (4h) Kim Clifton" at bounding box center [495, 439] width 170 height 51
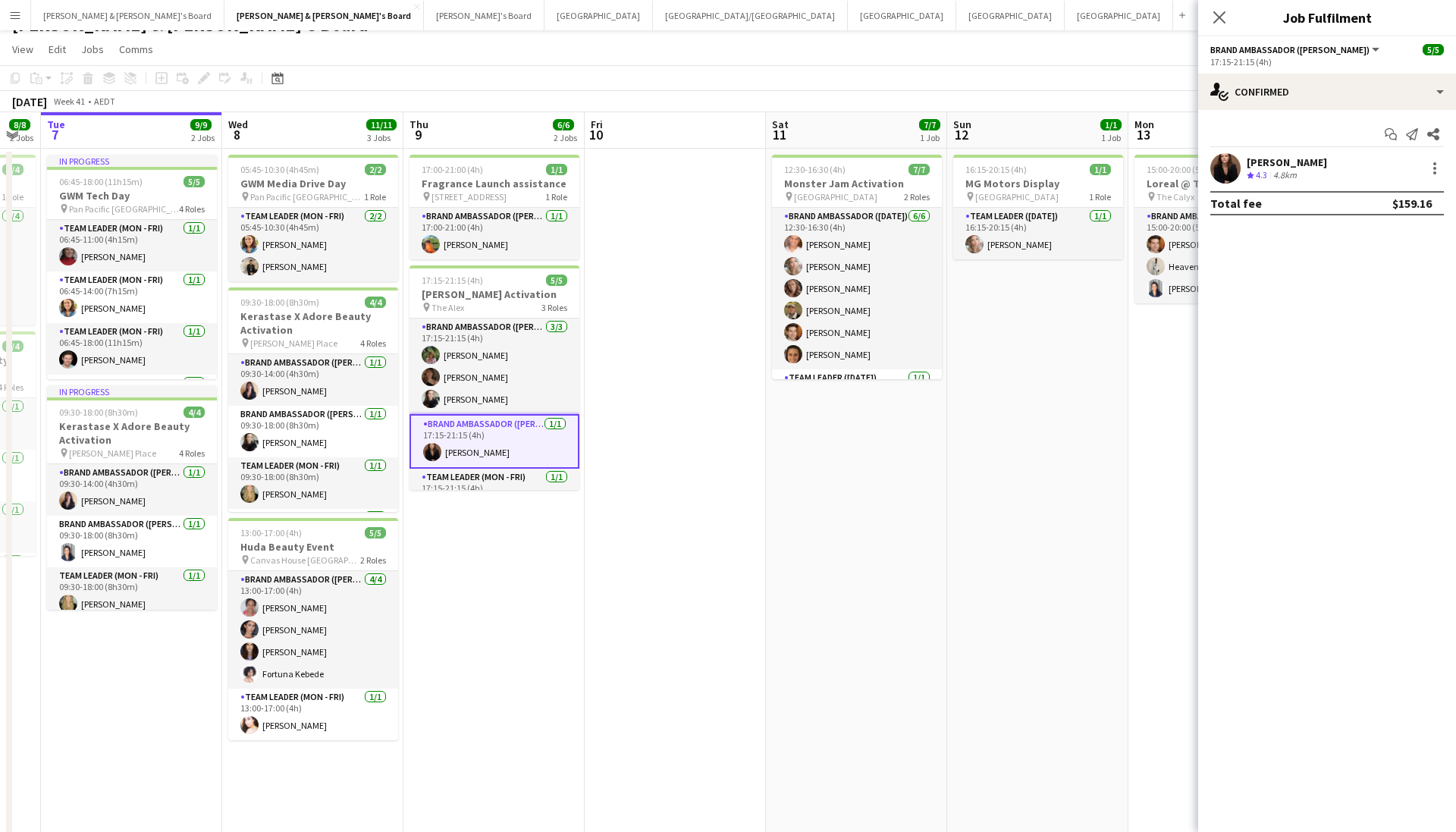
click at [1217, 165] on app-user-avatar at bounding box center [1226, 169] width 30 height 30
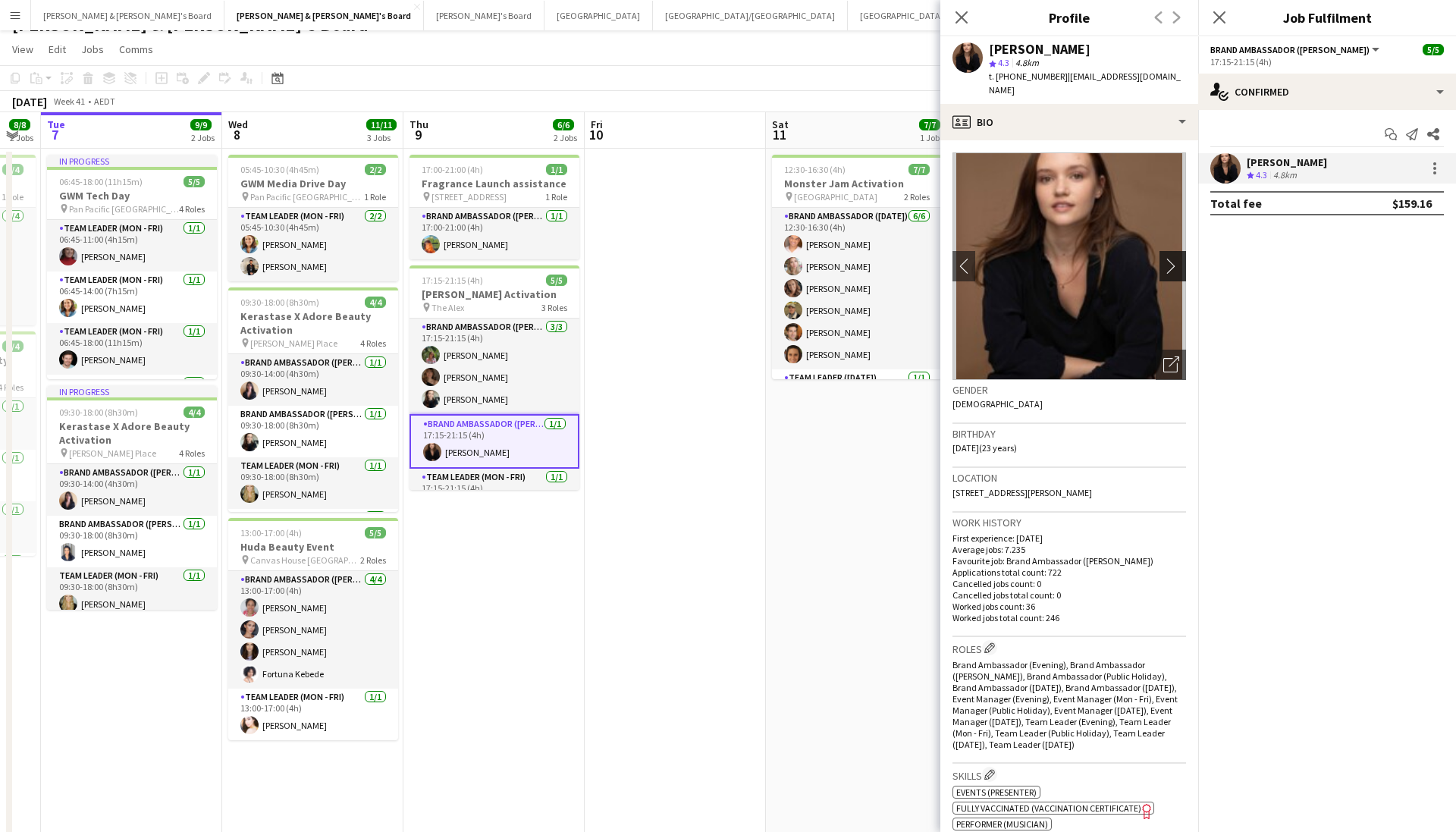
click at [1181, 263] on button "chevron-right" at bounding box center [1174, 266] width 30 height 30
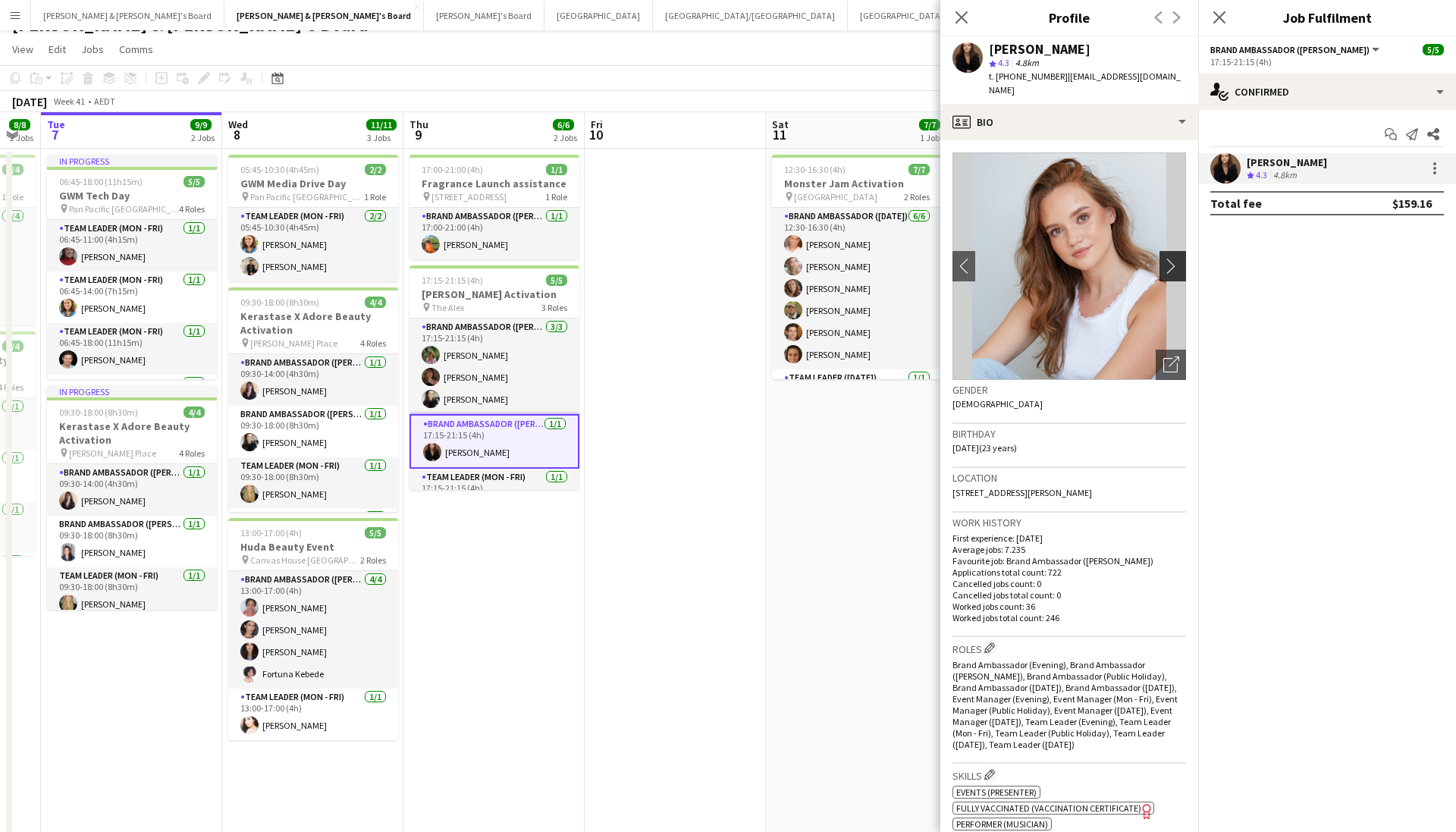
click at [1175, 264] on button "chevron-right" at bounding box center [1174, 266] width 30 height 30
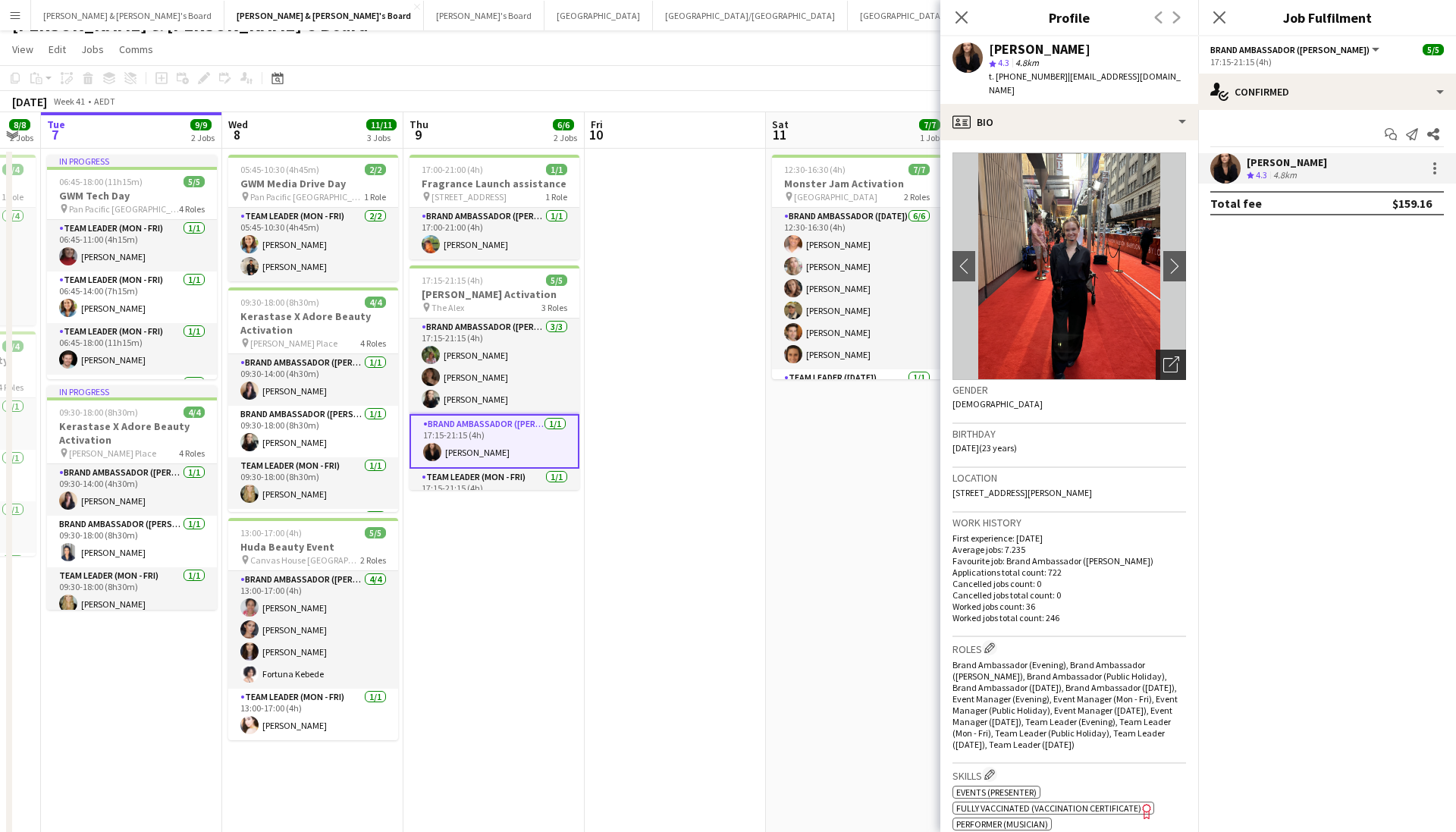
click at [1167, 356] on icon "Open photos pop-in" at bounding box center [1171, 364] width 16 height 16
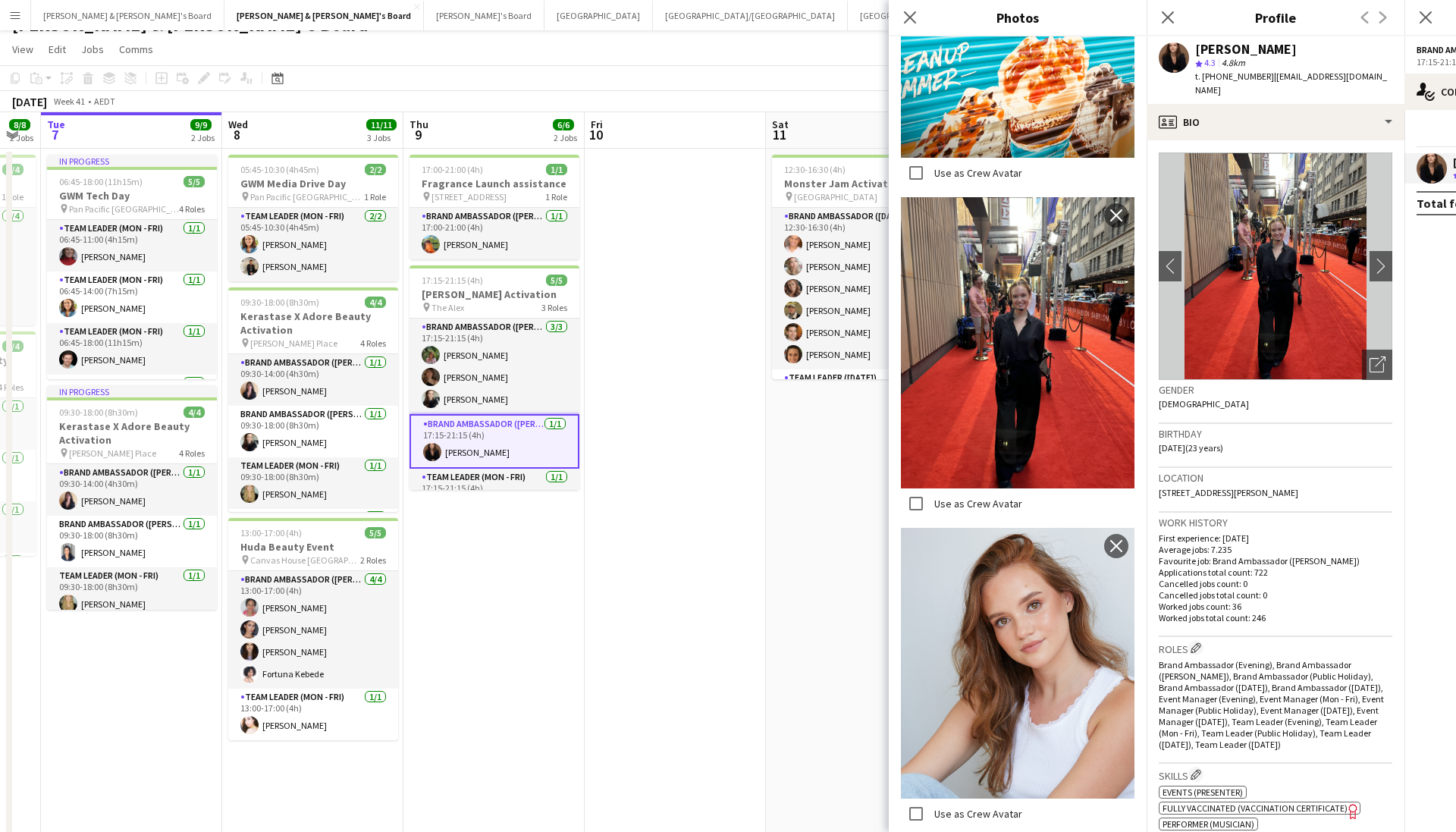
scroll to position [744, 0]
click at [909, 19] on icon at bounding box center [910, 17] width 14 height 14
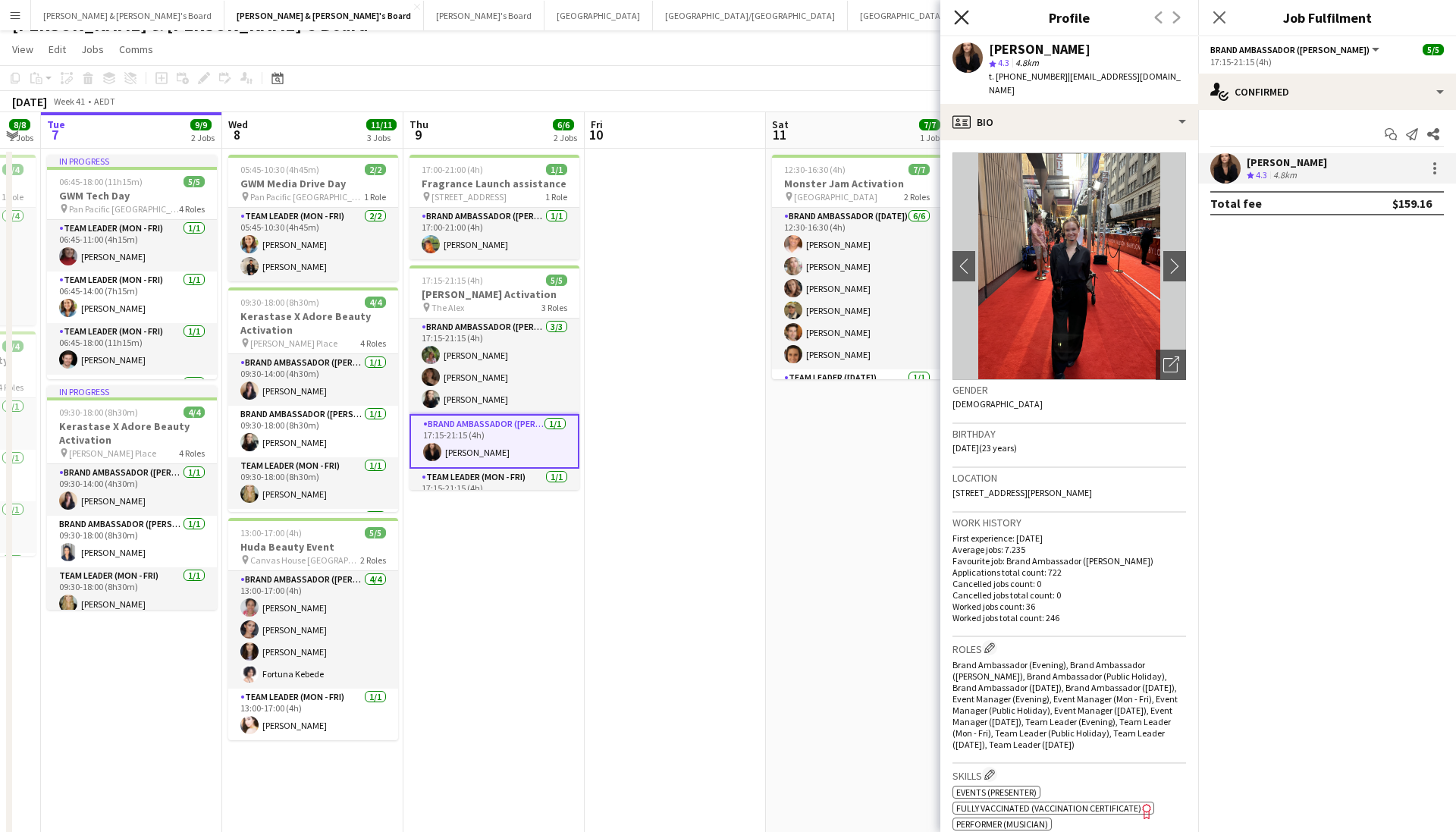
click at [964, 18] on icon "Close pop-in" at bounding box center [961, 17] width 14 height 14
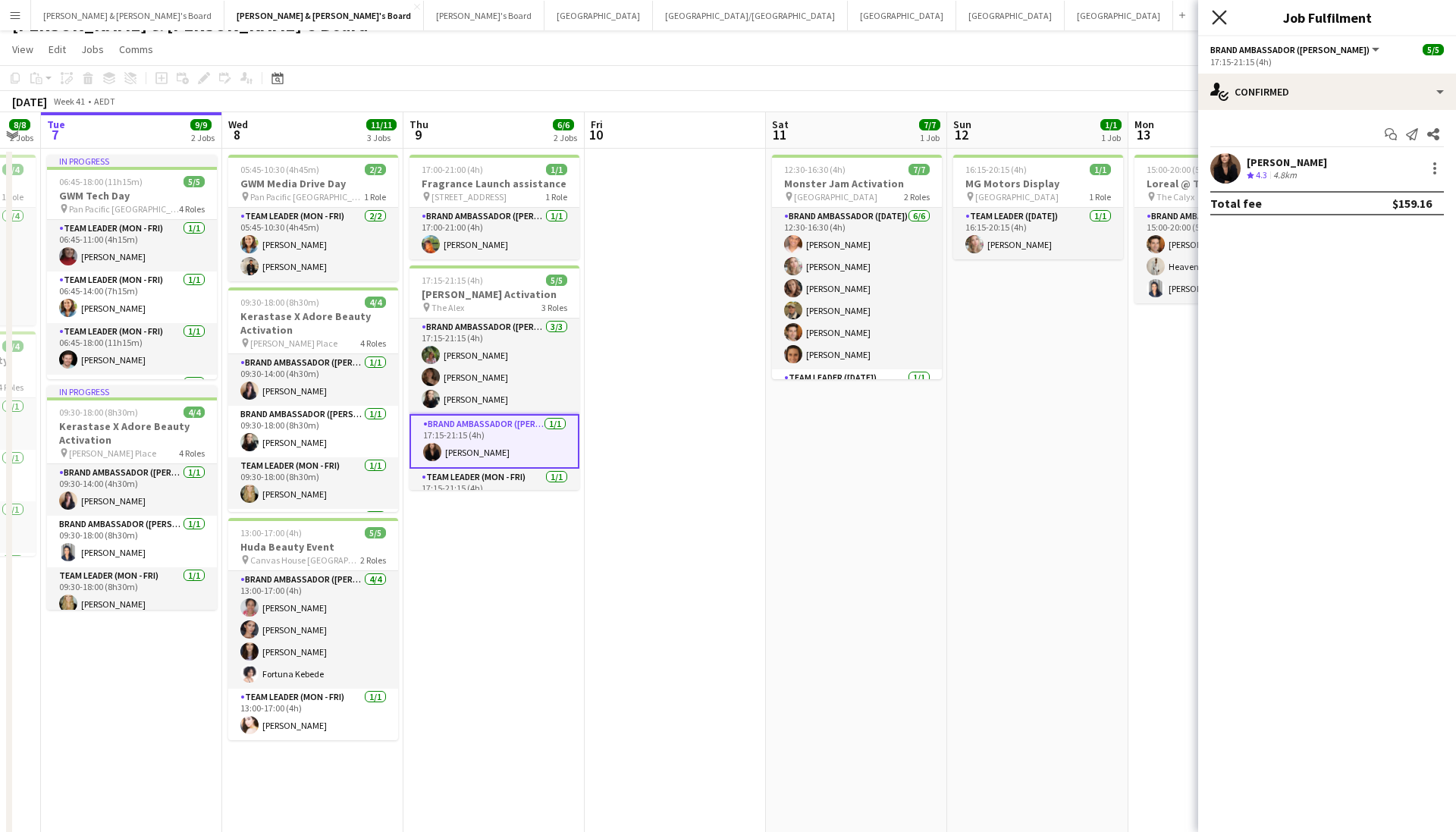
click at [1214, 17] on icon "Close pop-in" at bounding box center [1219, 17] width 14 height 14
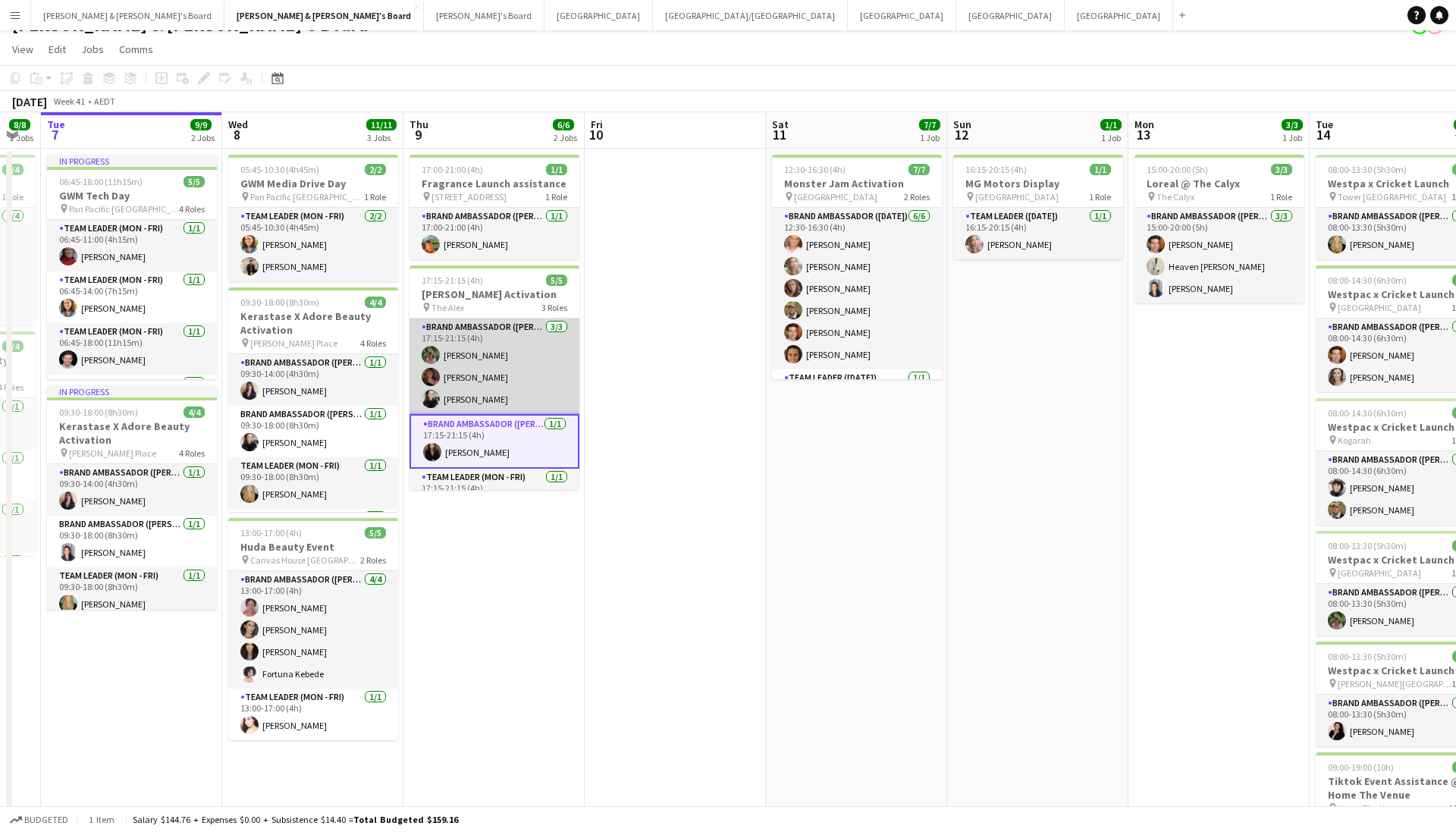
click at [510, 325] on app-card-role "Brand Ambassador (Mon - Fri) 3/3 17:15-21:15 (4h) Laura Sanchidrian-Martinez Ch…" at bounding box center [495, 367] width 170 height 96
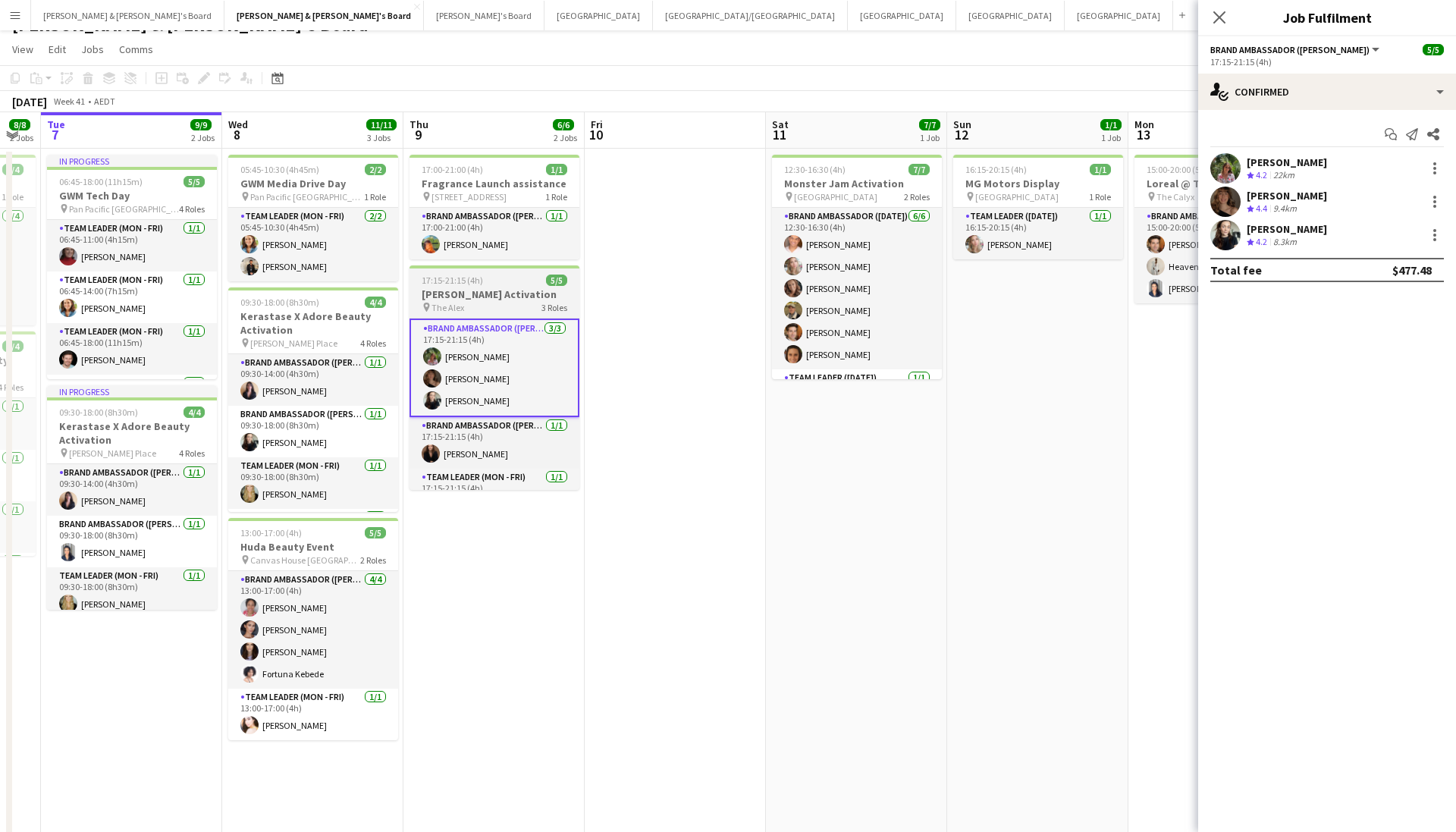
click at [502, 282] on div "17:15-21:15 (4h) 5/5" at bounding box center [495, 280] width 170 height 11
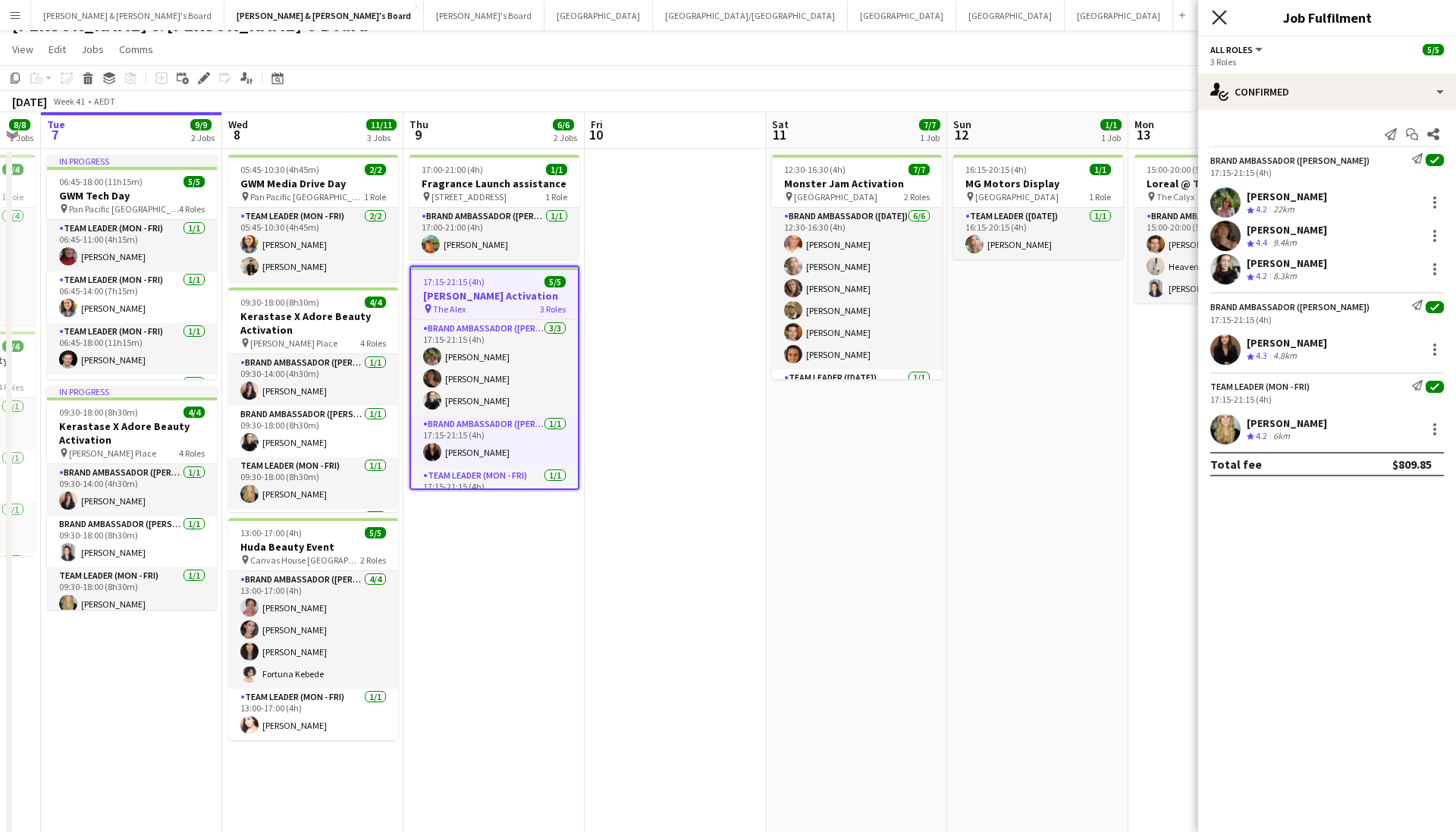
click at [1213, 12] on icon "Close pop-in" at bounding box center [1219, 17] width 14 height 14
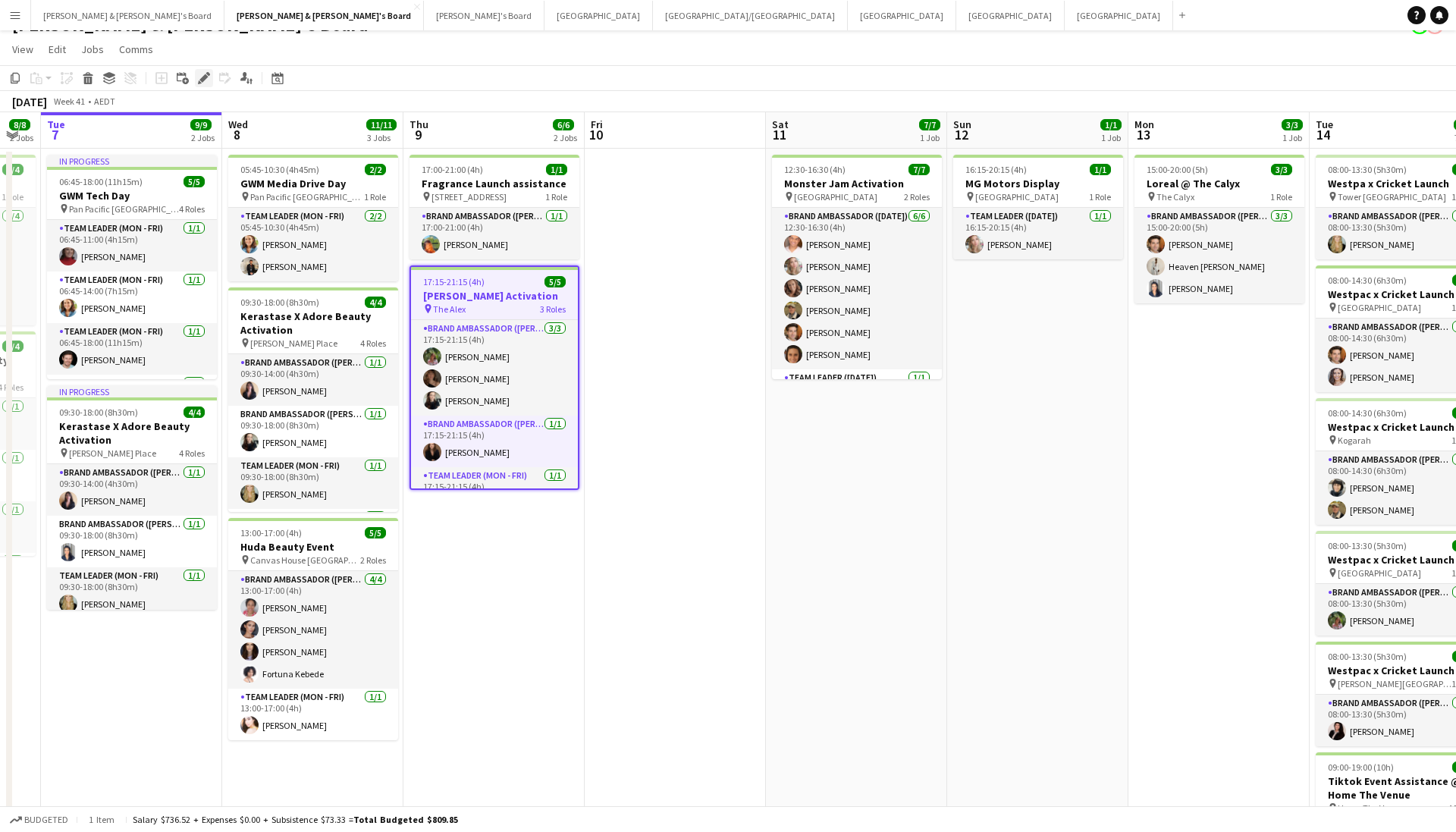
click at [202, 76] on icon "Edit" at bounding box center [203, 78] width 12 height 12
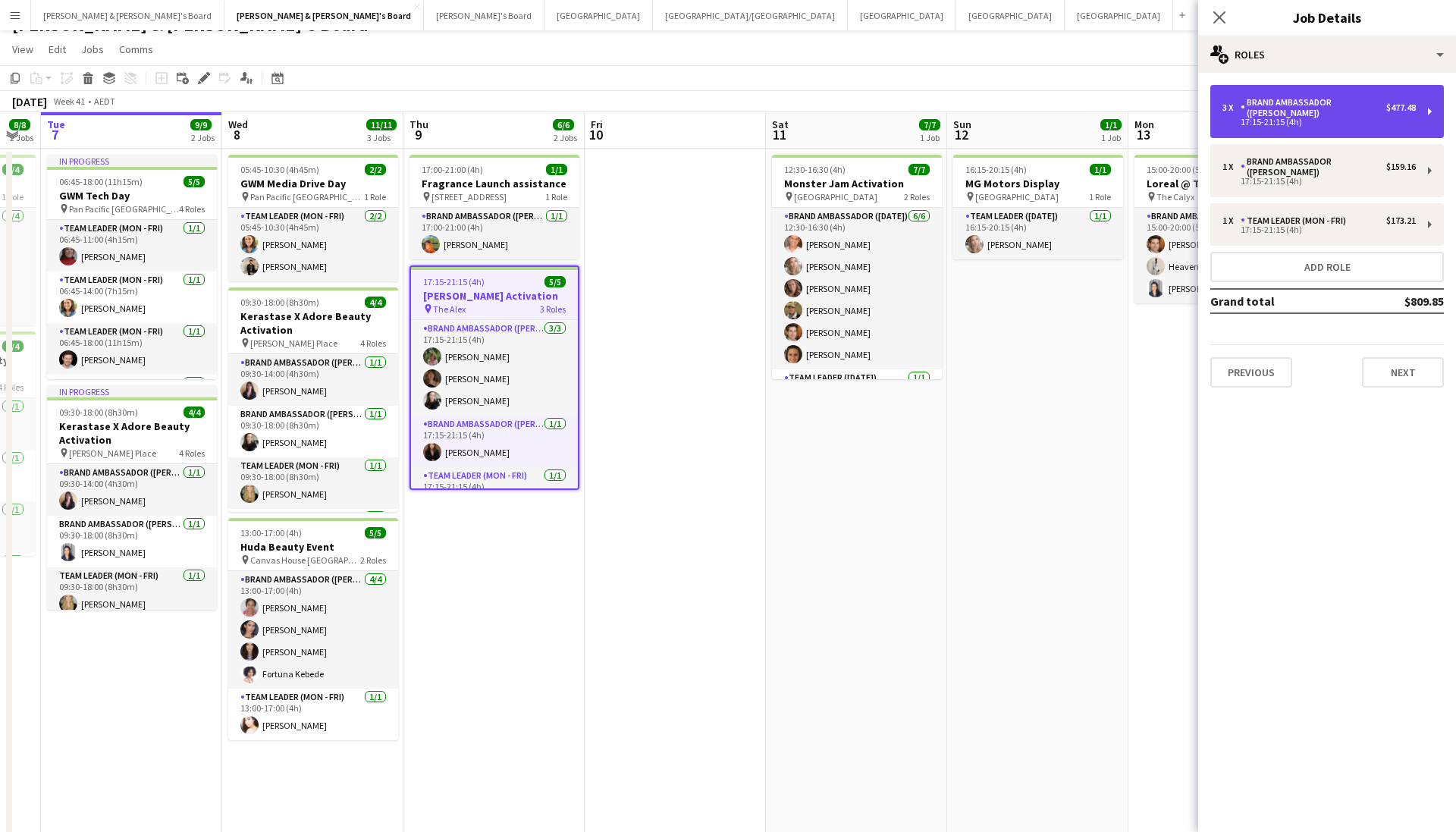
click at [1286, 119] on div "17:15-21:15 (4h)" at bounding box center [1319, 123] width 193 height 8
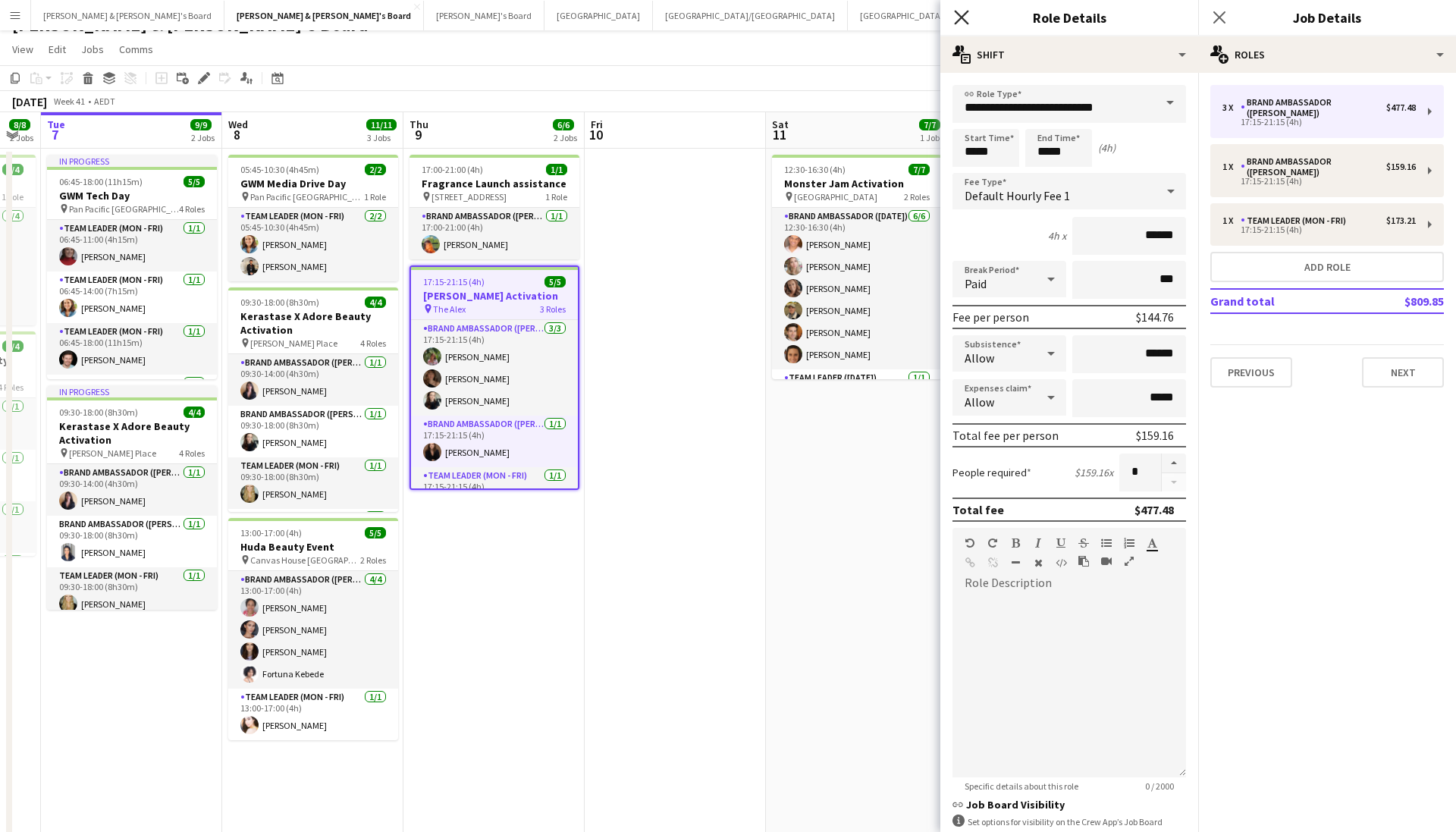
click at [961, 24] on app-icon "Close pop-in" at bounding box center [962, 18] width 22 height 22
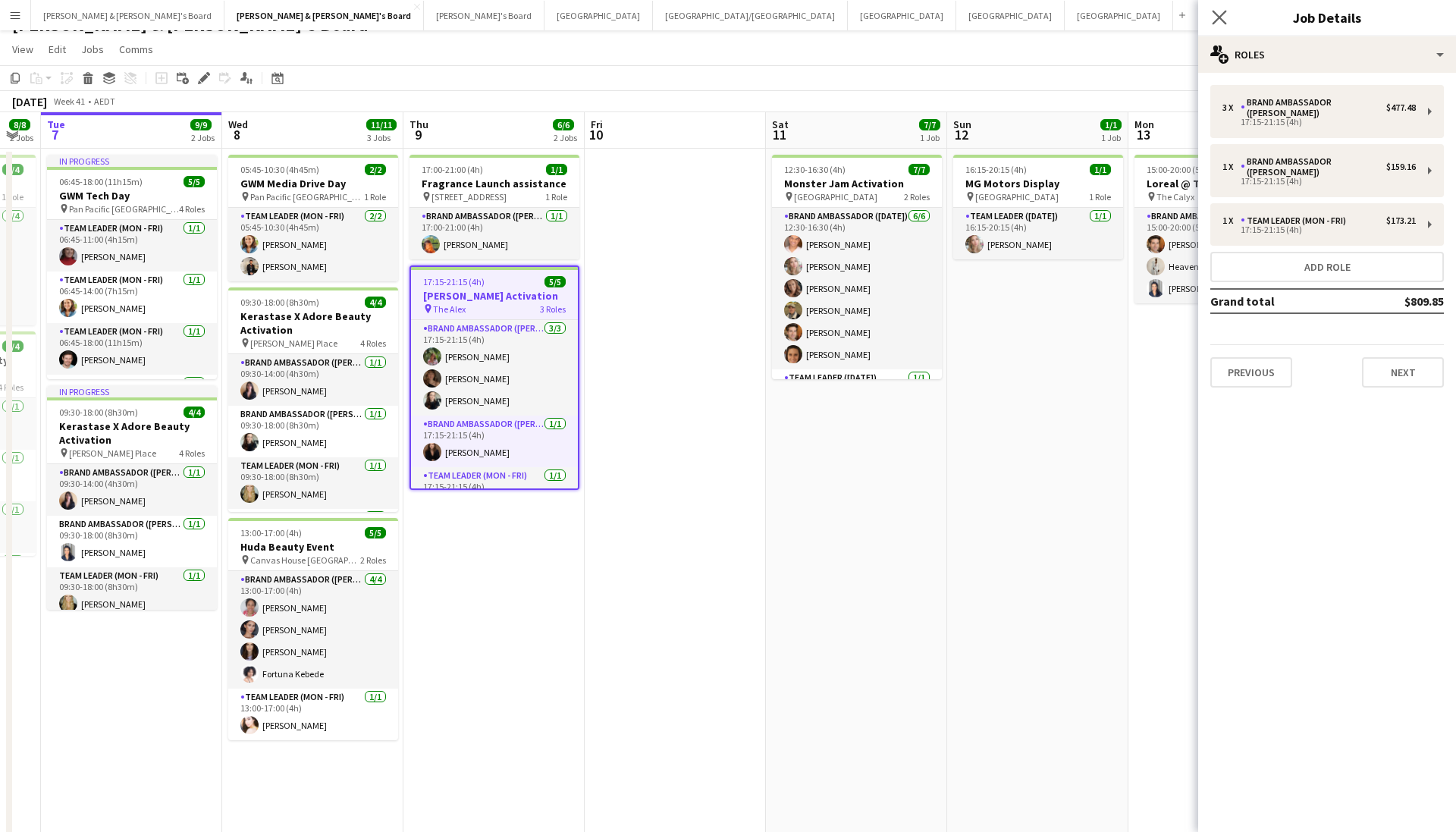
click at [1212, 9] on app-icon "Close pop-in" at bounding box center [1220, 18] width 22 height 22
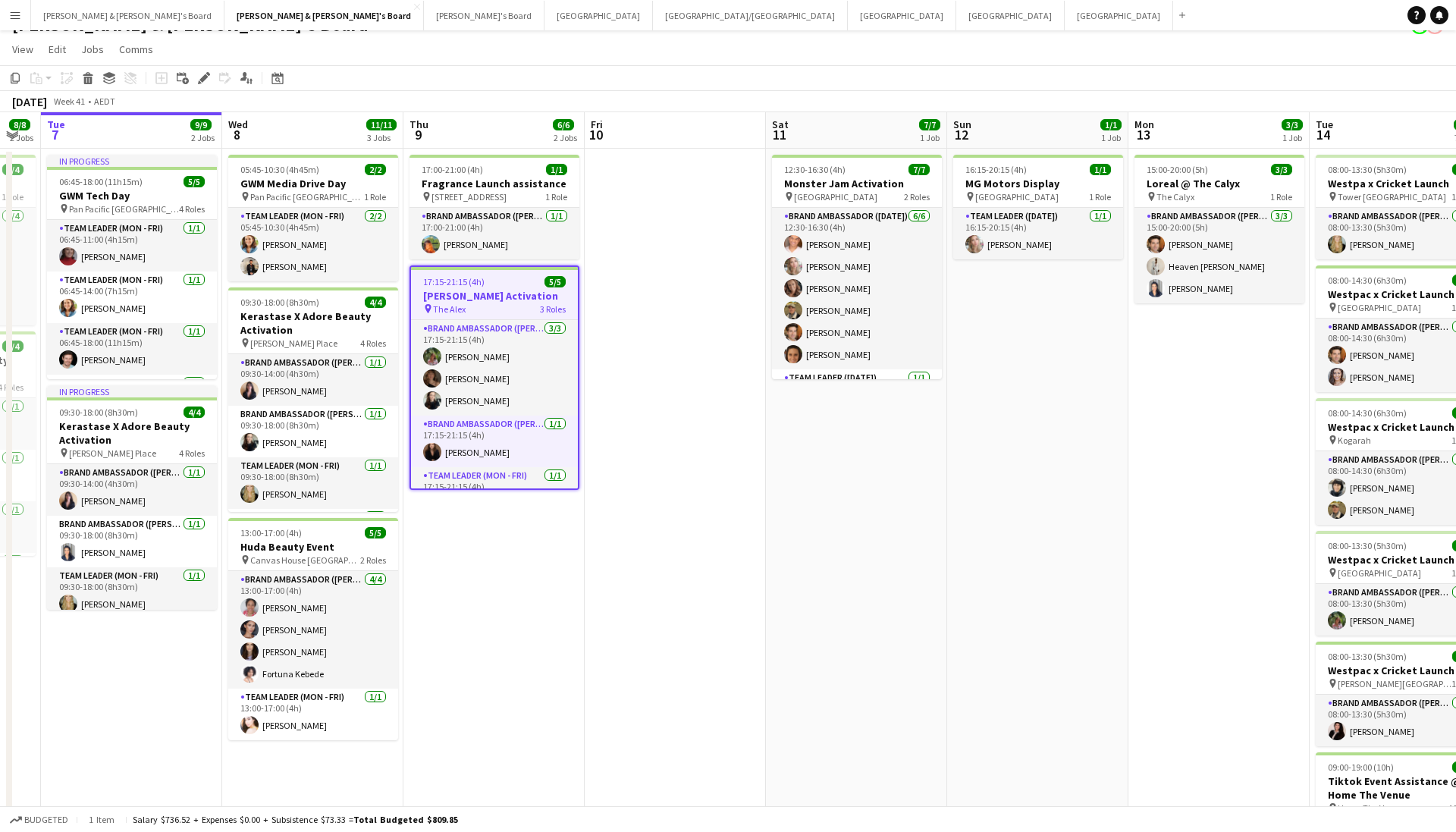
click at [553, 96] on div "October 2025 Week 41 • AEDT" at bounding box center [728, 101] width 1456 height 21
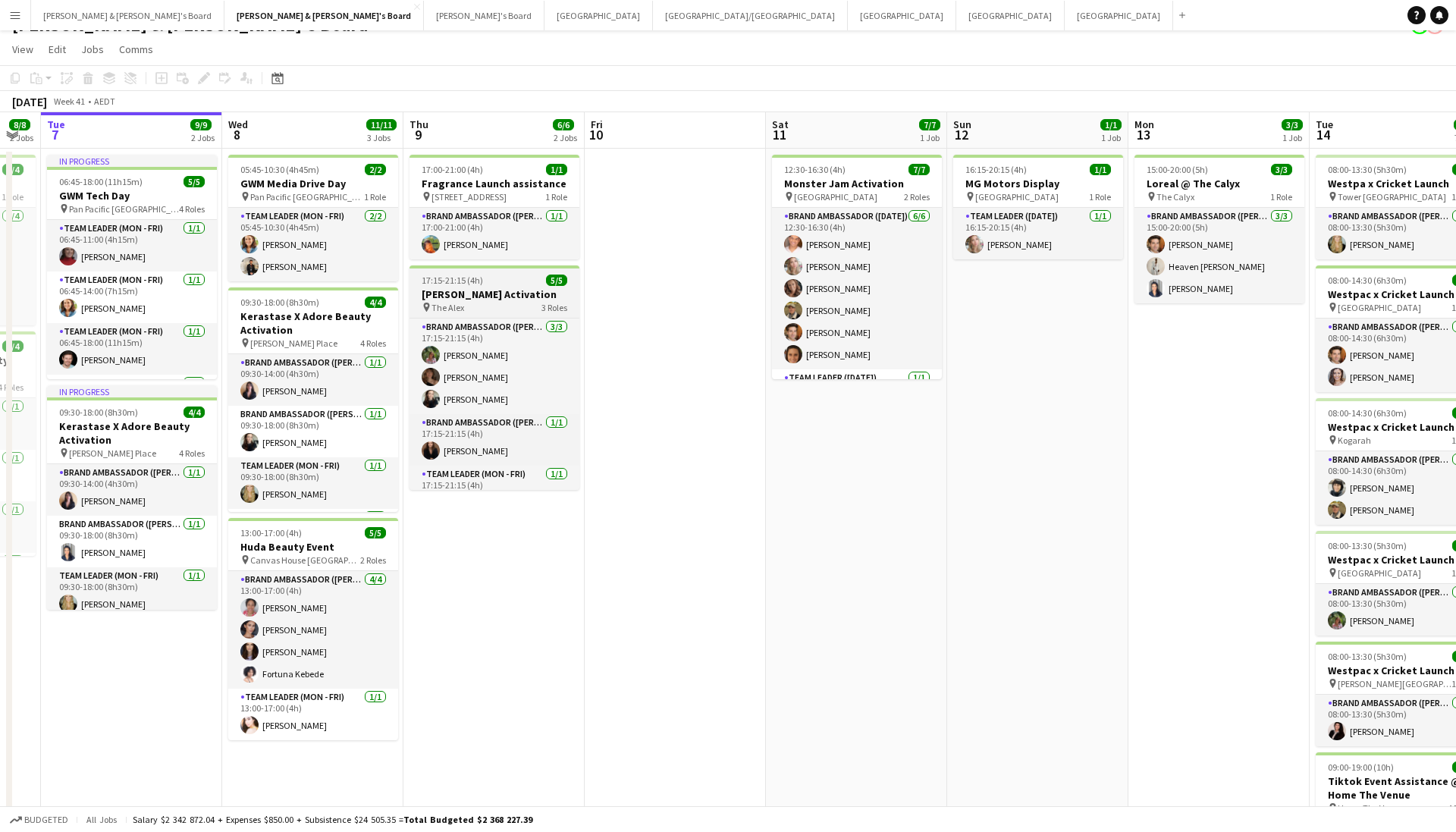
click at [533, 283] on div "17:15-21:15 (4h) 5/5" at bounding box center [495, 280] width 170 height 11
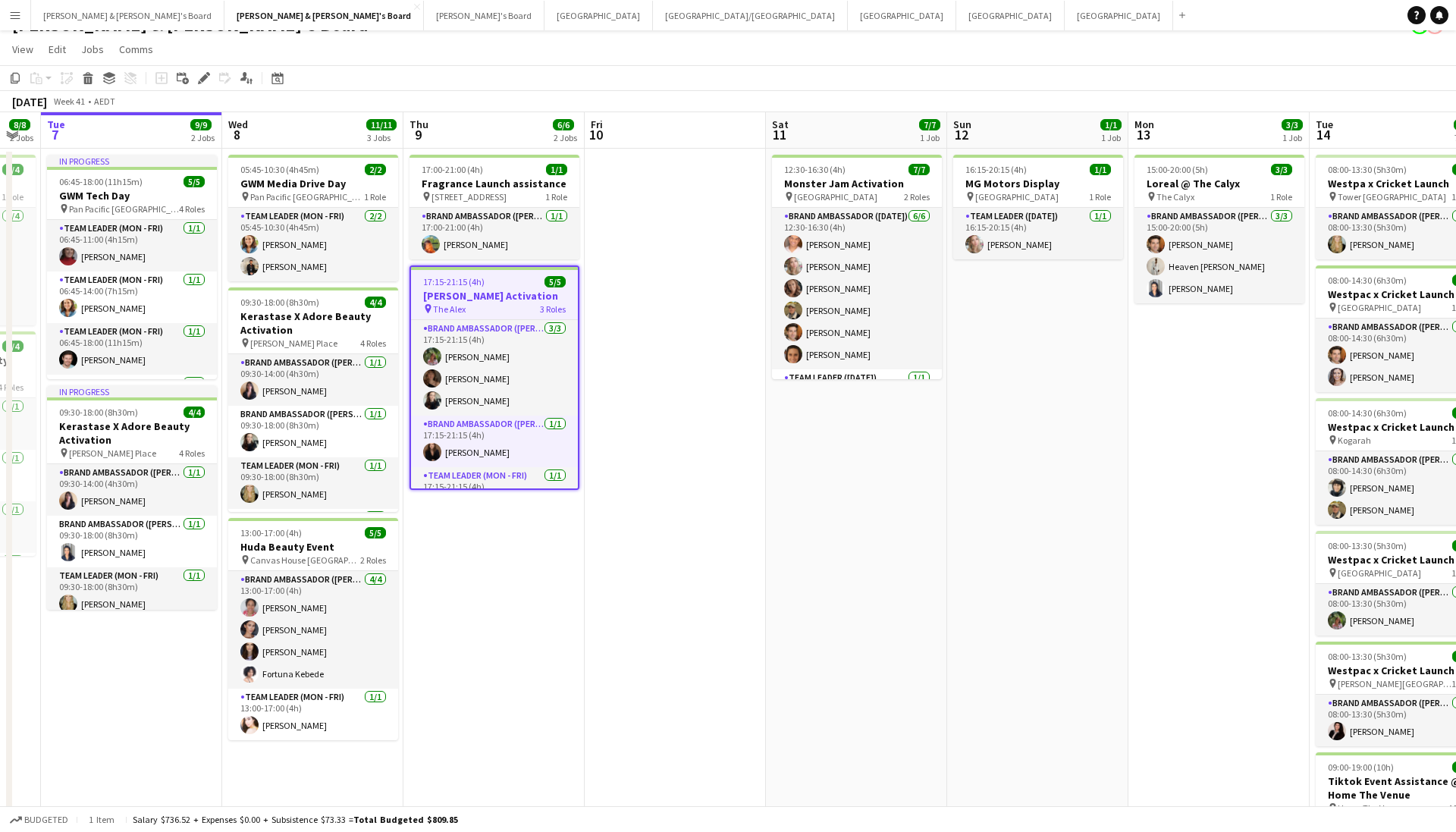
click at [498, 304] on div "pin The Alex 3 Roles" at bounding box center [494, 308] width 167 height 12
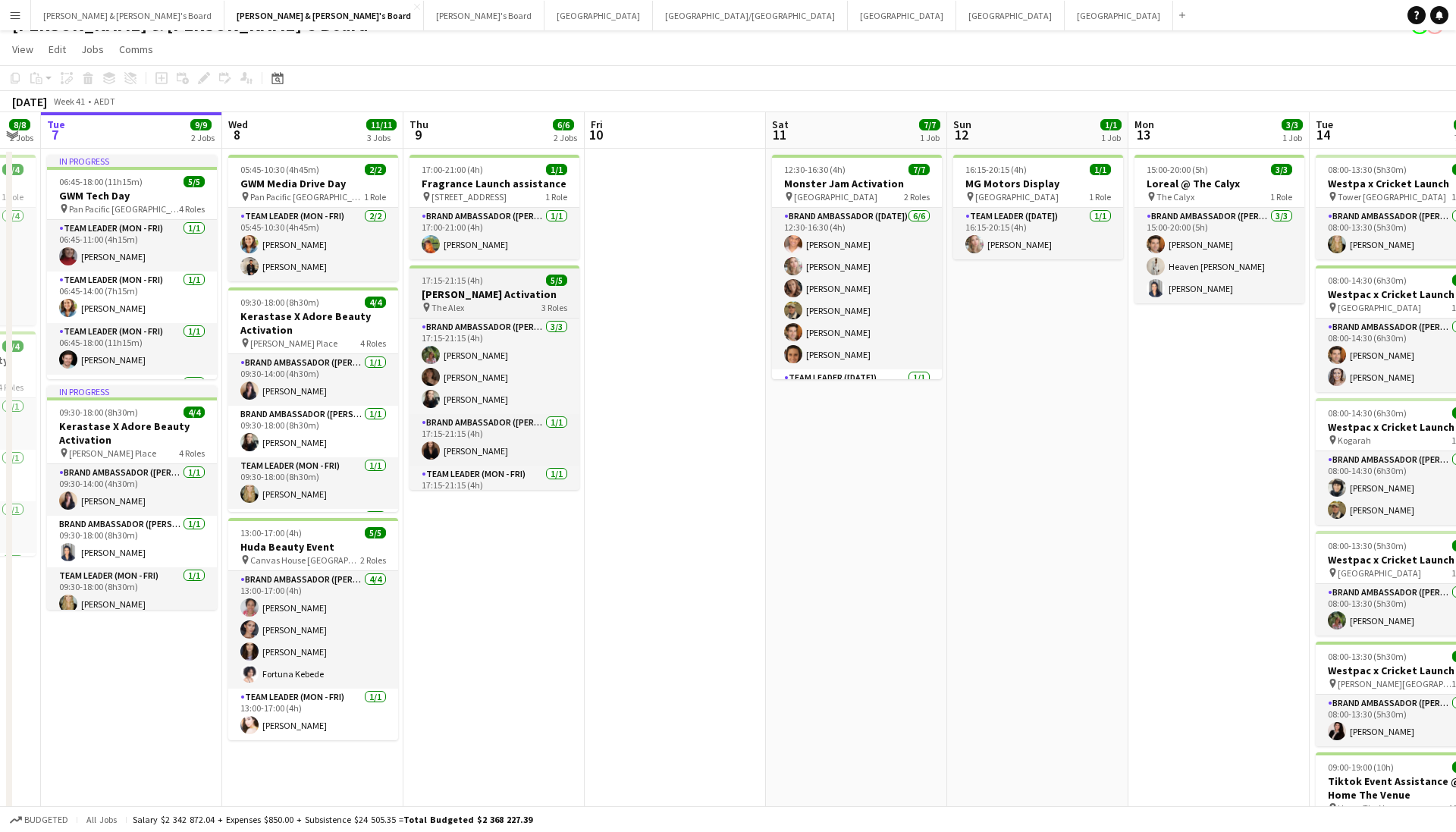
click at [498, 304] on div "pin The Alex 3 Roles" at bounding box center [495, 307] width 170 height 12
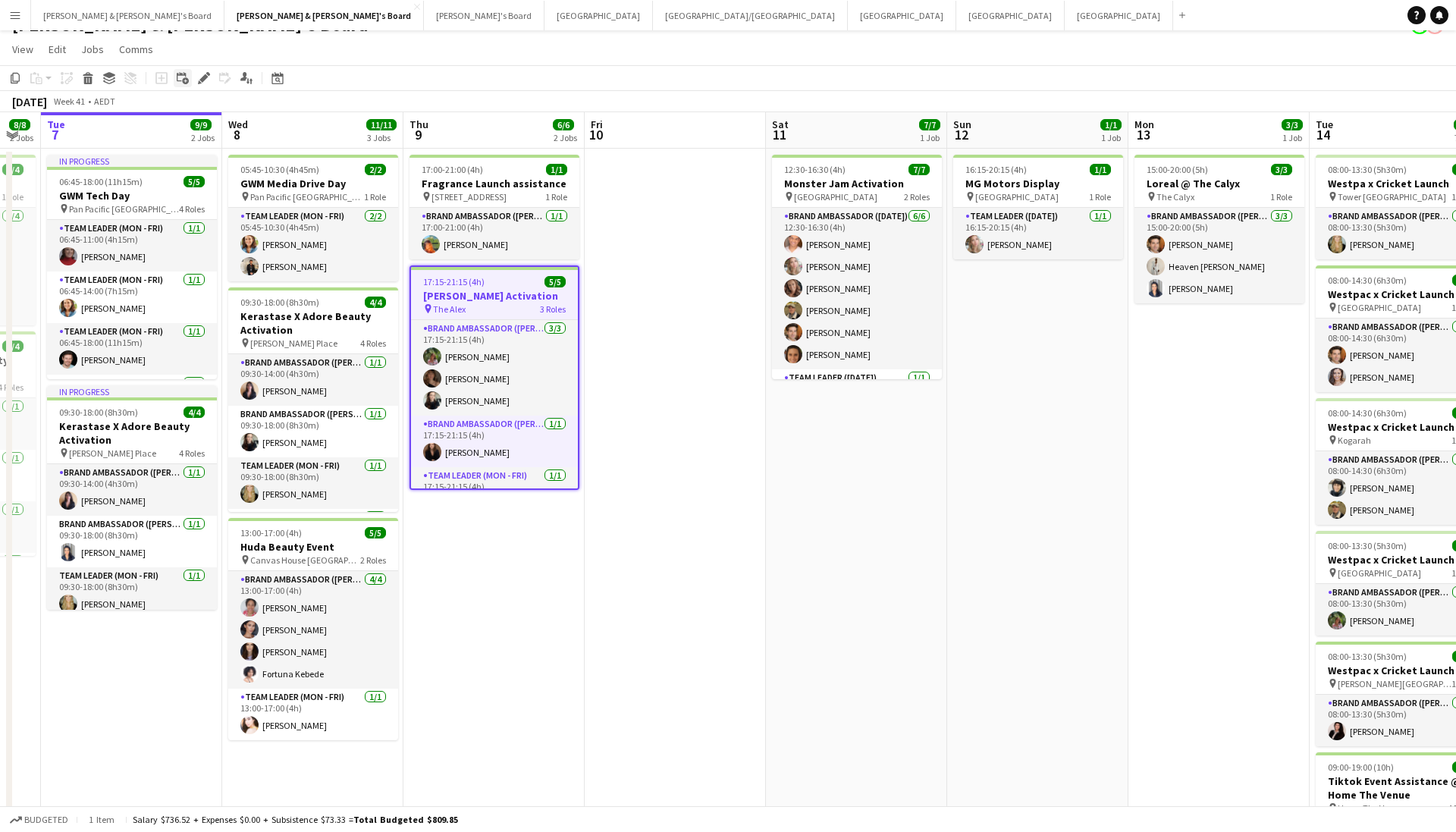
click at [191, 78] on div "Add linked Job" at bounding box center [182, 78] width 18 height 18
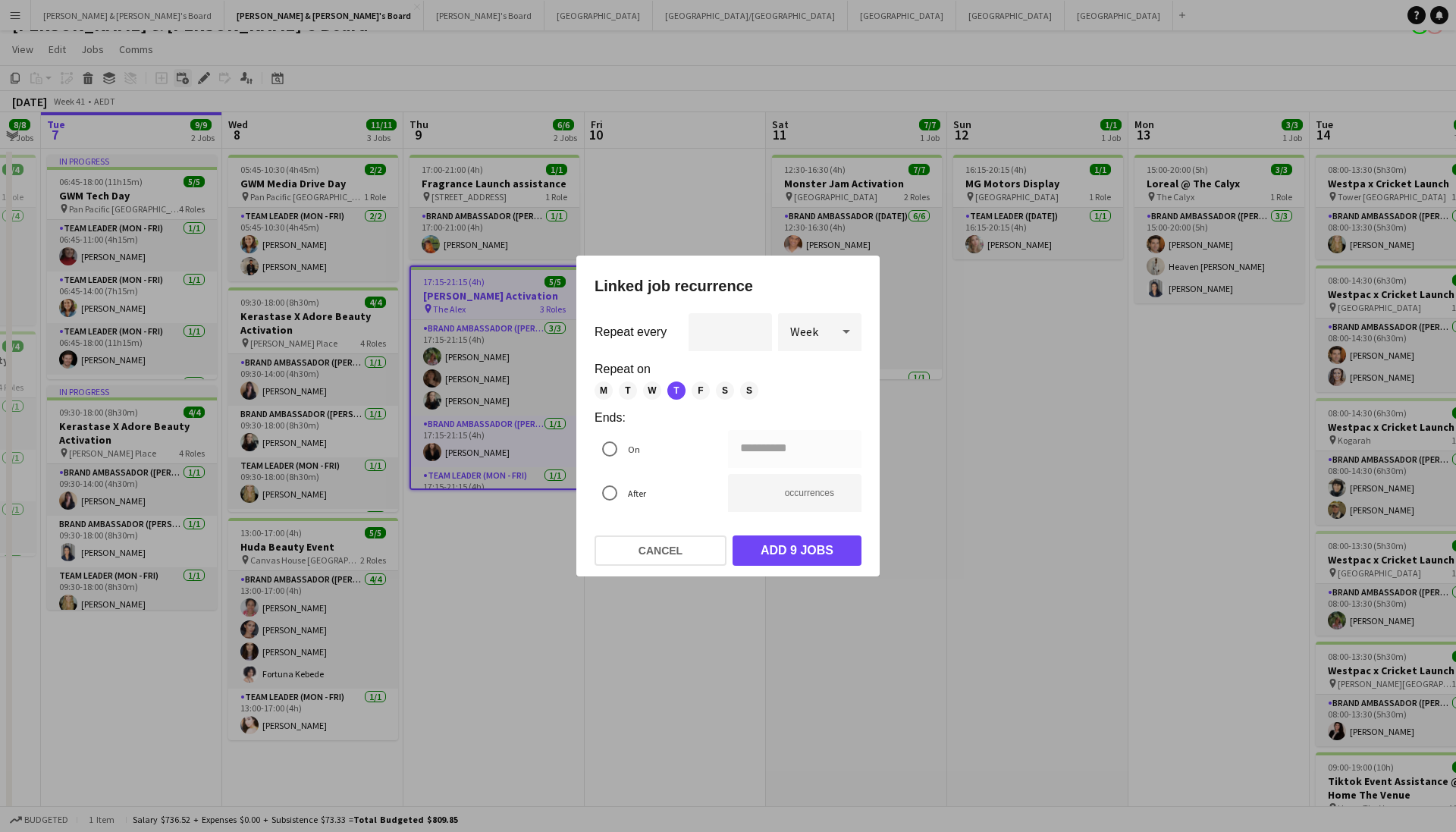
scroll to position [0, 0]
click at [655, 558] on button "Cancel" at bounding box center [660, 551] width 132 height 30
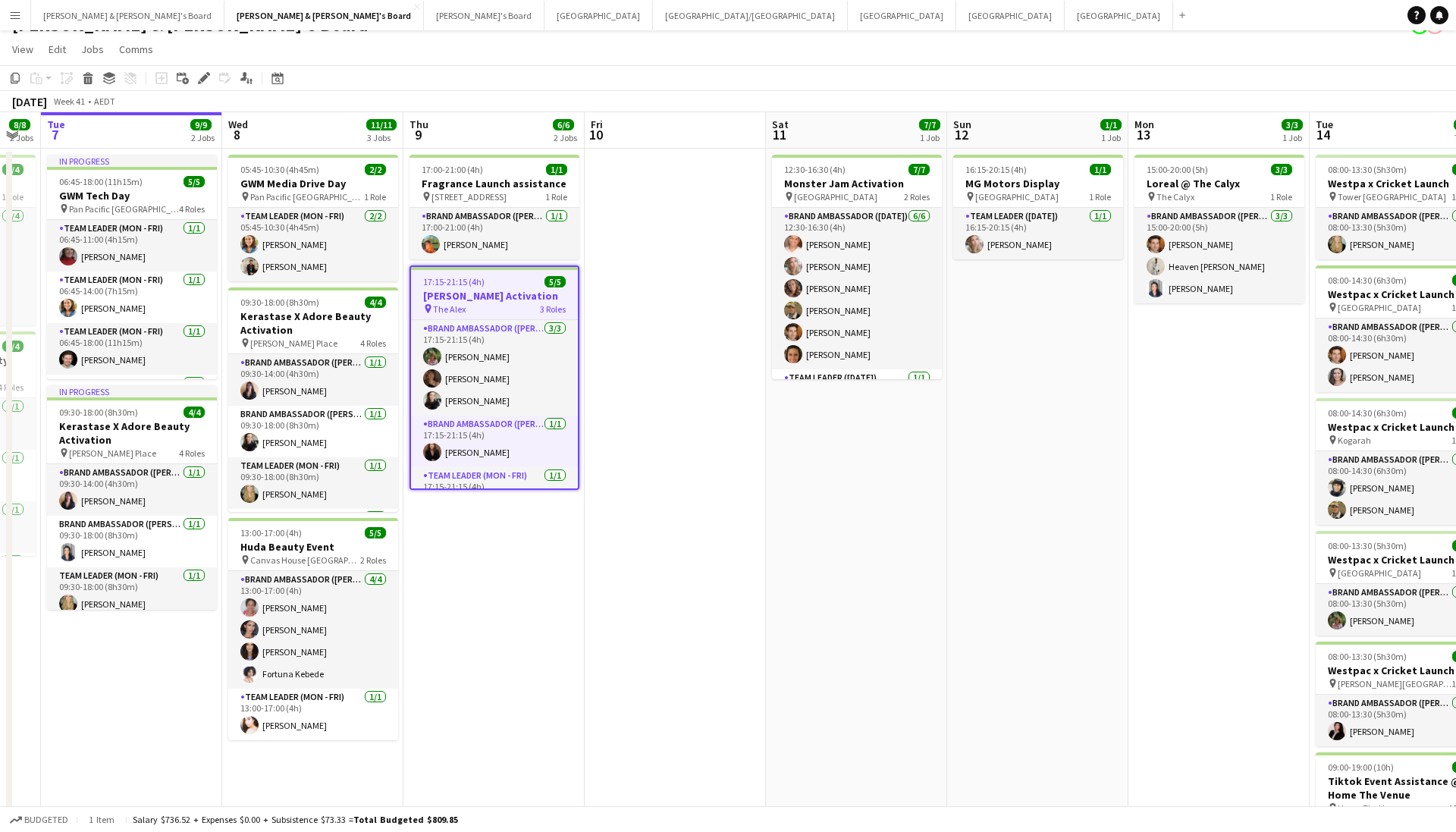
scroll to position [23, 0]
click at [199, 85] on div "Edit" at bounding box center [203, 78] width 18 height 18
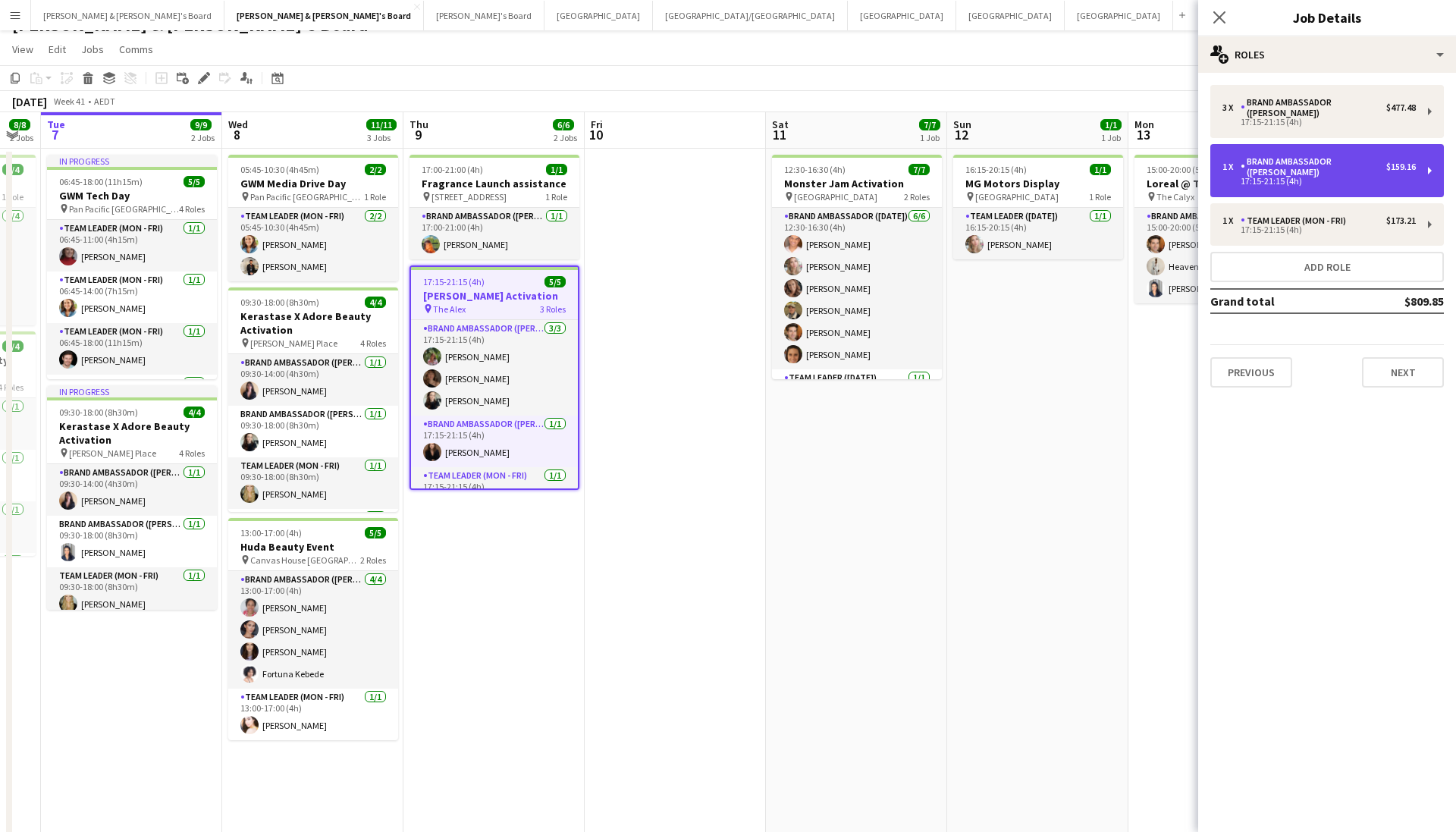
click at [1337, 156] on div "Brand Ambassador ([PERSON_NAME])" at bounding box center [1314, 166] width 146 height 21
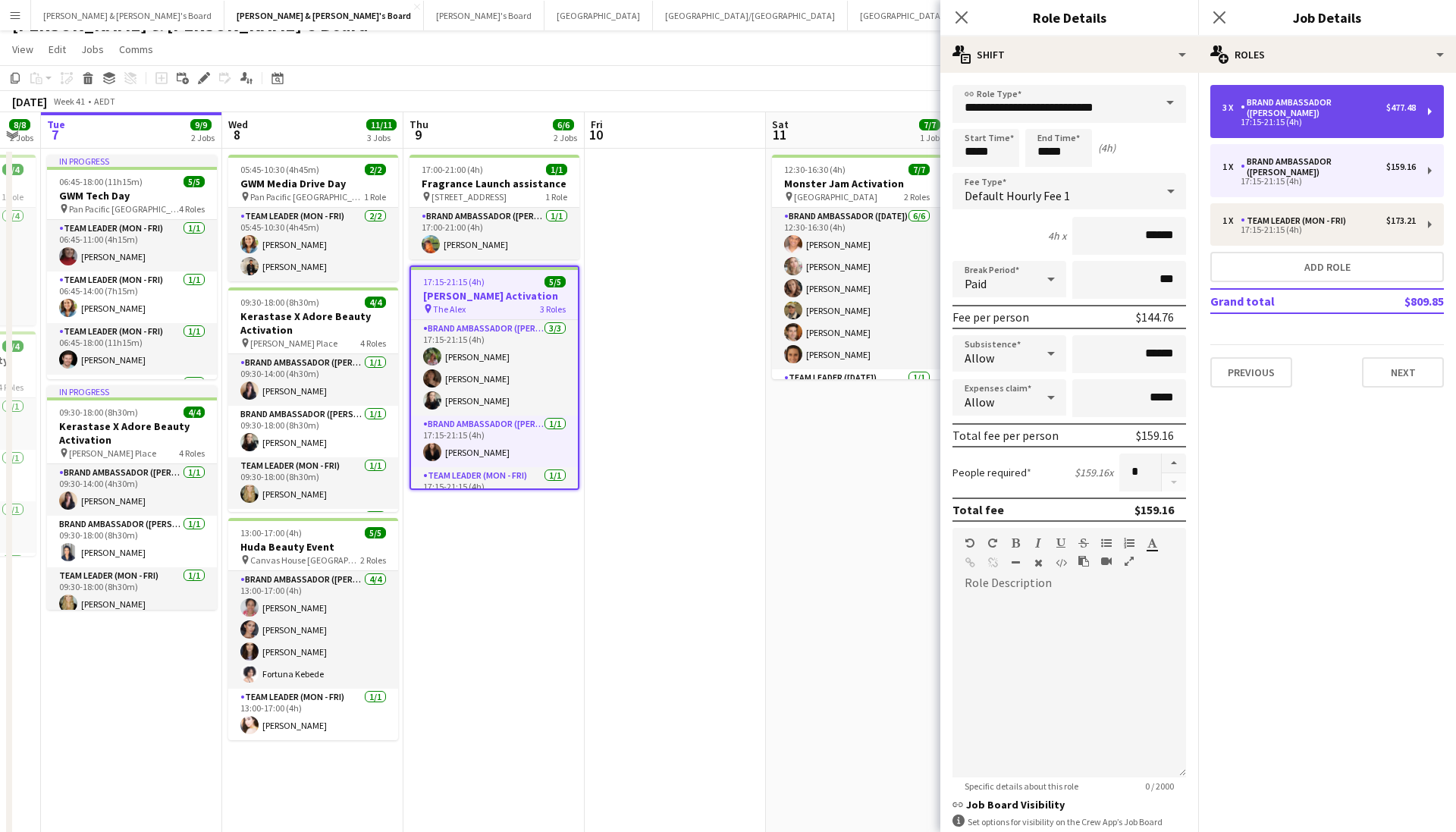
click at [1289, 93] on div "3 x Brand Ambassador (Mon - Fri) $477.48 17:15-21:15 (4h)" at bounding box center [1327, 111] width 233 height 53
type input "*"
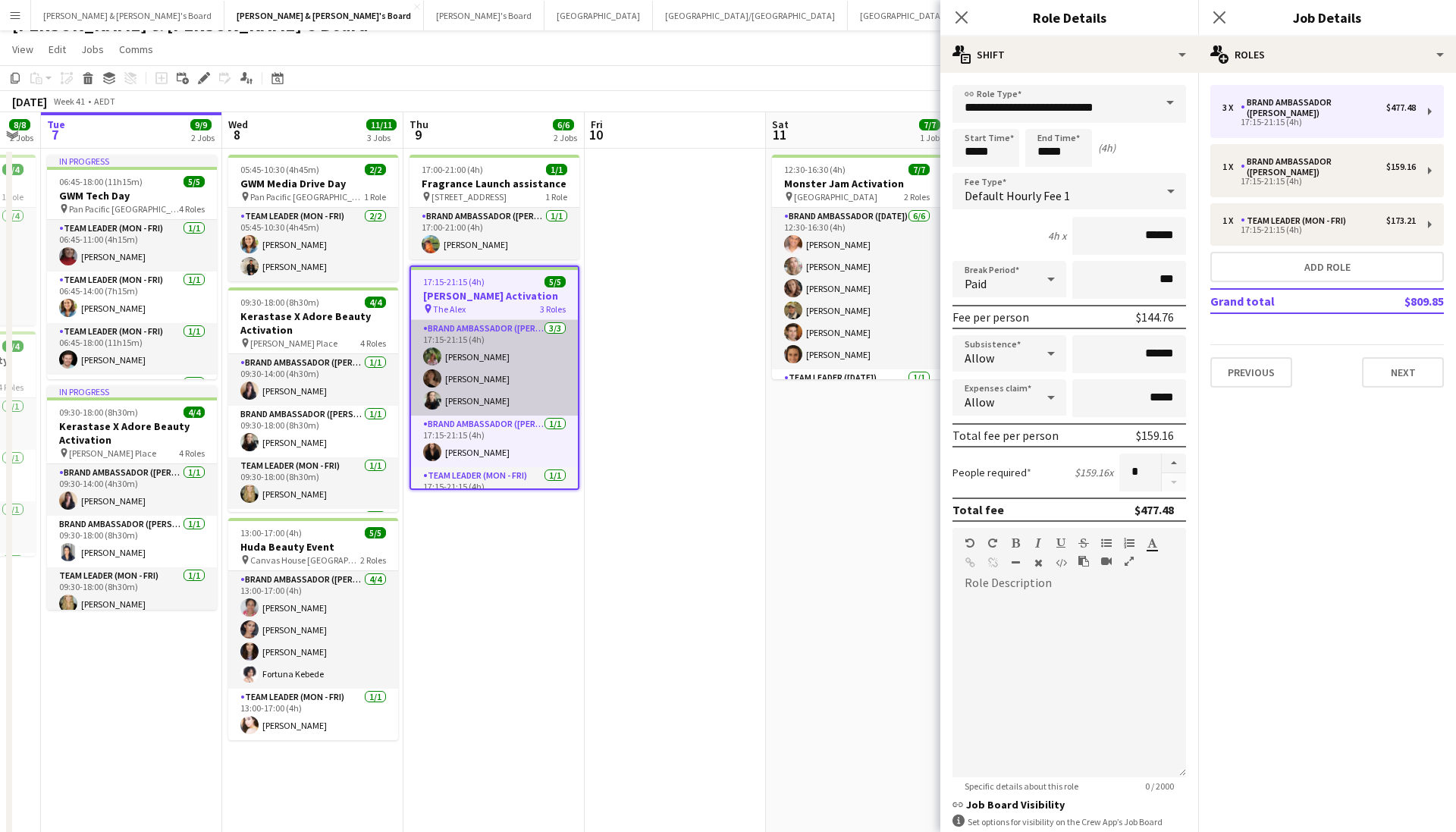
click at [497, 365] on app-card-role "Brand Ambassador (Mon - Fri) 3/3 17:15-21:15 (4h) Laura Sanchidrian-Martinez Ch…" at bounding box center [494, 367] width 167 height 96
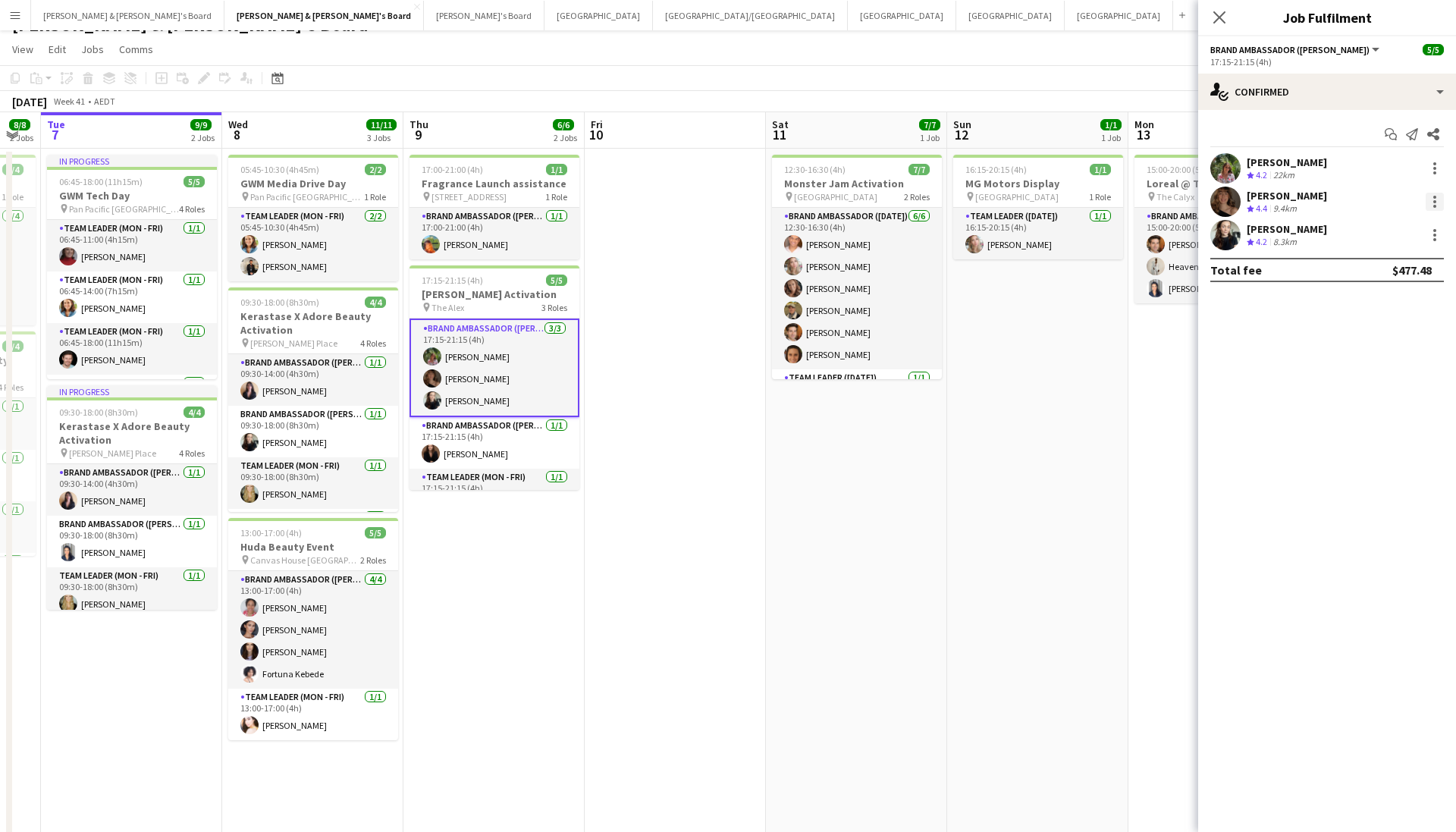
click at [1435, 202] on div at bounding box center [1435, 202] width 3 height 3
click at [1393, 372] on span "Remove" at bounding box center [1385, 375] width 94 height 13
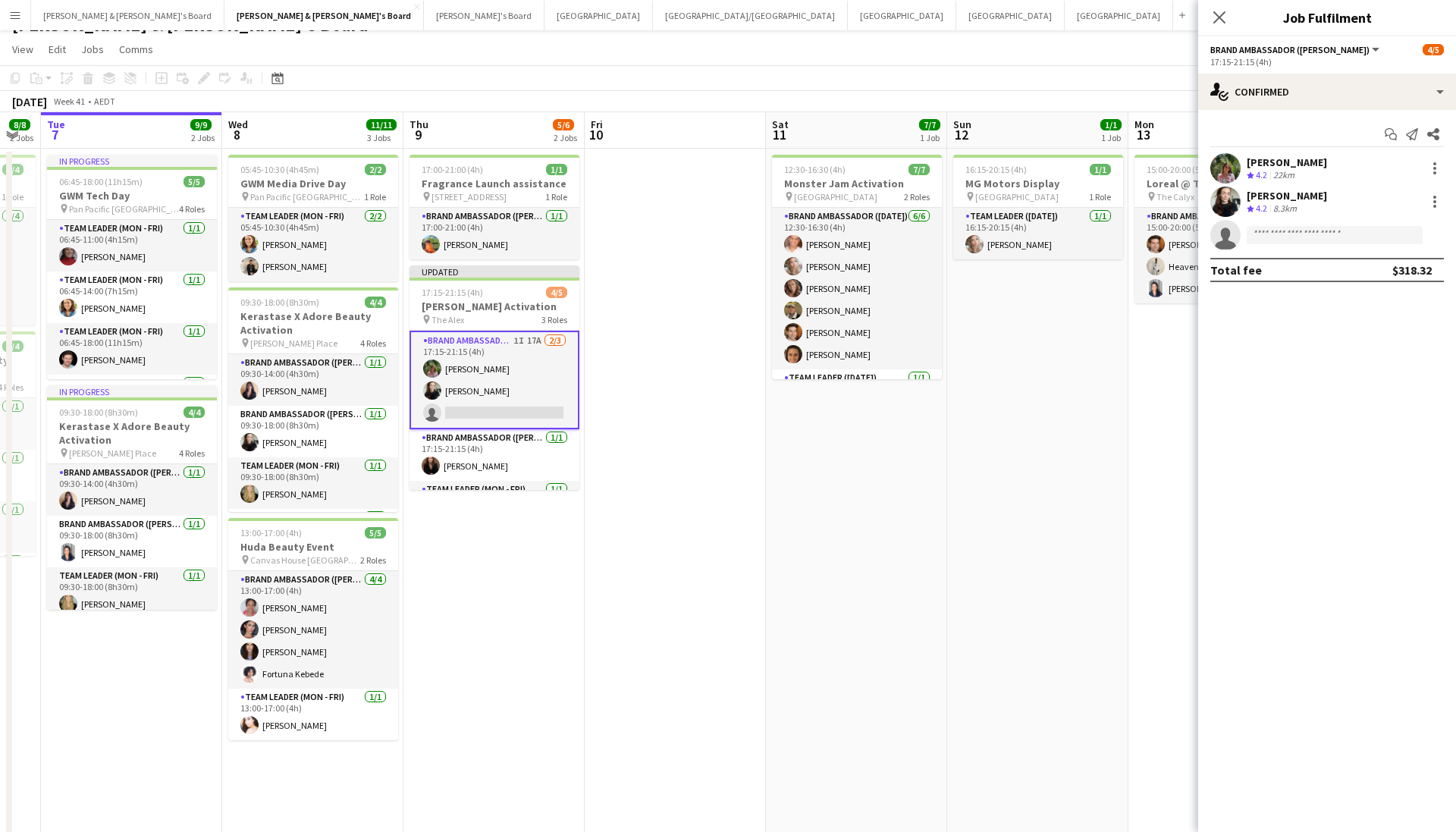
click at [1229, 14] on div "Close pop-in" at bounding box center [1219, 17] width 43 height 35
click at [517, 291] on div "17:15-21:15 (4h) 4/5" at bounding box center [495, 292] width 170 height 11
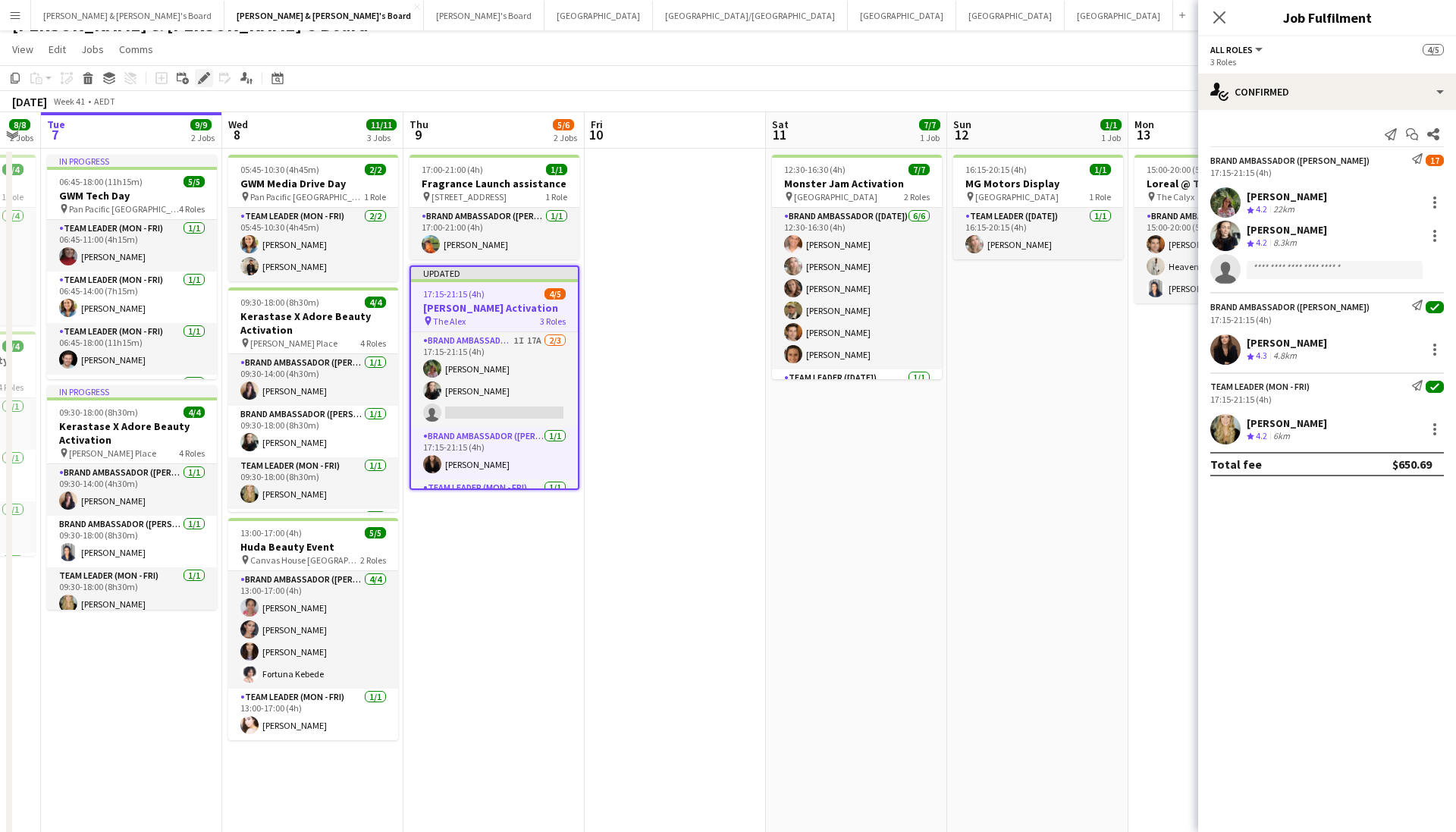
click at [199, 82] on icon at bounding box center [199, 82] width 4 height 4
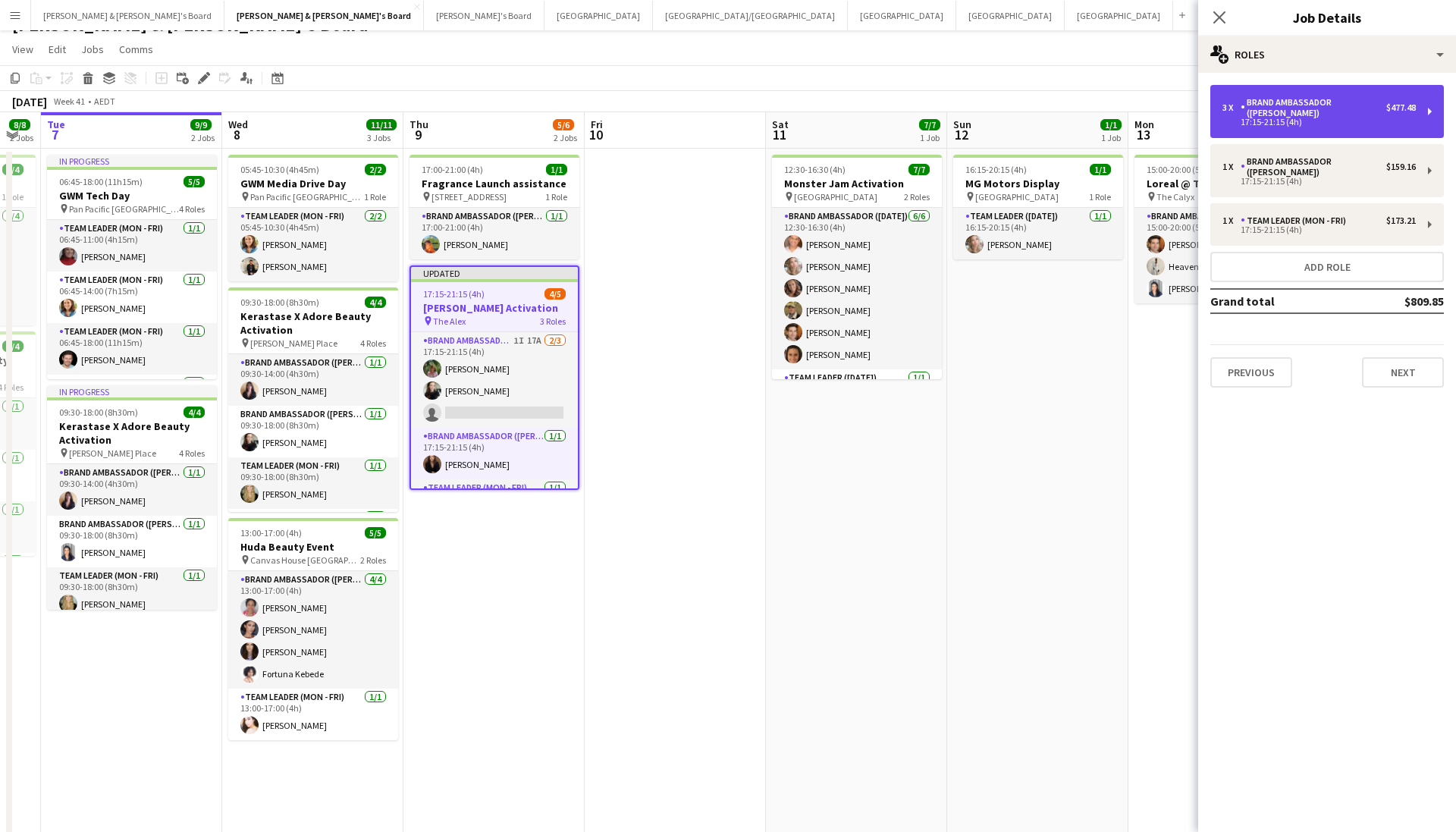
click at [1313, 119] on div "17:15-21:15 (4h)" at bounding box center [1319, 123] width 193 height 8
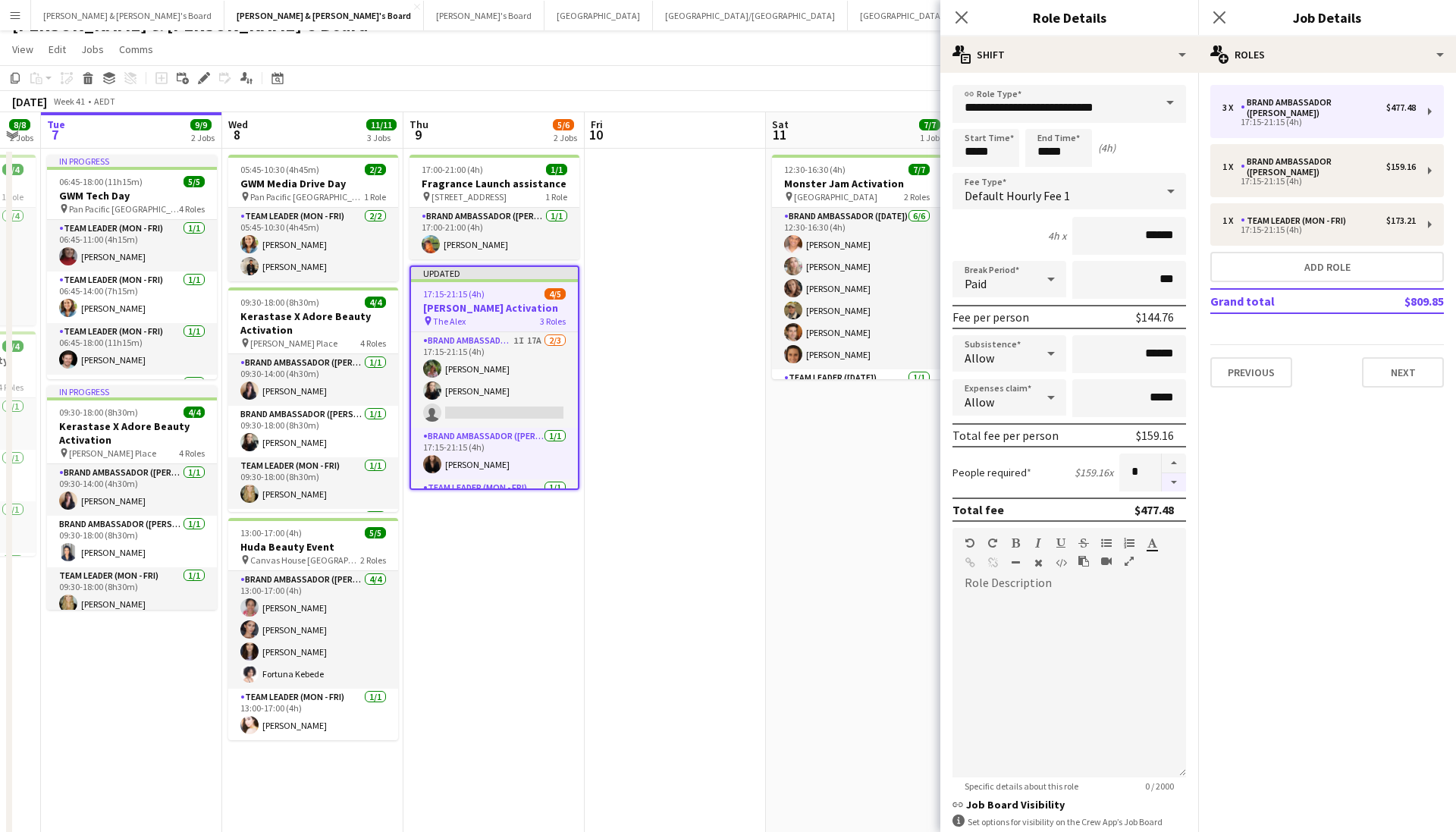
click at [1175, 479] on button "button" at bounding box center [1174, 483] width 25 height 19
type input "*"
click at [1214, 16] on icon "Close pop-in" at bounding box center [1219, 17] width 14 height 14
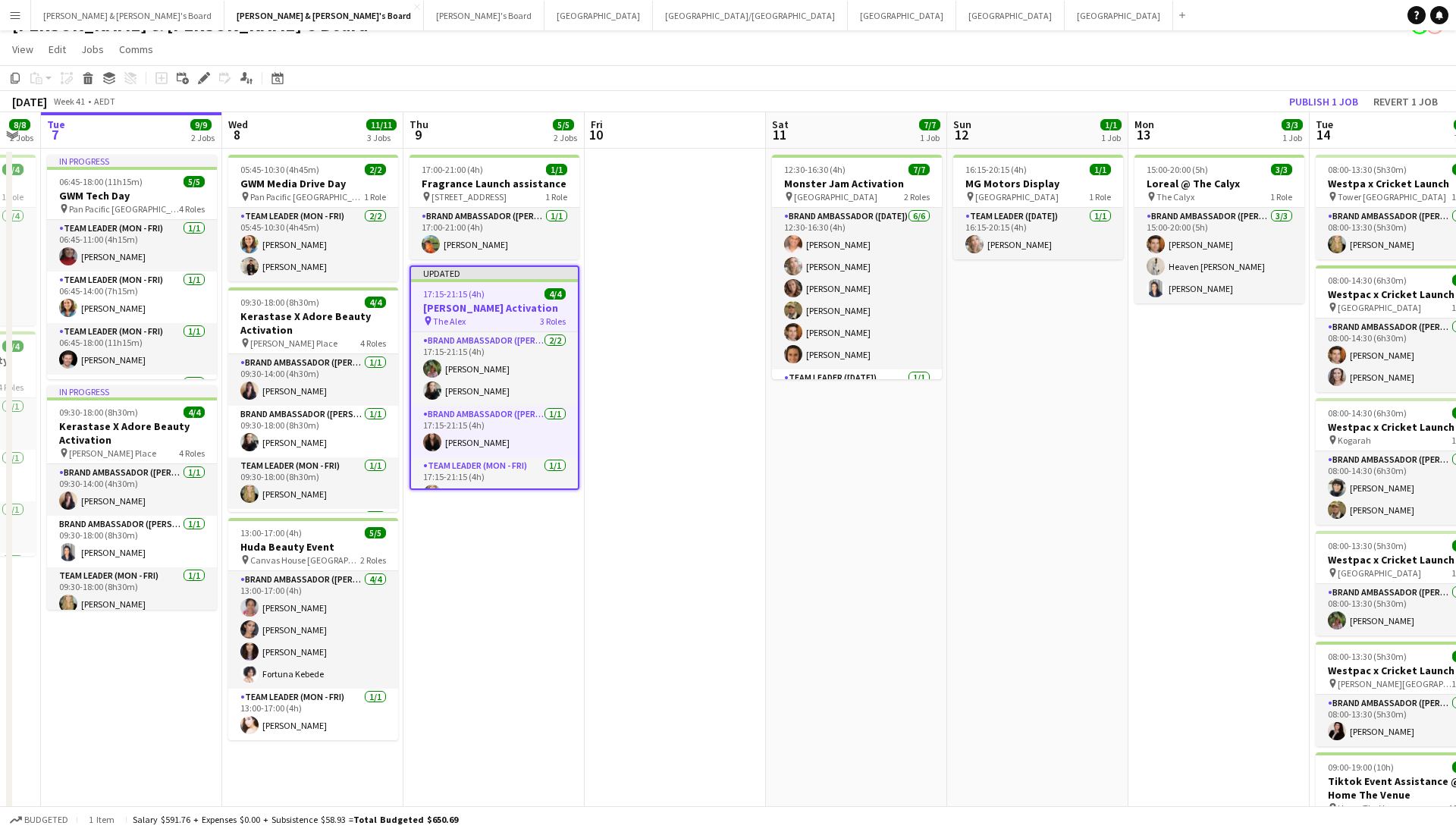
click at [1236, 76] on app-toolbar "Copy Paste Paste Command V Paste with crew Command Shift V Paste linked Job Del…" at bounding box center [728, 78] width 1456 height 26
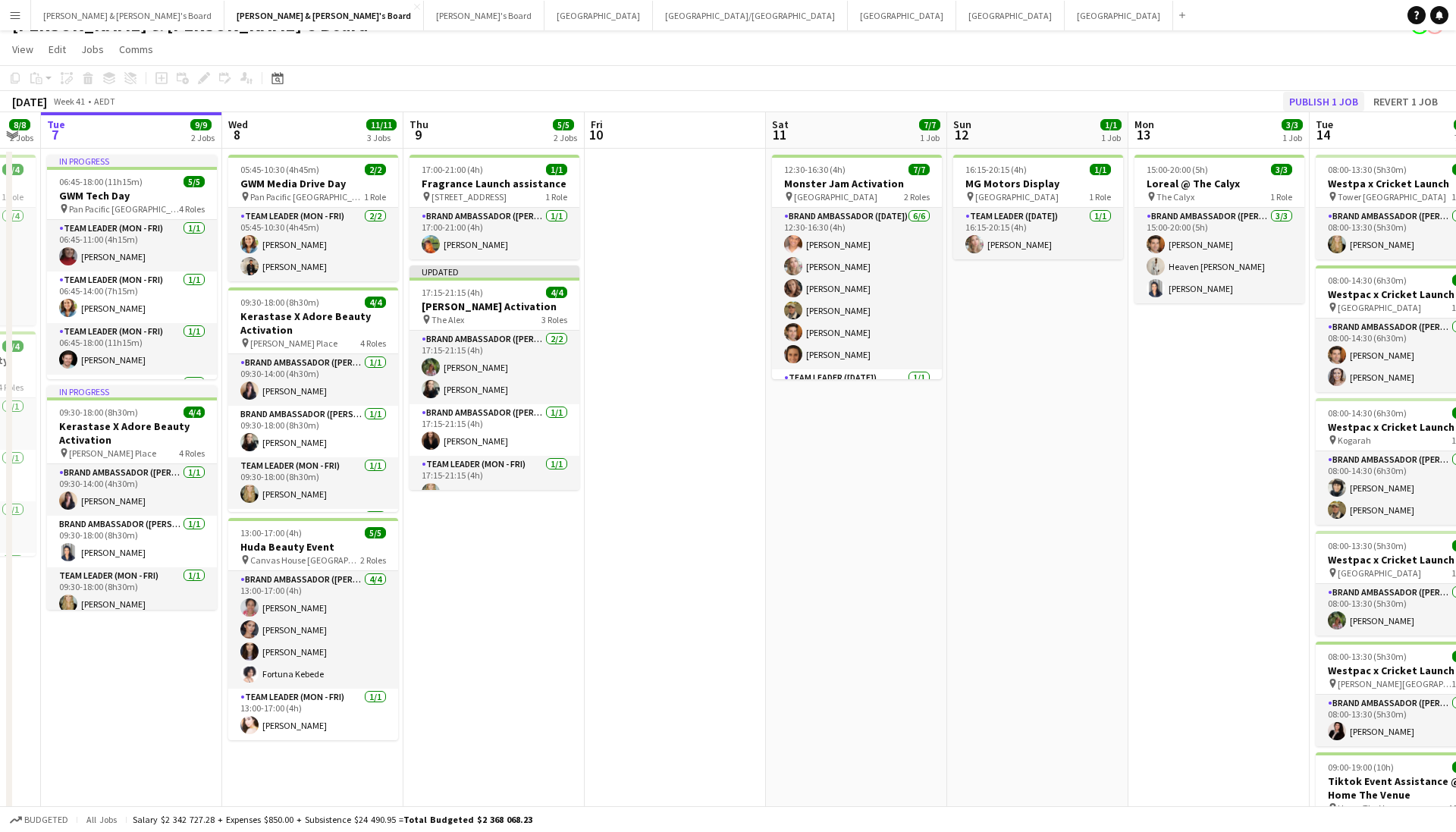
click at [1314, 101] on button "Publish 1 job" at bounding box center [1324, 101] width 82 height 20
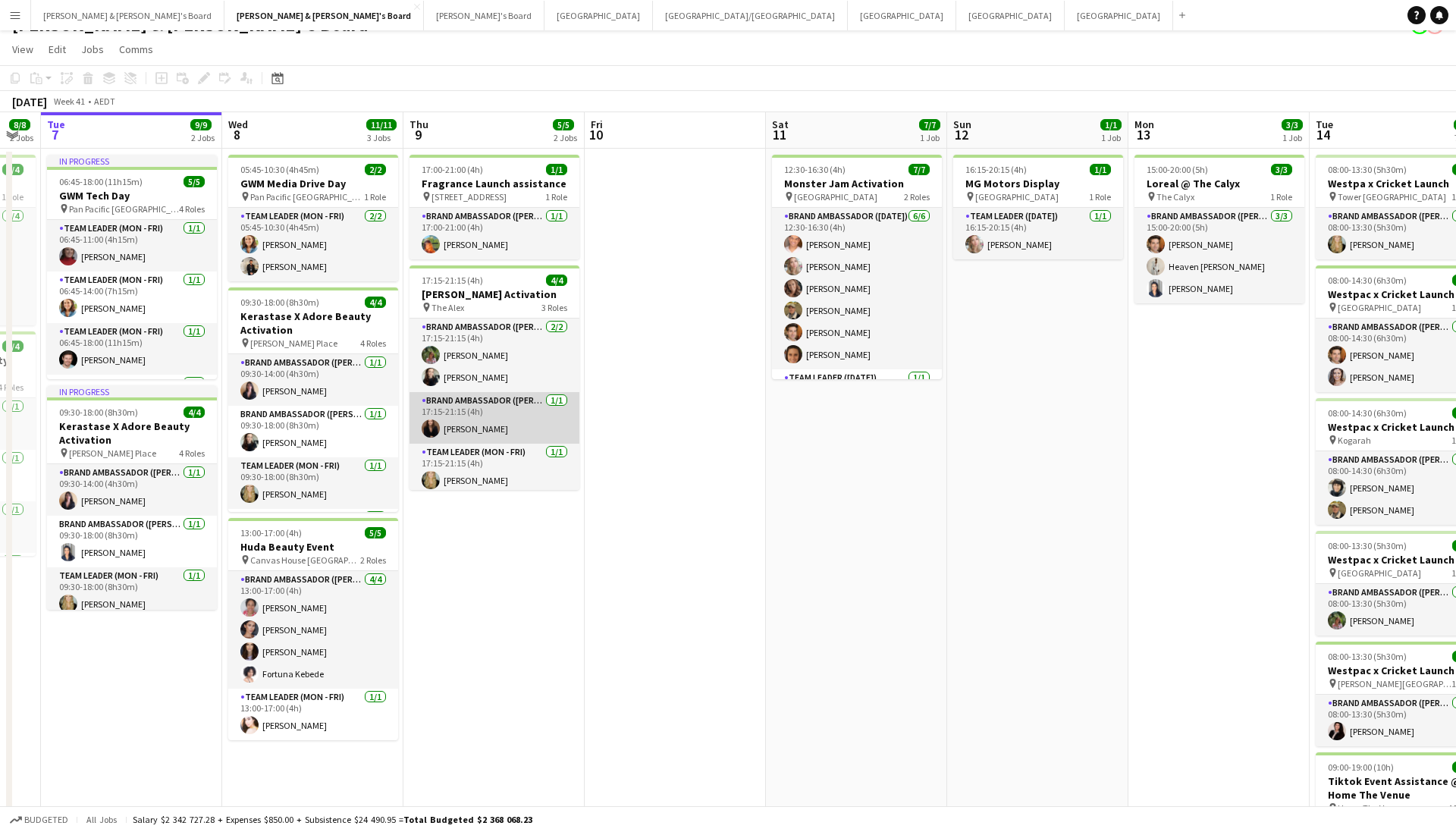
scroll to position [6, 0]
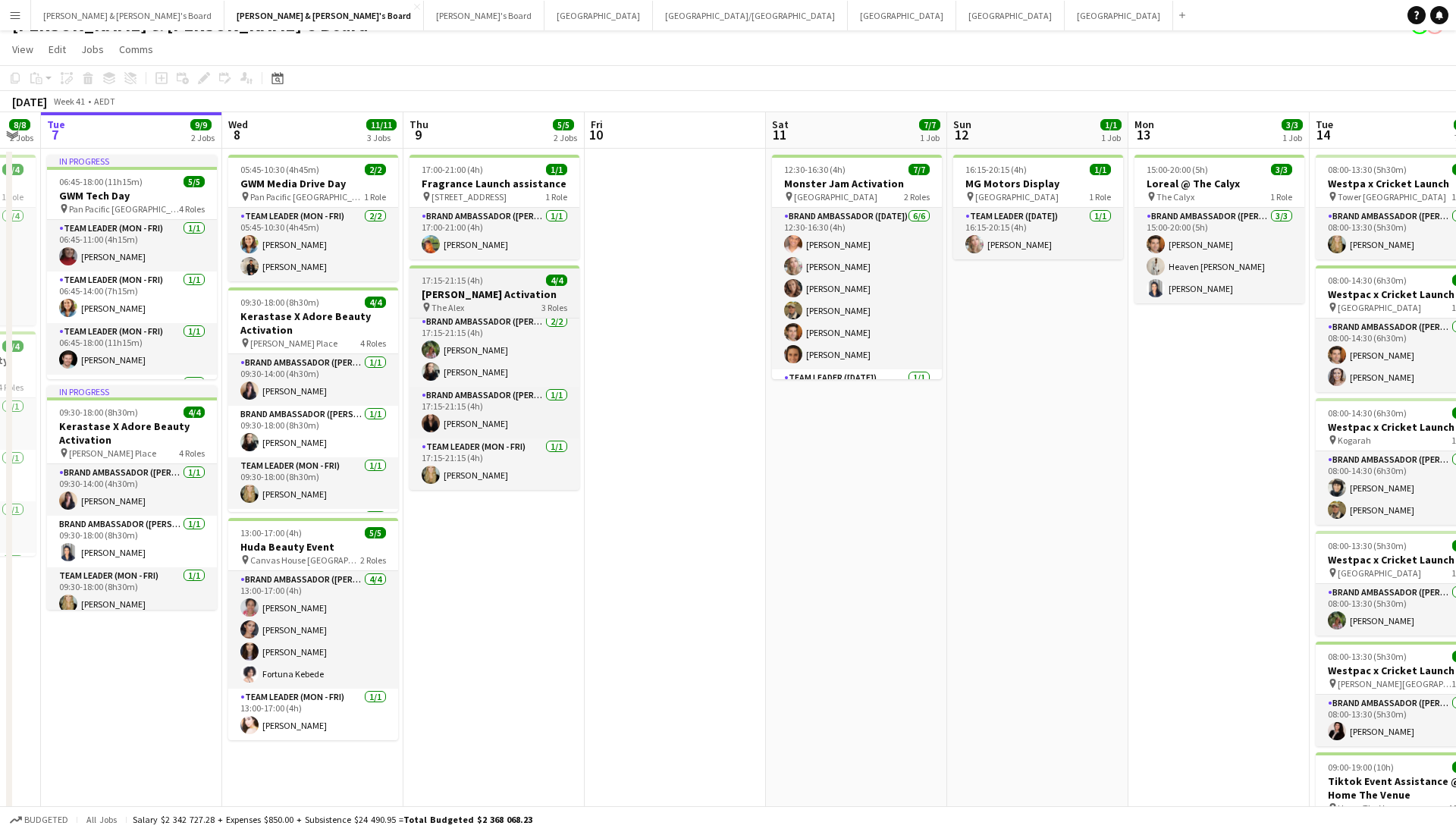
click at [497, 284] on div "17:15-21:15 (4h) 4/4" at bounding box center [495, 280] width 170 height 11
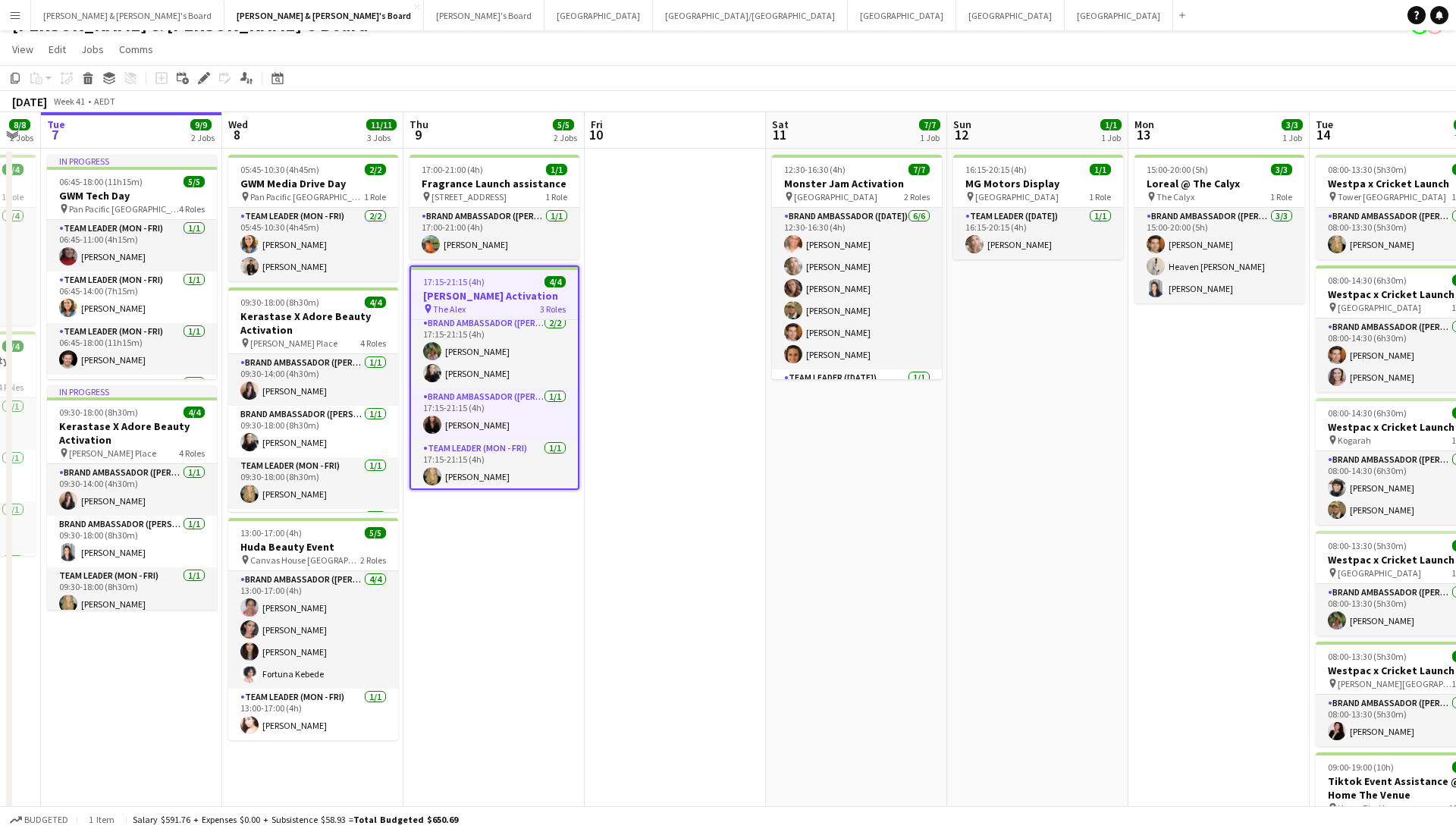
click at [497, 284] on div "17:15-21:15 (4h) 4/4" at bounding box center [494, 282] width 167 height 11
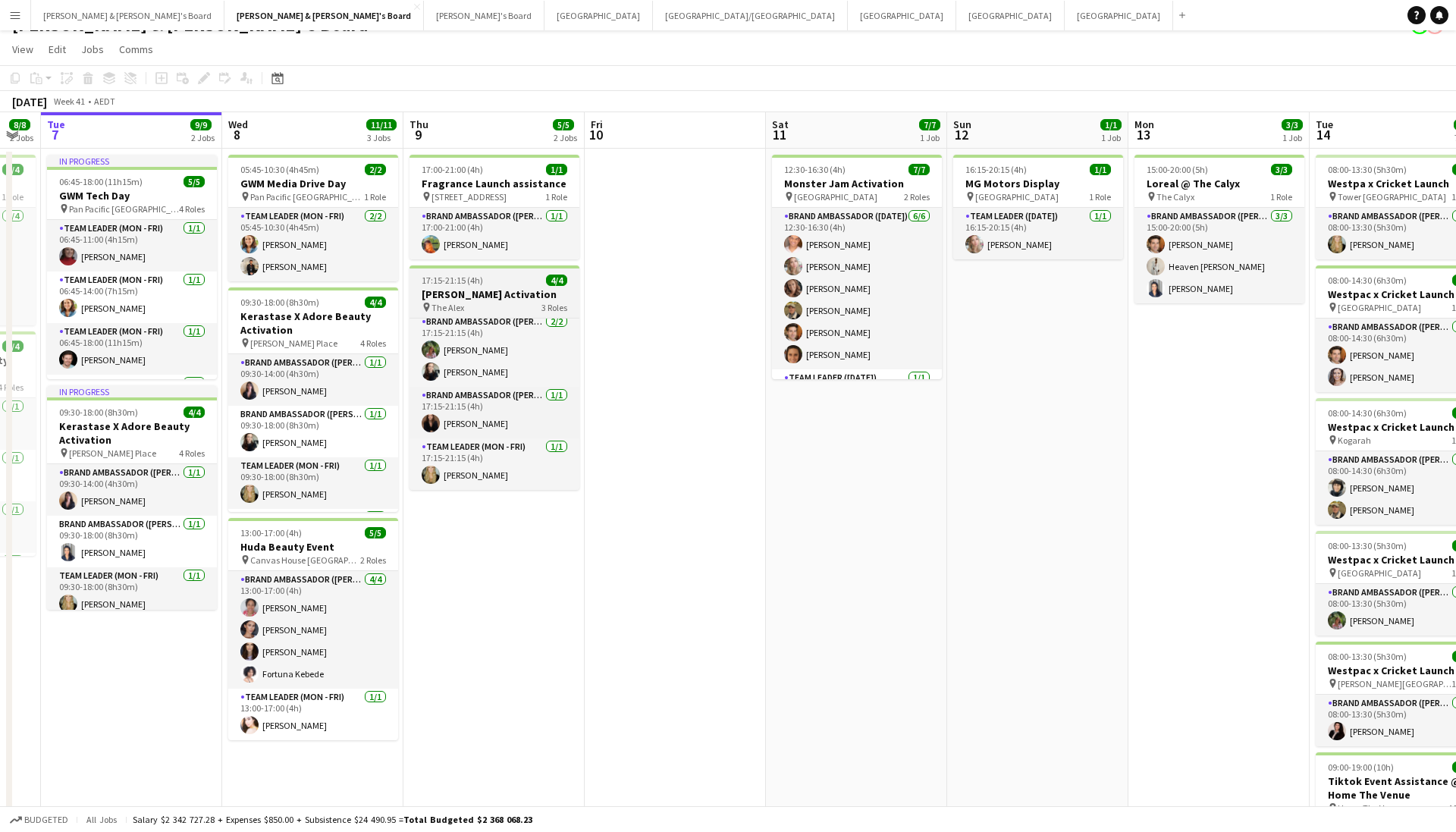
click at [497, 284] on div "17:15-21:15 (4h) 4/4" at bounding box center [495, 280] width 170 height 11
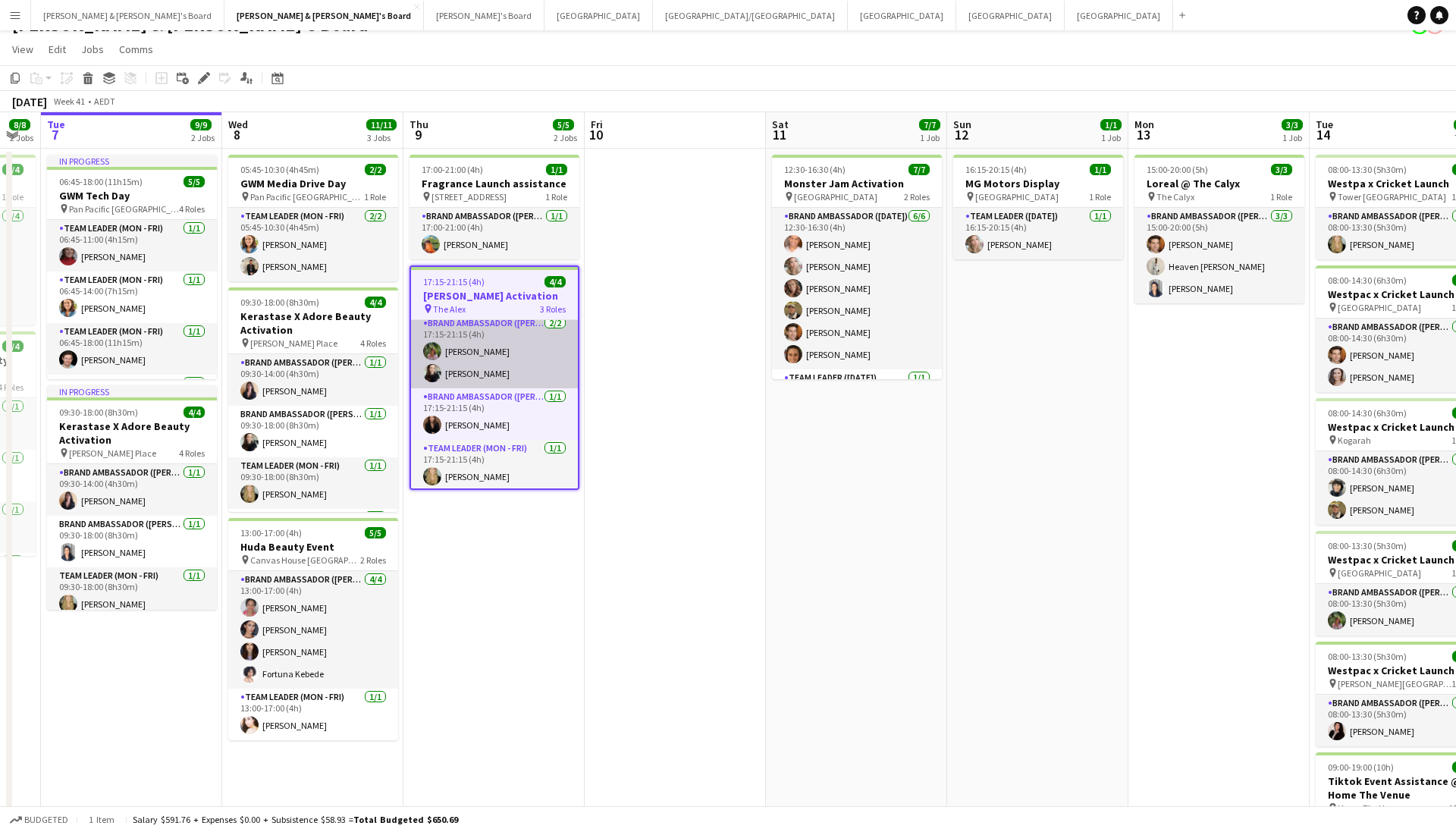
click at [516, 349] on app-card-role "Brand Ambassador (Mon - Fri) 2/2 17:15-21:15 (4h) Laura Sanchidrian-Martinez Sh…" at bounding box center [494, 351] width 167 height 74
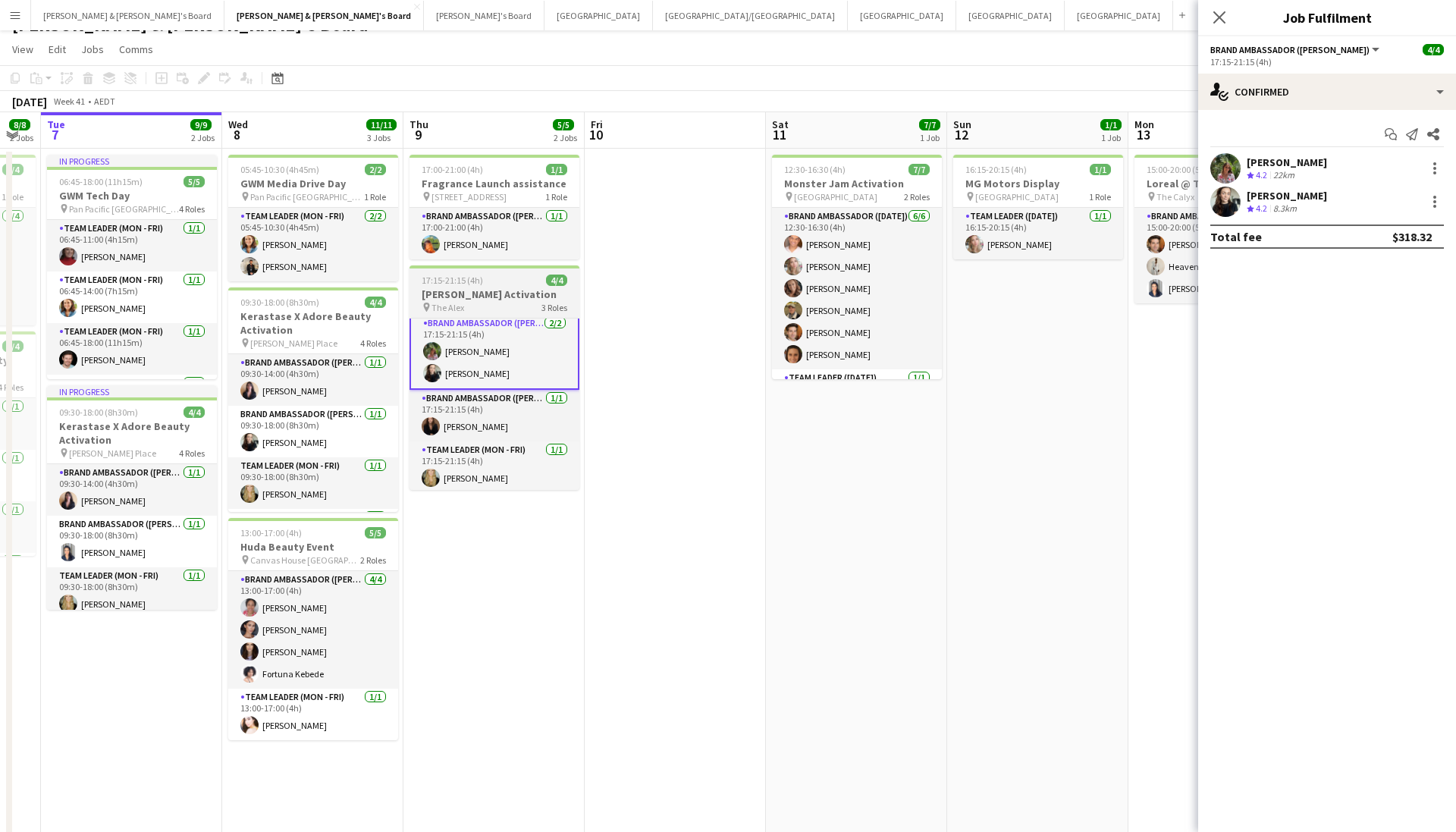
click at [498, 301] on h3 "[PERSON_NAME] Activation" at bounding box center [495, 294] width 170 height 13
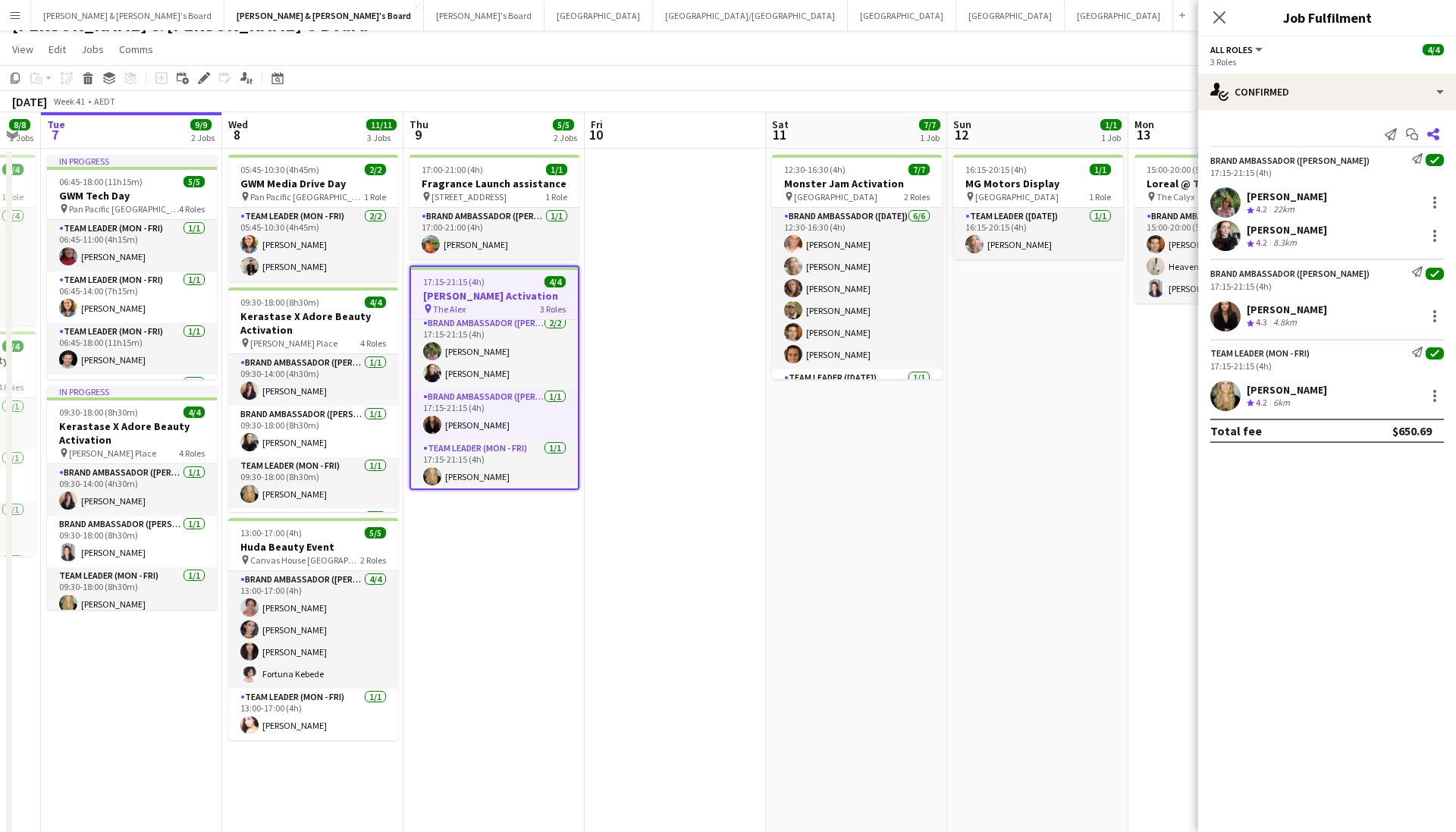
click at [1434, 137] on icon at bounding box center [1433, 134] width 12 height 12
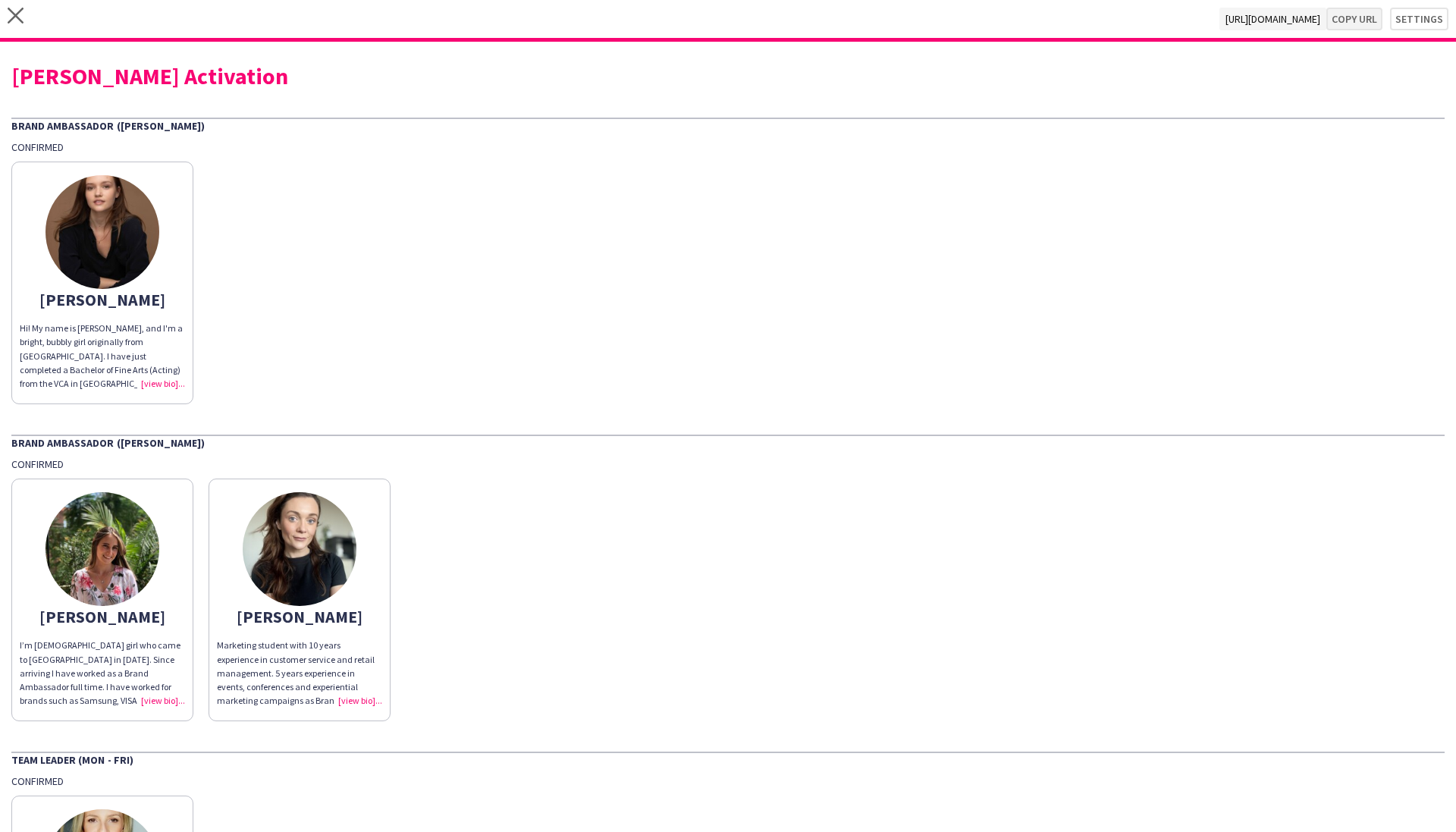
click at [1342, 9] on button "Copy url" at bounding box center [1354, 19] width 56 height 23
click at [161, 381] on div "Hi! My name is Kim Clifton, and I'm a bright, bubbly girl originally from Sydne…" at bounding box center [102, 355] width 165 height 69
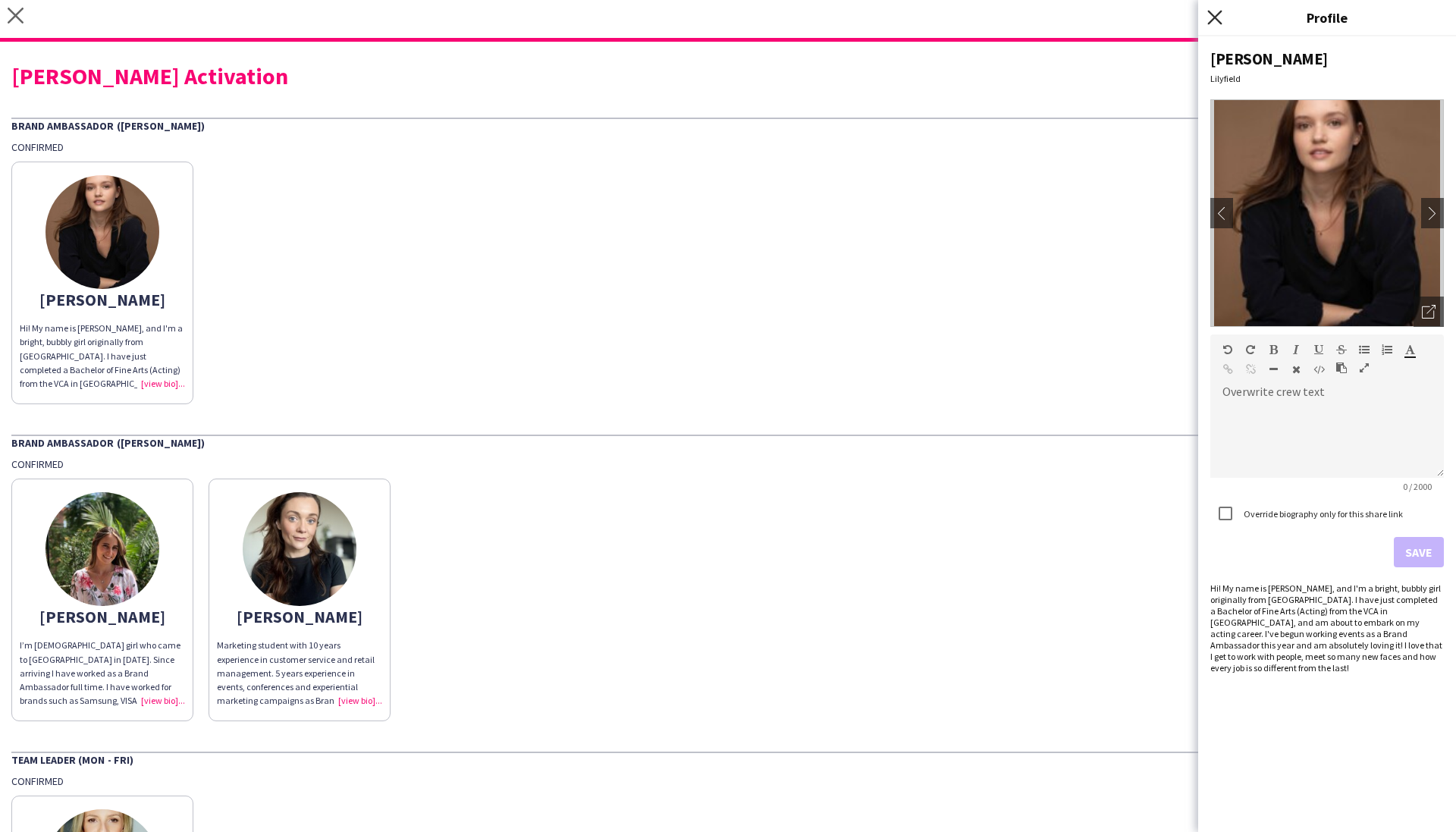
click at [1212, 16] on icon "Close pop-in" at bounding box center [1215, 17] width 14 height 14
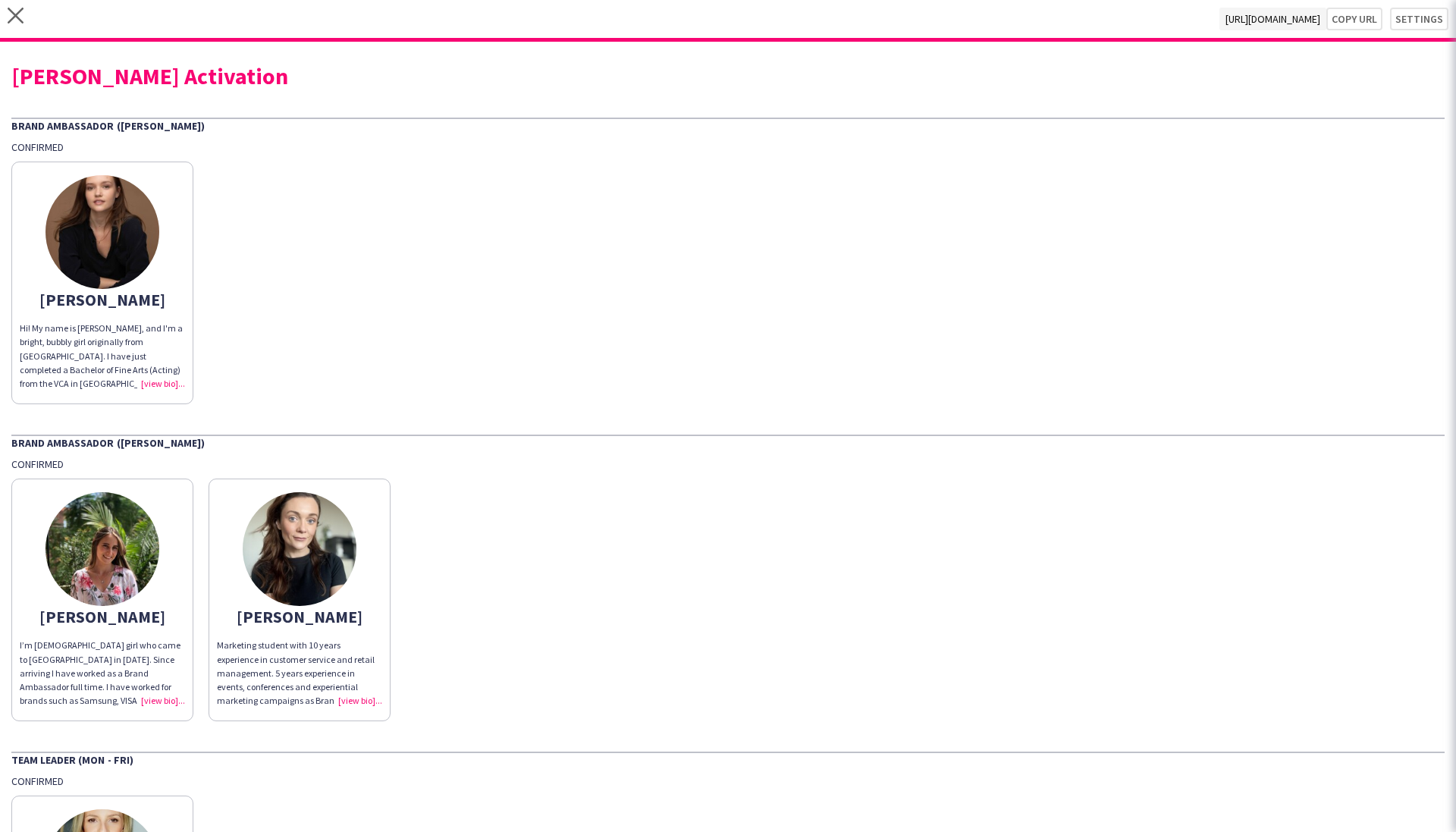
click at [1219, 17] on span "https://admin.liveforce.co/v2/s/a5f7c85f-5a24-4b23-a425-fa3733ec6535" at bounding box center [1272, 19] width 107 height 23
click at [1360, 19] on button "Copy url" at bounding box center [1354, 19] width 56 height 23
